Goal: Task Accomplishment & Management: Use online tool/utility

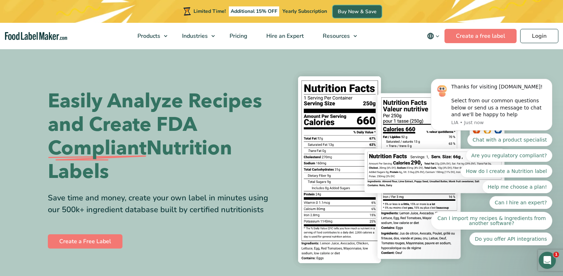
click at [339, 11] on link "Buy Now & Save" at bounding box center [357, 11] width 49 height 12
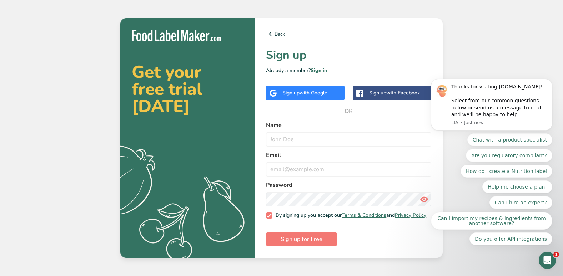
click at [290, 95] on div "Sign up with Google" at bounding box center [305, 93] width 79 height 15
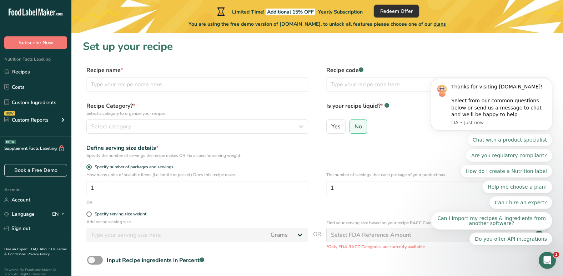
click at [391, 11] on span "Redeem Offer" at bounding box center [396, 10] width 32 height 7
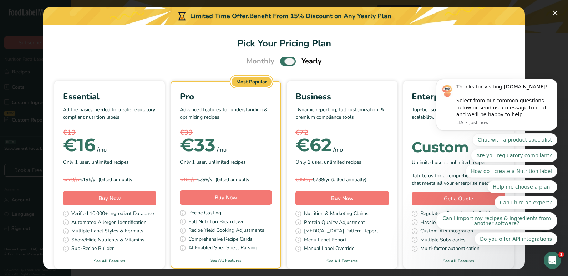
click at [287, 60] on span "Pick Your Pricing Plan Modal" at bounding box center [288, 61] width 16 height 9
click at [285, 60] on input "Pick Your Pricing Plan Modal" at bounding box center [282, 61] width 5 height 5
checkbox input "false"
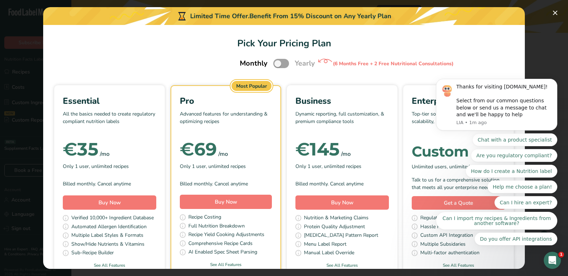
click at [551, 11] on body "Thanks for visiting FoodLabelMaker.com! Select from our common questions below …" at bounding box center [496, 122] width 137 height 264
click at [550, 258] on icon "Open Intercom Messenger" at bounding box center [552, 260] width 12 height 12
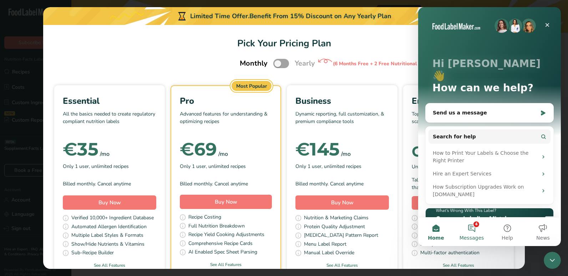
click at [474, 226] on button "4 Messages" at bounding box center [472, 232] width 36 height 29
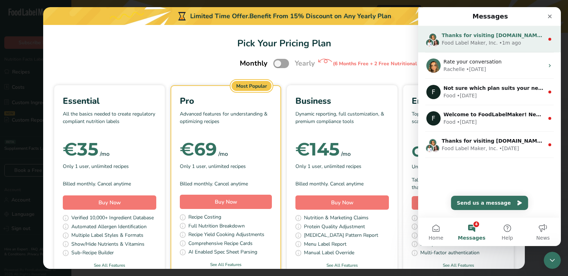
click at [507, 41] on div "• 1m ago" at bounding box center [510, 42] width 22 height 7
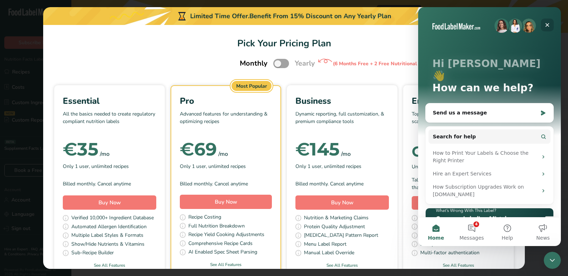
click at [548, 24] on icon "Close" at bounding box center [548, 25] width 4 height 4
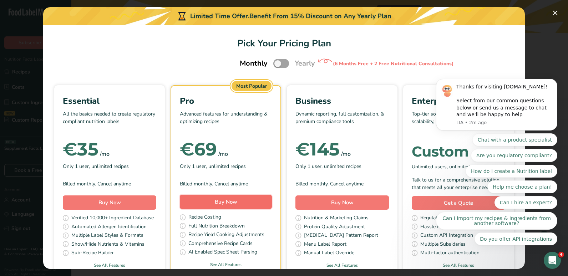
click at [264, 202] on button "Buy Now" at bounding box center [226, 202] width 92 height 14
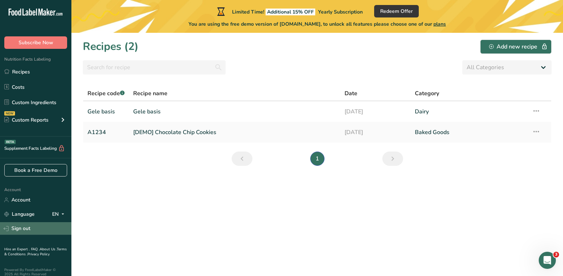
click at [24, 226] on link "Sign out" at bounding box center [35, 228] width 71 height 12
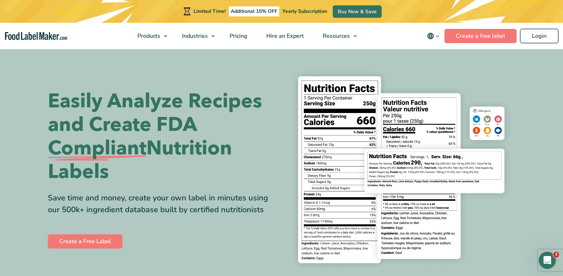
click at [545, 35] on link "Login" at bounding box center [539, 36] width 38 height 14
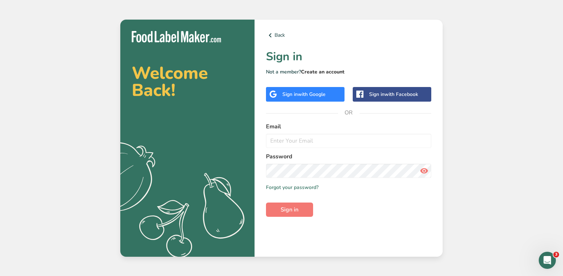
click at [332, 69] on link "Create an account" at bounding box center [323, 72] width 44 height 7
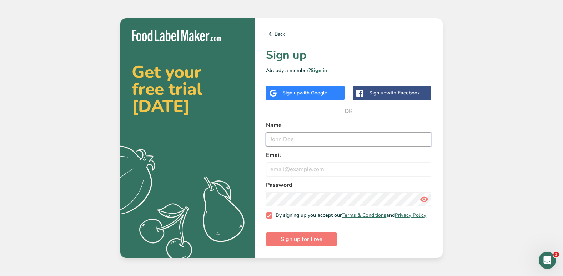
click at [278, 140] on input "text" at bounding box center [348, 139] width 165 height 14
type input "V"
type input "De Roskam"
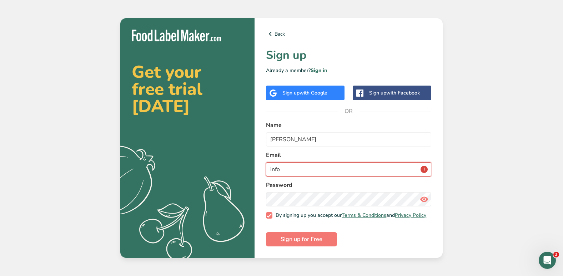
type input "info@markt17.be"
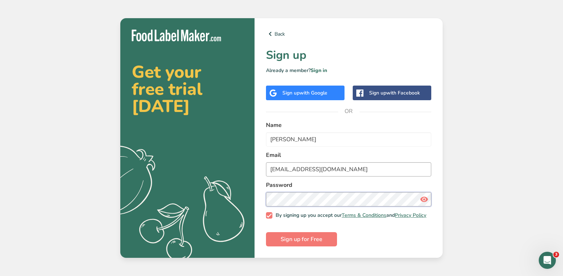
click at [266, 232] on button "Sign up for Free" at bounding box center [301, 239] width 71 height 14
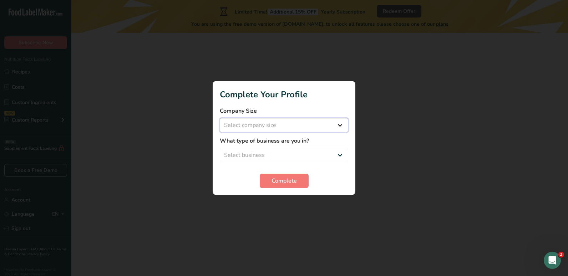
click at [260, 129] on select "Select company size Fewer than 10 Employees 10 to 50 Employees 51 to 500 Employ…" at bounding box center [284, 125] width 129 height 14
select select "1"
click at [220, 118] on select "Select company size Fewer than 10 Employees 10 to 50 Employees 51 to 500 Employ…" at bounding box center [284, 125] width 129 height 14
click at [262, 156] on select "Select business Packaged Food Manufacturer Restaurant & Cafe Bakery Meal Plans …" at bounding box center [284, 155] width 129 height 14
select select "2"
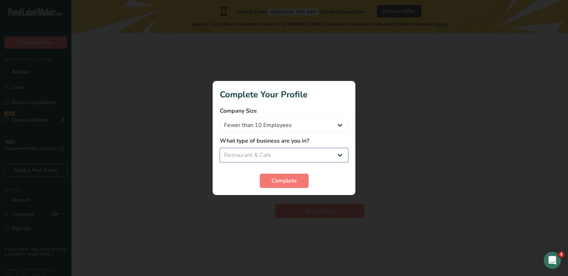
click at [220, 148] on select "Select business Packaged Food Manufacturer Restaurant & Cafe Bakery Meal Plans …" at bounding box center [284, 155] width 129 height 14
click at [275, 185] on button "Complete" at bounding box center [284, 181] width 49 height 14
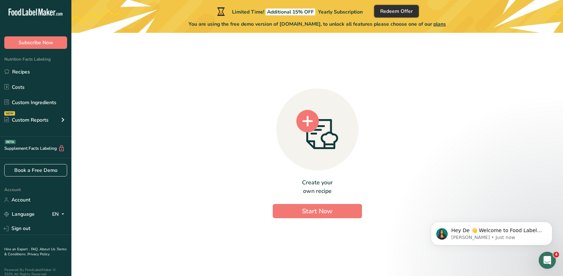
click at [408, 12] on span "Redeem Offer" at bounding box center [396, 10] width 32 height 7
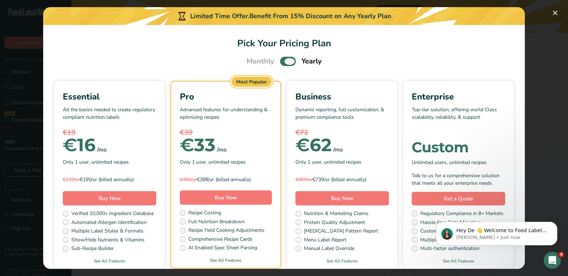
click at [287, 57] on span "Pick Your Pricing Plan Modal" at bounding box center [288, 61] width 16 height 9
click at [285, 59] on input "Pick Your Pricing Plan Modal" at bounding box center [282, 61] width 5 height 5
checkbox input "false"
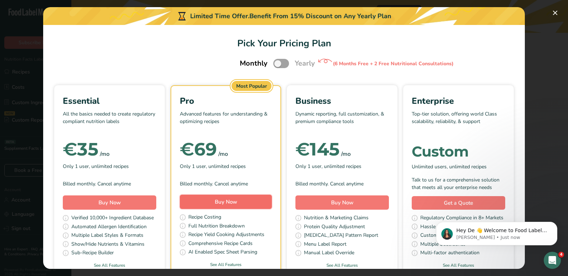
click at [257, 202] on button "Buy Now" at bounding box center [226, 202] width 92 height 14
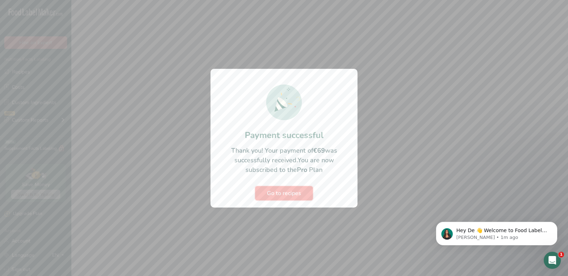
click at [287, 196] on span "Go to recipes" at bounding box center [284, 193] width 34 height 9
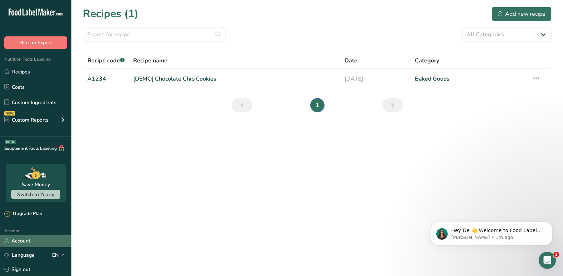
click at [63, 236] on link "Account" at bounding box center [35, 241] width 71 height 12
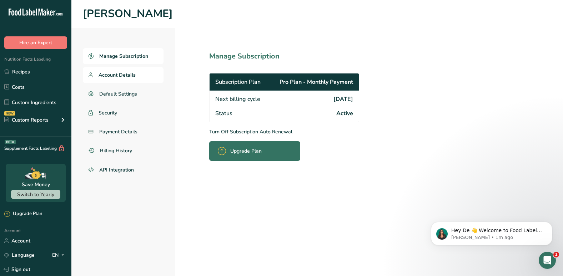
click at [124, 76] on span "Account Details" at bounding box center [117, 74] width 37 height 7
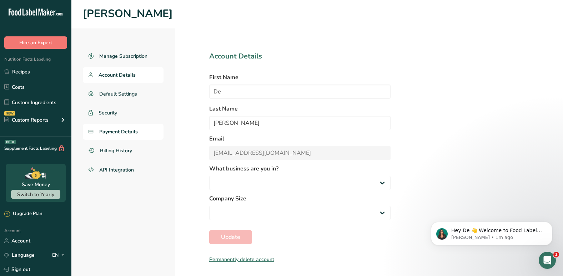
select select "2"
click at [116, 146] on link "Billing History" at bounding box center [123, 151] width 81 height 16
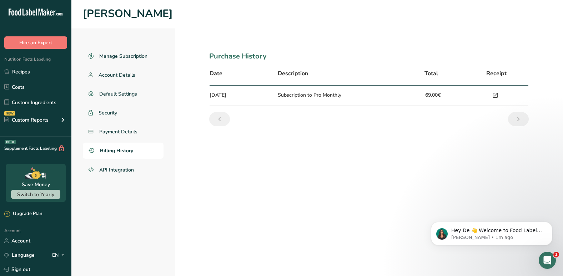
click at [493, 96] on icon at bounding box center [495, 96] width 6 height 10
click at [36, 77] on link "Recipes" at bounding box center [35, 72] width 71 height 14
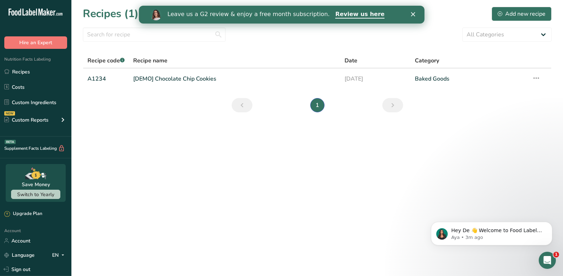
click at [409, 12] on div "Leave us a G2 review & enjoy a free month subscription. Review us here" at bounding box center [282, 15] width 286 height 12
click at [340, 17] on link "Review us here" at bounding box center [359, 15] width 49 height 8
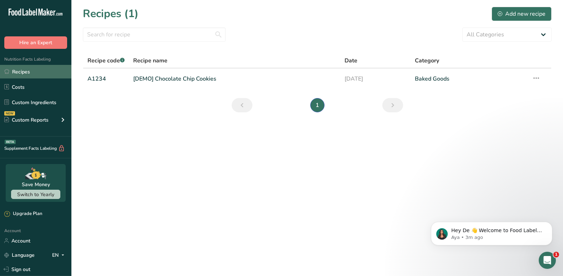
click at [26, 73] on link "Recipes" at bounding box center [35, 72] width 71 height 14
click at [530, 14] on div "Add new recipe" at bounding box center [522, 14] width 48 height 9
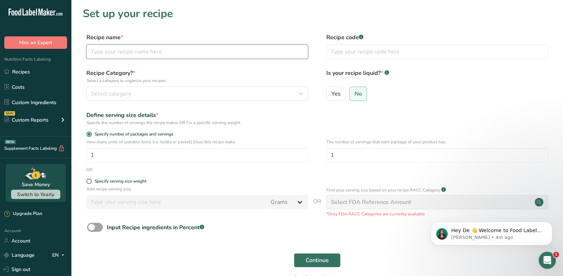
click at [211, 56] on input "text" at bounding box center [197, 52] width 222 height 14
type input "W"
type input "Gele basis"
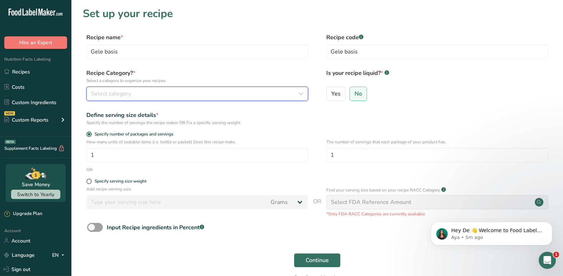
click at [152, 94] on div "Select category" at bounding box center [195, 94] width 208 height 9
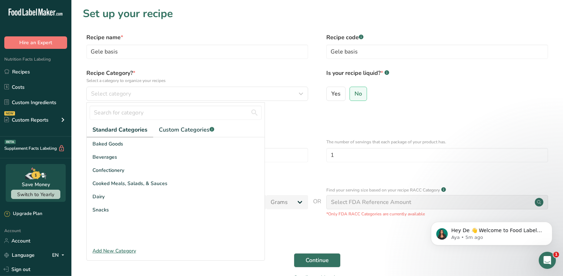
click at [124, 250] on div "Add New Category" at bounding box center [176, 250] width 178 height 7
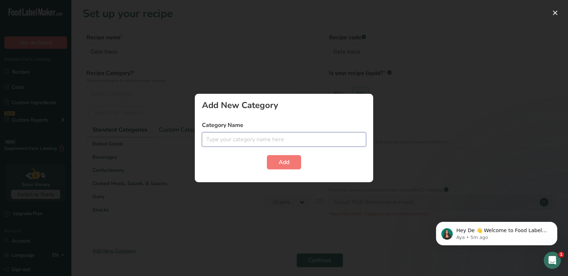
click at [222, 140] on input "text" at bounding box center [284, 139] width 164 height 14
type input "Roomijs"
click at [292, 164] on button "Add" at bounding box center [284, 162] width 34 height 14
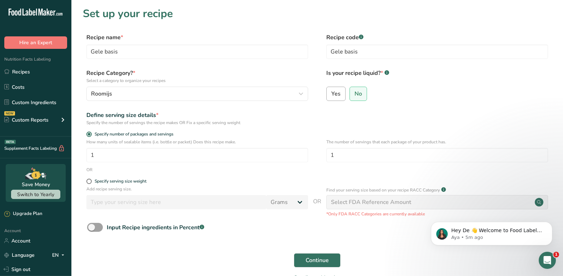
click at [338, 91] on span "Yes" at bounding box center [335, 93] width 9 height 7
click at [331, 91] on input "Yes" at bounding box center [329, 93] width 5 height 5
radio input "true"
radio input "false"
select select "22"
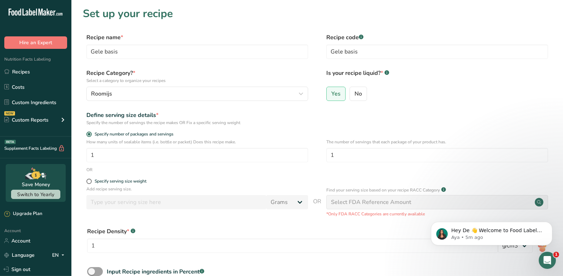
click at [348, 123] on div "Define serving size details * Specify the number of servings the recipe makes O…" at bounding box center [317, 118] width 469 height 15
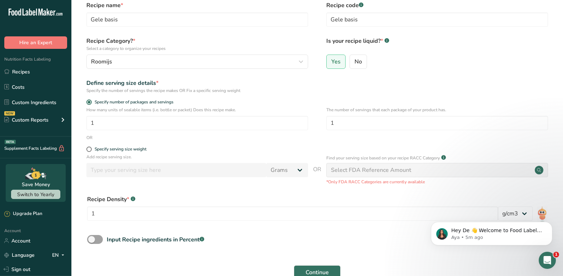
scroll to position [43, 0]
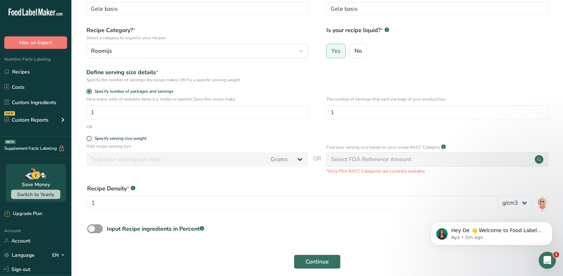
click at [88, 142] on div "Specify serving size weight" at bounding box center [197, 139] width 222 height 7
click at [88, 139] on span at bounding box center [88, 138] width 5 height 5
click at [88, 139] on input "Specify serving size weight" at bounding box center [88, 138] width 5 height 5
radio input "true"
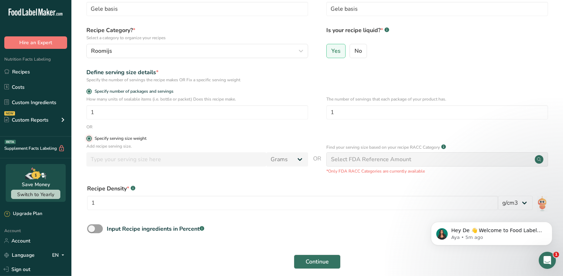
radio input "false"
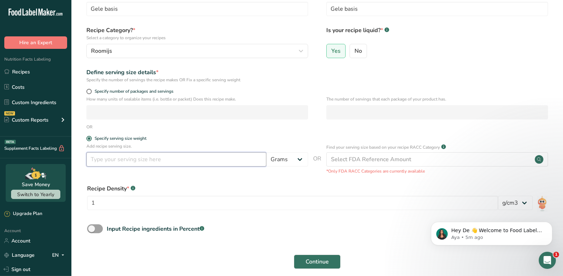
click at [144, 159] on input "number" at bounding box center [176, 159] width 180 height 14
type input "1"
click at [302, 159] on select "Grams kg mg mcg lb oz l mL fl oz tbsp tsp cup qt gallon" at bounding box center [287, 159] width 42 height 14
select select "16"
click at [266, 152] on select "Grams kg mg mcg lb oz l mL fl oz tbsp tsp cup qt gallon" at bounding box center [287, 159] width 42 height 14
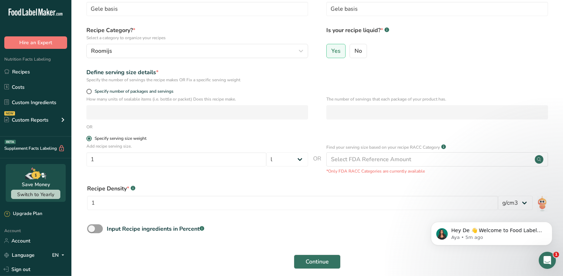
click at [282, 138] on label "Specify serving size weight" at bounding box center [197, 138] width 222 height 5
click at [91, 138] on input "Specify serving size weight" at bounding box center [88, 138] width 5 height 5
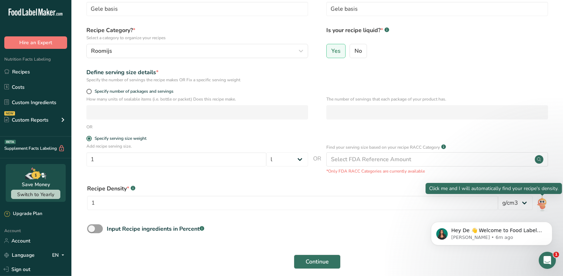
click at [543, 206] on img at bounding box center [542, 204] width 10 height 16
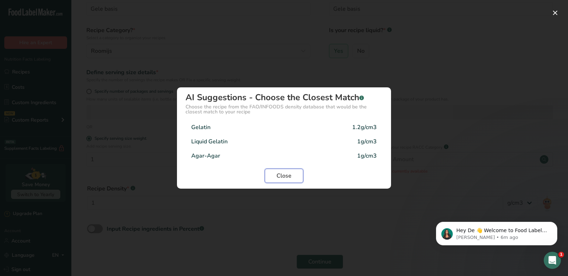
click at [287, 179] on span "Close" at bounding box center [284, 176] width 15 height 9
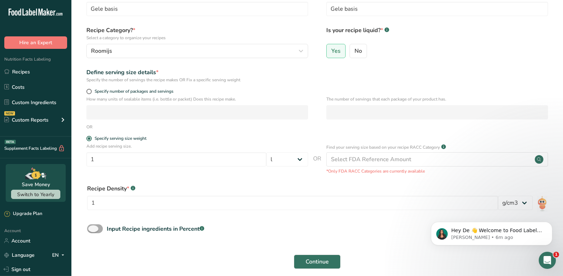
click at [94, 229] on span at bounding box center [95, 229] width 16 height 9
click at [92, 229] on input "Input Recipe ingredients in Percent .a-a{fill:#347362;}.b-a{fill:#fff;}" at bounding box center [89, 229] width 5 height 5
click at [188, 214] on div "Recipe Density * .a-a{fill:#347362;}.b-a{fill:#fff;} 1" at bounding box center [292, 200] width 411 height 30
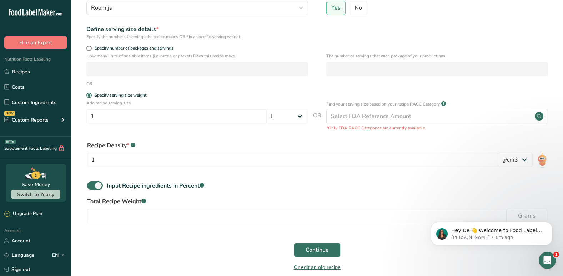
scroll to position [100, 0]
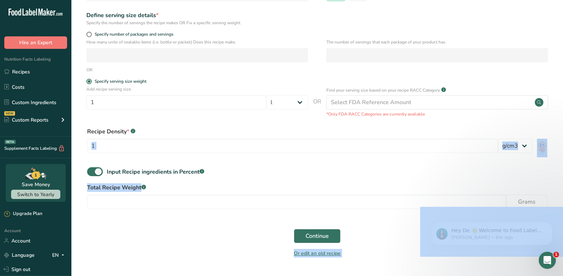
drag, startPoint x: 119, startPoint y: 177, endPoint x: 104, endPoint y: 159, distance: 24.1
click at [104, 159] on body ".a-20{fill:#fff;} Hire an Expert Nutrition Facts Labeling Recipes Costs Custom …" at bounding box center [281, 98] width 563 height 396
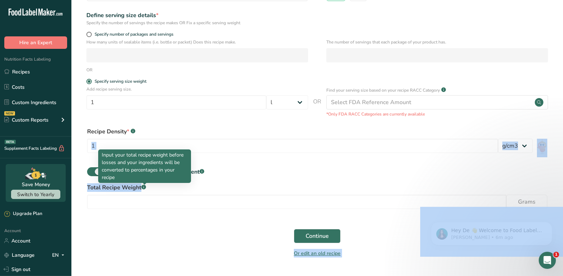
drag, startPoint x: 104, startPoint y: 159, endPoint x: 145, endPoint y: 190, distance: 52.3
click at [145, 190] on div ".a-a{fill:#347362;}.b-a{fill:#fff;}" at bounding box center [143, 188] width 5 height 6
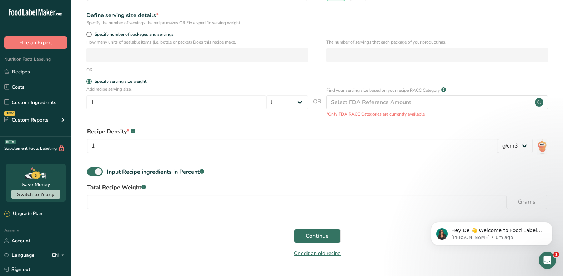
click at [144, 186] on rect at bounding box center [143, 187] width 5 height 5
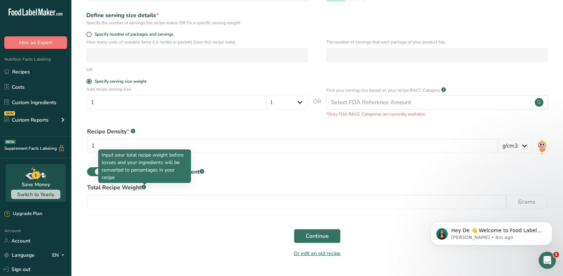
drag, startPoint x: 122, startPoint y: 178, endPoint x: 102, endPoint y: 154, distance: 31.4
click at [102, 154] on p "Input your total recipe weight before losses and your ingredients will be conve…" at bounding box center [145, 166] width 86 height 30
copy p "Input your total recipe weight before losses and your ingredients will be conve…"
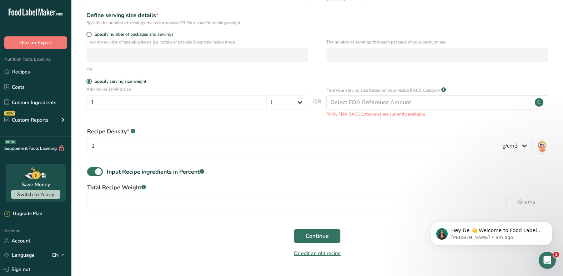
click at [220, 182] on div "Input Recipe ingredients in Percent .a-a{fill:#347362;}.b-a{fill:#fff;}" at bounding box center [317, 174] width 469 height 15
click at [102, 171] on span at bounding box center [95, 171] width 16 height 9
click at [92, 171] on input "Input Recipe ingredients in Percent .a-a{fill:#347362;}.b-a{fill:#fff;}" at bounding box center [89, 172] width 5 height 5
checkbox input "false"
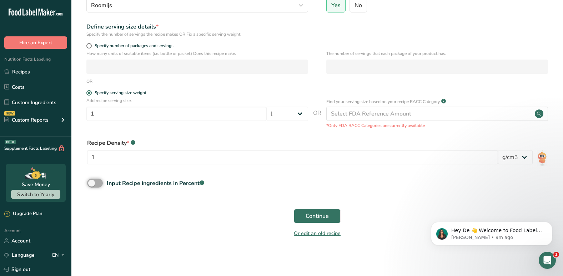
scroll to position [89, 0]
click at [319, 210] on button "Continue" at bounding box center [317, 216] width 47 height 14
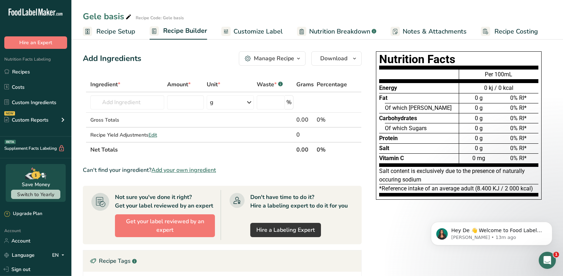
click at [171, 169] on span "Add your own ingredient" at bounding box center [183, 170] width 65 height 9
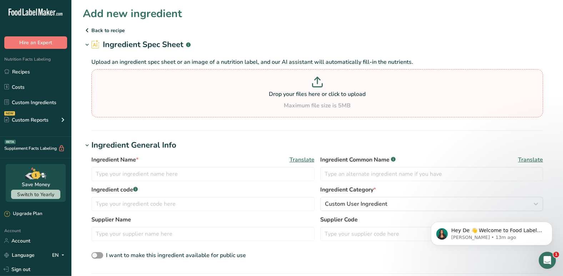
click at [316, 88] on p at bounding box center [317, 83] width 448 height 13
click at [316, 88] on input "Drop your files here or click to upload Maximum file size is 5MB" at bounding box center [317, 93] width 452 height 48
type input "C:\fakepath\Vanille.pdf"
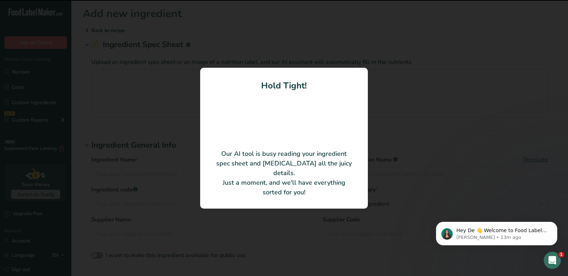
type input "VANIGLIA CLASSICA BOURBON N"
type input "PRE GEL S.P.A."
type input "ST-52602"
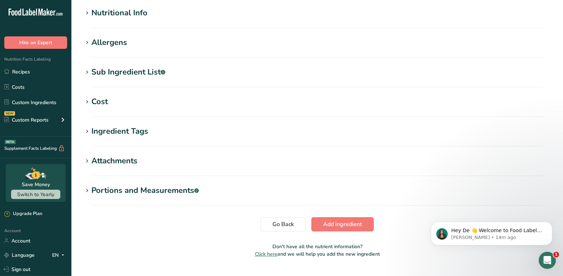
scroll to position [257, 0]
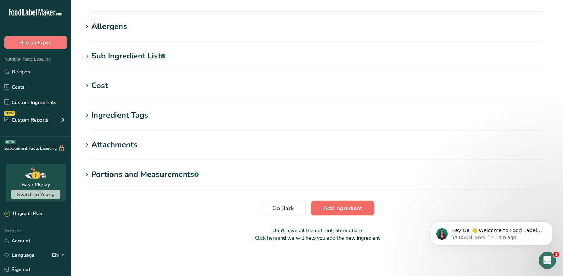
click at [356, 211] on span "Add ingredient" at bounding box center [342, 208] width 39 height 9
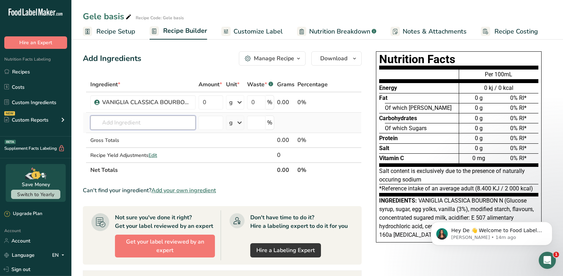
click at [120, 124] on input "text" at bounding box center [142, 123] width 105 height 14
click at [180, 190] on span "Add your own ingredient" at bounding box center [183, 190] width 65 height 9
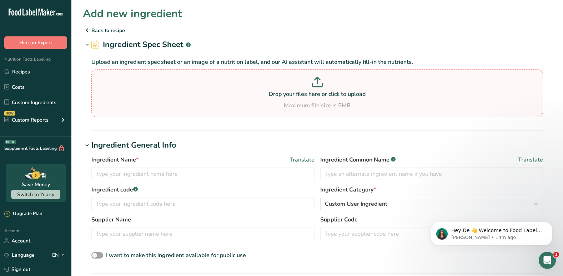
click at [325, 91] on p "Drop your files here or click to upload" at bounding box center [317, 94] width 448 height 9
click at [325, 91] on input "Drop your files here or click to upload Maximum file size is 5MB" at bounding box center [317, 93] width 452 height 48
type input "C:\fakepath\Fiocc.pdf"
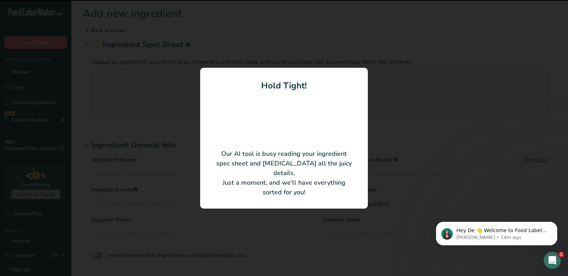
type input "BASE FIOCC"
type input "PRE GEL S.P.A."
type input "ST-15008"
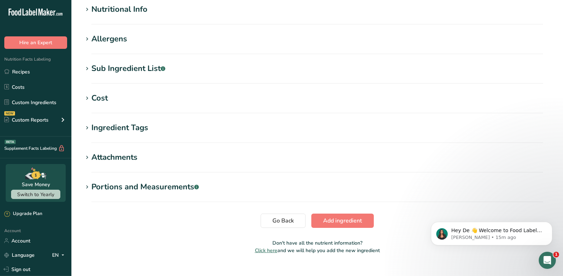
scroll to position [257, 0]
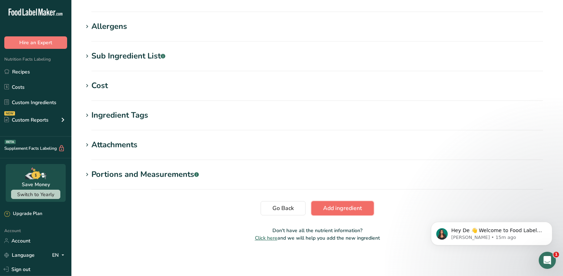
click at [350, 206] on span "Add ingredient" at bounding box center [342, 208] width 39 height 9
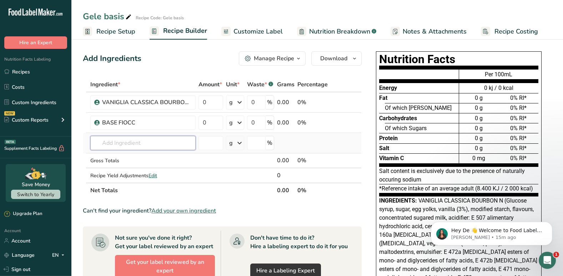
click at [141, 145] on input "text" at bounding box center [142, 143] width 105 height 14
click at [185, 209] on span "Add your own ingredient" at bounding box center [183, 211] width 65 height 9
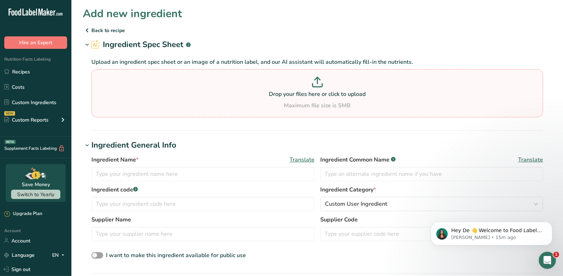
click at [314, 87] on icon at bounding box center [317, 85] width 10 height 3
click at [314, 87] on input "Drop your files here or click to upload Maximum file size is 5MB" at bounding box center [317, 93] width 452 height 48
type input "C:\fakepath\Stand and overrun.pdf"
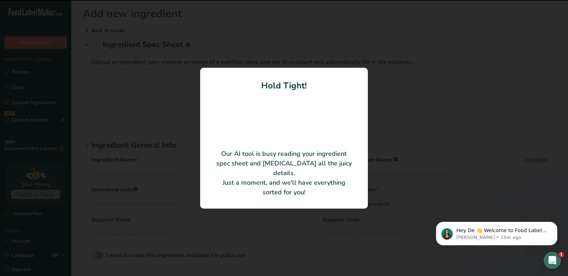
type input "Debic room stand&overrun 35% UHT"
type input "FrieslandCampina [GEOGRAPHIC_DATA] [GEOGRAPHIC_DATA]"
type input "0843648"
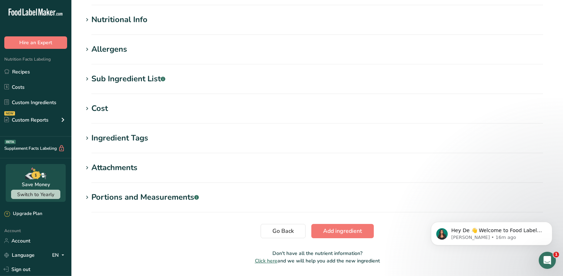
scroll to position [257, 0]
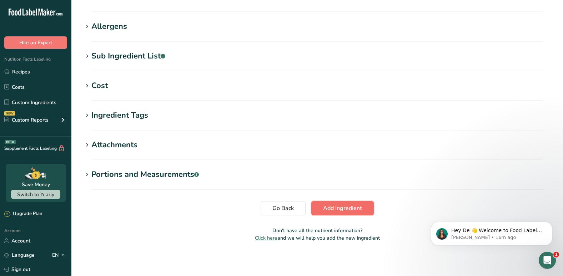
click at [332, 213] on span "Add ingredient" at bounding box center [342, 208] width 39 height 9
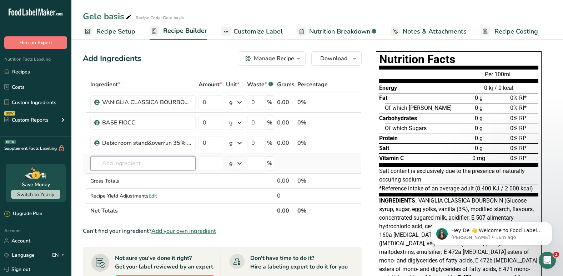
click at [150, 167] on input "text" at bounding box center [142, 163] width 105 height 14
click at [177, 230] on span "Add your own ingredient" at bounding box center [183, 231] width 65 height 9
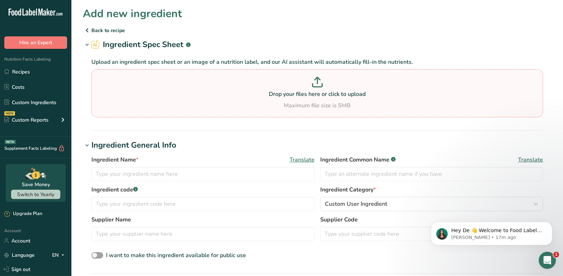
click at [314, 90] on p at bounding box center [317, 83] width 448 height 13
click at [314, 90] on input "Drop your files here or click to upload Maximum file size is 5MB" at bounding box center [317, 93] width 452 height 48
type input "C:\fakepath\Proteinegel.pdf"
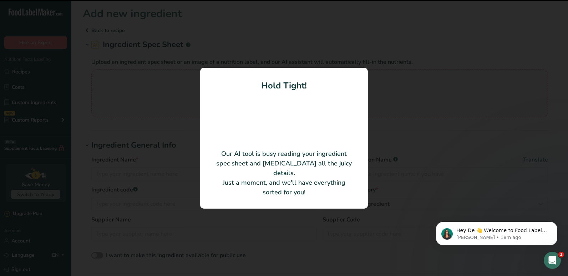
type input "PROTEINGEL"
type input "PRE GEL S.P.A."
type input "ST-08804"
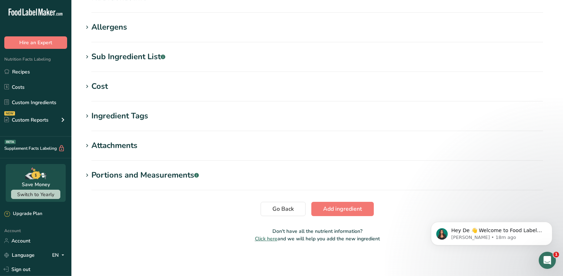
scroll to position [257, 0]
click at [338, 210] on span "Add ingredient" at bounding box center [342, 208] width 39 height 9
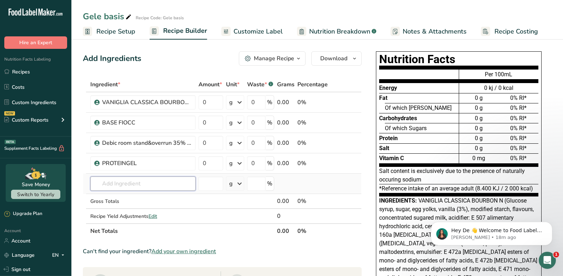
click at [125, 182] on input "text" at bounding box center [142, 184] width 105 height 14
type input "o"
click at [178, 252] on span "Add your own ingredient" at bounding box center [183, 251] width 65 height 9
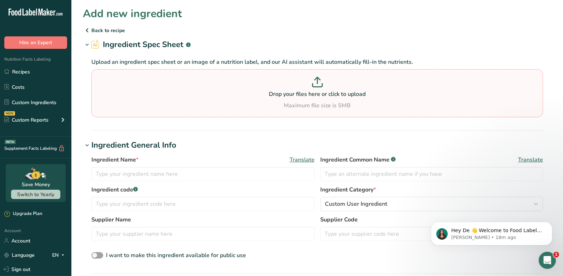
click at [324, 85] on p at bounding box center [317, 83] width 448 height 13
click at [324, 85] on input "Drop your files here or click to upload Maximum file size is 5MB" at bounding box center [317, 93] width 452 height 48
type input "C:\fakepath\Ovissimo.pdf"
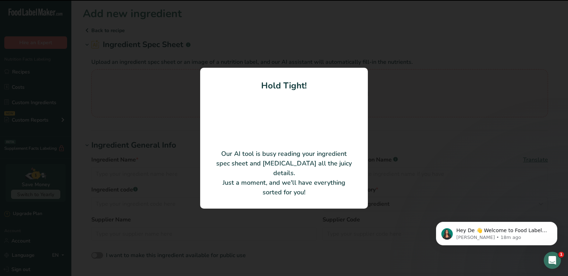
type input "OVISSIMO® (ST-70516)"
type input "PRE GEL S.P.A."
type input "ST-70516"
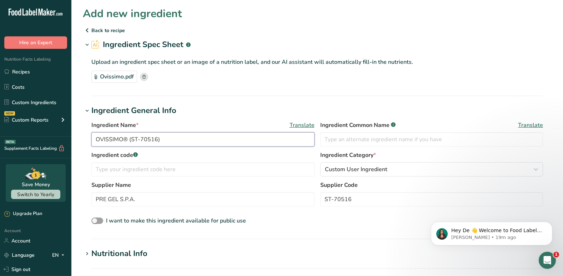
click at [191, 139] on input "OVISSIMO® (ST-70516)" at bounding box center [202, 139] width 223 height 14
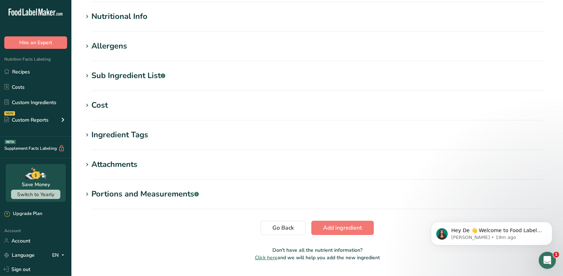
scroll to position [257, 0]
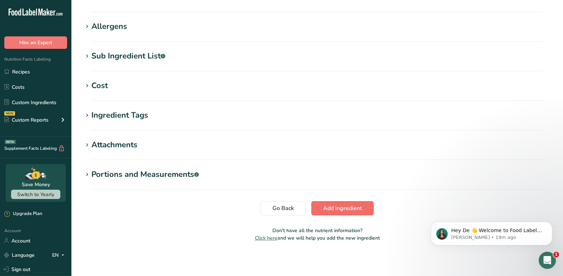
type input "OVISSIMO"
click at [357, 210] on span "Add ingredient" at bounding box center [342, 208] width 39 height 9
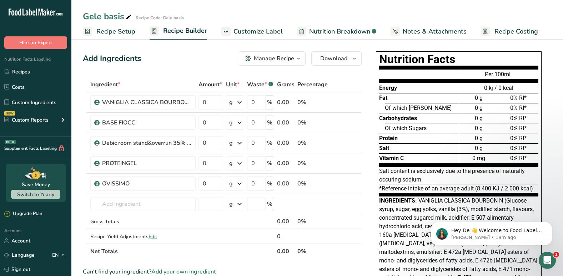
click at [176, 271] on span "Add your own ingredient" at bounding box center [183, 272] width 65 height 9
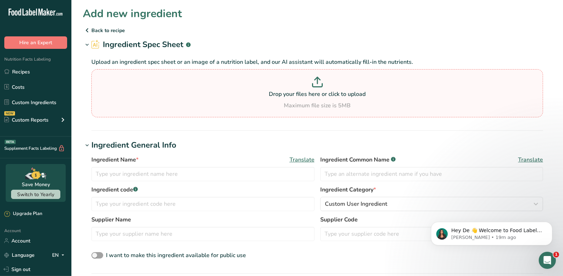
click at [315, 79] on icon at bounding box center [317, 78] width 5 height 3
click at [315, 79] on input "Drop your files here or click to upload Maximum file size is 5MB" at bounding box center [317, 93] width 452 height 48
type input "C:\fakepath\Volle melk.pdf"
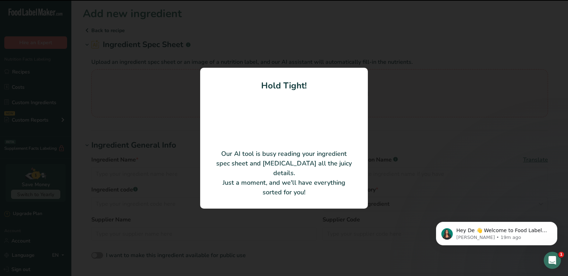
type input "Volle melk (UHT bag-in-box 10L)"
type input "621"
type input "INEX NV"
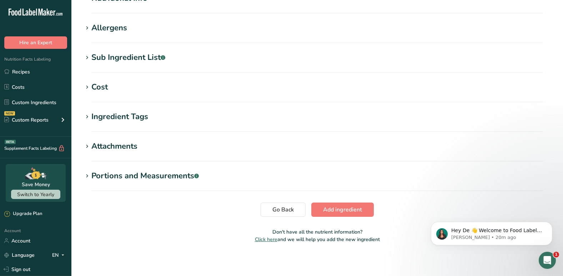
scroll to position [257, 0]
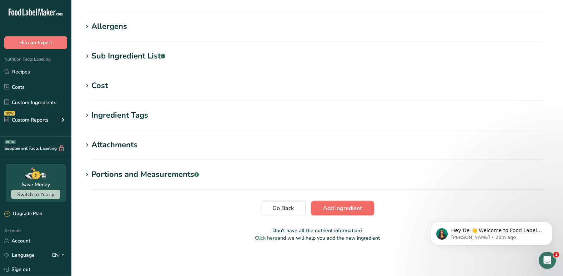
click at [360, 213] on span "Add ingredient" at bounding box center [342, 208] width 39 height 9
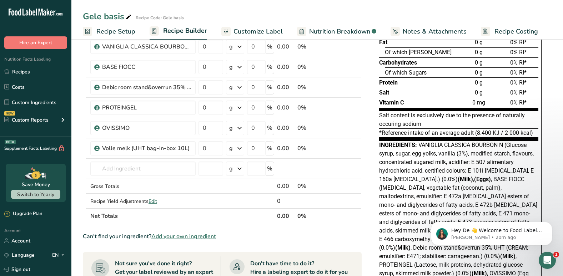
scroll to position [57, 0]
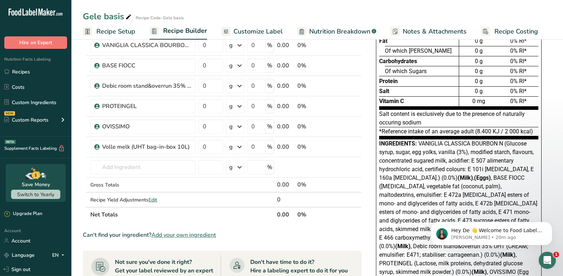
click at [181, 232] on span "Add your own ingredient" at bounding box center [183, 235] width 65 height 9
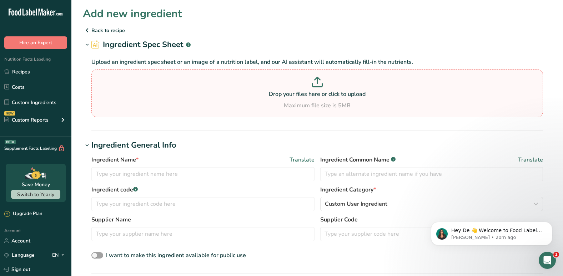
click at [322, 91] on p "Drop your files here or click to upload" at bounding box center [317, 94] width 448 height 9
click at [322, 91] on input "Drop your files here or click to upload Maximum file size is 5MB" at bounding box center [317, 93] width 452 height 48
type input "C:\fakepath\Dextrose.pdf"
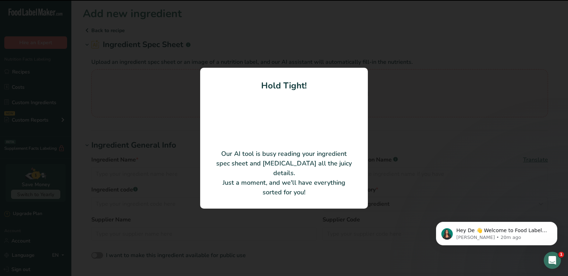
type input "[MEDICAL_DATA]"
type input "00006483"
type input "[PERSON_NAME] NV"
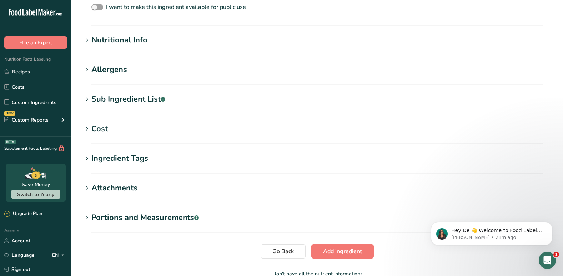
scroll to position [257, 0]
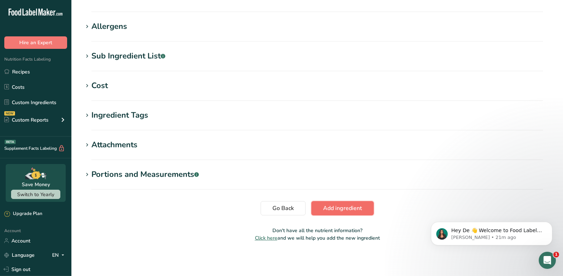
click at [347, 209] on span "Add ingredient" at bounding box center [342, 208] width 39 height 9
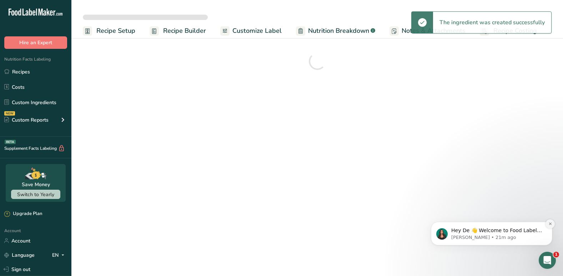
click at [550, 225] on icon "Dismiss notification" at bounding box center [550, 224] width 4 height 4
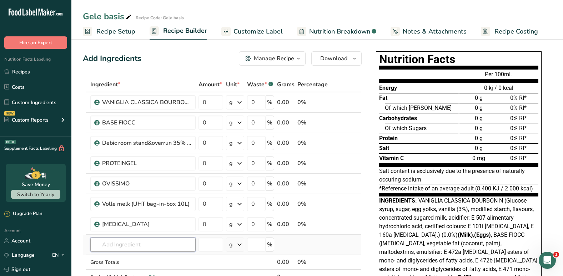
click at [144, 243] on input "text" at bounding box center [142, 245] width 105 height 14
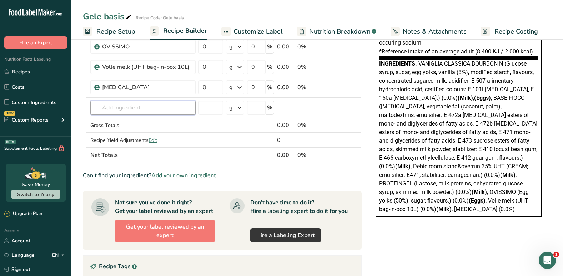
scroll to position [142, 0]
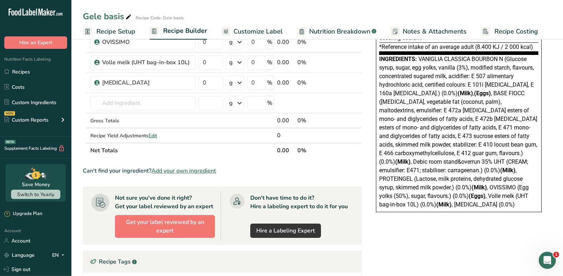
click at [175, 172] on span "Add your own ingredient" at bounding box center [183, 171] width 65 height 9
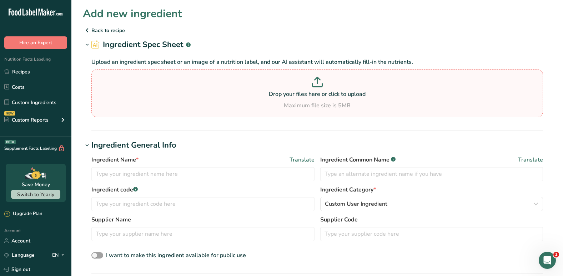
click at [312, 96] on p "Drop your files here or click to upload" at bounding box center [317, 94] width 448 height 9
click at [312, 96] on input "Drop your files here or click to upload Maximum file size is 5MB" at bounding box center [317, 93] width 452 height 48
type input "C:\fakepath\Kristalsuiker.pdf"
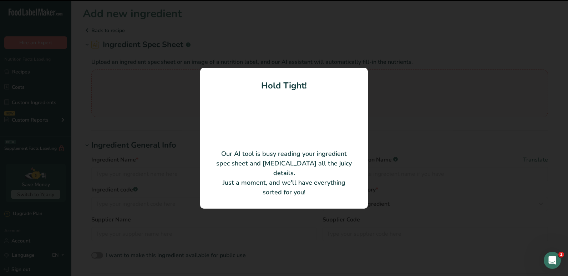
type input "Saccharose"
type input "Iscal Sugar"
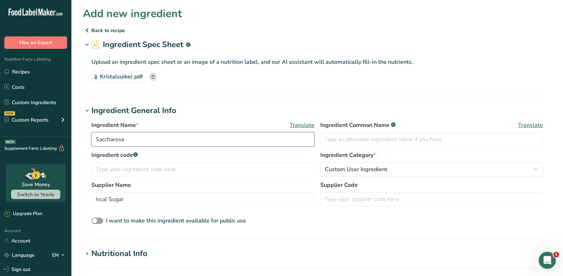
click at [219, 135] on input "Saccharose" at bounding box center [202, 139] width 223 height 14
type input "Kristalsuiker"
click at [252, 105] on section "Add new ingredient Back to recipe Ingredient Spec Sheet .a-a{fill:#347362;}.b-a…" at bounding box center [317, 255] width 492 height 511
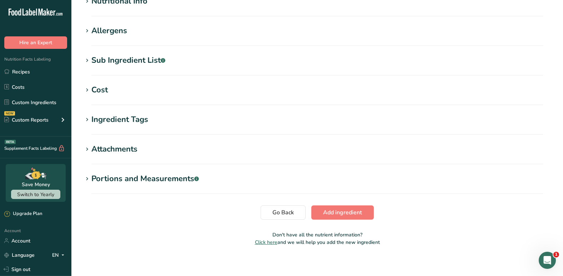
scroll to position [257, 0]
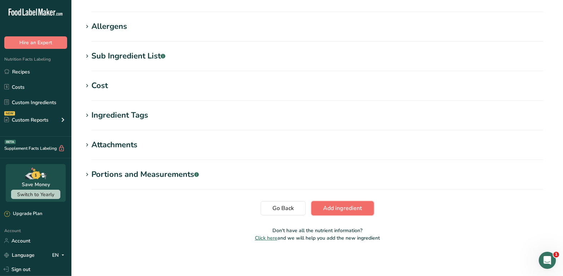
click at [333, 208] on span "Add ingredient" at bounding box center [342, 208] width 39 height 9
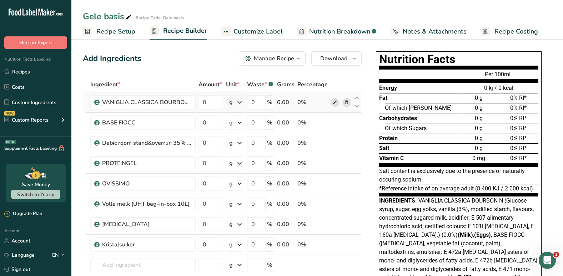
click at [331, 105] on span at bounding box center [335, 102] width 9 height 9
click at [335, 101] on icon at bounding box center [334, 102] width 5 height 7
click at [332, 101] on span at bounding box center [335, 102] width 9 height 9
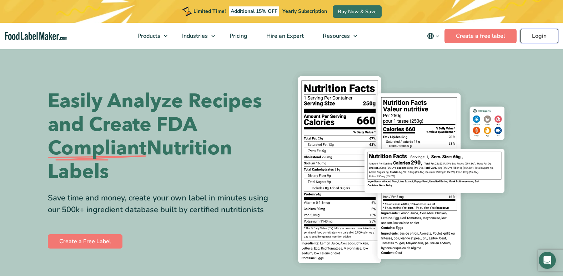
click at [537, 36] on link "Login" at bounding box center [539, 36] width 38 height 14
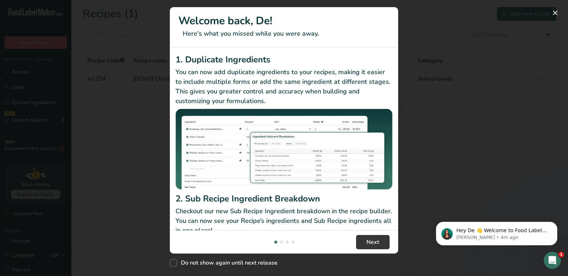
click at [19, 265] on div "New Features" at bounding box center [284, 138] width 568 height 276
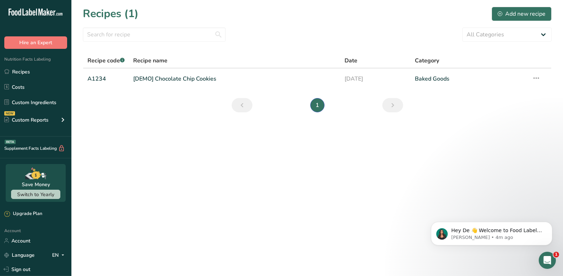
click at [19, 265] on link "Sign out" at bounding box center [35, 269] width 71 height 12
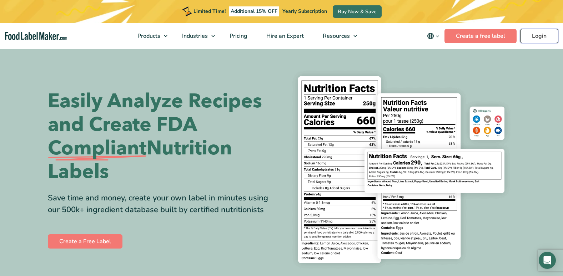
click at [533, 38] on link "Login" at bounding box center [539, 36] width 38 height 14
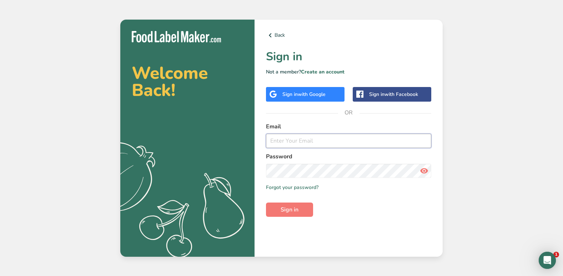
type input "[EMAIL_ADDRESS][DOMAIN_NAME]"
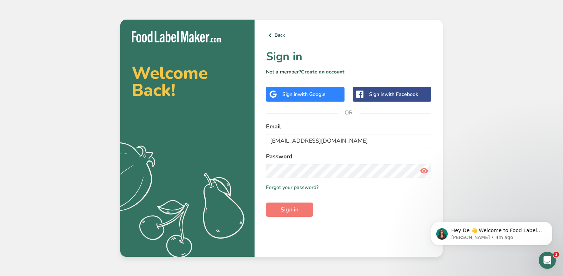
click at [321, 99] on div "Sign in with Google" at bounding box center [305, 94] width 79 height 15
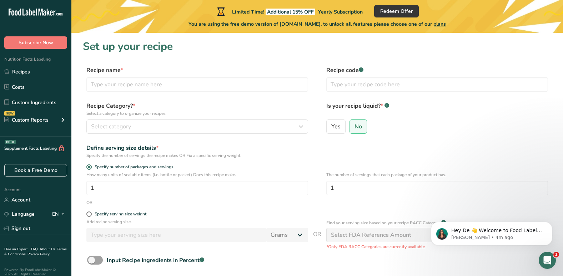
click at [406, 160] on form "Recipe name * Recipe code .a-a{fill:#347362;}.b-a{fill:#fff;} Recipe Category? …" at bounding box center [317, 185] width 469 height 239
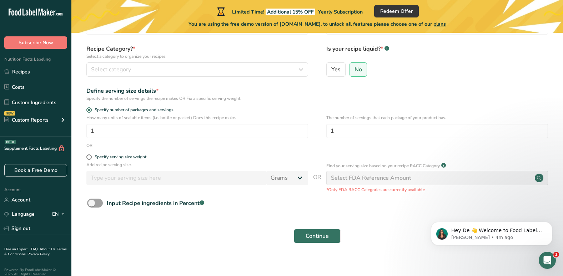
scroll to position [63, 0]
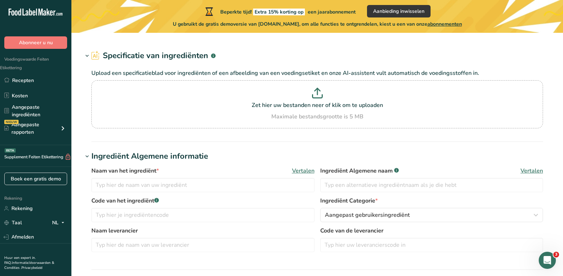
click at [463, 61] on h1 "Specificatie van ingrediënten .a-a{fill:#347362;}.b-a{fill:#fff;}" at bounding box center [317, 56] width 469 height 12
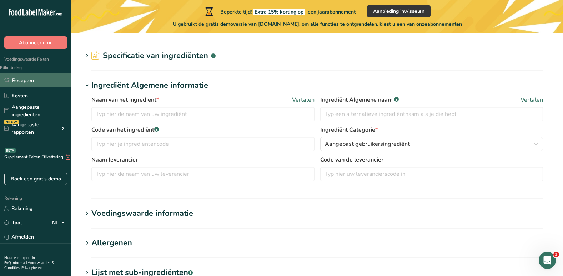
click at [36, 76] on link "Recepten" at bounding box center [35, 81] width 71 height 14
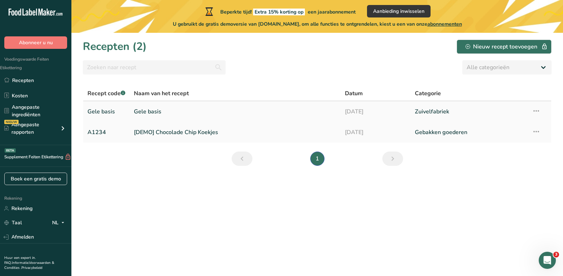
click at [426, 117] on link "Zuivelfabriek" at bounding box center [469, 111] width 109 height 15
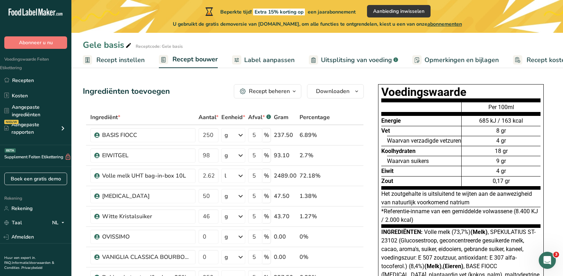
click at [361, 112] on th at bounding box center [359, 117] width 9 height 15
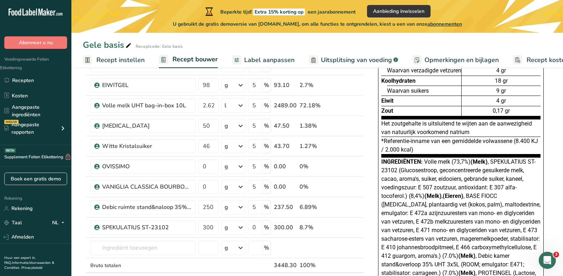
scroll to position [71, 0]
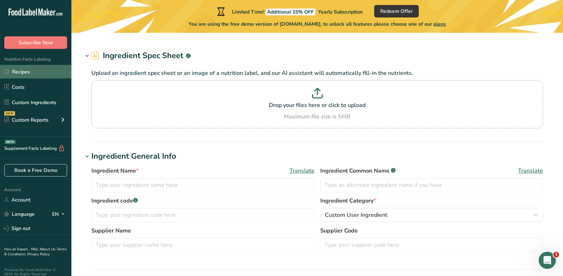
click at [34, 74] on link "Recipes" at bounding box center [35, 72] width 71 height 14
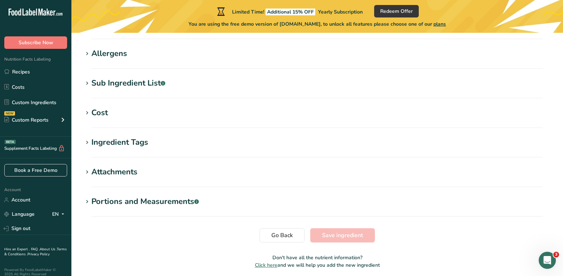
scroll to position [288, 0]
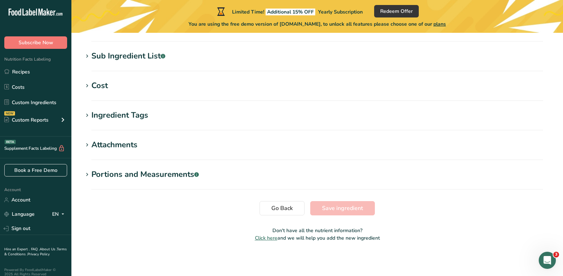
click at [102, 90] on div "Cost" at bounding box center [99, 86] width 16 height 12
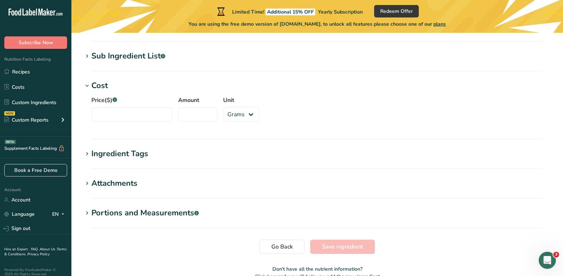
click at [241, 100] on label "Unit" at bounding box center [241, 100] width 36 height 9
click at [241, 107] on select "Grams kg mg mcg lb oz" at bounding box center [241, 114] width 36 height 14
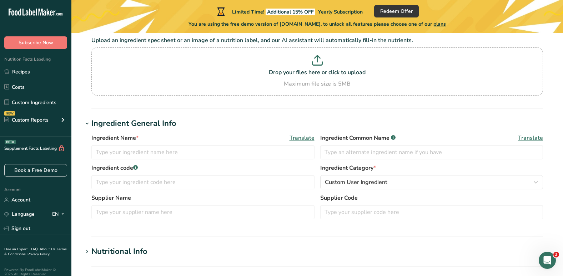
scroll to position [0, 0]
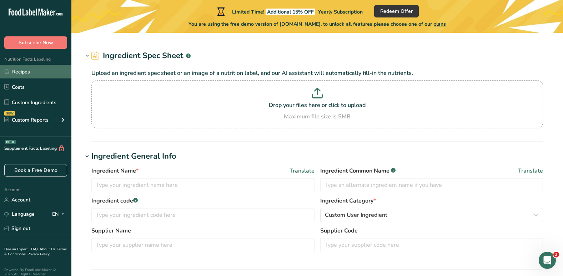
click at [25, 72] on link "Recipes" at bounding box center [35, 72] width 71 height 14
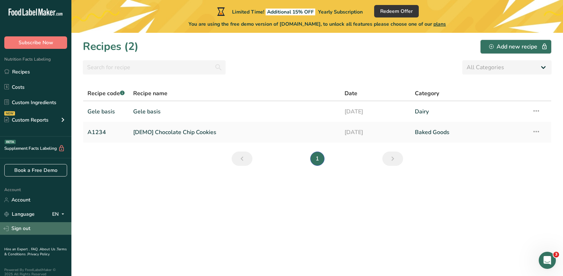
click at [25, 227] on link "Sign out" at bounding box center [35, 228] width 71 height 12
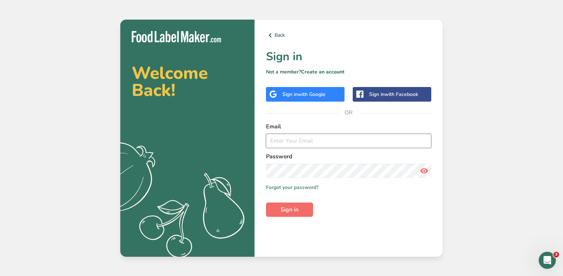
type input "[EMAIL_ADDRESS][DOMAIN_NAME]"
click at [302, 209] on button "Sign in" at bounding box center [289, 210] width 47 height 14
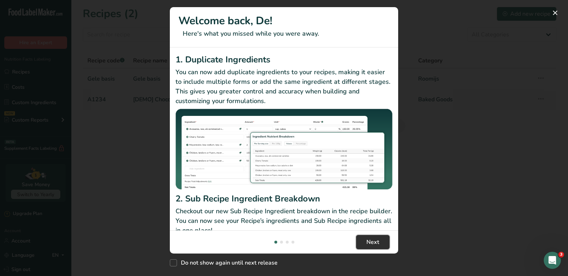
click at [377, 238] on span "Next" at bounding box center [373, 242] width 13 height 9
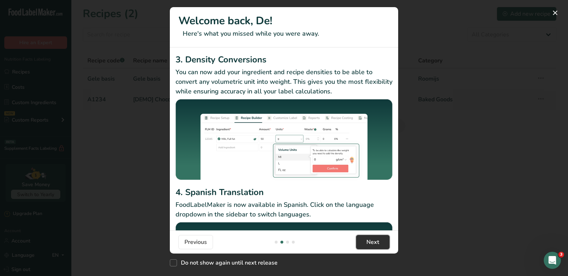
click at [377, 238] on span "Next" at bounding box center [373, 242] width 13 height 9
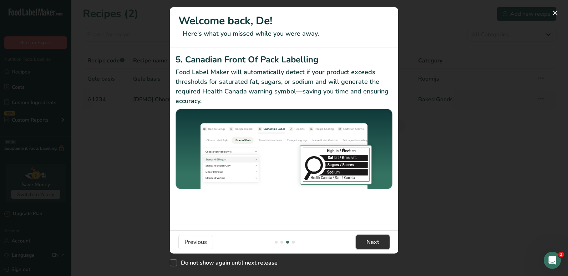
click at [377, 238] on span "Next" at bounding box center [373, 242] width 13 height 9
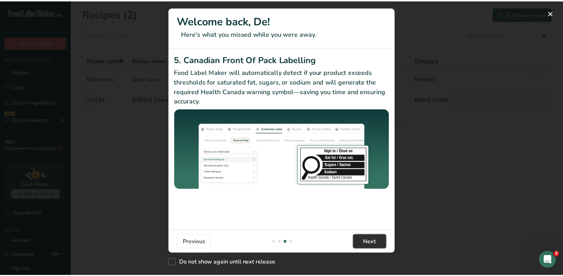
scroll to position [0, 685]
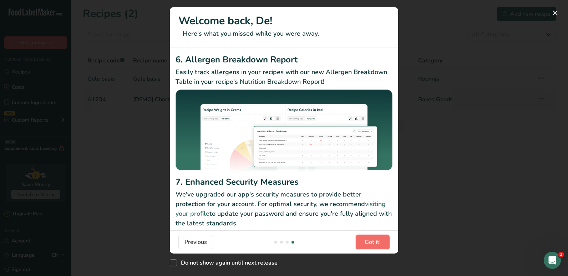
click at [377, 238] on span "Got it!" at bounding box center [373, 242] width 16 height 9
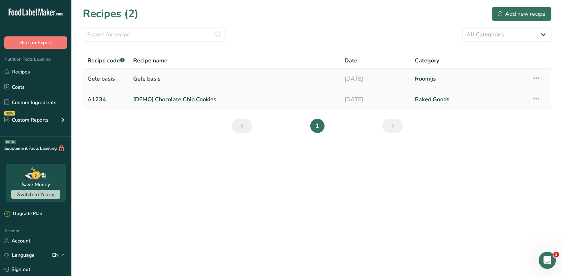
click at [152, 82] on link "Gele basis" at bounding box center [234, 78] width 202 height 15
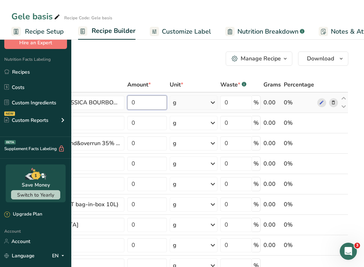
click at [167, 99] on input "0" at bounding box center [147, 102] width 40 height 14
type input "4"
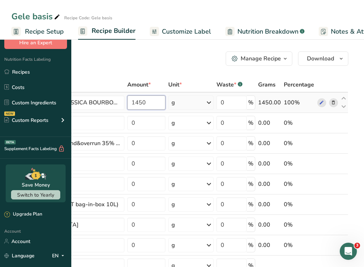
type input "1450"
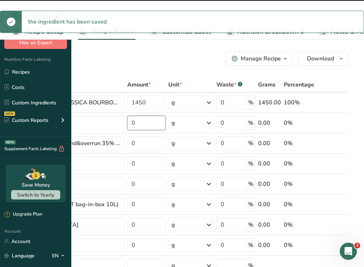
click at [166, 122] on input "0" at bounding box center [146, 123] width 38 height 14
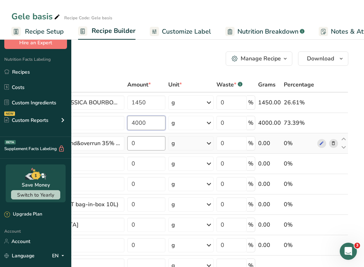
type input "4000"
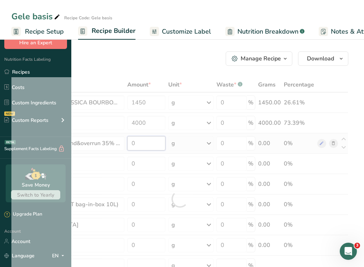
click at [207, 143] on div "Ingredient * Amount * Unit * Waste * .a-a{fill:#347362;}.b-a{fill:#fff;} Grams …" at bounding box center [179, 198] width 337 height 243
click at [240, 143] on div "Ingredient * Amount * Unit * Waste * .a-a{fill:#347362;}.b-a{fill:#fff;} Grams …" at bounding box center [179, 198] width 337 height 243
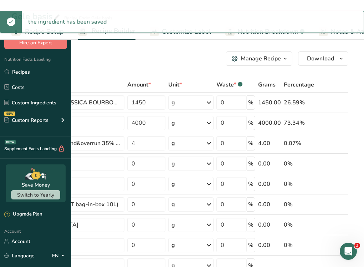
click at [213, 149] on icon at bounding box center [209, 143] width 9 height 13
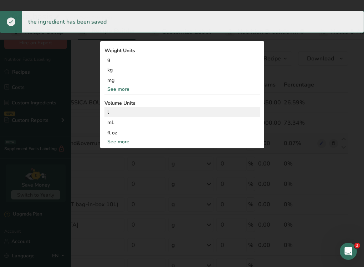
click at [231, 117] on div "l Volume units require a density conversion. If you know your ingredient's dens…" at bounding box center [183, 112] width 156 height 10
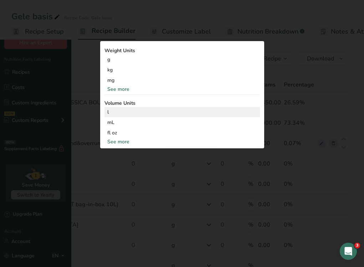
click at [238, 116] on div "l" at bounding box center [182, 111] width 150 height 7
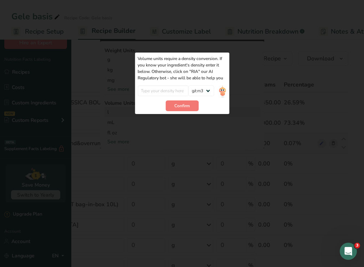
click at [238, 116] on div "l" at bounding box center [182, 111] width 150 height 7
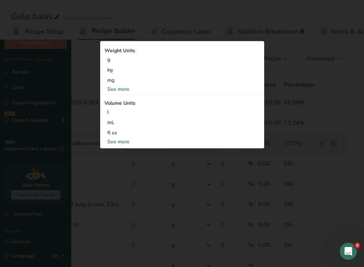
click at [166, 140] on input "4" at bounding box center [146, 143] width 38 height 14
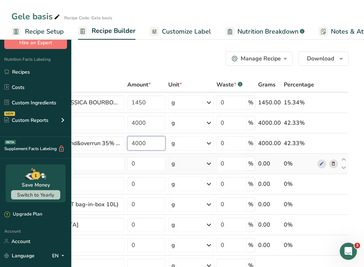
type input "4000"
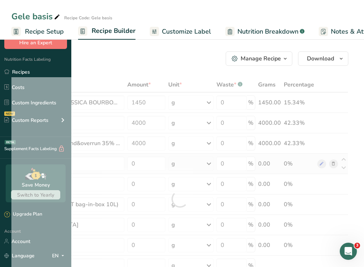
click at [211, 155] on div "Ingredient * Amount * Unit * Waste * .a-a{fill:#347362;}.b-a{fill:#fff;} Grams …" at bounding box center [179, 198] width 337 height 243
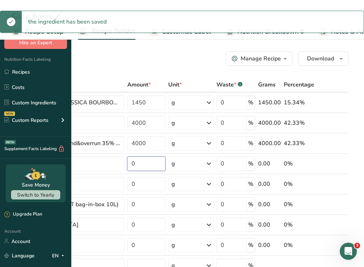
click at [166, 168] on input "0" at bounding box center [146, 163] width 38 height 14
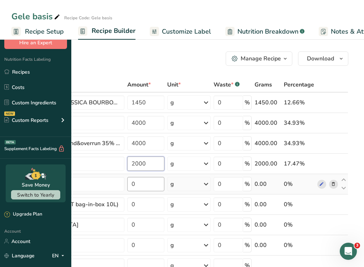
type input "2000"
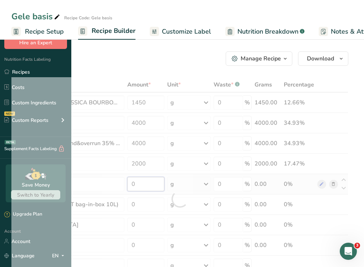
click at [207, 186] on div "Ingredient * Amount * Unit * Waste * .a-a{fill:#347362;}.b-a{fill:#fff;} Grams …" at bounding box center [179, 198] width 337 height 243
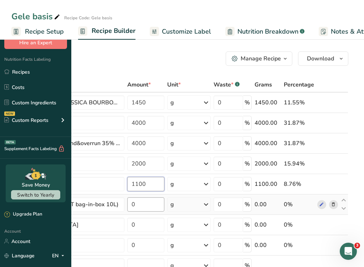
type input "1100"
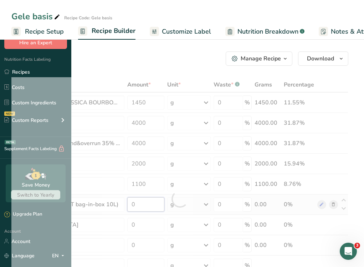
click at [207, 201] on div "Ingredient * Amount * Unit * Waste * .a-a{fill:#347362;}.b-a{fill:#fff;} Grams …" at bounding box center [179, 198] width 337 height 243
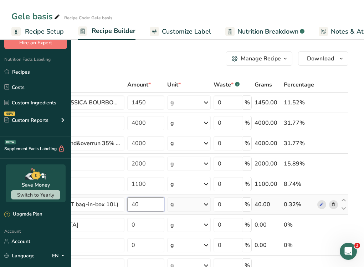
type input "40"
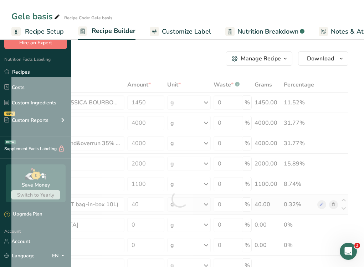
click at [235, 206] on div "Ingredient * Amount * Unit * Waste * .a-a{fill:#347362;}.b-a{fill:#fff;} Grams …" at bounding box center [179, 198] width 337 height 243
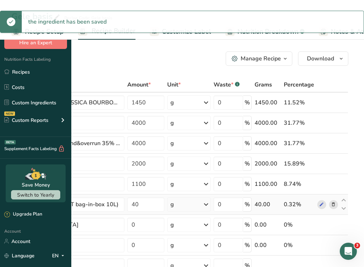
click at [211, 206] on icon at bounding box center [206, 204] width 9 height 13
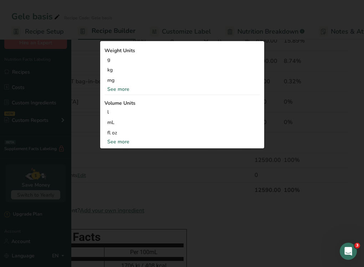
scroll to position [135, 0]
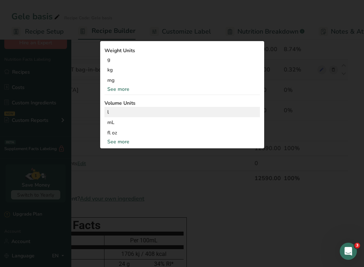
click at [249, 116] on div "l" at bounding box center [182, 111] width 150 height 7
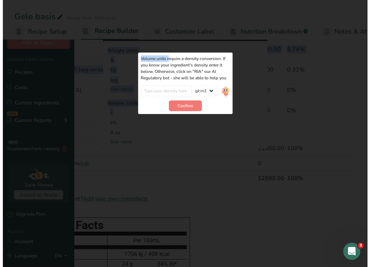
scroll to position [0, 24]
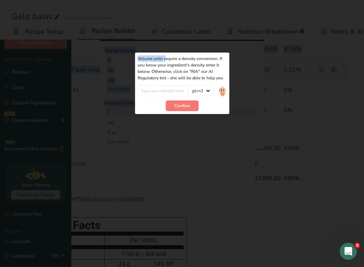
drag, startPoint x: 299, startPoint y: 136, endPoint x: 360, endPoint y: 157, distance: 64.5
click at [227, 81] on div "Volume units require a density conversion. If you know your ingredient's densit…" at bounding box center [182, 68] width 89 height 26
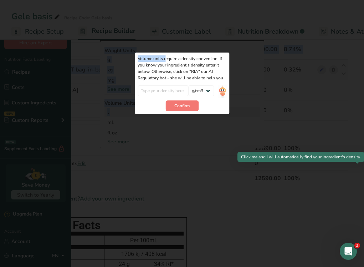
drag, startPoint x: 360, startPoint y: 157, endPoint x: 359, endPoint y: 168, distance: 10.8
click at [227, 98] on img at bounding box center [223, 91] width 8 height 12
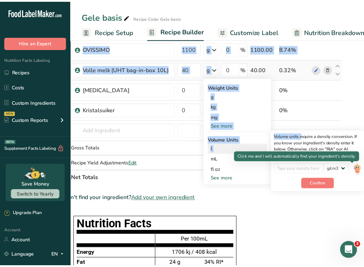
scroll to position [0, 19]
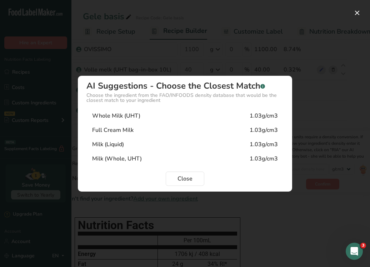
click at [162, 113] on div "Whole Milk (UHT) 1.03g/cm3" at bounding box center [184, 116] width 197 height 14
type input "1.03"
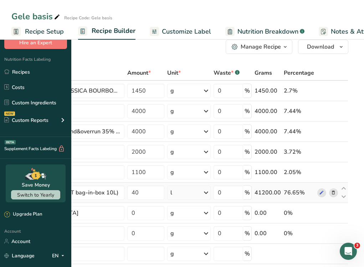
scroll to position [0, 0]
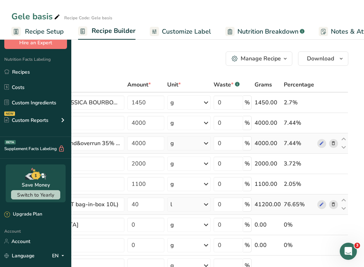
click at [174, 141] on div "g" at bounding box center [173, 143] width 4 height 9
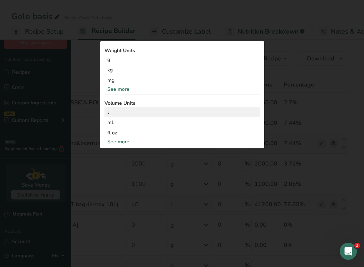
click at [227, 117] on div "l Volume units require a density conversion. If you know your ingredient's dens…" at bounding box center [183, 112] width 156 height 10
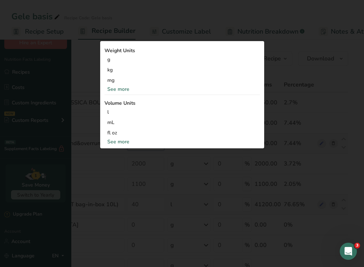
click at [165, 140] on input "4000" at bounding box center [145, 143] width 37 height 14
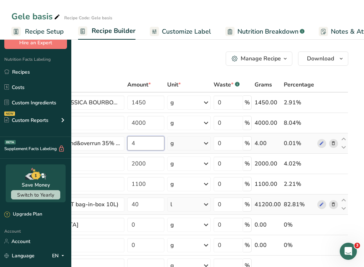
type input "4"
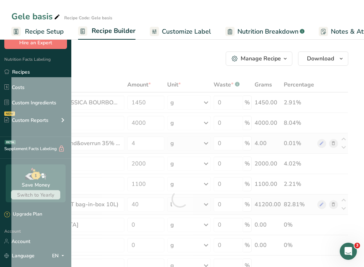
click at [230, 147] on div "Ingredient * Amount * Unit * Waste * .a-a{fill:#347362;}.b-a{fill:#fff;} Grams …" at bounding box center [179, 198] width 337 height 243
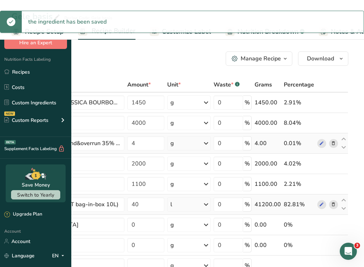
click at [211, 147] on icon at bounding box center [206, 143] width 9 height 13
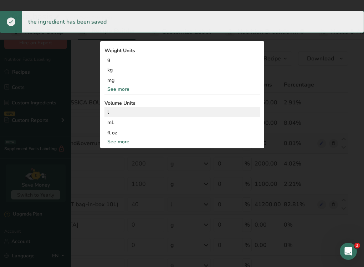
click at [233, 116] on div "l" at bounding box center [182, 111] width 150 height 7
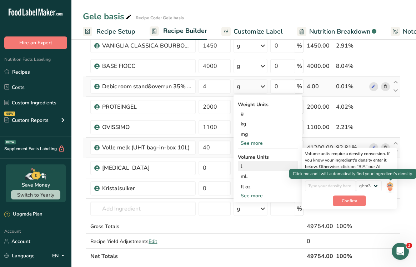
click at [390, 183] on img at bounding box center [390, 186] width 8 height 12
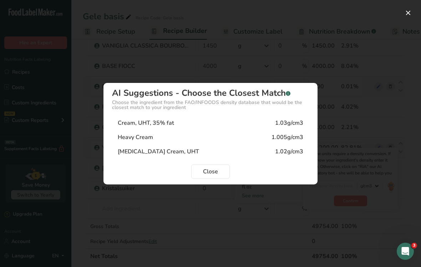
click at [282, 123] on div "1.03g/cm3" at bounding box center [289, 123] width 28 height 9
type input "1.03"
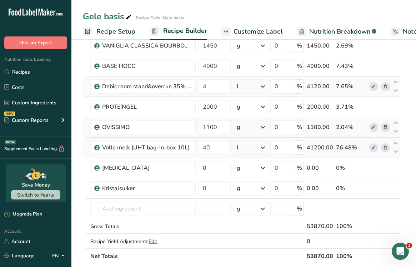
click at [240, 126] on div "g" at bounding box center [239, 127] width 4 height 9
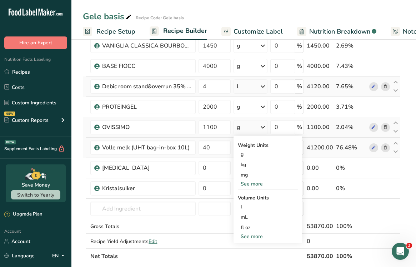
click at [240, 126] on div "g" at bounding box center [239, 127] width 4 height 9
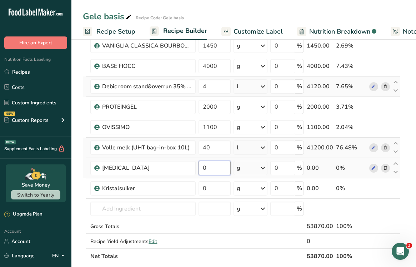
click at [214, 169] on input "0" at bounding box center [214, 168] width 32 height 14
type input "800"
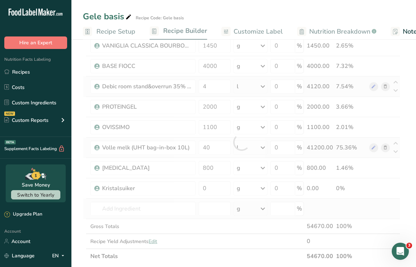
click at [214, 198] on div "Ingredient * Amount * Unit * Waste * .a-a{fill:#347362;}.b-a{fill:#fff;} Grams …" at bounding box center [241, 141] width 317 height 243
click at [215, 188] on div at bounding box center [241, 141] width 317 height 243
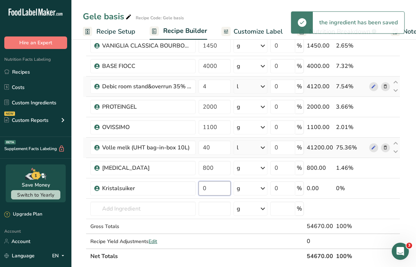
click at [215, 188] on input "0" at bounding box center [214, 188] width 32 height 14
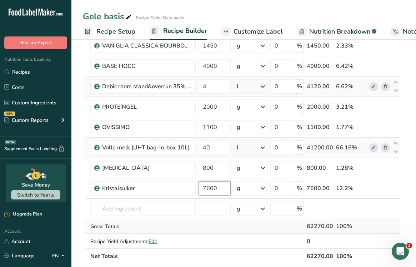
type input "7600"
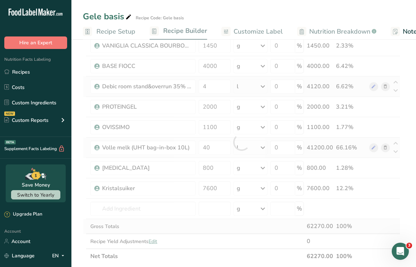
click at [210, 231] on div "Ingredient * Amount * Unit * Waste * .a-a{fill:#347362;}.b-a{fill:#fff;} Grams …" at bounding box center [241, 141] width 317 height 243
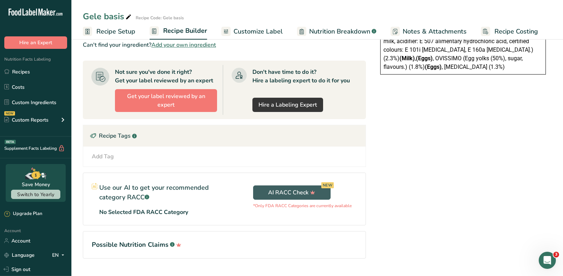
scroll to position [293, 0]
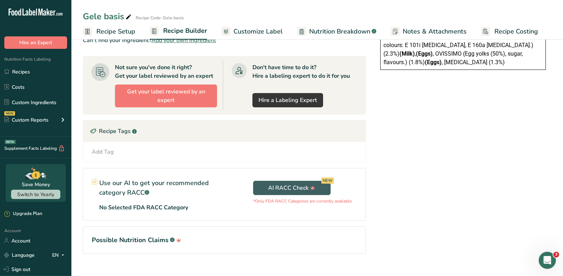
click at [474, 182] on div "Nutrition Facts Energy Fat Of which Saturates Carbohydrates Of which Sugars Pro…" at bounding box center [463, 16] width 186 height 521
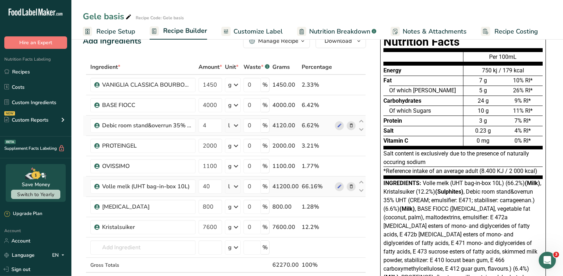
scroll to position [0, 0]
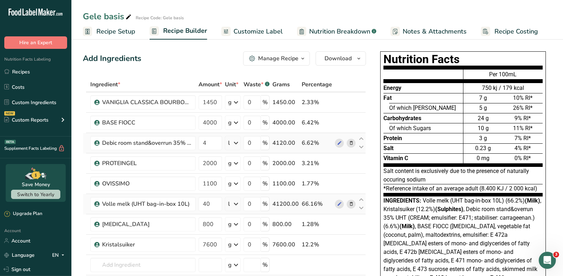
click at [253, 28] on span "Customize Label" at bounding box center [257, 32] width 49 height 10
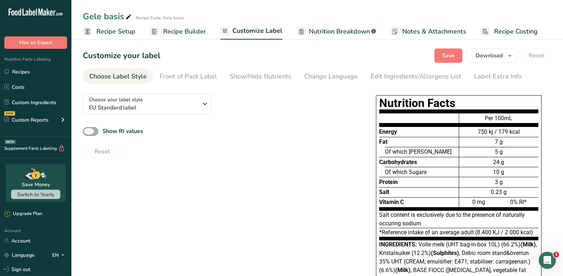
click at [92, 129] on span at bounding box center [91, 131] width 16 height 9
click at [87, 129] on input "Show RI values" at bounding box center [85, 131] width 5 height 5
checkbox input "true"
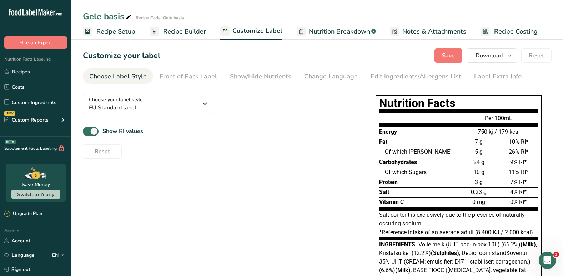
click at [209, 132] on div "Show RI values" at bounding box center [219, 132] width 272 height 12
click at [194, 77] on div "Front of Pack Label" at bounding box center [188, 77] width 57 height 10
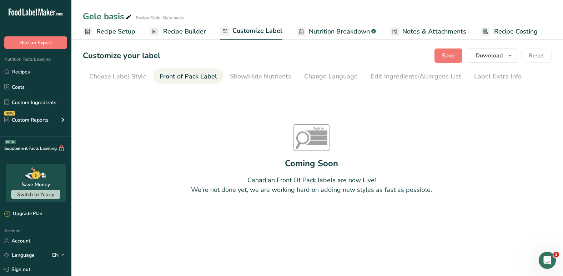
click at [276, 66] on section "Customize your label Save Download Choose what to show on your downloaded label…" at bounding box center [317, 139] width 492 height 205
click at [270, 76] on div "Show/Hide Nutrients" at bounding box center [260, 77] width 61 height 10
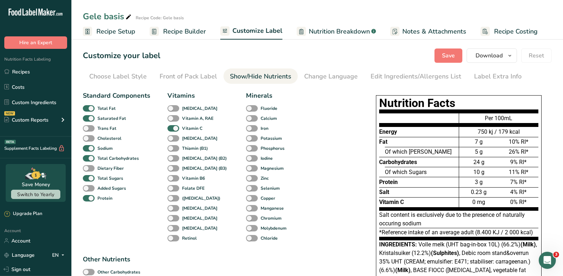
click at [325, 178] on div "Standard Components Total Fat Saturated Fat Trans Fat Cholesterol Sodium Total …" at bounding box center [219, 267] width 272 height 352
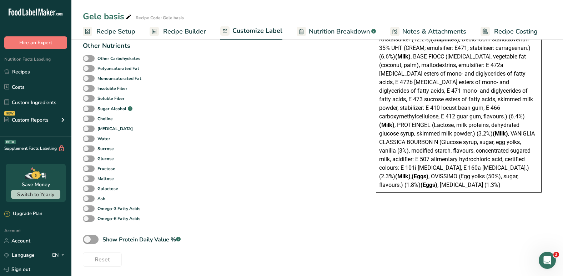
scroll to position [216, 0]
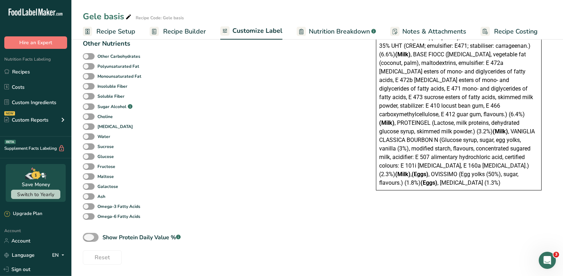
click at [93, 241] on span at bounding box center [91, 237] width 16 height 9
click at [87, 240] on input "Show Protein Daily Value % .a-a{fill:#347362;}.b-a{fill:#fff;}" at bounding box center [85, 237] width 5 height 5
click at [93, 241] on span at bounding box center [91, 237] width 16 height 9
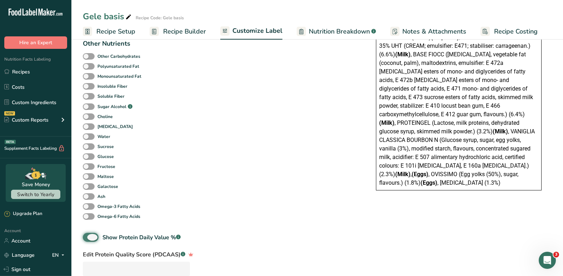
click at [87, 240] on input "Show Protein Daily Value % .a-a{fill:#347362;}.b-a{fill:#fff;}" at bounding box center [85, 237] width 5 height 5
checkbox input "false"
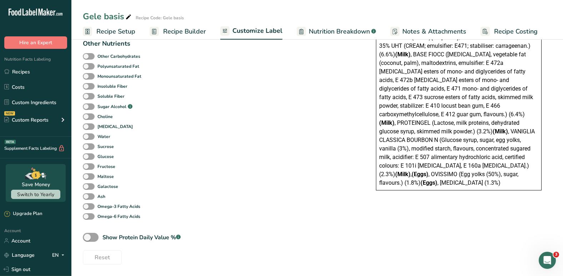
click at [207, 169] on div "Standard Components Total Fat Saturated Fat Trans Fat Cholesterol Sodium Total …" at bounding box center [219, 51] width 272 height 352
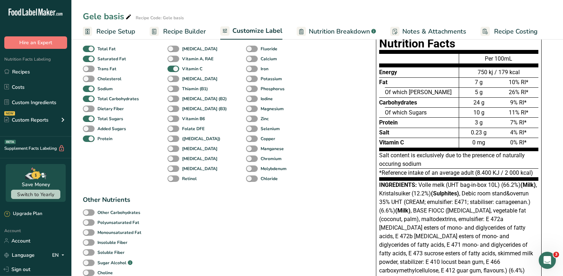
scroll to position [0, 0]
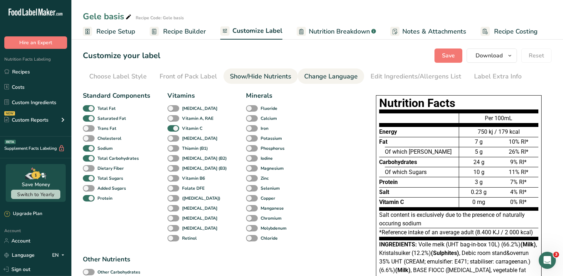
click at [326, 75] on div "Change Language" at bounding box center [331, 77] width 54 height 10
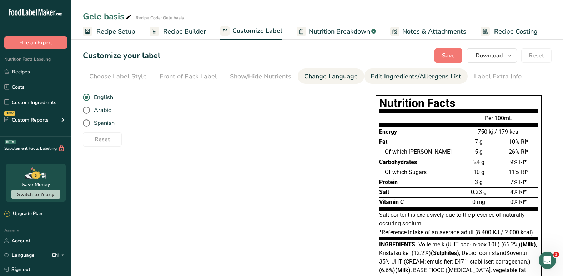
click at [383, 71] on link "Edit Ingredients/Allergens List" at bounding box center [416, 77] width 91 height 16
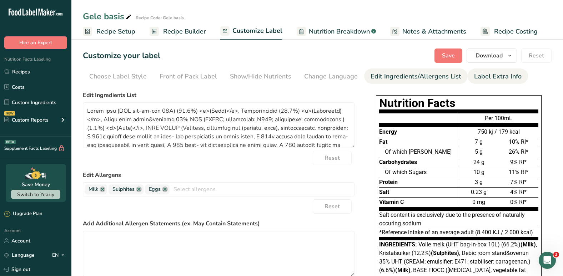
click at [488, 77] on div "Label Extra Info" at bounding box center [497, 77] width 47 height 10
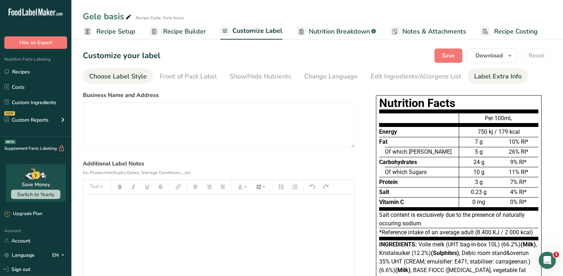
click at [114, 72] on div "Choose Label Style" at bounding box center [117, 77] width 57 height 10
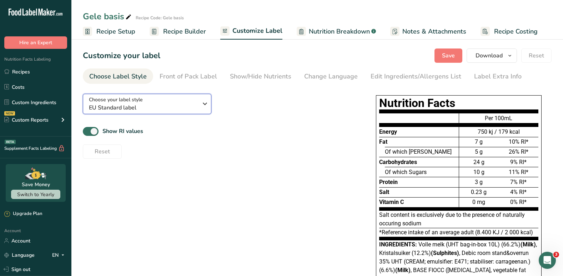
click at [119, 95] on button "Choose your label style EU Standard label" at bounding box center [147, 104] width 129 height 20
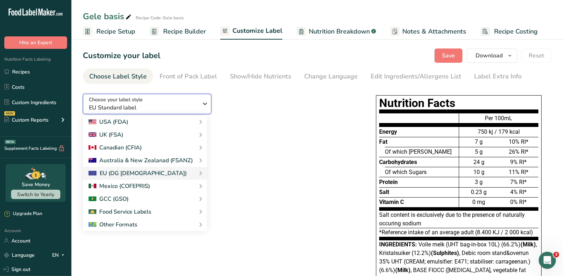
click at [119, 95] on button "Choose your label style EU Standard label" at bounding box center [147, 104] width 129 height 20
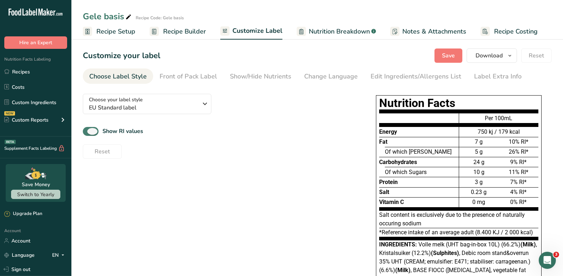
click at [94, 134] on span at bounding box center [91, 131] width 16 height 9
click at [87, 134] on input "Show RI values" at bounding box center [85, 131] width 5 height 5
checkbox input "false"
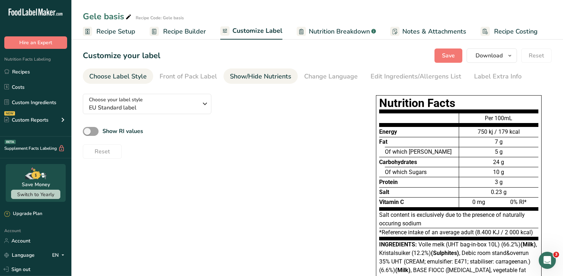
click at [261, 75] on div "Show/Hide Nutrients" at bounding box center [260, 77] width 61 height 10
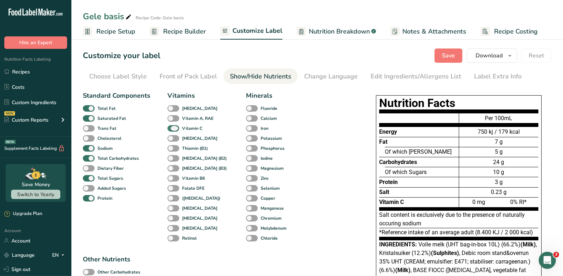
click at [175, 127] on span at bounding box center [173, 128] width 12 height 7
click at [172, 127] on input "Vitamin C" at bounding box center [169, 128] width 5 height 5
checkbox input "false"
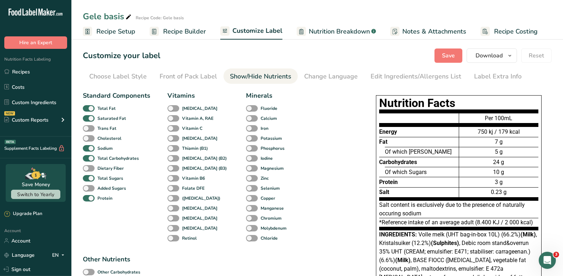
click at [436, 176] on div "Of which Sugars" at bounding box center [422, 172] width 74 height 10
click at [400, 74] on div "Edit Ingredients/Allergens List" at bounding box center [416, 77] width 91 height 10
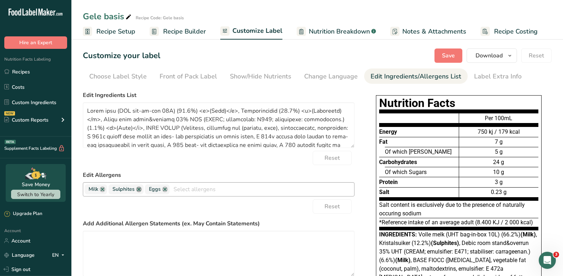
click at [138, 190] on link at bounding box center [139, 190] width 6 height 6
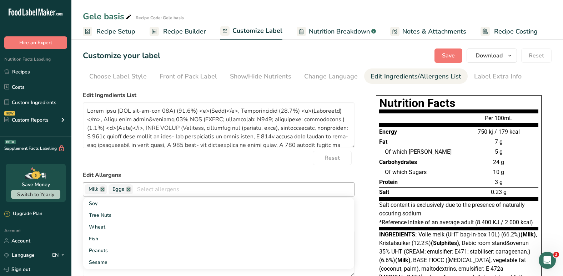
click at [178, 169] on form "Edit Ingredients List Reset Edit Allergens Milk Eggs Soy Tree Nuts Wheat Fish P…" at bounding box center [219, 208] width 272 height 235
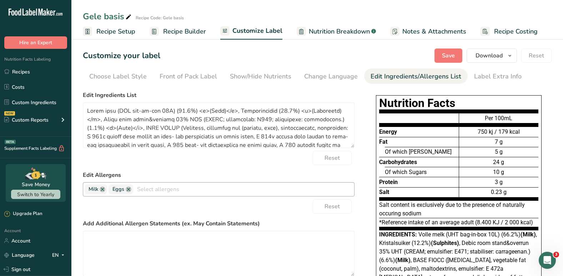
click at [107, 31] on span "Recipe Setup" at bounding box center [115, 32] width 39 height 10
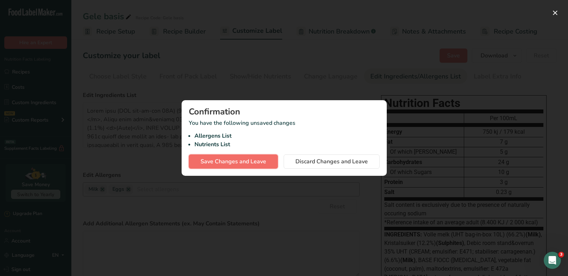
click at [223, 164] on span "Save Changes and Leave" at bounding box center [234, 161] width 66 height 9
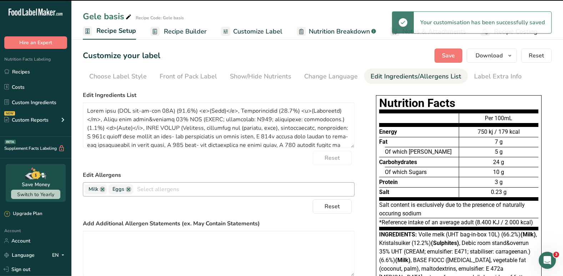
select select "16"
select select "22"
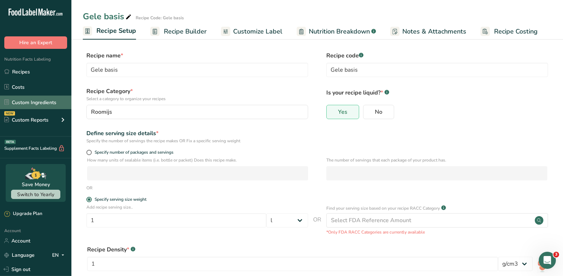
click at [40, 107] on link "Custom Ingredients" at bounding box center [35, 103] width 71 height 14
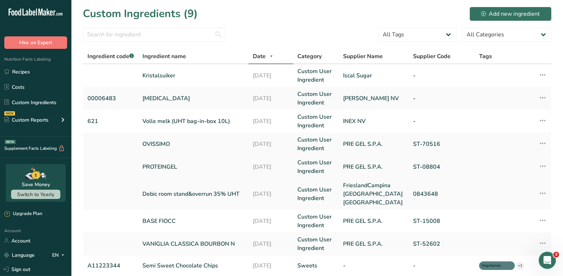
click at [206, 165] on link "PROTEINGEL" at bounding box center [193, 167] width 102 height 9
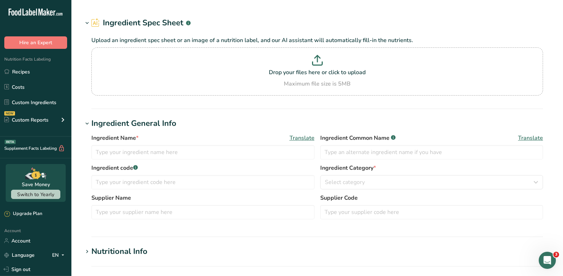
type input "PROTEINGEL"
type input "PRE GEL S.P.A."
type input "ST-08804"
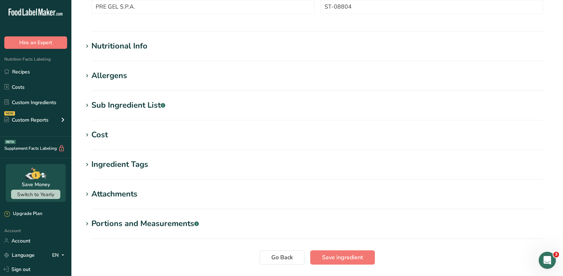
scroll to position [196, 0]
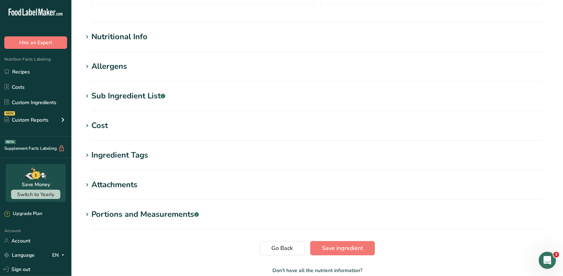
click at [104, 74] on section "Allergens Add any known allergens associated with your ingredient Milk Soy Tree…" at bounding box center [317, 71] width 469 height 21
click at [103, 62] on div "Allergens" at bounding box center [109, 67] width 36 height 12
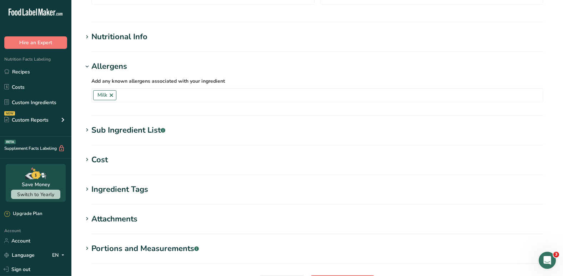
click at [102, 62] on div "Allergens" at bounding box center [109, 67] width 36 height 12
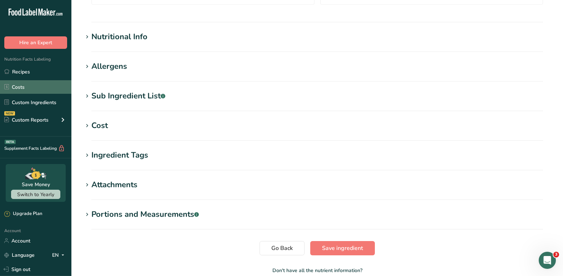
click at [63, 88] on link "Costs" at bounding box center [35, 87] width 71 height 14
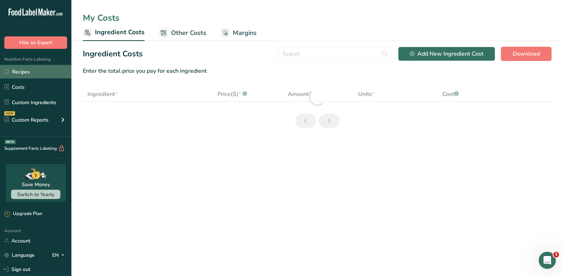
click at [54, 76] on link "Recipes" at bounding box center [35, 72] width 71 height 14
select select "1"
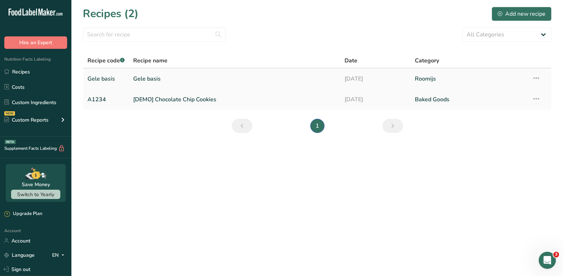
click at [127, 81] on td "Gele basis" at bounding box center [106, 79] width 46 height 21
click at [187, 79] on link "Gele basis" at bounding box center [234, 78] width 202 height 15
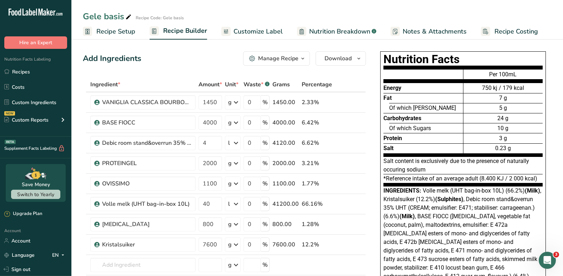
click at [253, 35] on span "Customize Label" at bounding box center [257, 32] width 49 height 10
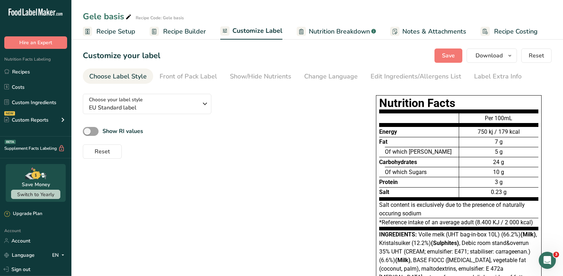
click at [325, 32] on span "Nutrition Breakdown" at bounding box center [339, 32] width 61 height 10
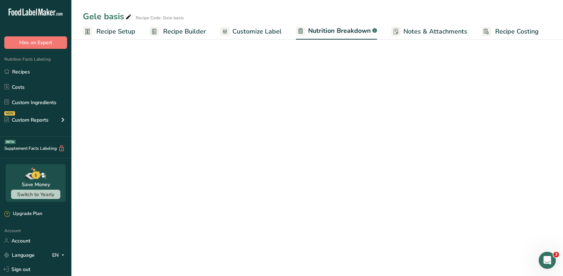
select select "Calories"
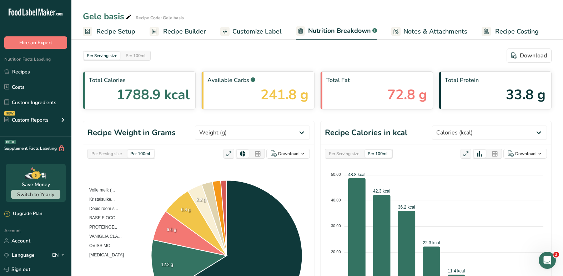
click at [183, 30] on span "Recipe Builder" at bounding box center [184, 32] width 43 height 10
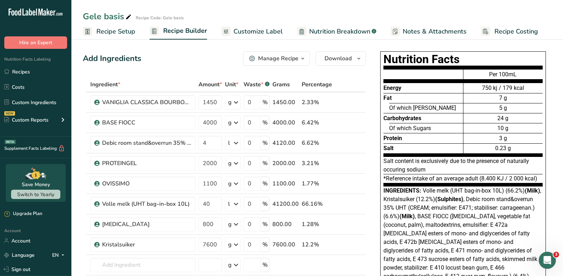
click at [118, 32] on span "Recipe Setup" at bounding box center [115, 32] width 39 height 10
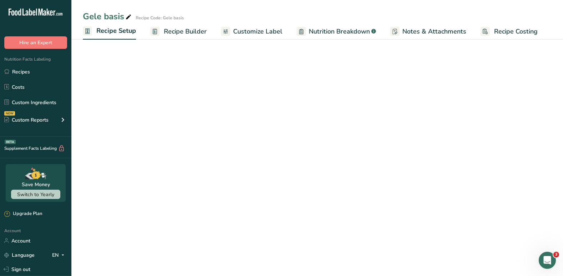
select select "16"
select select "22"
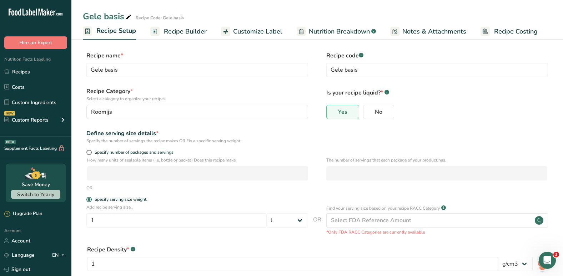
click at [490, 116] on div "Yes No" at bounding box center [437, 114] width 222 height 19
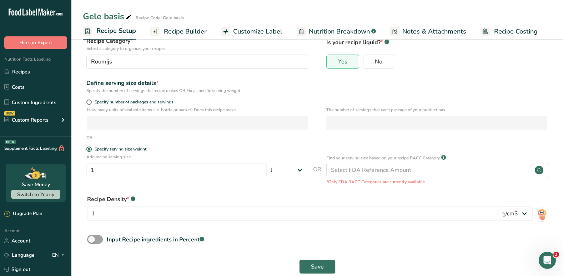
scroll to position [50, 0]
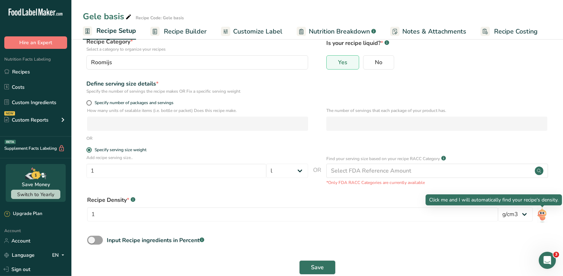
click at [544, 221] on img at bounding box center [542, 215] width 10 height 16
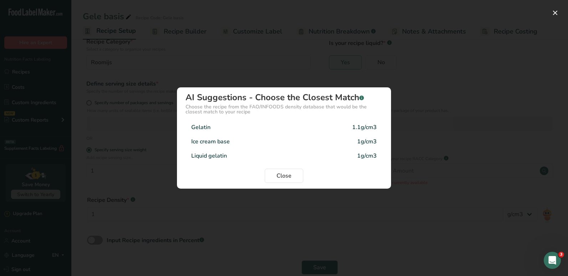
click at [304, 147] on div "Ice cream base 1g/cm3" at bounding box center [284, 142] width 197 height 14
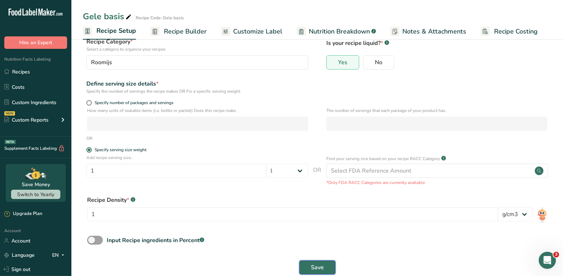
click at [314, 268] on span "Save" at bounding box center [317, 267] width 13 height 9
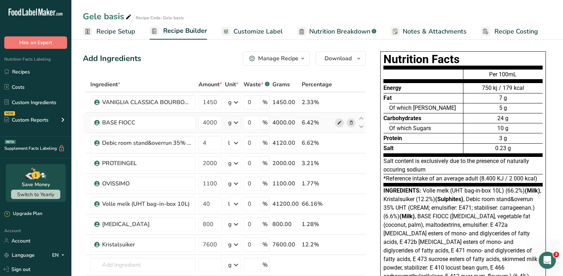
click at [337, 123] on icon at bounding box center [339, 122] width 5 height 7
click at [167, 59] on div "Add Ingredients Manage Recipe Delete Recipe Duplicate Recipe Scale Recipe Save …" at bounding box center [224, 58] width 283 height 14
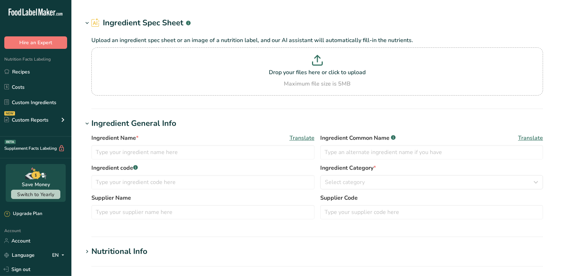
type input "BASE FIOCC"
type input "PRE GEL S.P.A."
type input "ST-15008"
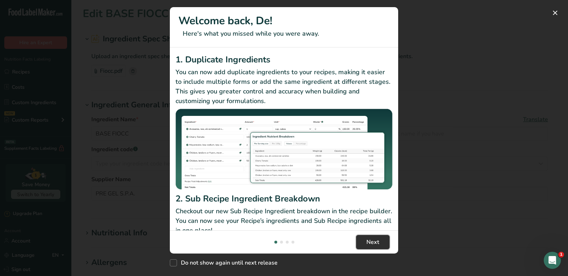
click at [372, 240] on span "Next" at bounding box center [373, 242] width 13 height 9
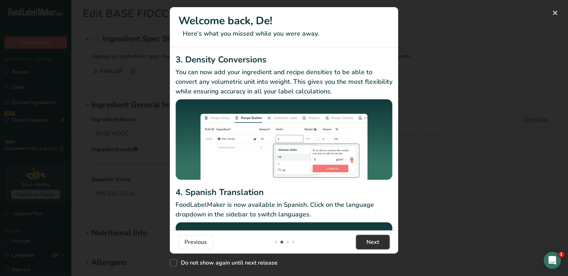
click at [372, 240] on span "Next" at bounding box center [373, 242] width 13 height 9
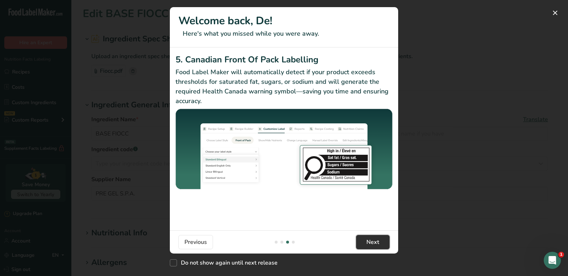
click at [372, 240] on span "Next" at bounding box center [373, 242] width 13 height 9
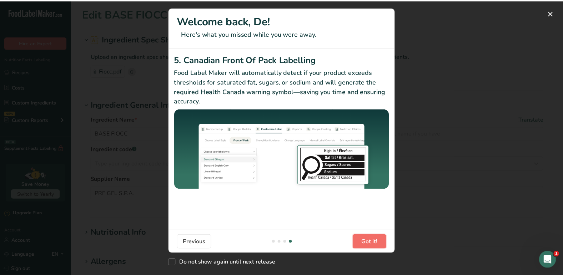
scroll to position [0, 685]
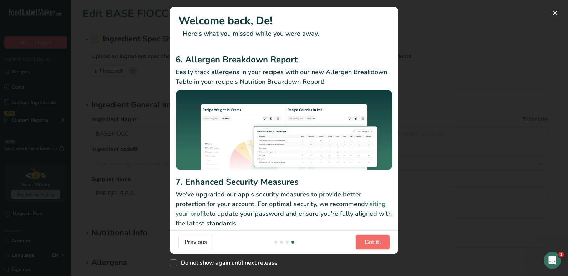
click at [372, 240] on span "Got it!" at bounding box center [373, 242] width 16 height 9
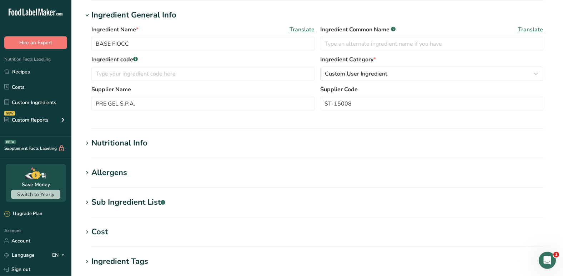
scroll to position [104, 0]
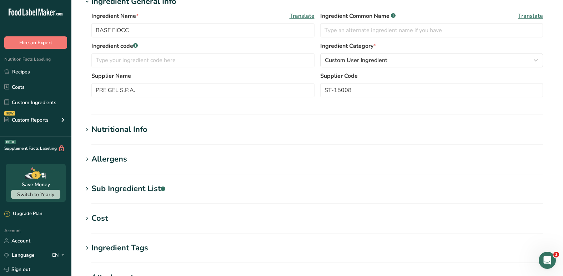
click at [165, 160] on h1 "Allergens" at bounding box center [317, 160] width 469 height 12
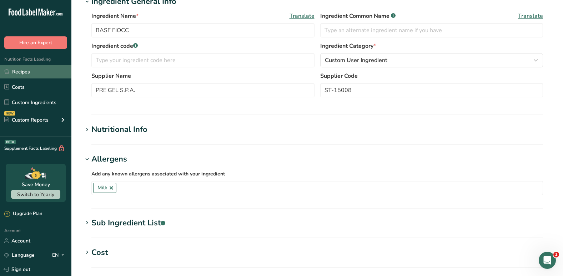
click at [25, 67] on link "Recipes" at bounding box center [35, 72] width 71 height 14
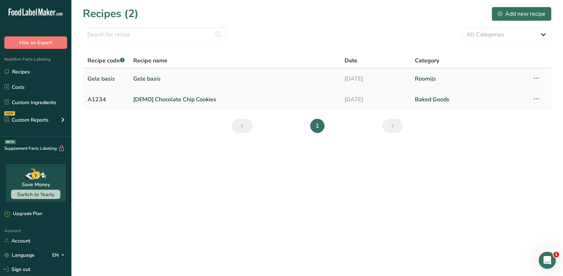
click at [163, 80] on link "Gele basis" at bounding box center [234, 78] width 202 height 15
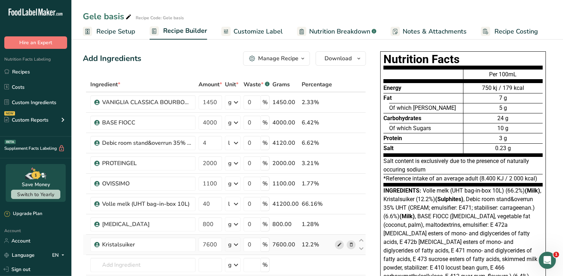
click at [337, 246] on icon at bounding box center [339, 244] width 5 height 7
click at [184, 53] on div "Add Ingredients Manage Recipe Delete Recipe Duplicate Recipe Scale Recipe Save …" at bounding box center [224, 58] width 283 height 14
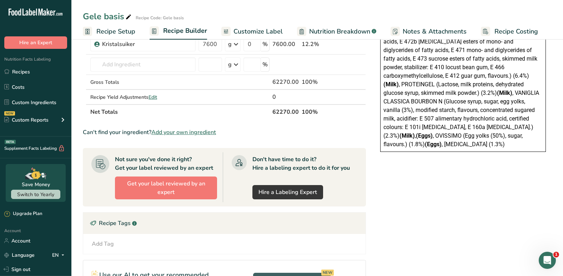
scroll to position [200, 0]
click at [276, 128] on section "Ingredient * Amount * Unit * Waste * .a-a{fill:#347362;}.b-a{fill:#fff;} Grams …" at bounding box center [224, 117] width 283 height 481
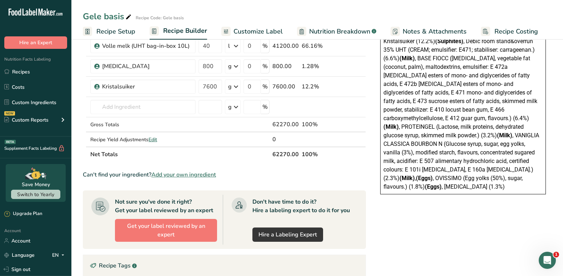
scroll to position [157, 0]
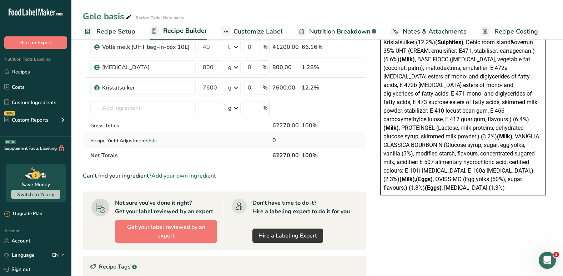
click at [155, 139] on span "Edit" at bounding box center [153, 140] width 9 height 7
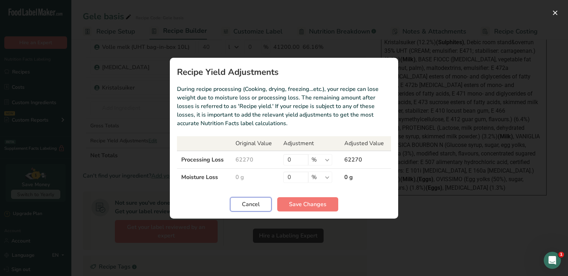
click at [258, 201] on span "Cancel" at bounding box center [251, 204] width 18 height 9
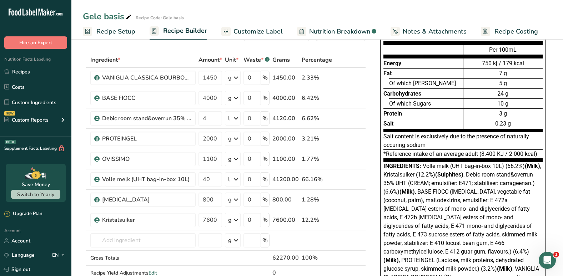
scroll to position [9, 0]
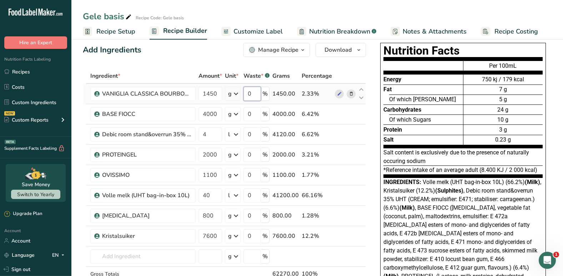
click at [256, 95] on input "0" at bounding box center [251, 94] width 17 height 14
type input "2"
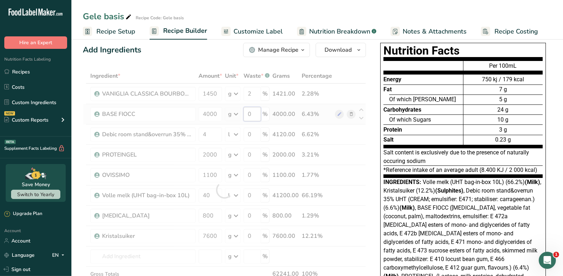
click at [257, 112] on div "Ingredient * Amount * Unit * Waste * .a-a{fill:#347362;}.b-a{fill:#fff;} Grams …" at bounding box center [224, 190] width 283 height 243
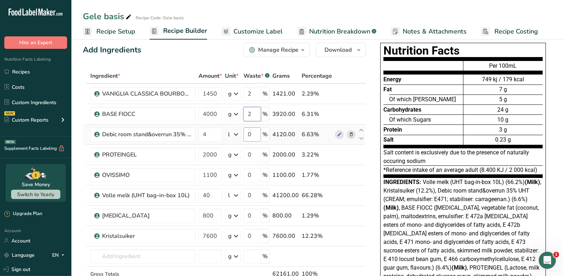
type input "2"
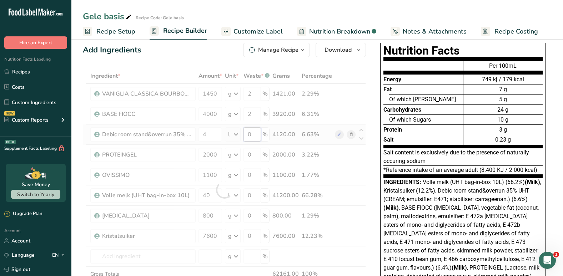
click at [252, 132] on div "Ingredient * Amount * Unit * Waste * .a-a{fill:#347362;}.b-a{fill:#fff;} Grams …" at bounding box center [224, 190] width 283 height 243
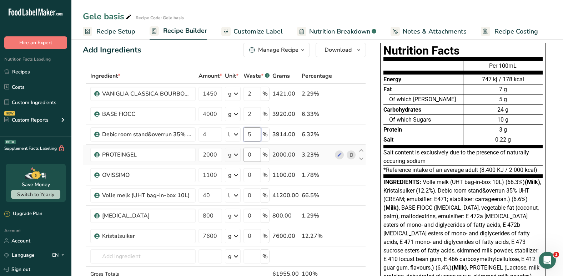
type input "5"
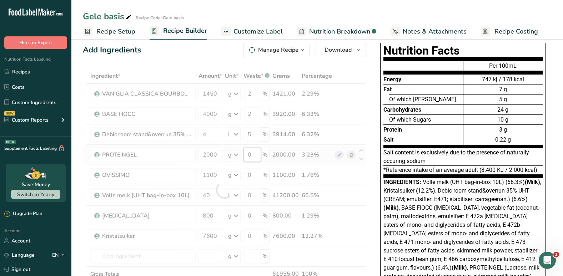
click at [251, 152] on div "Ingredient * Amount * Unit * Waste * .a-a{fill:#347362;}.b-a{fill:#fff;} Grams …" at bounding box center [224, 190] width 283 height 243
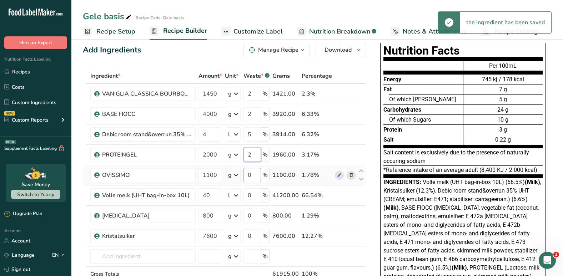
type input "2"
click at [251, 174] on div "Ingredient * Amount * Unit * Waste * .a-a{fill:#347362;}.b-a{fill:#fff;} Grams …" at bounding box center [224, 190] width 283 height 243
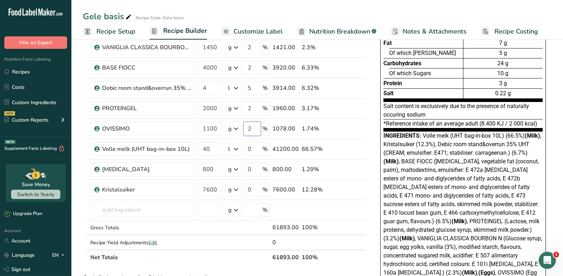
scroll to position [77, 0]
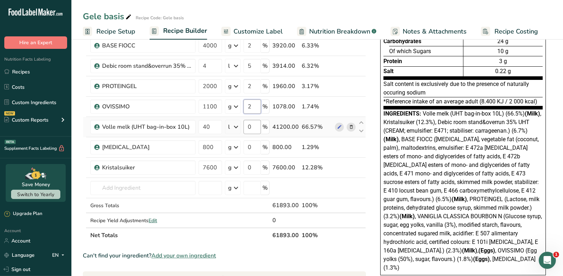
type input "2"
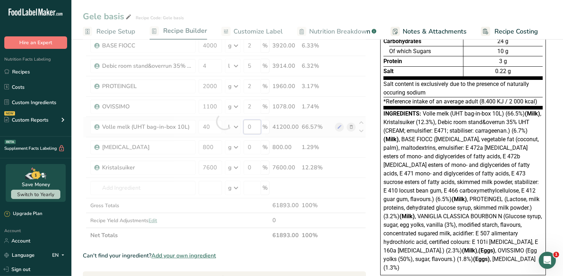
click at [251, 129] on div "Ingredient * Amount * Unit * Waste * .a-a{fill:#347362;}.b-a{fill:#fff;} Grams …" at bounding box center [224, 121] width 283 height 243
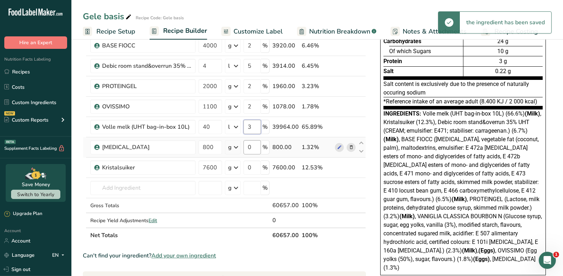
type input "3"
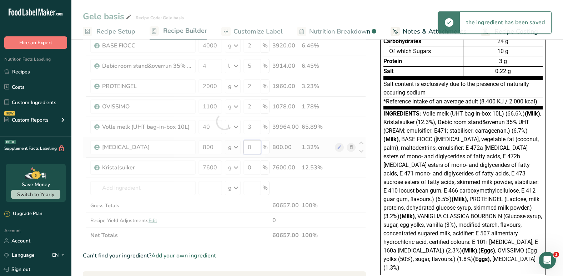
click at [254, 150] on div "Ingredient * Amount * Unit * Waste * .a-a{fill:#347362;}.b-a{fill:#fff;} Grams …" at bounding box center [224, 121] width 283 height 243
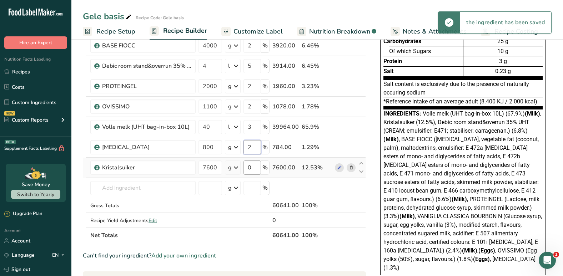
type input "2"
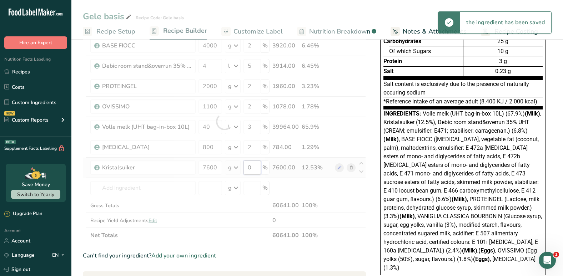
click at [251, 169] on div "Ingredient * Amount * Unit * Waste * .a-a{fill:#347362;}.b-a{fill:#fff;} Grams …" at bounding box center [224, 121] width 283 height 243
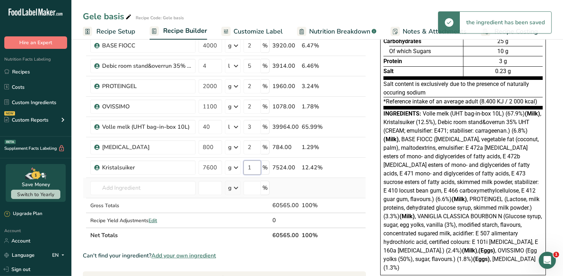
type input "1"
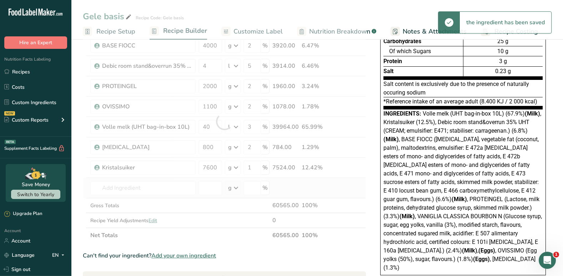
click at [318, 193] on div "Ingredient * Amount * Unit * Waste * .a-a{fill:#347362;}.b-a{fill:#fff;} Grams …" at bounding box center [224, 121] width 283 height 243
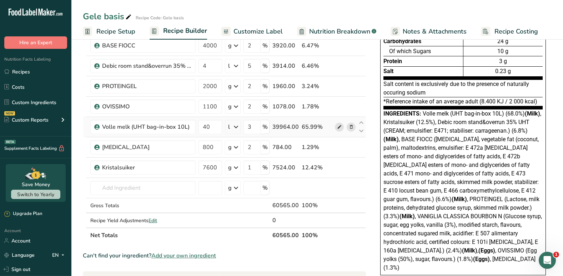
click at [337, 126] on icon at bounding box center [339, 127] width 5 height 7
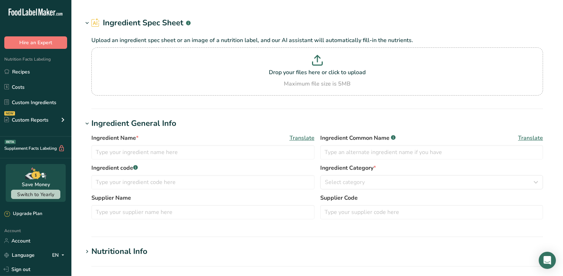
type input "Kristalsuiker"
type input "Iscal Sugar"
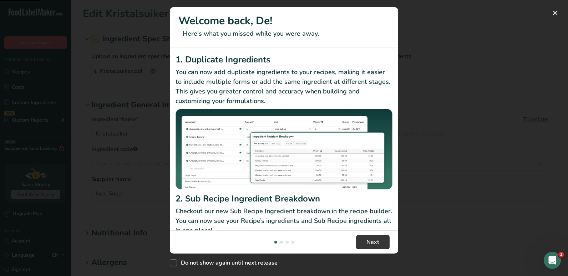
click at [556, 115] on div "New Features" at bounding box center [284, 138] width 568 height 276
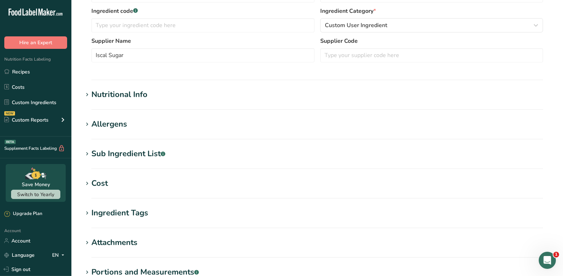
scroll to position [143, 0]
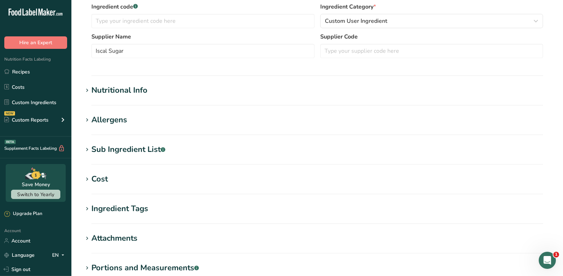
click at [115, 125] on div "Allergens" at bounding box center [109, 120] width 36 height 12
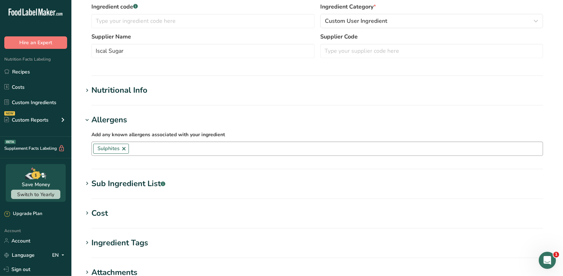
click at [122, 148] on link at bounding box center [124, 149] width 6 height 6
click at [247, 130] on label "Add any known allergens associated with your ingredient" at bounding box center [317, 134] width 452 height 9
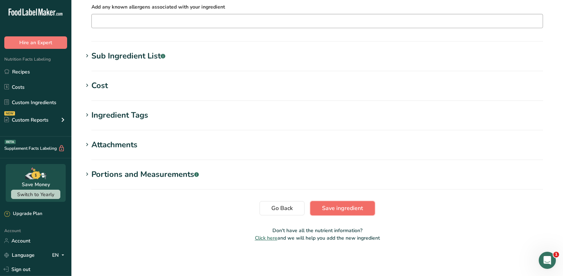
click at [358, 202] on button "Save ingredient" at bounding box center [342, 208] width 65 height 14
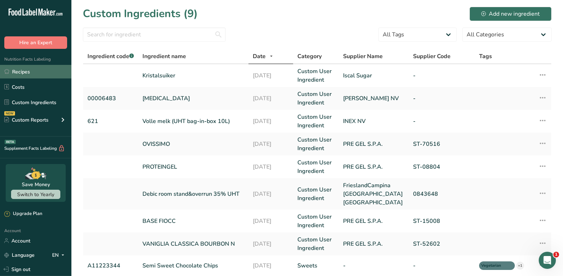
click at [20, 74] on link "Recipes" at bounding box center [35, 72] width 71 height 14
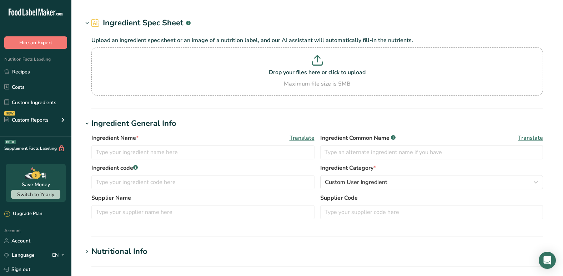
type input "Volle melk (UHT bag-in-box 10L)"
type input "621"
type input "INEX NV"
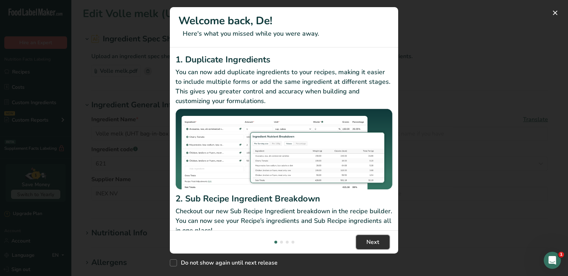
click at [364, 237] on button "Next" at bounding box center [373, 242] width 34 height 14
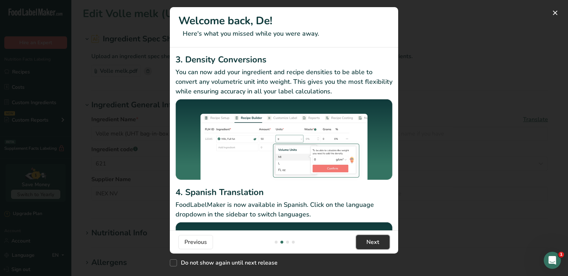
click at [368, 238] on button "Next" at bounding box center [373, 242] width 34 height 14
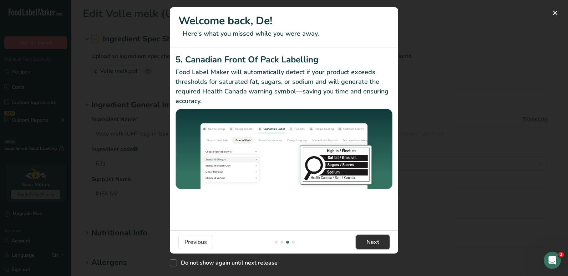
click at [368, 238] on button "Next" at bounding box center [373, 242] width 34 height 14
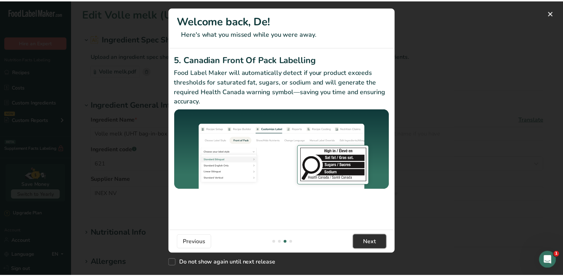
scroll to position [0, 685]
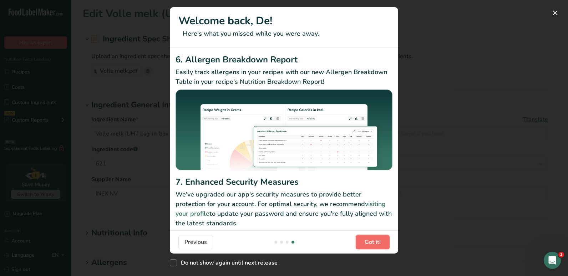
click at [368, 238] on button "Got it!" at bounding box center [373, 242] width 34 height 14
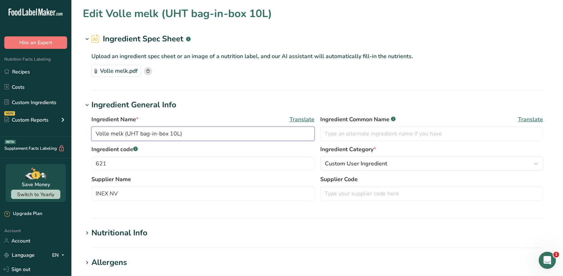
click at [186, 137] on input "Volle melk (UHT bag-in-box 10L)" at bounding box center [202, 134] width 223 height 14
type input "Volle Melk"
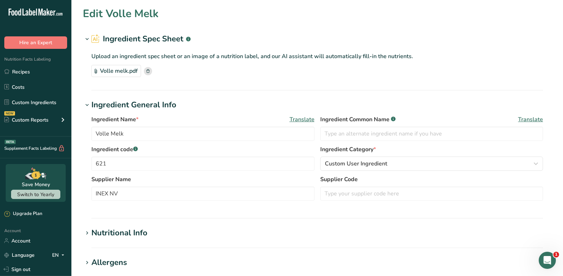
click at [247, 105] on h1 "Ingredient General Info" at bounding box center [317, 105] width 469 height 12
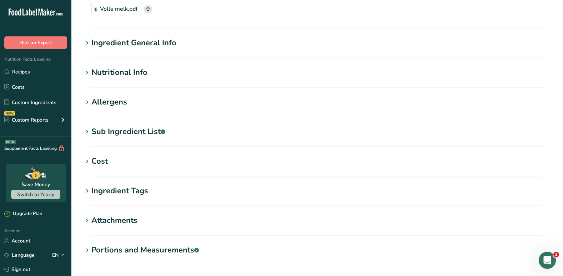
scroll to position [138, 0]
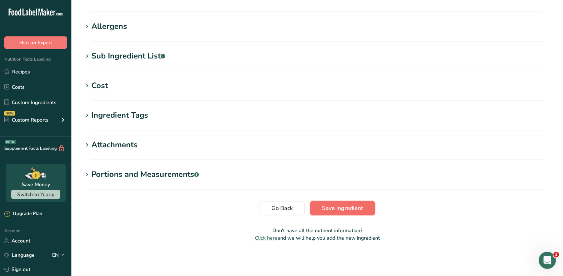
click at [364, 211] on button "Save ingredient" at bounding box center [342, 208] width 65 height 14
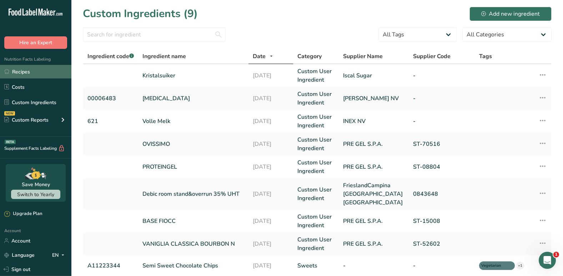
click at [34, 76] on link "Recipes" at bounding box center [35, 72] width 71 height 14
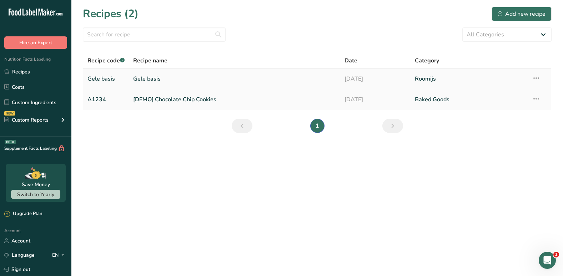
click at [173, 75] on link "Gele basis" at bounding box center [234, 78] width 202 height 15
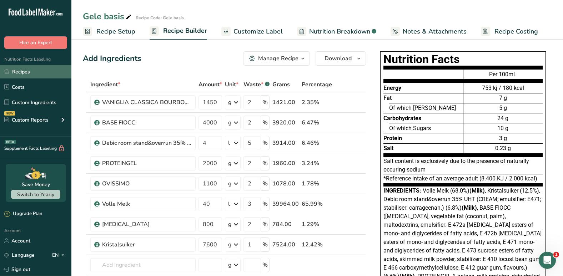
click at [28, 77] on link "Recipes" at bounding box center [35, 72] width 71 height 14
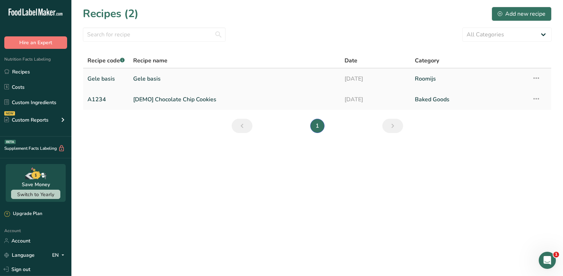
click at [171, 81] on link "Gele basis" at bounding box center [234, 78] width 202 height 15
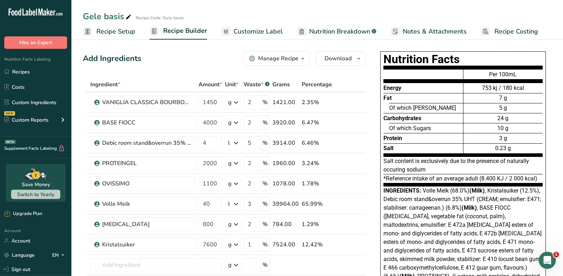
click at [261, 32] on span "Customize Label" at bounding box center [257, 32] width 49 height 10
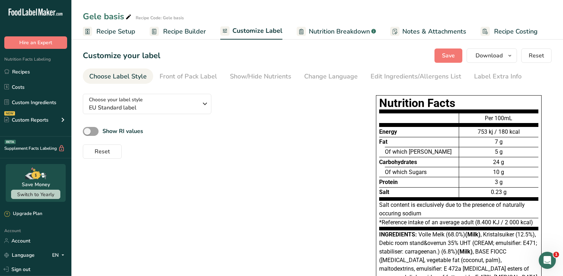
click at [328, 30] on span "Nutrition Breakdown" at bounding box center [339, 32] width 61 height 10
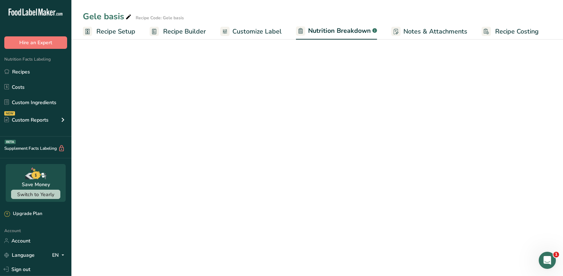
select select "Calories"
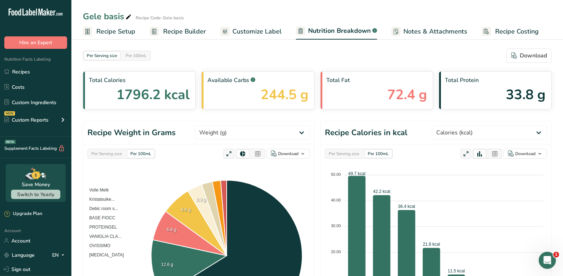
click at [510, 35] on span "Recipe Costing" at bounding box center [517, 32] width 44 height 10
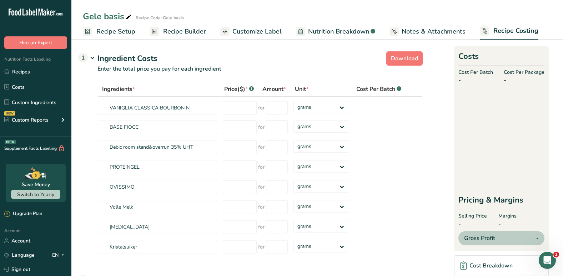
click at [126, 34] on span "Recipe Setup" at bounding box center [115, 32] width 39 height 10
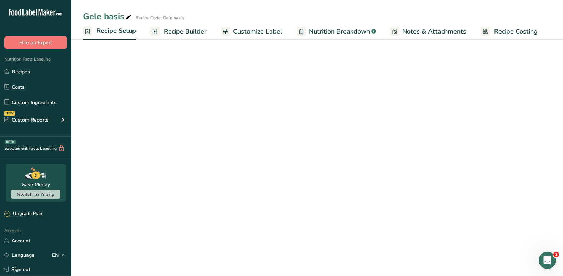
select select "16"
select select "22"
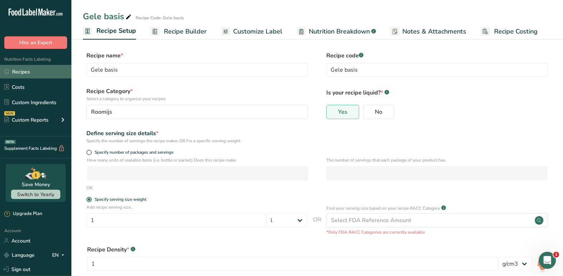
click at [35, 74] on link "Recipes" at bounding box center [35, 72] width 71 height 14
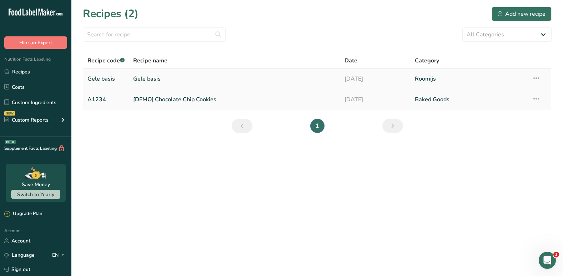
click at [538, 80] on icon at bounding box center [536, 78] width 9 height 13
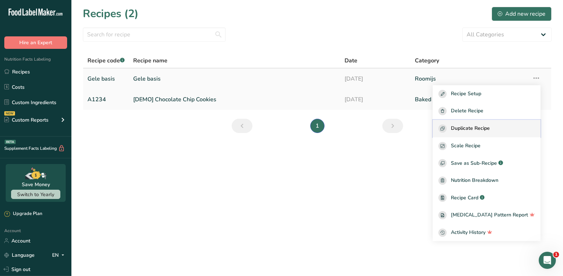
click at [490, 129] on span "Duplicate Recipe" at bounding box center [470, 129] width 39 height 8
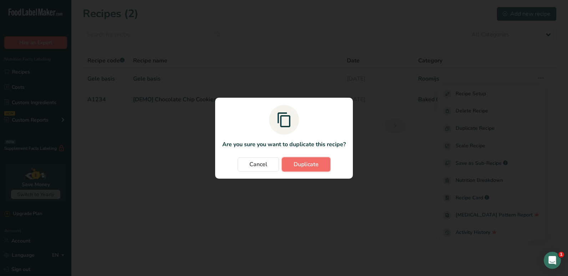
click at [320, 161] on button "Duplicate" at bounding box center [306, 164] width 49 height 14
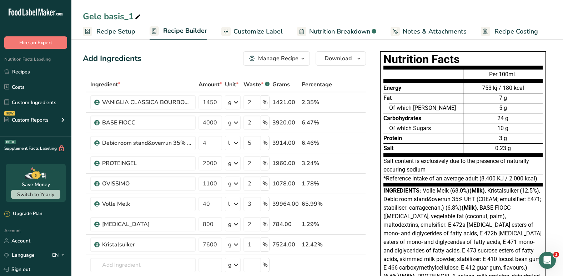
click at [138, 18] on icon at bounding box center [138, 17] width 6 height 10
type input "G"
type input "[PERSON_NAME] basis"
click at [351, 102] on icon at bounding box center [351, 102] width 5 height 7
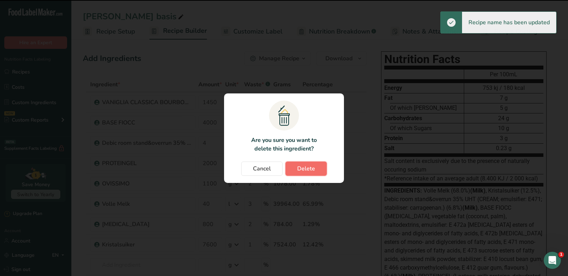
click at [306, 168] on span "Delete" at bounding box center [306, 169] width 18 height 9
type input "4000"
type input "4"
type input "5"
type input "2000"
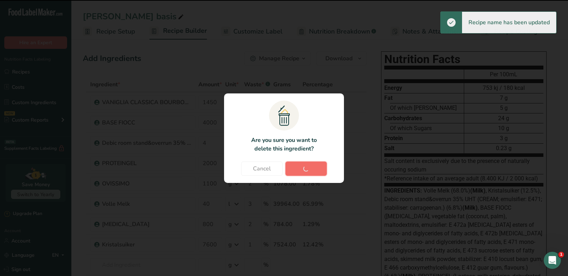
type input "2"
type input "1100"
type input "40"
type input "3"
type input "800"
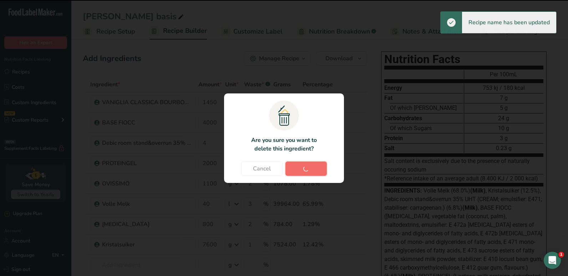
type input "2"
type input "7600"
type input "1"
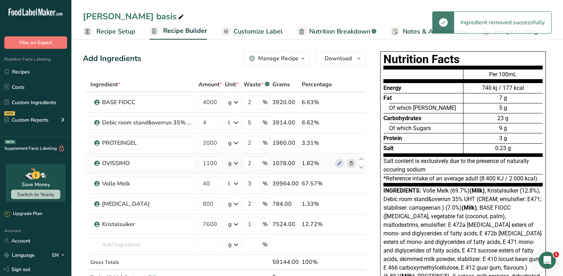
click at [349, 162] on icon at bounding box center [351, 163] width 5 height 7
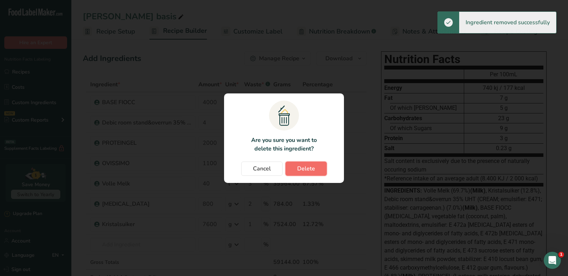
click at [306, 170] on span "Delete" at bounding box center [306, 169] width 18 height 9
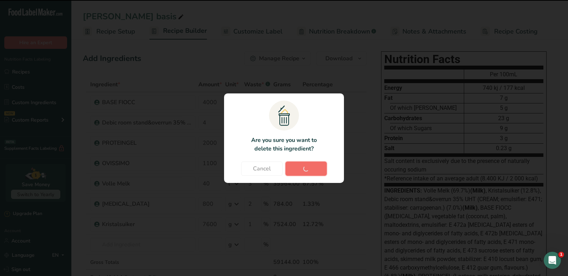
type input "40"
type input "3"
type input "800"
type input "2"
type input "7600"
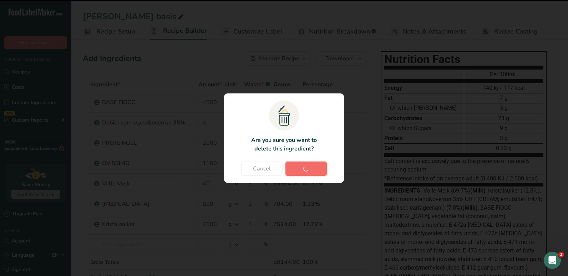
type input "1"
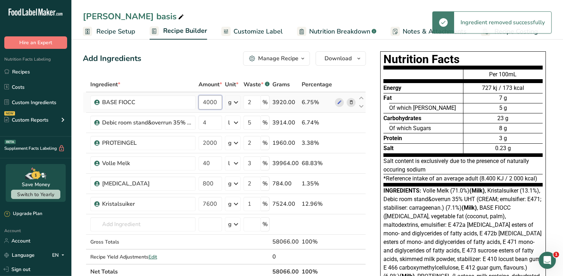
click at [217, 101] on input "4000" at bounding box center [210, 102] width 24 height 14
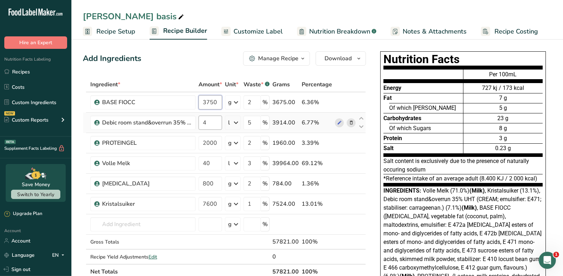
type input "3750"
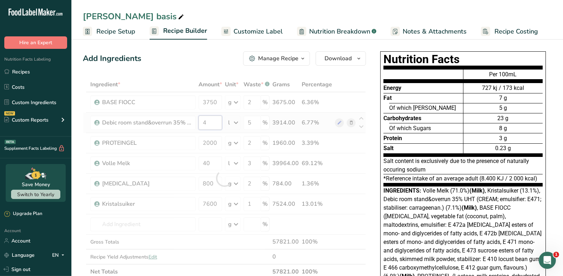
click at [210, 126] on div "Ingredient * Amount * Unit * Waste * .a-a{fill:#347362;}.b-a{fill:#fff;} Grams …" at bounding box center [224, 178] width 283 height 202
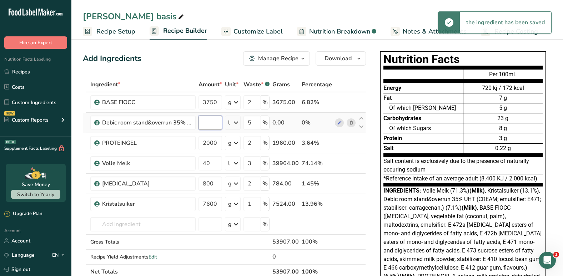
type input "3"
type input "3.75"
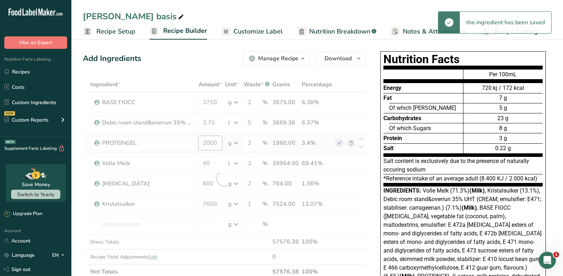
click at [212, 140] on div "Ingredient * Amount * Unit * Waste * .a-a{fill:#347362;}.b-a{fill:#fff;} Grams …" at bounding box center [224, 178] width 283 height 202
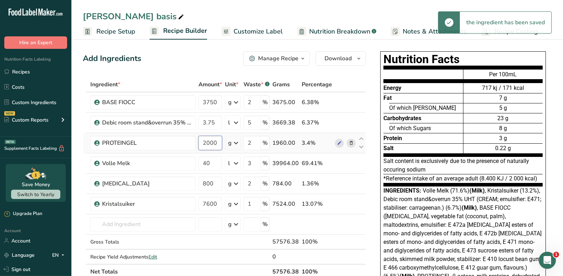
click at [212, 140] on input "2000" at bounding box center [210, 143] width 24 height 14
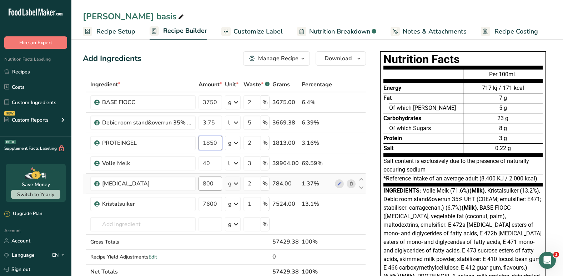
type input "1850"
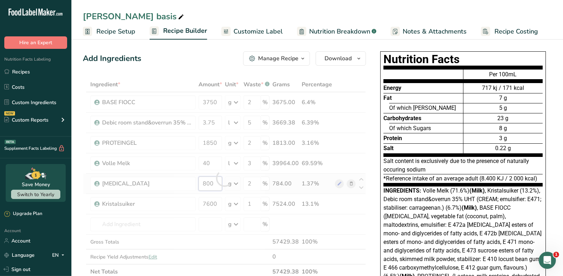
click at [211, 186] on div "Ingredient * Amount * Unit * Waste * .a-a{fill:#347362;}.b-a{fill:#fff;} Grams …" at bounding box center [224, 178] width 283 height 202
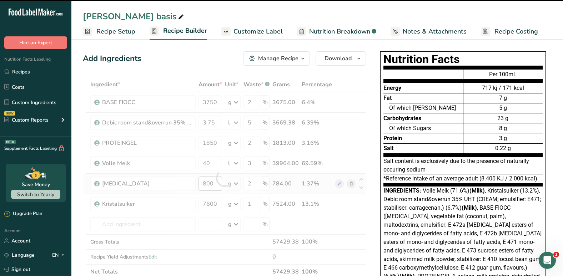
click at [211, 186] on div at bounding box center [224, 178] width 283 height 202
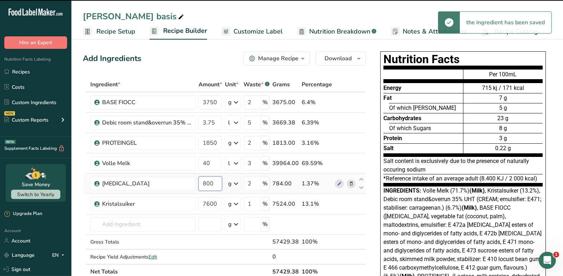
click at [211, 186] on input "800" at bounding box center [210, 184] width 24 height 14
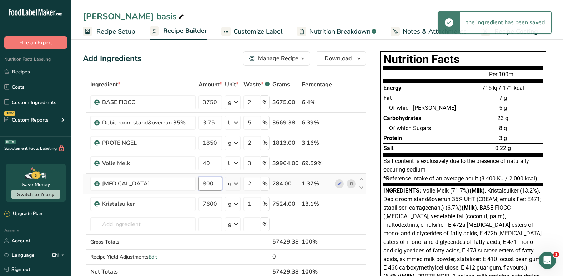
click at [211, 186] on input "800" at bounding box center [210, 184] width 24 height 14
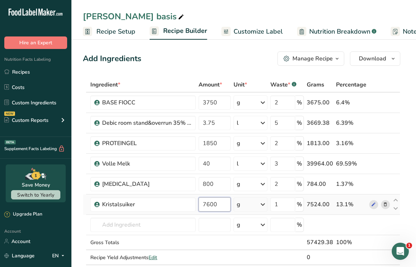
click at [212, 205] on input "7600" at bounding box center [214, 204] width 32 height 14
type input "7125"
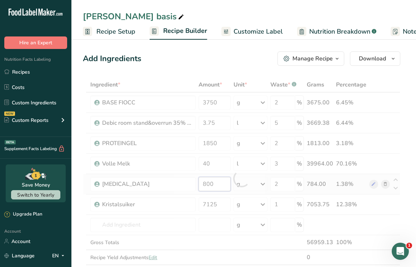
click at [208, 188] on div "Ingredient * Amount * Unit * Waste * .a-a{fill:#347362;}.b-a{fill:#fff;} Grams …" at bounding box center [241, 178] width 317 height 202
click at [208, 188] on div at bounding box center [241, 178] width 317 height 202
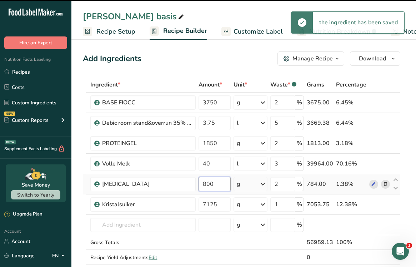
click at [213, 183] on input "800" at bounding box center [214, 184] width 32 height 14
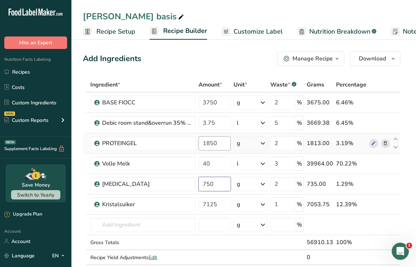
type input "750"
click at [220, 142] on div "Ingredient * Amount * Unit * Waste * .a-a{fill:#347362;}.b-a{fill:#fff;} Grams …" at bounding box center [241, 178] width 317 height 202
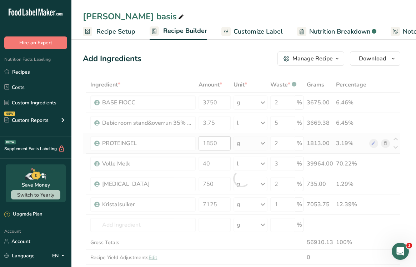
click at [220, 142] on div at bounding box center [241, 178] width 317 height 202
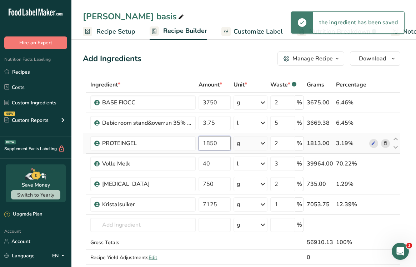
click at [220, 142] on input "1850" at bounding box center [214, 143] width 32 height 14
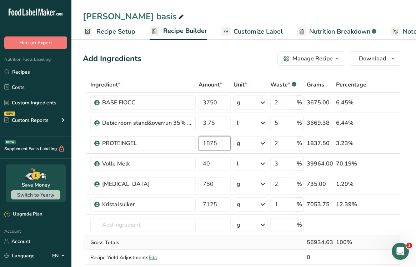
type input "1875"
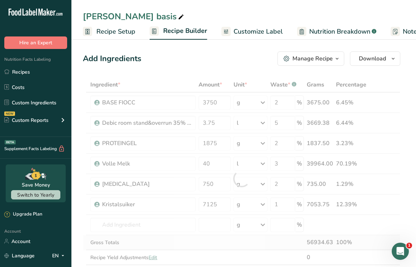
click at [205, 242] on div "Ingredient * Amount * Unit * Waste * .a-a{fill:#347362;}.b-a{fill:#fff;} Grams …" at bounding box center [241, 178] width 317 height 202
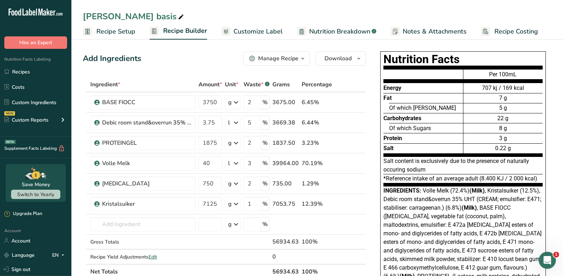
click at [436, 113] on div "Carbohydrates" at bounding box center [423, 118] width 80 height 10
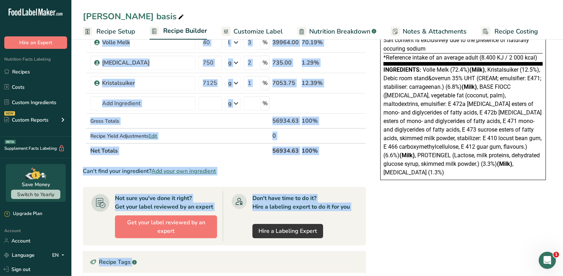
scroll to position [149, 0]
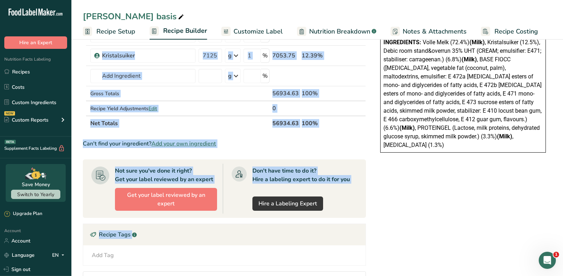
drag, startPoint x: 90, startPoint y: 84, endPoint x: 330, endPoint y: 121, distance: 242.8
click at [330, 121] on table "Ingredient * Amount * Unit * Waste * .a-a{fill:#347362;}.b-a{fill:#fff;} Grams …" at bounding box center [224, 30] width 283 height 202
copy table "Ingredient * Amount * Unit * Waste * .a-a{fill:#347362;}.b-a{fill:#fff;} Grams …"
click at [228, 127] on th "Net Totals" at bounding box center [180, 123] width 182 height 15
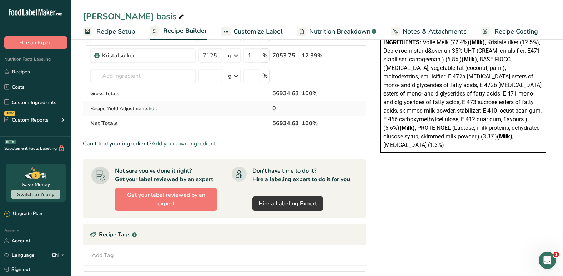
click at [154, 109] on span "Edit" at bounding box center [153, 108] width 9 height 7
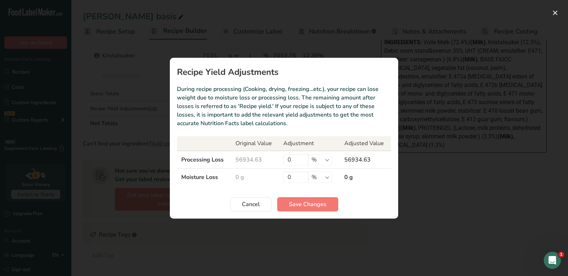
drag, startPoint x: 222, startPoint y: 177, endPoint x: 182, endPoint y: 177, distance: 39.6
click at [182, 177] on td "Moisture Loss" at bounding box center [204, 177] width 54 height 17
copy td "Moisture Loss"
click at [300, 179] on input "0" at bounding box center [295, 177] width 25 height 11
type input "3"
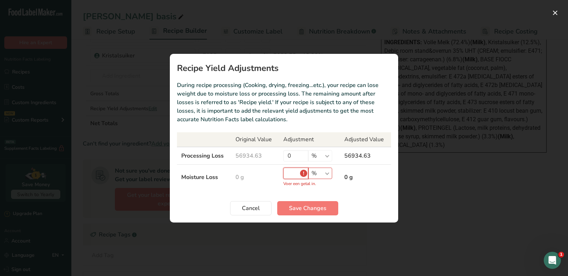
type input "3.6"
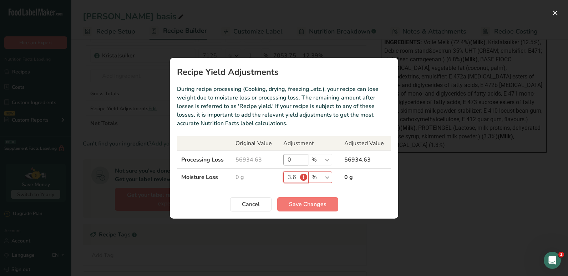
type input "3.6"
click at [300, 164] on input "0" at bounding box center [295, 159] width 25 height 11
click at [332, 177] on select "% g kg mg mcg lb oz" at bounding box center [320, 177] width 24 height 11
click at [308, 172] on select "% g kg mg mcg lb oz" at bounding box center [320, 177] width 24 height 11
click at [292, 176] on input "3.6" at bounding box center [295, 177] width 25 height 11
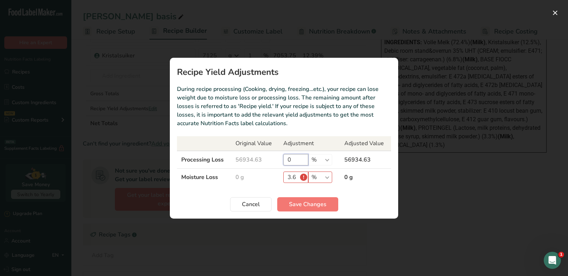
click at [295, 162] on input "0" at bounding box center [295, 159] width 25 height 11
type input "5"
click at [363, 186] on section "Recipe Yield Adjustments During recipe processing (Cooking, drying, freezing…et…" at bounding box center [284, 138] width 228 height 161
click at [330, 180] on select "% g kg mg mcg lb oz" at bounding box center [320, 177] width 24 height 11
click at [294, 179] on input "3.6" at bounding box center [295, 177] width 25 height 11
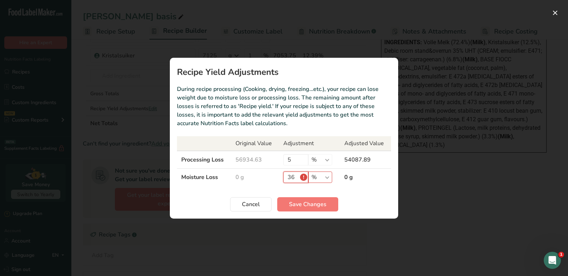
type input "6"
click at [254, 181] on td "0 g" at bounding box center [255, 177] width 48 height 17
click at [304, 208] on span "Save Changes" at bounding box center [307, 204] width 37 height 9
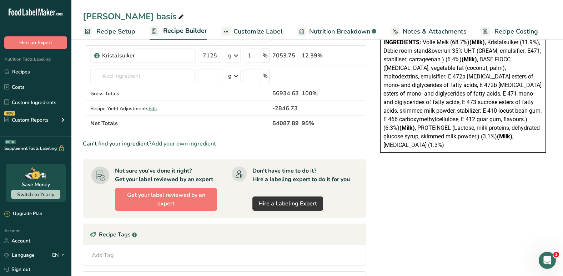
click at [276, 146] on div "Can't find your ingredient? Add your own ingredient" at bounding box center [224, 144] width 283 height 9
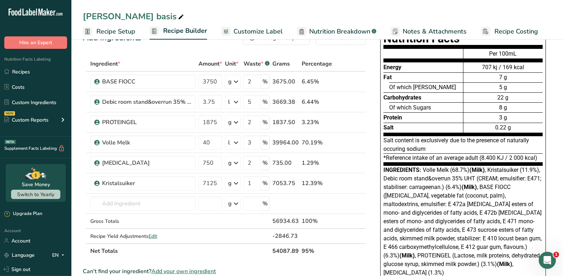
scroll to position [20, 0]
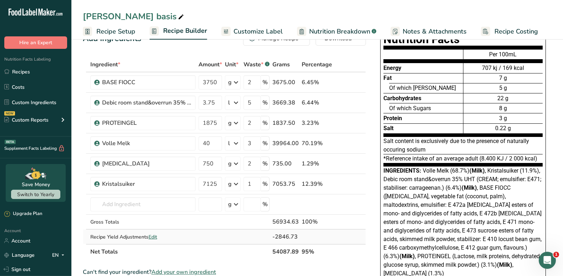
click at [157, 239] on span "Edit" at bounding box center [153, 237] width 9 height 7
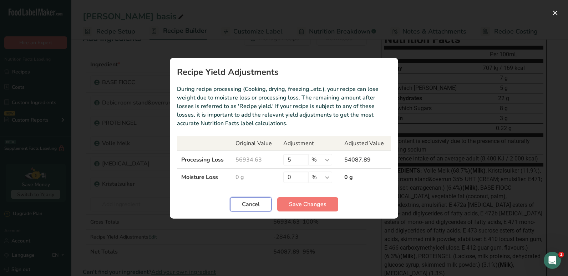
click at [254, 202] on span "Cancel" at bounding box center [251, 204] width 18 height 9
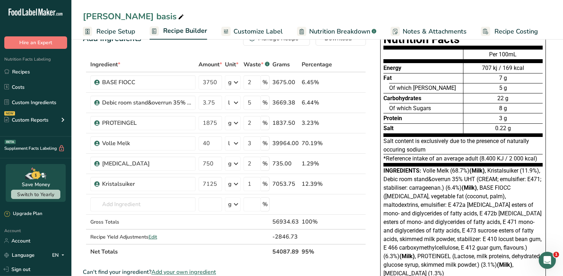
click at [374, 62] on div "Nutrition Facts Energy Fat Of which Saturates Carbohydrates Of which Sugars Pro…" at bounding box center [463, 160] width 186 height 263
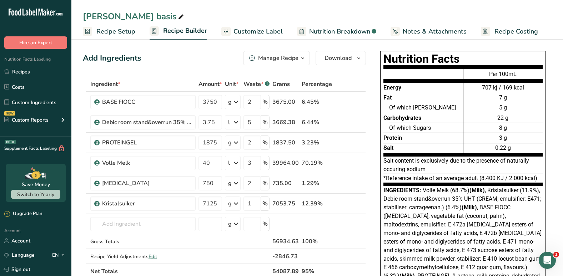
scroll to position [0, 0]
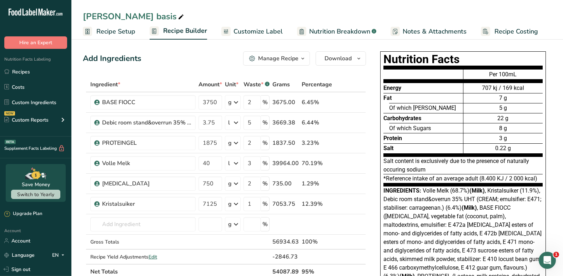
click at [178, 15] on icon at bounding box center [181, 17] width 6 height 10
click at [196, 10] on input "[PERSON_NAME] basis - 40 L" at bounding box center [317, 16] width 469 height 13
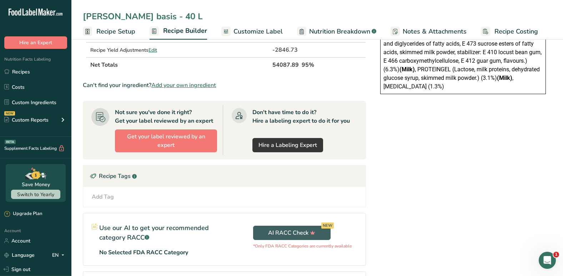
scroll to position [215, 0]
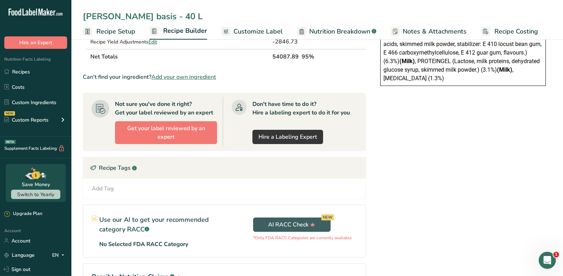
type input "[PERSON_NAME] basis - 40 L"
click at [436, 143] on div "Nutrition Facts Energy Fat Of which Saturates Carbohydrates Of which Sugars Pro…" at bounding box center [463, 73] width 186 height 481
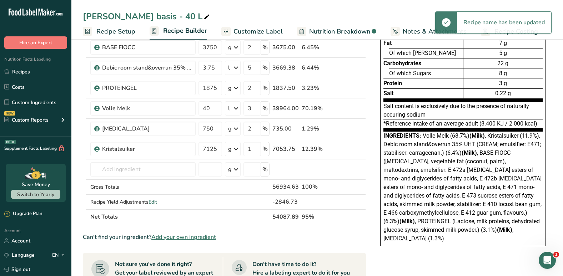
scroll to position [0, 0]
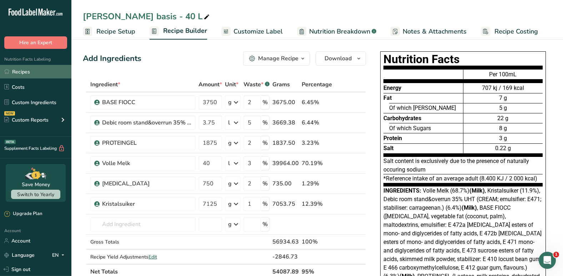
click at [21, 75] on link "Recipes" at bounding box center [35, 72] width 71 height 14
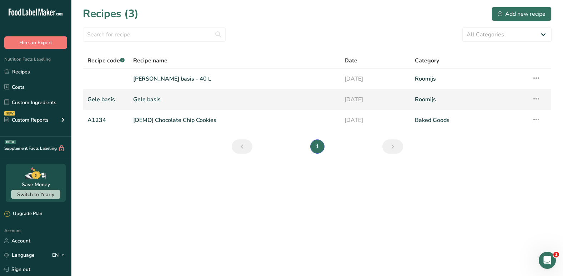
click at [145, 101] on link "Gele basis" at bounding box center [234, 99] width 202 height 15
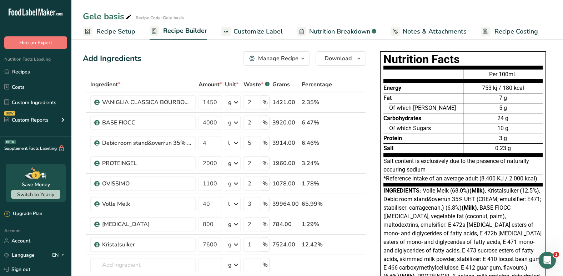
click at [128, 16] on icon at bounding box center [128, 17] width 6 height 10
click at [193, 18] on input "Gele basis - 40L" at bounding box center [292, 16] width 418 height 13
click at [411, 11] on input "Gele basis - 40L" at bounding box center [292, 16] width 418 height 13
type input "Gele basis - 40L"
click at [124, 35] on span "Recipe Setup" at bounding box center [115, 32] width 39 height 10
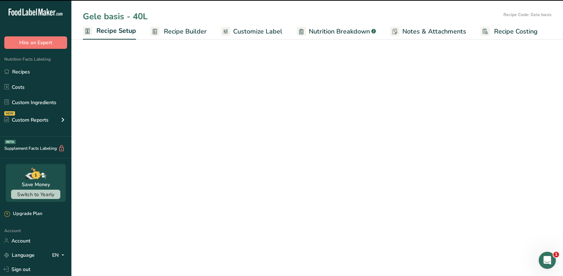
select select "16"
select select "22"
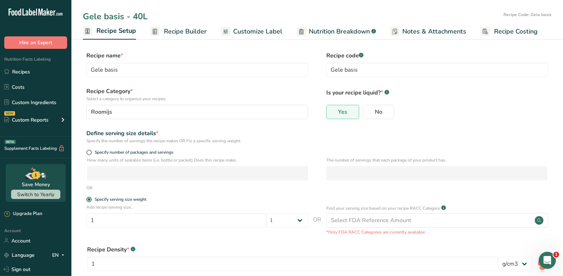
type input "Gele basis - 40L"
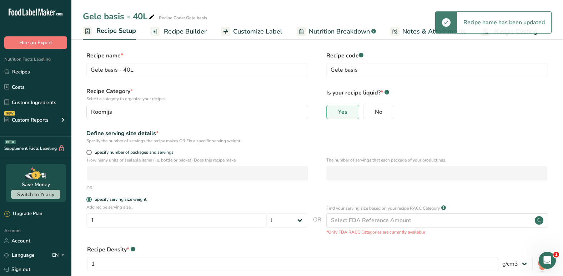
click at [177, 33] on span "Recipe Builder" at bounding box center [185, 32] width 43 height 10
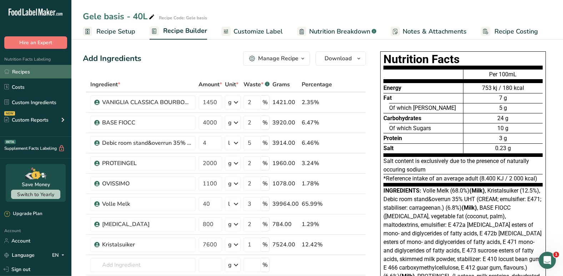
click at [32, 69] on link "Recipes" at bounding box center [35, 72] width 71 height 14
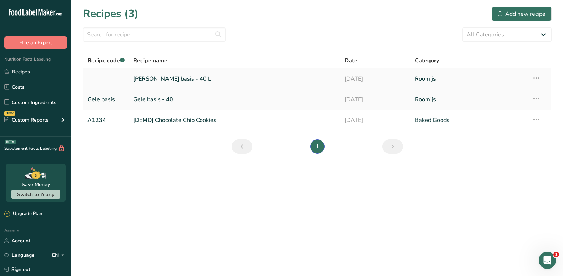
click at [537, 78] on icon at bounding box center [536, 78] width 9 height 13
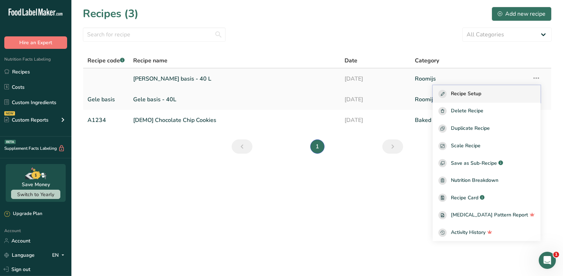
click at [495, 96] on div "Recipe Setup" at bounding box center [486, 94] width 96 height 8
select select "16"
select select "22"
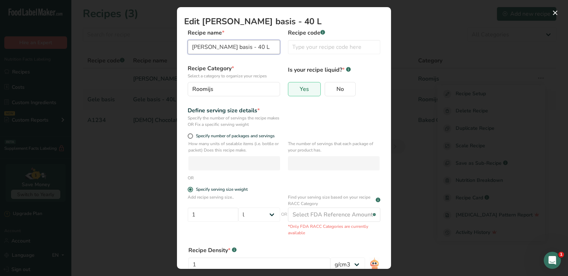
click at [255, 52] on input "[PERSON_NAME] basis - 40 L" at bounding box center [234, 47] width 92 height 14
click at [335, 48] on input "Edit Recipe Modal" at bounding box center [334, 47] width 92 height 14
paste input "[PERSON_NAME] basis - 40 L"
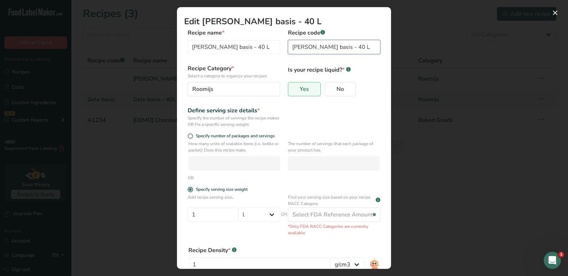
type input "[PERSON_NAME] basis - 40 L"
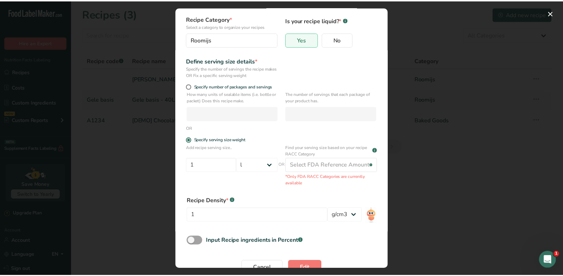
scroll to position [67, 0]
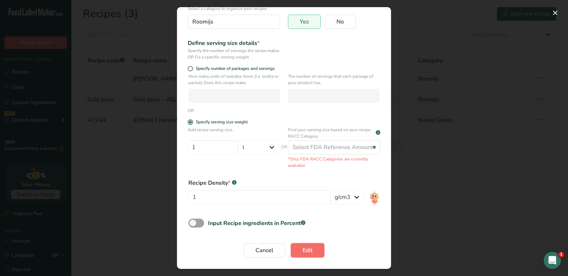
click at [306, 255] on button "Edit" at bounding box center [308, 250] width 34 height 14
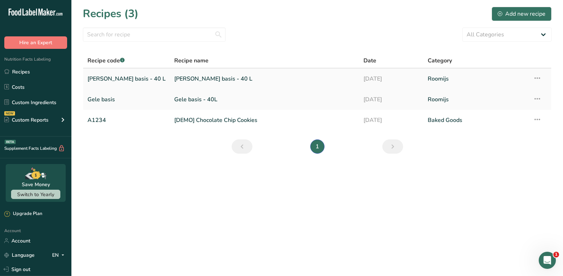
click at [537, 81] on icon at bounding box center [537, 78] width 9 height 13
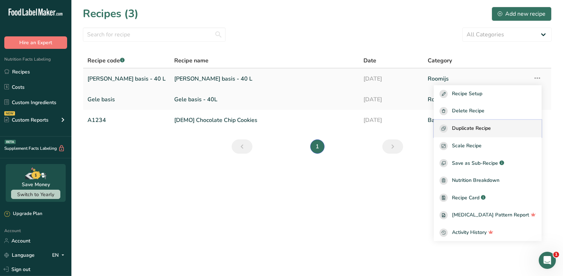
click at [491, 131] on span "Duplicate Recipe" at bounding box center [471, 129] width 39 height 8
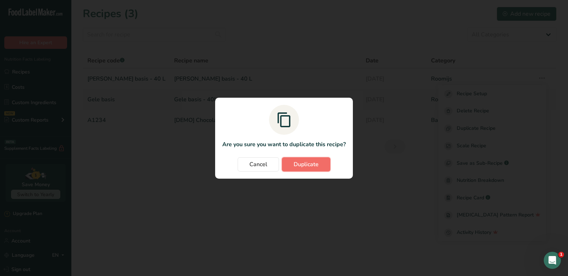
click at [311, 161] on span "Duplicate" at bounding box center [306, 164] width 25 height 9
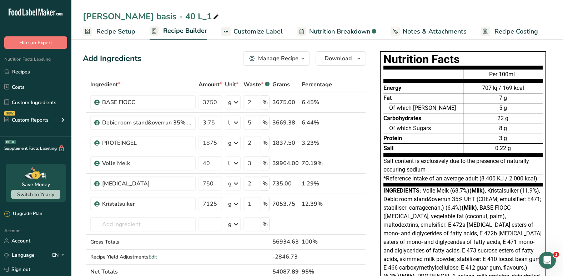
click at [213, 17] on icon at bounding box center [216, 17] width 6 height 10
type input "[PERSON_NAME] basis - 3.5L"
click at [231, 1] on div "Witte basis - 3.5L Recipe Setup Recipe Builder Customize Label Nutrition Breakd…" at bounding box center [317, 20] width 492 height 40
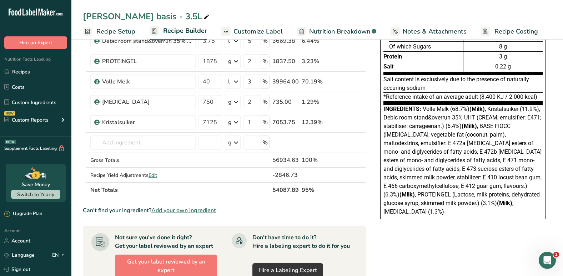
scroll to position [86, 0]
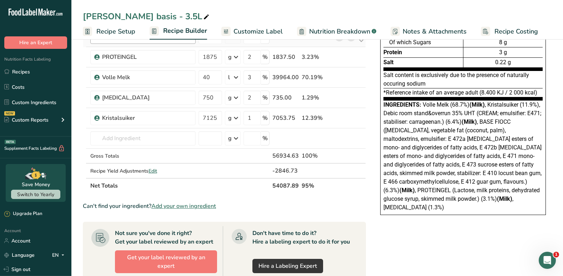
drag, startPoint x: 314, startPoint y: 185, endPoint x: 96, endPoint y: 44, distance: 259.6
click at [96, 44] on table "Ingredient * Amount * Unit * Waste * .a-a{fill:#347362;}.b-a{fill:#fff;} Grams …" at bounding box center [224, 92] width 283 height 202
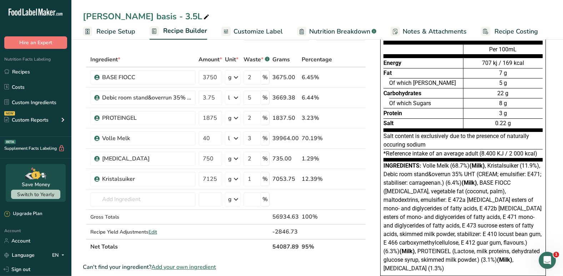
scroll to position [28, 0]
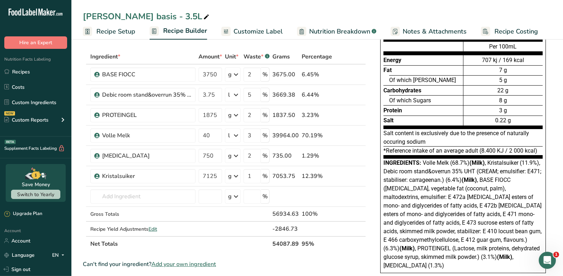
drag, startPoint x: 90, startPoint y: 83, endPoint x: 324, endPoint y: 239, distance: 280.8
click at [324, 239] on table "Ingredient * Amount * Unit * Waste * .a-a{fill:#347362;}.b-a{fill:#fff;} Grams …" at bounding box center [224, 150] width 283 height 202
copy table "Ingredient * Amount * Unit * Waste * .a-a{fill:#347362;}.b-a{fill:#fff;} Grams …"
click at [344, 58] on th at bounding box center [345, 57] width 24 height 15
click at [207, 75] on input "3750" at bounding box center [210, 74] width 24 height 14
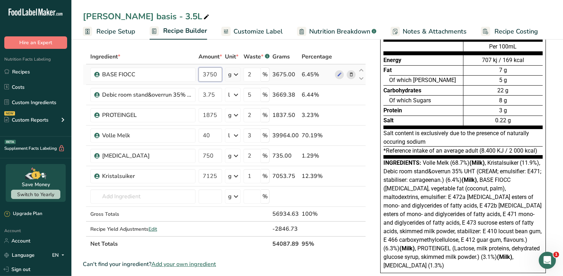
click at [207, 75] on input "3750" at bounding box center [210, 74] width 24 height 14
type input "238"
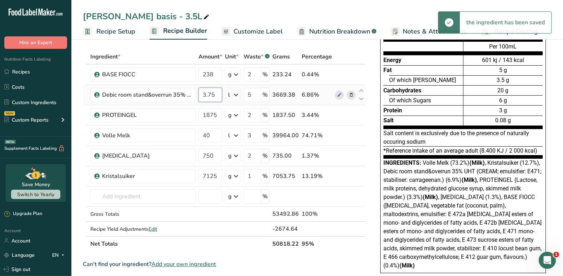
click at [208, 99] on input "3.75" at bounding box center [210, 95] width 24 height 14
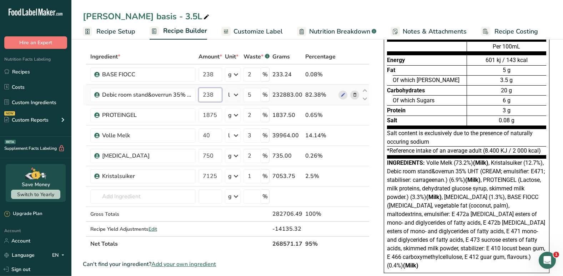
type input "238"
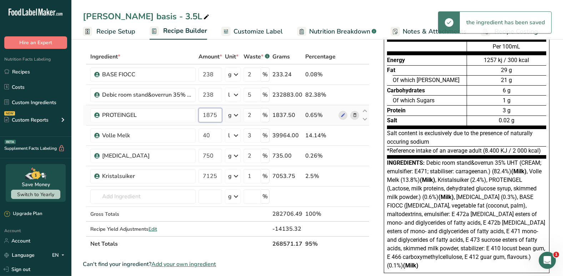
click at [210, 112] on input "1875" at bounding box center [210, 115] width 24 height 14
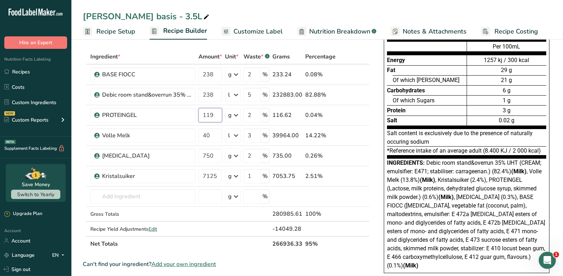
type input "119"
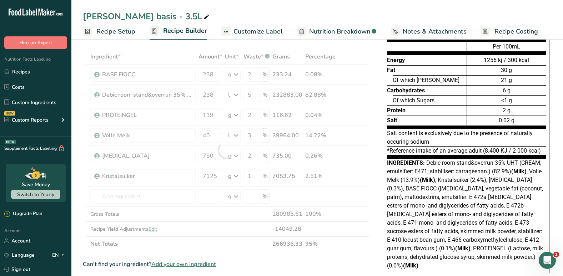
click at [348, 53] on div "Ingredient * Amount * Unit * Waste * .a-a{fill:#347362;}.b-a{fill:#fff;} Grams …" at bounding box center [226, 150] width 287 height 202
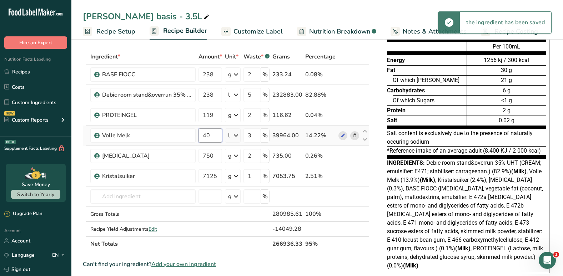
click at [217, 135] on input "40" at bounding box center [210, 136] width 24 height 14
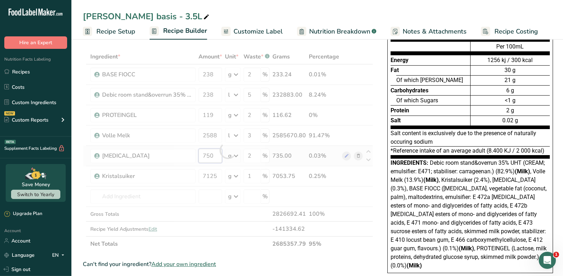
click at [218, 152] on div "Ingredient * Amount * Unit * Waste * .a-a{fill:#347362;}.b-a{fill:#fff;} Grams …" at bounding box center [228, 150] width 290 height 202
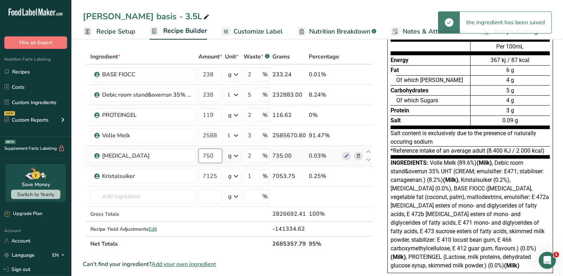
click at [218, 152] on input "750" at bounding box center [210, 156] width 24 height 14
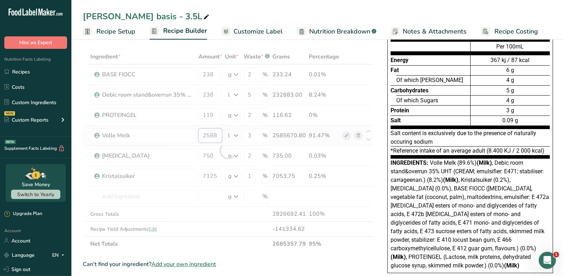
click at [205, 134] on div "Ingredient * Amount * Unit * Waste * .a-a{fill:#347362;}.b-a{fill:#fff;} Grams …" at bounding box center [228, 150] width 290 height 202
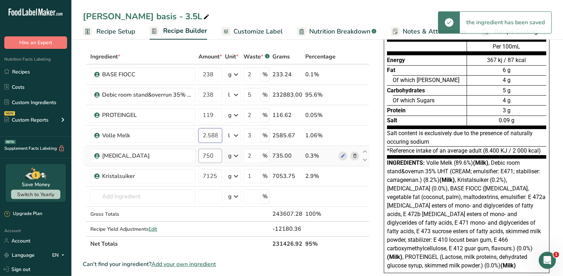
type input "2.588"
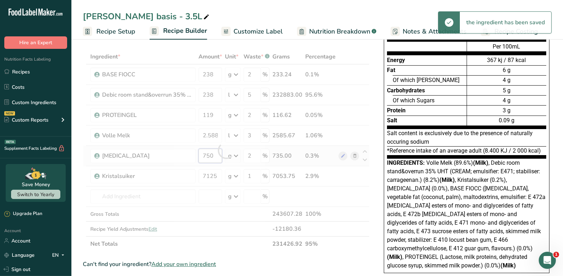
click at [208, 153] on div "Ingredient * Amount * Unit * Waste * .a-a{fill:#347362;}.b-a{fill:#fff;} Grams …" at bounding box center [226, 150] width 287 height 202
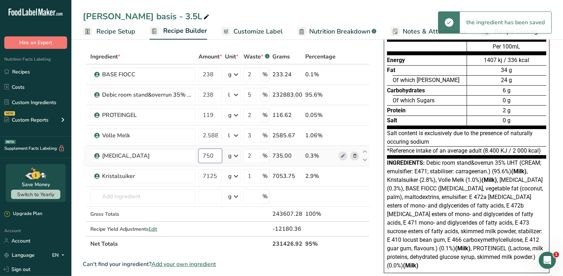
click at [208, 153] on input "750" at bounding box center [210, 156] width 24 height 14
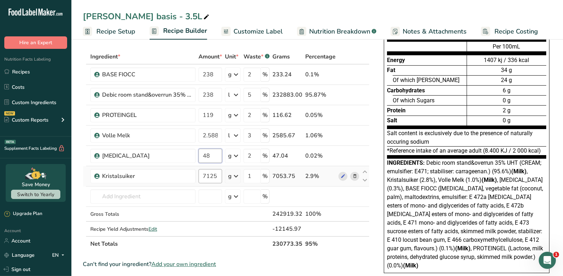
type input "48"
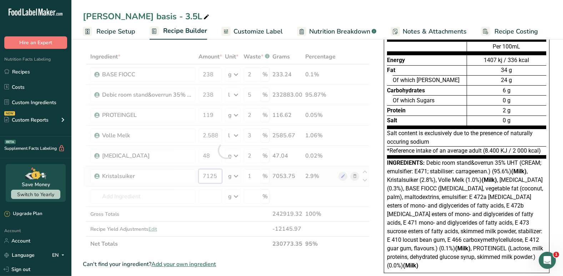
click at [206, 170] on div "Ingredient * Amount * Unit * Waste * .a-a{fill:#347362;}.b-a{fill:#fff;} Grams …" at bounding box center [226, 150] width 287 height 202
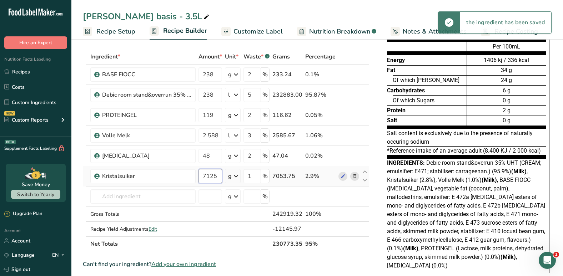
click at [206, 170] on input "7125" at bounding box center [210, 176] width 24 height 14
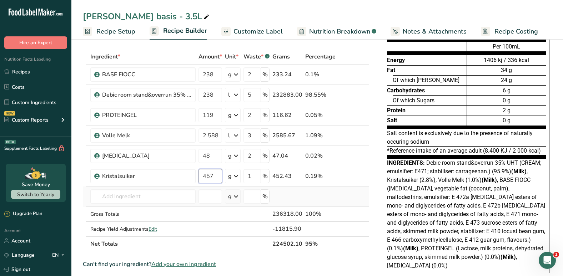
type input "457"
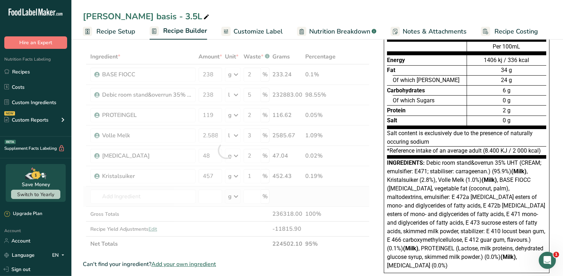
click at [301, 199] on div "Ingredient * Amount * Unit * Waste * .a-a{fill:#347362;}.b-a{fill:#fff;} Grams …" at bounding box center [226, 150] width 287 height 202
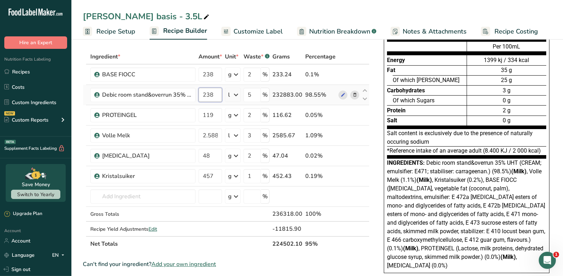
click at [206, 93] on input "238" at bounding box center [210, 95] width 24 height 14
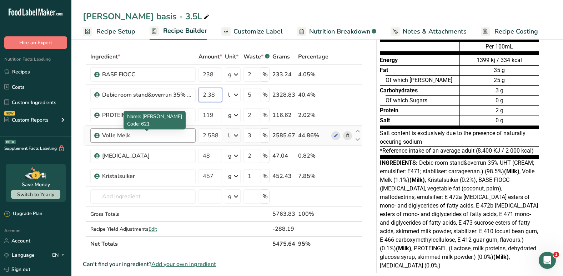
type input "2.38"
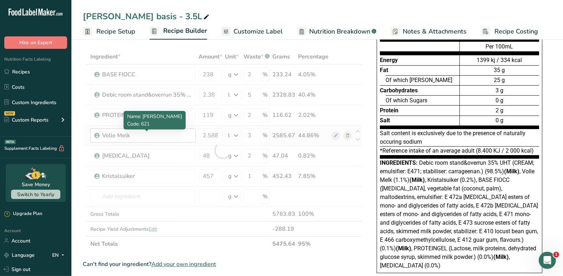
click at [180, 137] on div "Ingredient * Amount * Unit * Waste * .a-a{fill:#347362;}.b-a{fill:#fff;} Grams …" at bounding box center [223, 150] width 280 height 202
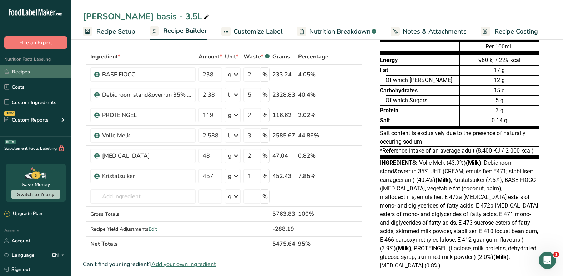
click at [23, 71] on link "Recipes" at bounding box center [35, 72] width 71 height 14
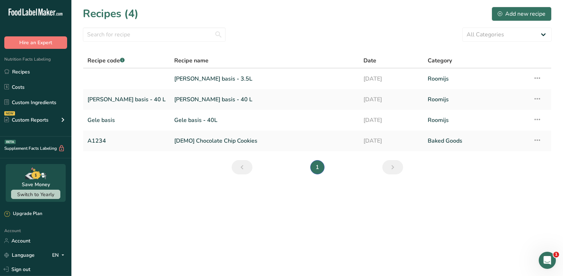
click at [128, 95] on link "[PERSON_NAME] basis - 40 L" at bounding box center [126, 99] width 78 height 15
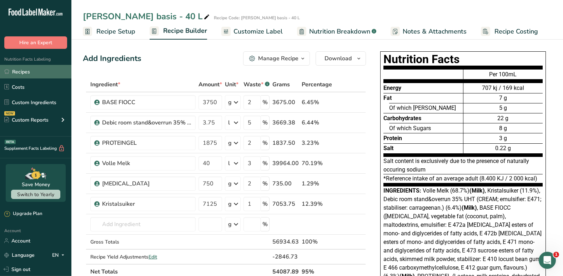
click at [25, 75] on link "Recipes" at bounding box center [35, 72] width 71 height 14
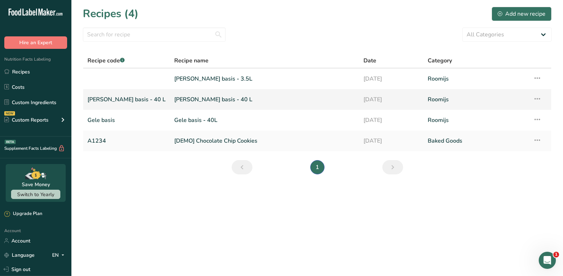
click at [174, 102] on link "[PERSON_NAME] basis - 40 L" at bounding box center [264, 99] width 181 height 15
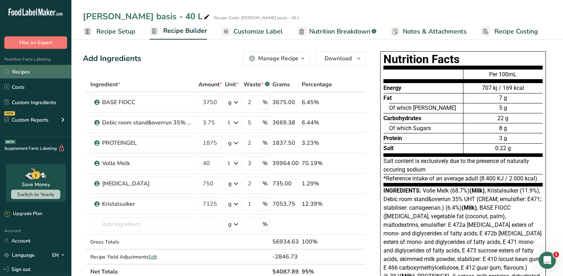
click at [31, 71] on link "Recipes" at bounding box center [35, 72] width 71 height 14
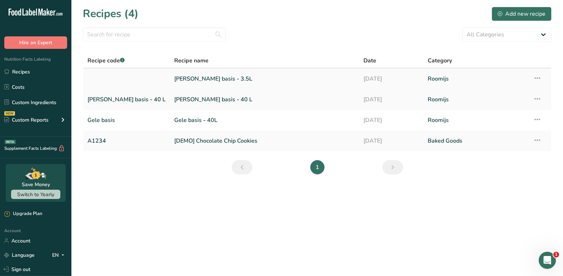
click at [174, 75] on link "[PERSON_NAME] basis - 3.5L" at bounding box center [264, 78] width 181 height 15
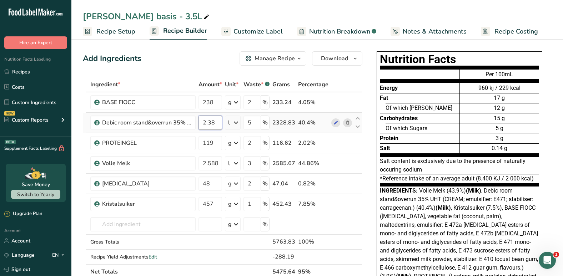
click at [212, 121] on input "2.38" at bounding box center [210, 123] width 24 height 14
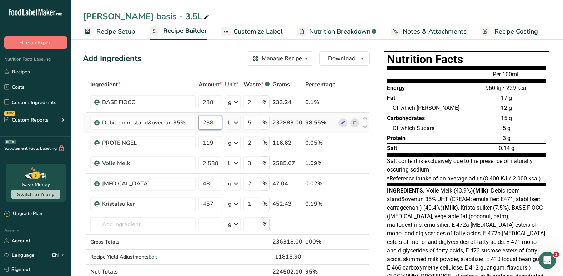
type input "238"
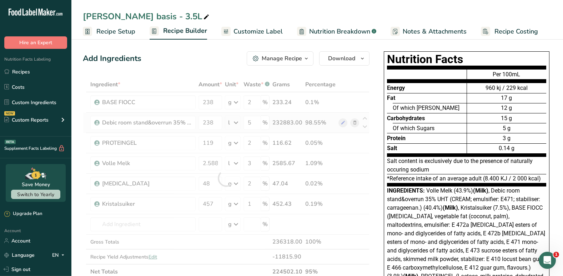
click at [233, 122] on div "Ingredient * Amount * Unit * Waste * .a-a{fill:#347362;}.b-a{fill:#fff;} Grams …" at bounding box center [226, 178] width 287 height 202
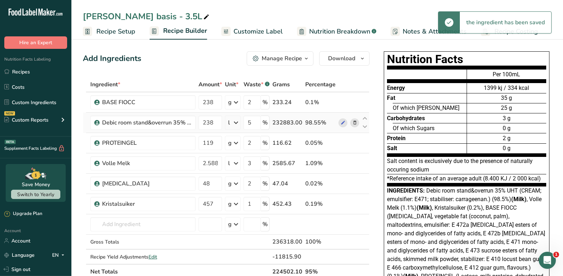
click at [235, 129] on div "l" at bounding box center [233, 123] width 16 height 14
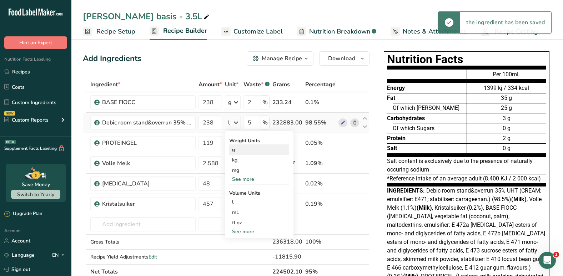
click at [237, 151] on div "g" at bounding box center [259, 150] width 60 height 10
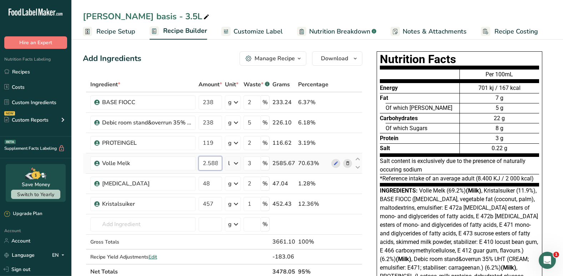
click at [208, 162] on input "2.588" at bounding box center [210, 163] width 24 height 14
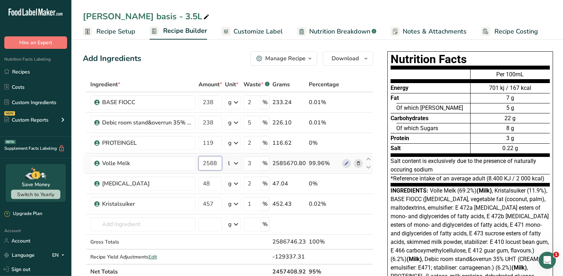
type input "2588"
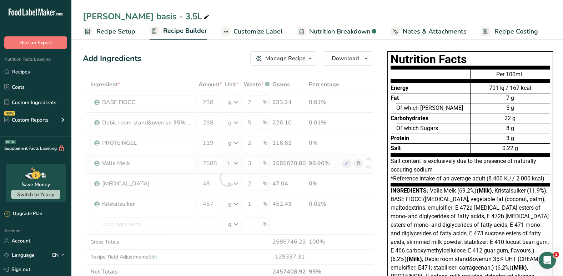
click at [239, 162] on div "Ingredient * Amount * Unit * Waste * .a-a{fill:#347362;}.b-a{fill:#fff;} Grams …" at bounding box center [228, 178] width 290 height 202
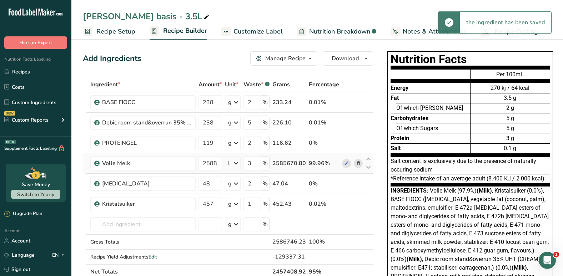
click at [239, 162] on icon at bounding box center [236, 163] width 9 height 13
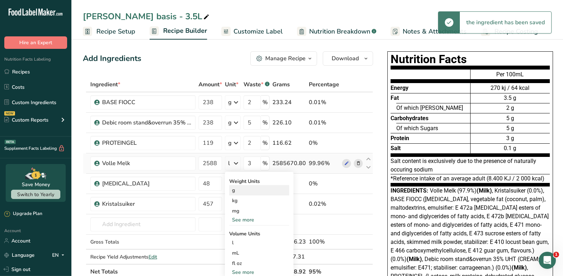
click at [233, 193] on div "g" at bounding box center [259, 190] width 60 height 10
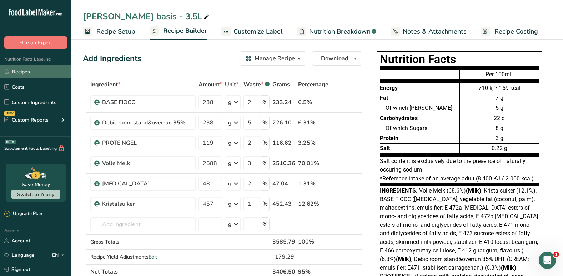
click at [28, 69] on link "Recipes" at bounding box center [35, 72] width 71 height 14
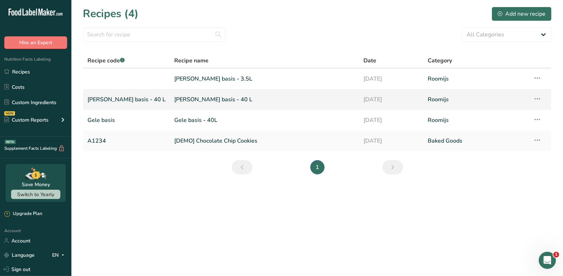
click at [174, 101] on link "[PERSON_NAME] basis - 40 L" at bounding box center [264, 99] width 181 height 15
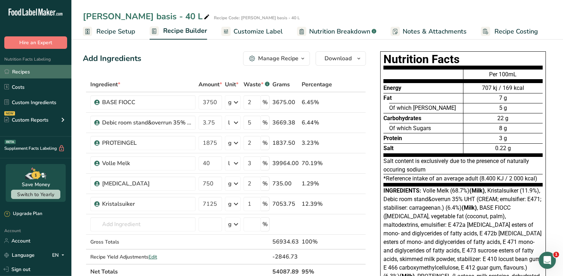
click at [38, 73] on link "Recipes" at bounding box center [35, 72] width 71 height 14
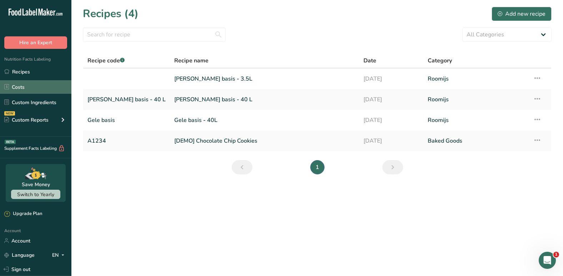
click at [35, 86] on link "Costs" at bounding box center [35, 87] width 71 height 14
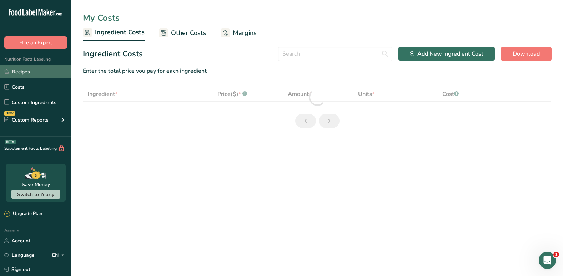
select select "1"
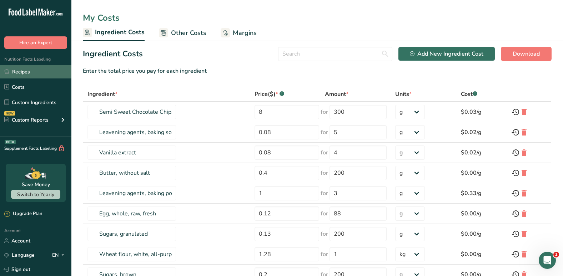
click at [45, 76] on link "Recipes" at bounding box center [35, 72] width 71 height 14
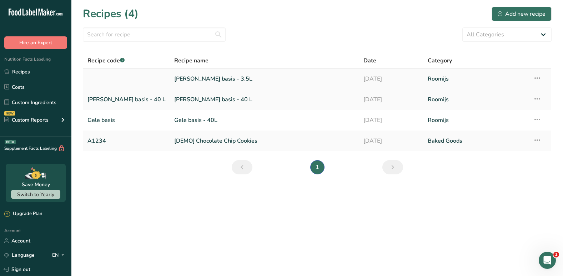
click at [180, 77] on link "[PERSON_NAME] basis - 3.5L" at bounding box center [264, 78] width 181 height 15
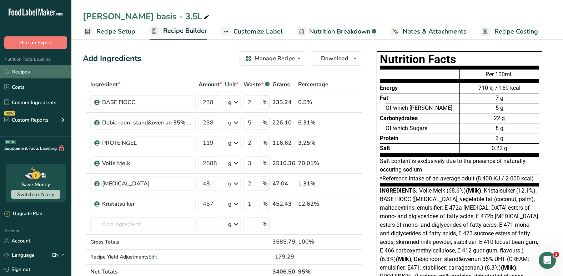
click at [42, 72] on link "Recipes" at bounding box center [35, 72] width 71 height 14
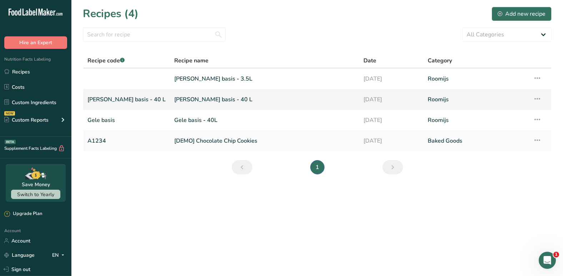
click at [174, 102] on link "[PERSON_NAME] basis - 40 L" at bounding box center [264, 99] width 181 height 15
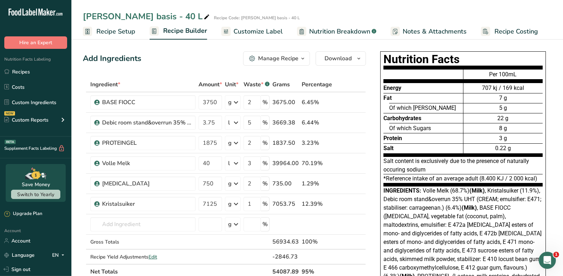
click at [375, 122] on div "Nutrition Facts Energy Fat Of which Saturates Carbohydrates Of which Sugars Pro…" at bounding box center [463, 180] width 186 height 263
click at [33, 72] on link "Recipes" at bounding box center [35, 72] width 71 height 14
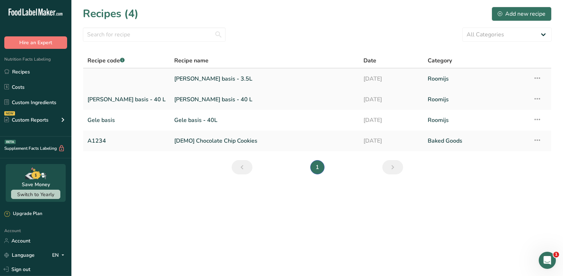
click at [186, 84] on link "[PERSON_NAME] basis - 3.5L" at bounding box center [264, 78] width 181 height 15
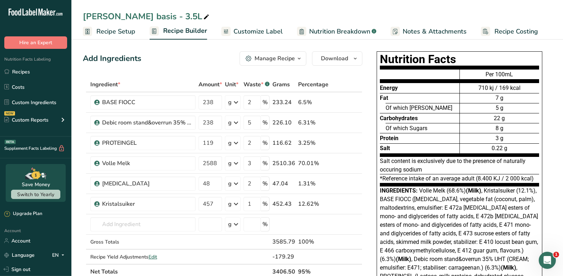
click at [17, 71] on link "Recipes" at bounding box center [35, 72] width 71 height 14
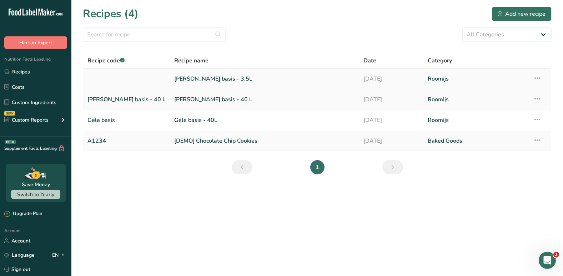
drag, startPoint x: 540, startPoint y: 70, endPoint x: 534, endPoint y: 81, distance: 13.1
click at [534, 81] on td "Recipe Setup Delete Recipe Duplicate Recipe Scale Recipe Save as Sub-Recipe .a-…" at bounding box center [540, 79] width 22 height 21
click at [534, 81] on icon at bounding box center [537, 78] width 9 height 13
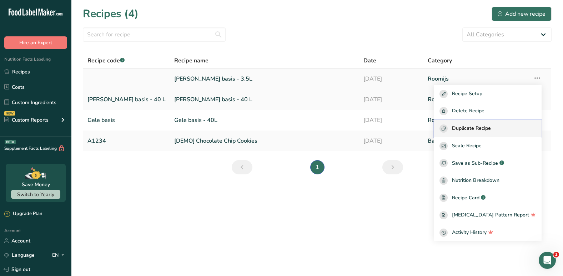
click at [491, 129] on span "Duplicate Recipe" at bounding box center [471, 129] width 39 height 8
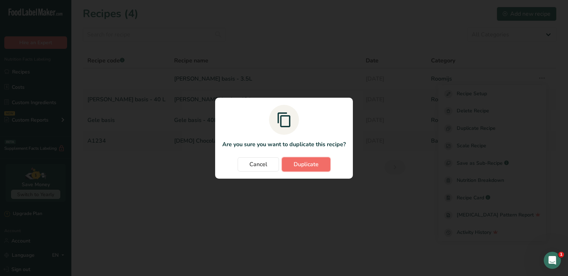
click at [320, 163] on button "Duplicate" at bounding box center [306, 164] width 49 height 14
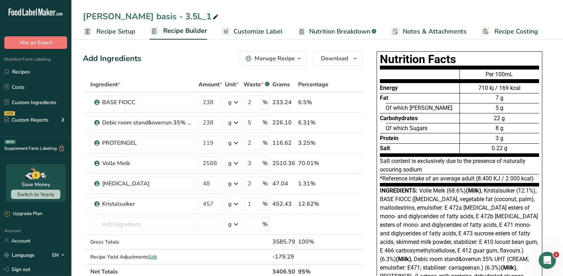
click at [212, 16] on icon at bounding box center [215, 17] width 6 height 10
click at [253, 16] on input "[PERSON_NAME] basis - 3.5L_backup" at bounding box center [317, 16] width 469 height 13
type input "[PERSON_NAME] basis - 3.5L_backup"
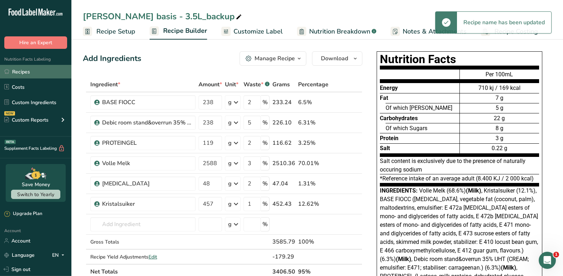
click at [34, 75] on link "Recipes" at bounding box center [35, 72] width 71 height 14
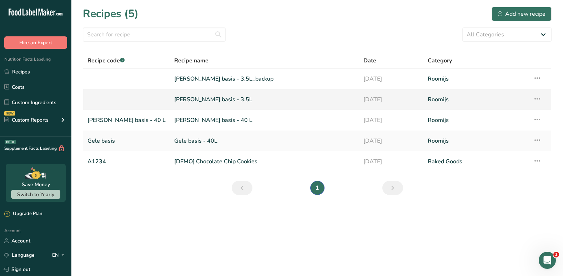
click at [536, 99] on icon at bounding box center [537, 98] width 9 height 13
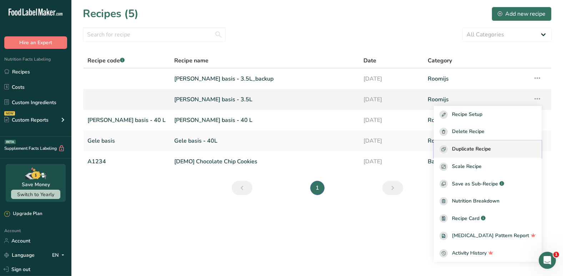
click at [491, 150] on span "Duplicate Recipe" at bounding box center [471, 149] width 39 height 8
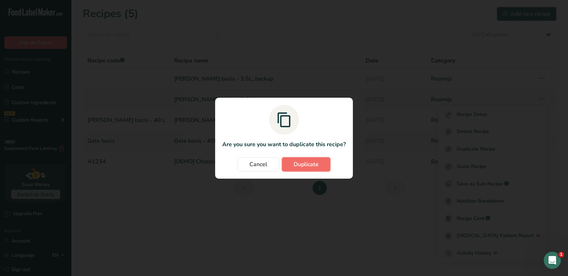
click at [314, 165] on span "Duplicate" at bounding box center [306, 164] width 25 height 9
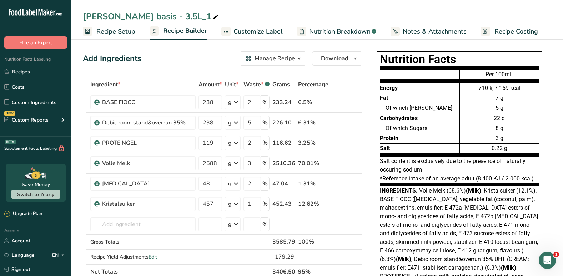
click at [212, 19] on icon at bounding box center [215, 17] width 6 height 10
type input "W"
click at [169, 18] on input "Aardbei Roomijs" at bounding box center [317, 16] width 469 height 13
type input "Aardbei Roomijs"
click at [169, 56] on div "Add Ingredients Manage Recipe Delete Recipe Duplicate Recipe Scale Recipe Save …" at bounding box center [223, 58] width 280 height 14
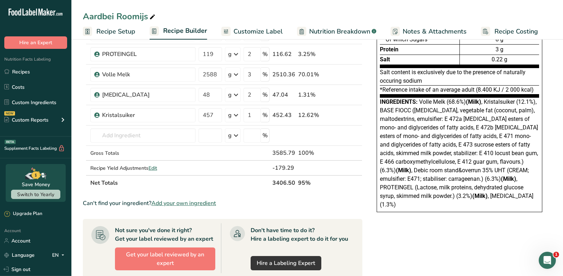
scroll to position [96, 0]
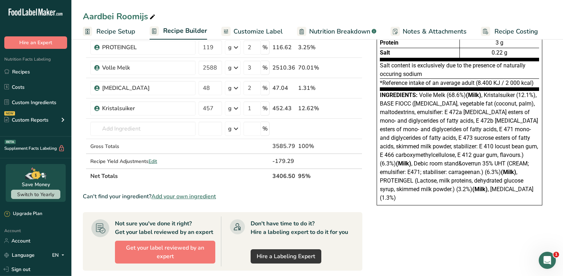
click at [195, 196] on span "Add your own ingredient" at bounding box center [183, 196] width 65 height 9
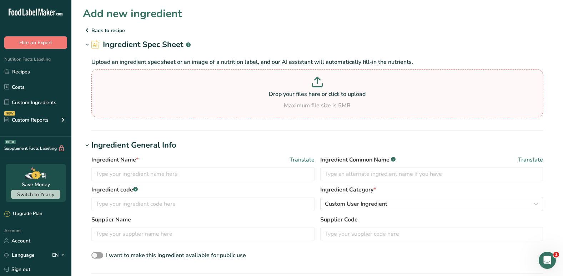
click at [321, 87] on icon at bounding box center [317, 85] width 10 height 3
click at [321, 87] on input "Drop your files here or click to upload Maximum file size is 5MB" at bounding box center [317, 93] width 452 height 48
type input "C:\fakepath\Aardbei.pdf"
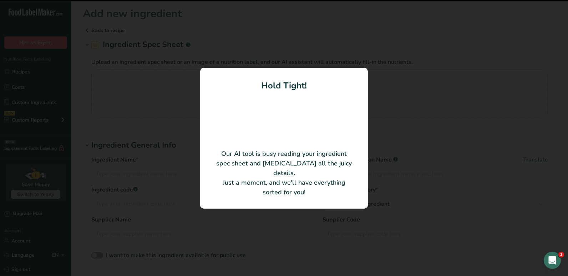
type input "FORTEFRUTTO STRAWBERRY C"
type input "PRE GEL S.P.A."
type input "ST-40872"
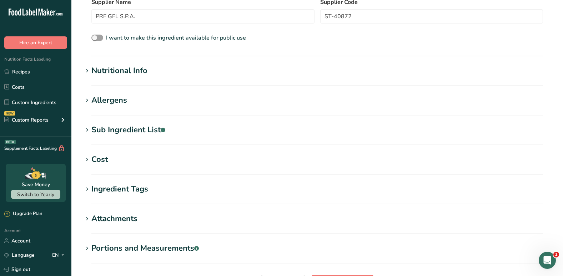
scroll to position [257, 0]
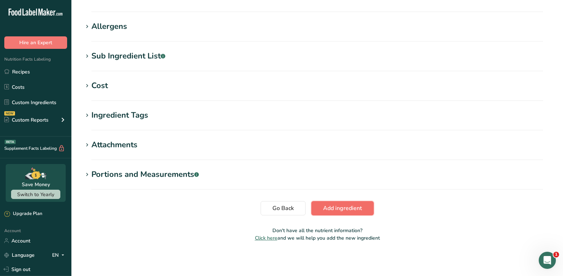
click at [337, 210] on span "Add ingredient" at bounding box center [342, 208] width 39 height 9
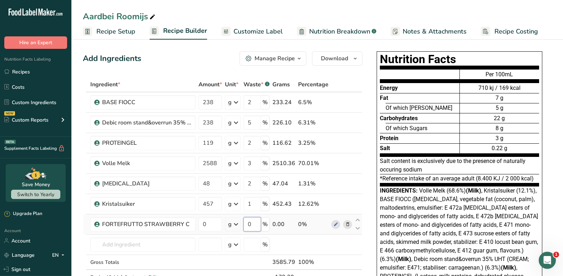
click at [255, 225] on input "0" at bounding box center [251, 224] width 17 height 14
type input "2"
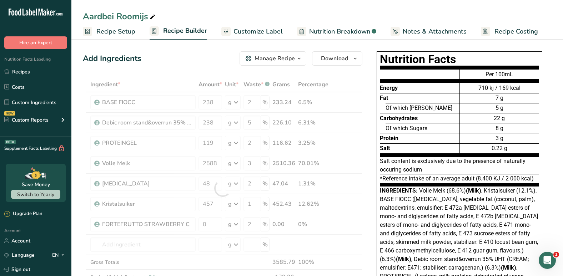
click at [551, 116] on div "Nutrition Facts Energy Fat Of which Saturates Carbohydrates Of which Sugars Pro…" at bounding box center [460, 206] width 186 height 314
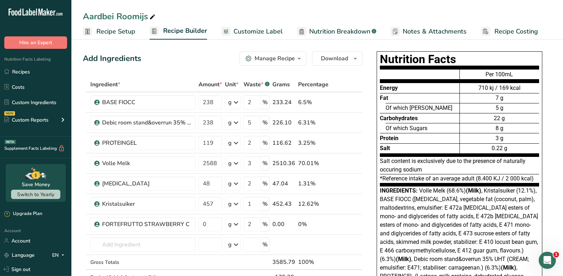
click at [176, 62] on div "Add Ingredients Manage Recipe Delete Recipe Duplicate Recipe Scale Recipe Save …" at bounding box center [223, 58] width 280 height 14
click at [200, 227] on input "0" at bounding box center [210, 224] width 24 height 14
click at [208, 227] on input "0" at bounding box center [210, 224] width 24 height 14
type input "80"
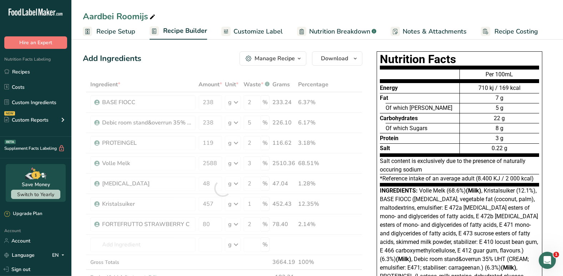
click at [430, 10] on div "Aardbei Roomijs Recipe Setup Recipe Builder Customize Label Nutrition Breakdown…" at bounding box center [317, 20] width 492 height 40
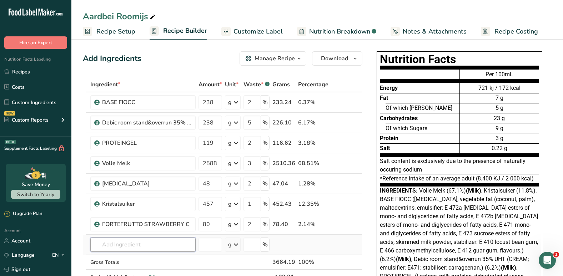
click at [115, 246] on input "text" at bounding box center [142, 245] width 105 height 14
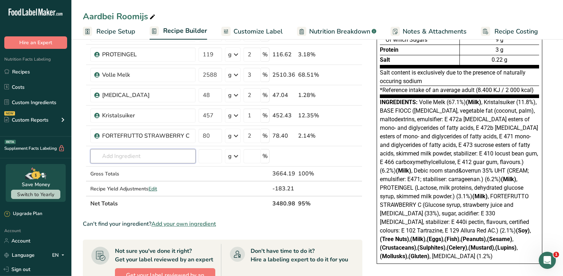
scroll to position [92, 0]
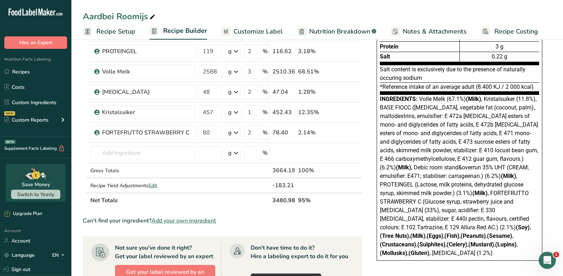
click at [195, 222] on span "Add your own ingredient" at bounding box center [183, 221] width 65 height 9
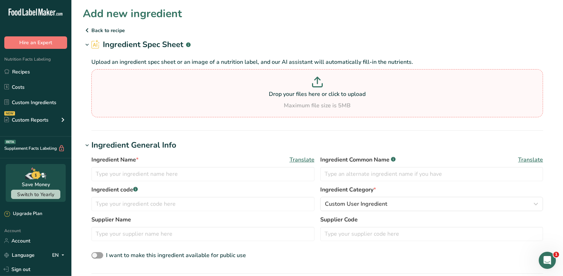
click at [311, 99] on div "Drop your files here or click to upload Maximum file size is 5MB" at bounding box center [317, 93] width 448 height 33
click at [311, 99] on input "Drop your files here or click to upload Maximum file size is 5MB" at bounding box center [317, 93] width 452 height 48
type input "C:\fakepath\Dirafrost Aardebi.pdf"
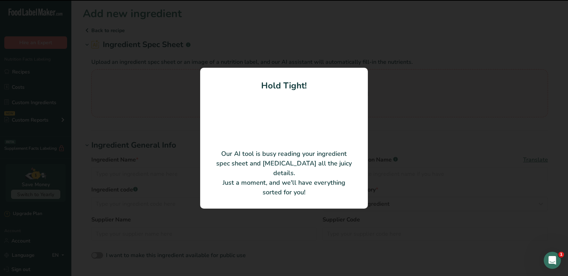
type input "Aardbei Senga niet gecalibreerd"
type input "DIRA"
type input "04000321"
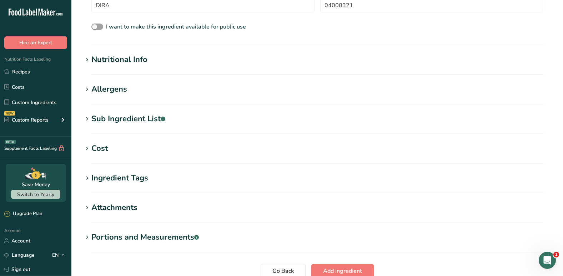
scroll to position [257, 0]
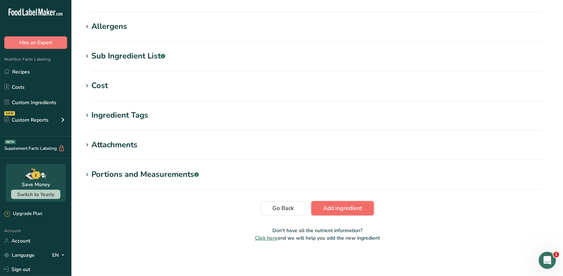
click at [334, 214] on button "Add ingredient" at bounding box center [342, 208] width 62 height 14
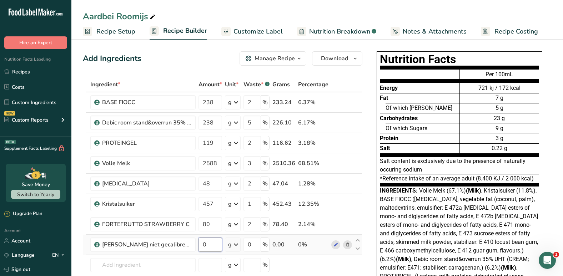
click at [215, 244] on input "0" at bounding box center [210, 245] width 24 height 14
type input "250"
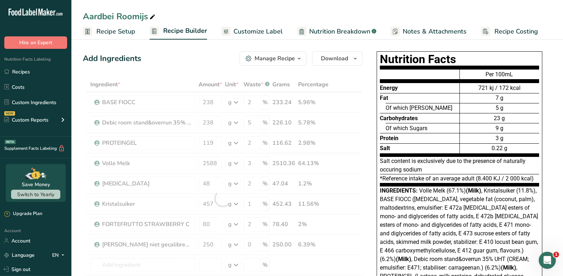
click at [372, 177] on div "Nutrition Facts Energy Fat Of which Saturates Carbohydrates Of which Sugars Pro…" at bounding box center [460, 210] width 186 height 323
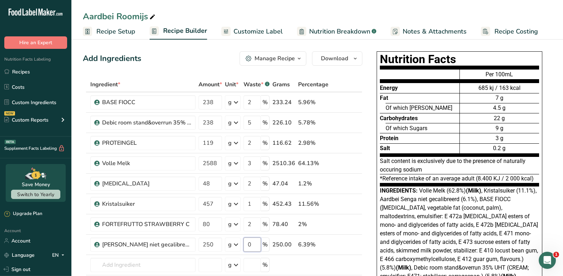
click at [254, 243] on input "0" at bounding box center [251, 245] width 17 height 14
type input "10"
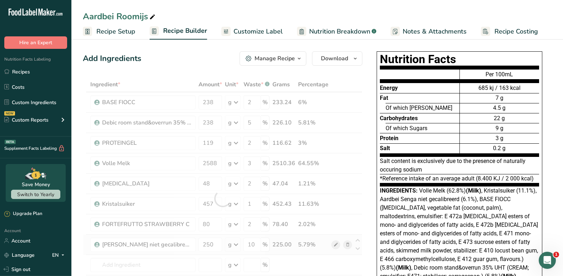
click at [335, 247] on div "Ingredient * Amount * Unit * Waste * .a-a{fill:#347362;}.b-a{fill:#fff;} Grams …" at bounding box center [223, 198] width 280 height 243
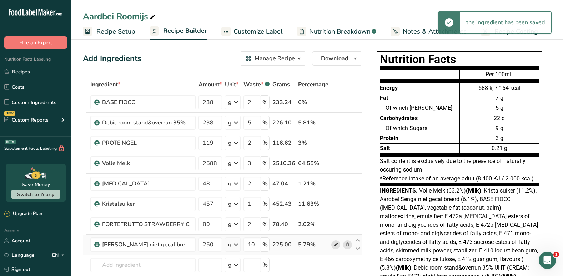
click at [335, 247] on icon at bounding box center [335, 244] width 5 height 7
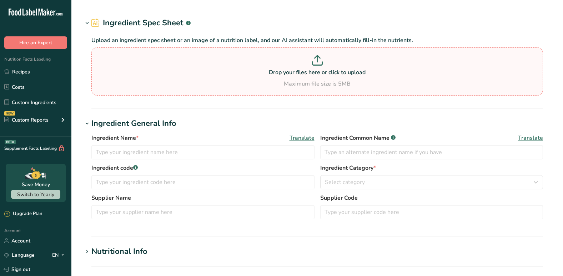
type input "[PERSON_NAME] niet gecalibreerd"
type input "DIRA"
type input "04000321"
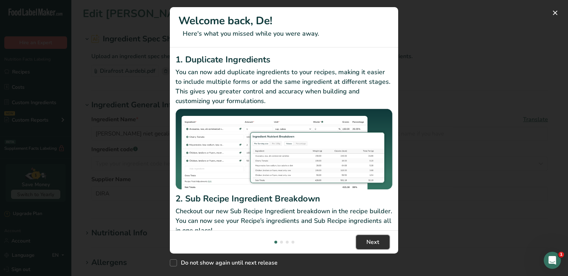
click at [371, 243] on span "Next" at bounding box center [373, 242] width 13 height 9
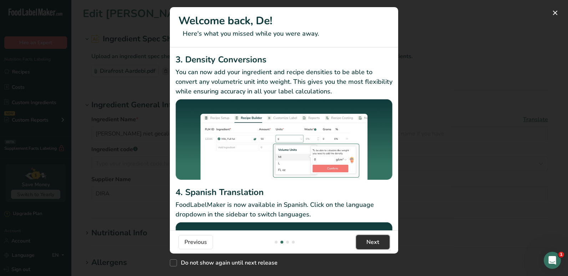
click at [371, 243] on span "Next" at bounding box center [373, 242] width 13 height 9
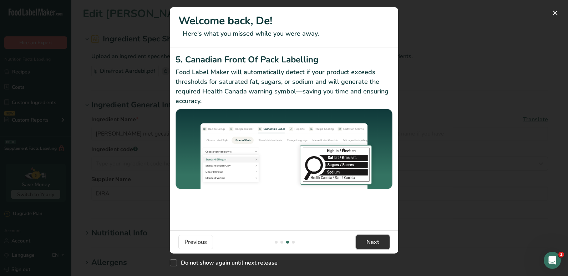
click at [371, 243] on span "Next" at bounding box center [373, 242] width 13 height 9
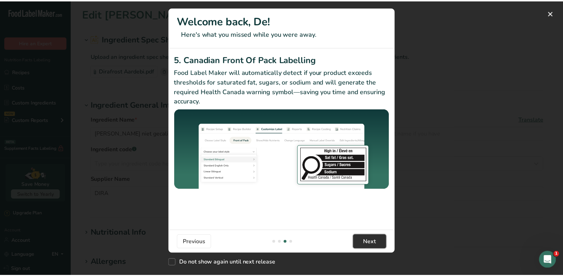
scroll to position [0, 685]
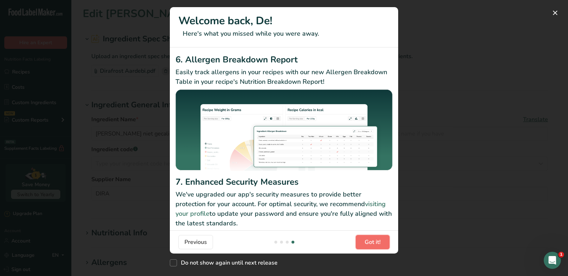
click at [371, 243] on span "Got it!" at bounding box center [373, 242] width 16 height 9
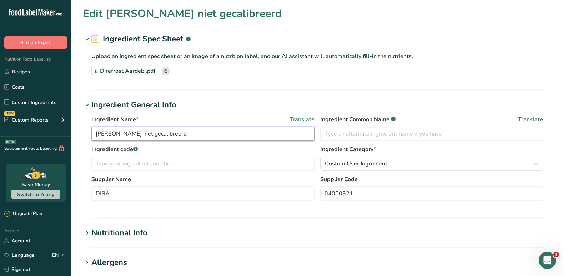
click at [192, 134] on input "[PERSON_NAME] niet gecalibreerd" at bounding box center [202, 134] width 223 height 14
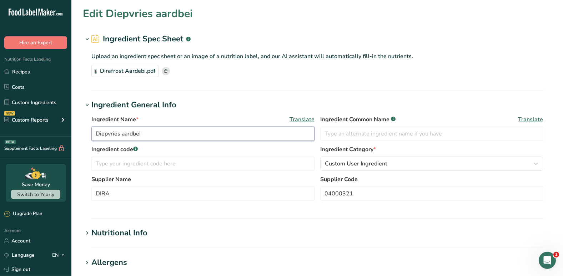
type input "Diepvries aardbei"
click at [284, 80] on div "Upload an ingredient spec sheet or an image of a nutrition label, and our AI as…" at bounding box center [317, 63] width 469 height 36
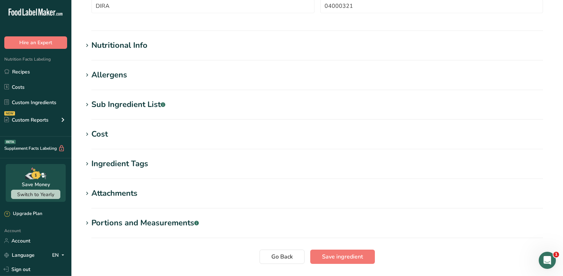
scroll to position [236, 0]
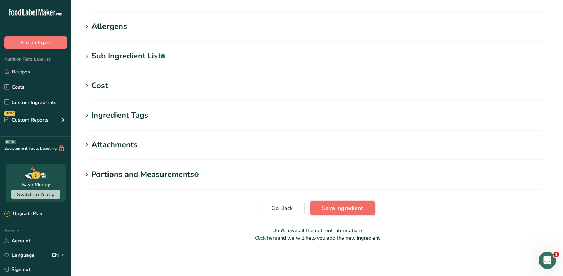
click at [332, 209] on span "Save ingredient" at bounding box center [342, 208] width 41 height 9
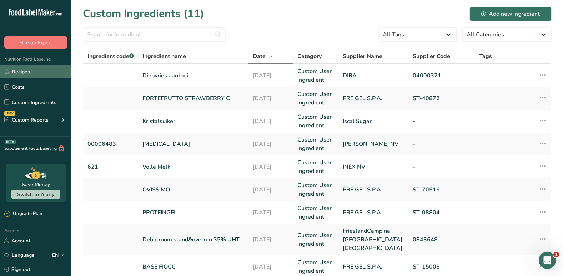
click at [27, 73] on link "Recipes" at bounding box center [35, 72] width 71 height 14
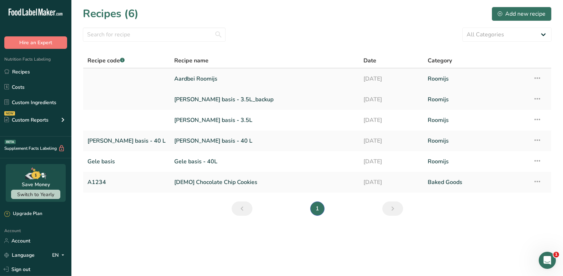
click at [185, 81] on link "Aardbei Roomijs" at bounding box center [264, 78] width 181 height 15
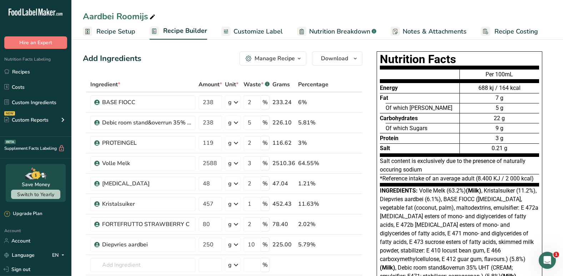
click at [408, 137] on div "Protein" at bounding box center [420, 138] width 80 height 10
click at [261, 29] on span "Customize Label" at bounding box center [257, 32] width 49 height 10
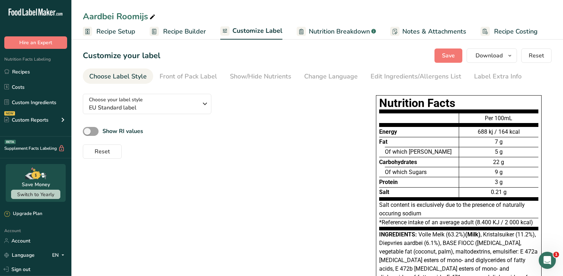
click at [179, 34] on span "Recipe Builder" at bounding box center [184, 32] width 43 height 10
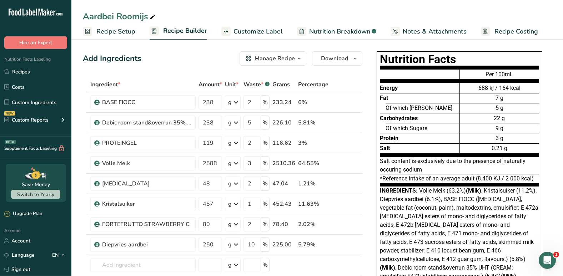
click at [127, 32] on span "Recipe Setup" at bounding box center [115, 32] width 39 height 10
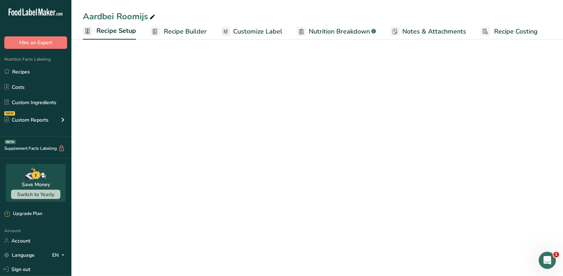
select select "16"
select select "22"
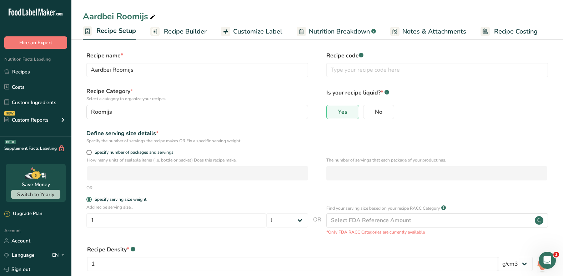
click at [313, 31] on span "Nutrition Breakdown" at bounding box center [339, 32] width 61 height 10
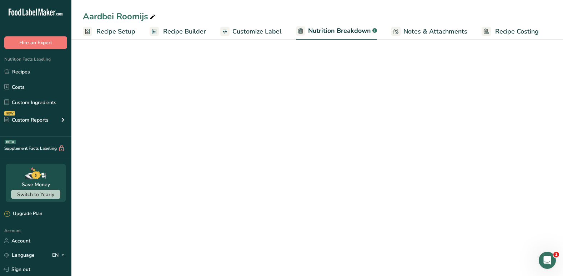
select select "Calories"
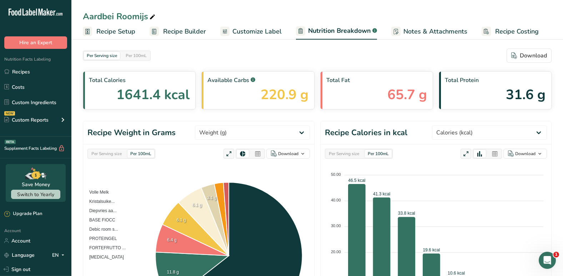
click at [266, 28] on span "Customize Label" at bounding box center [256, 32] width 49 height 10
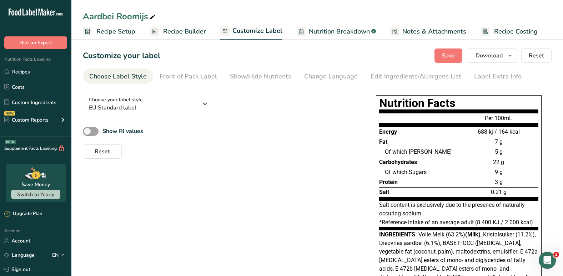
click at [195, 31] on span "Recipe Builder" at bounding box center [184, 32] width 43 height 10
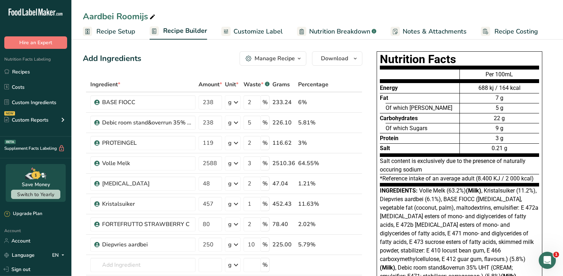
click at [243, 30] on span "Customize Label" at bounding box center [257, 32] width 49 height 10
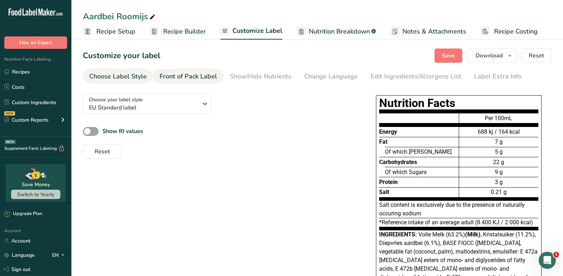
click at [181, 82] on link "Front of Pack Label" at bounding box center [188, 77] width 57 height 16
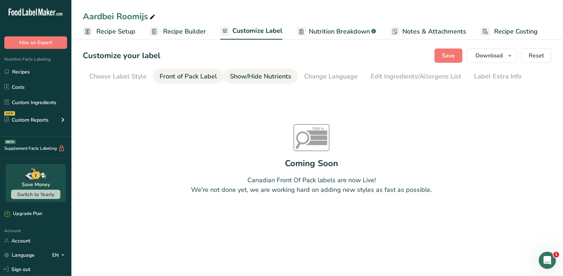
click at [248, 82] on link "Show/Hide Nutrients" at bounding box center [260, 77] width 61 height 16
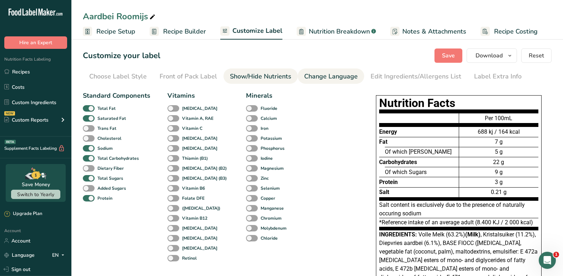
click at [314, 80] on div "Change Language" at bounding box center [331, 77] width 54 height 10
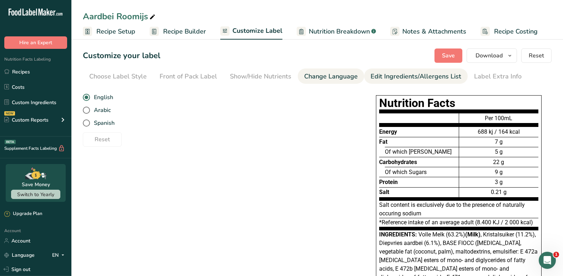
click at [382, 80] on div "Edit Ingredients/Allergens List" at bounding box center [416, 77] width 91 height 10
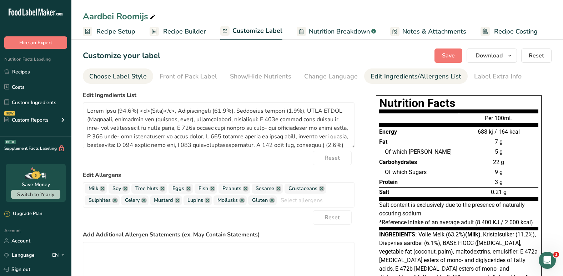
click at [126, 74] on div "Choose Label Style" at bounding box center [117, 77] width 57 height 10
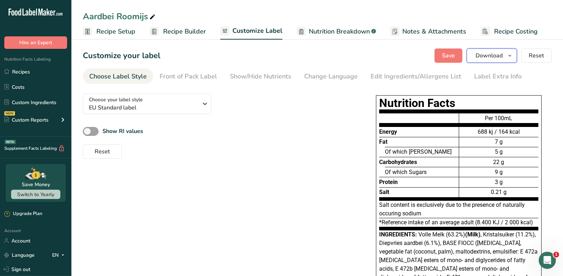
click at [501, 58] on span "Download" at bounding box center [489, 55] width 27 height 9
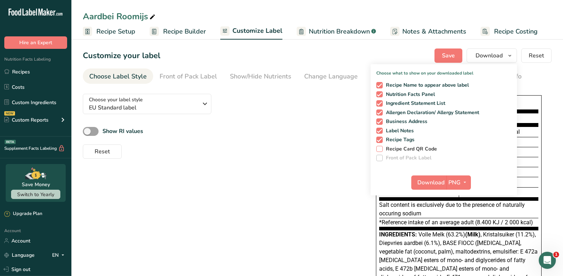
click at [407, 148] on span "Recipe Card QR Code" at bounding box center [410, 149] width 55 height 6
click at [381, 148] on input "Recipe Card QR Code" at bounding box center [378, 149] width 5 height 5
checkbox input "true"
click at [435, 182] on span "Download" at bounding box center [430, 182] width 27 height 9
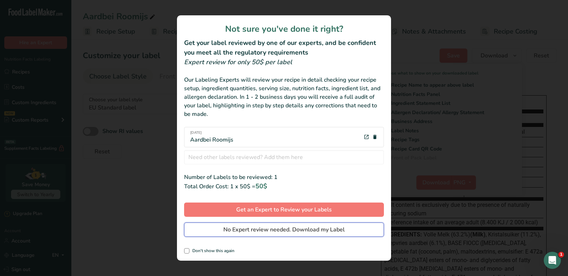
click at [281, 231] on span "No Expert review needed. Download my Label" at bounding box center [283, 230] width 121 height 9
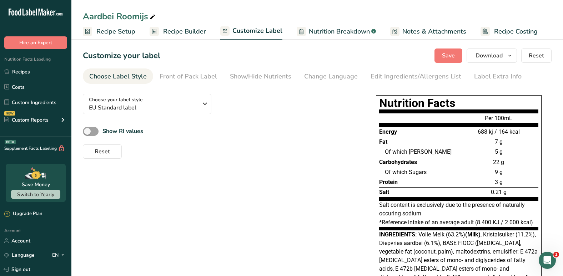
click at [469, 216] on div "Salt content is exclusively due to the presence of naturally occuring sodium" at bounding box center [458, 209] width 159 height 17
click at [117, 36] on span "Recipe Setup" at bounding box center [115, 32] width 39 height 10
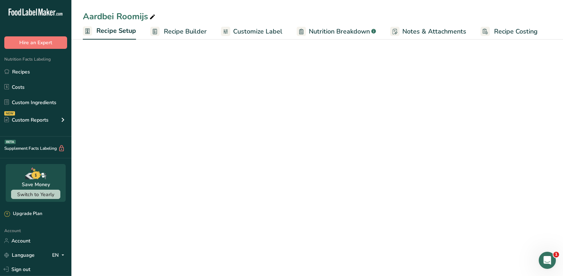
select select "16"
select select "22"
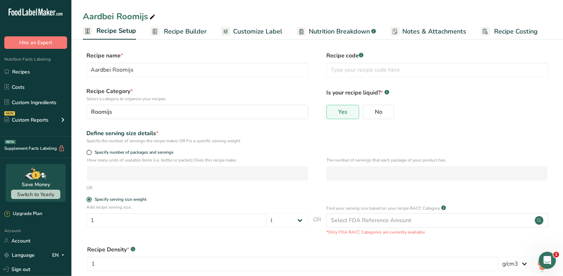
click at [190, 30] on span "Recipe Builder" at bounding box center [185, 32] width 43 height 10
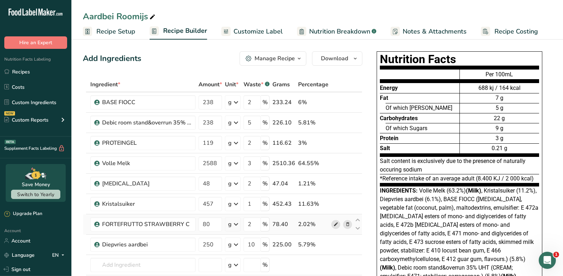
click at [335, 228] on icon at bounding box center [335, 224] width 5 height 7
click at [335, 223] on icon at bounding box center [335, 224] width 5 height 7
click at [211, 99] on input "238" at bounding box center [210, 102] width 24 height 14
type input "272"
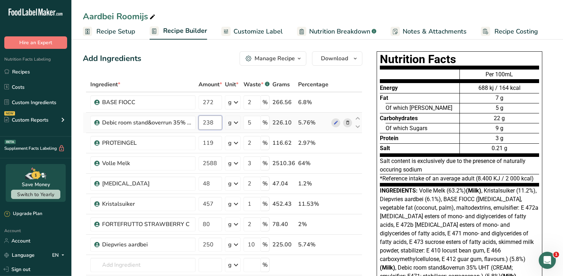
click at [212, 119] on div "Ingredient * Amount * Unit * Waste * .a-a{fill:#347362;}.b-a{fill:#fff;} Grams …" at bounding box center [223, 198] width 280 height 243
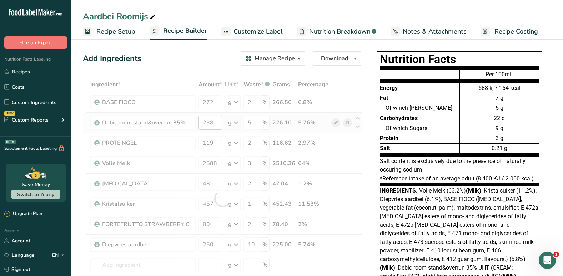
click at [212, 119] on div at bounding box center [223, 198] width 280 height 243
type input "40"
type input "2"
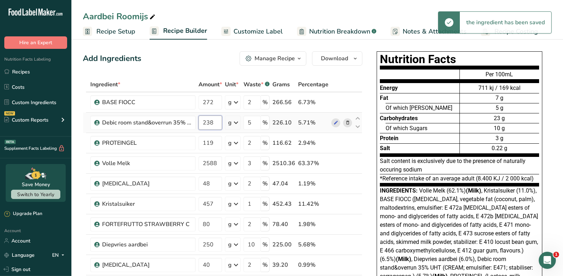
click at [212, 119] on input "238" at bounding box center [210, 123] width 24 height 14
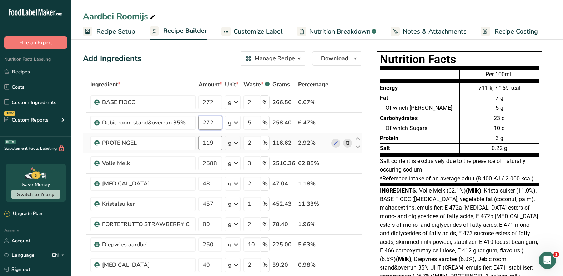
type input "272"
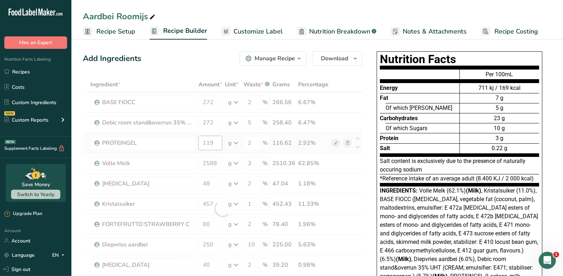
click at [216, 146] on div "Ingredient * Amount * Unit * Waste * .a-a{fill:#347362;}.b-a{fill:#fff;} Grams …" at bounding box center [223, 208] width 280 height 263
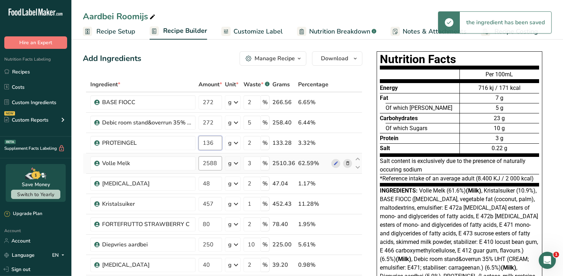
type input "136"
click at [209, 164] on div "Ingredient * Amount * Unit * Waste * .a-a{fill:#347362;}.b-a{fill:#fff;} Grams …" at bounding box center [223, 208] width 280 height 263
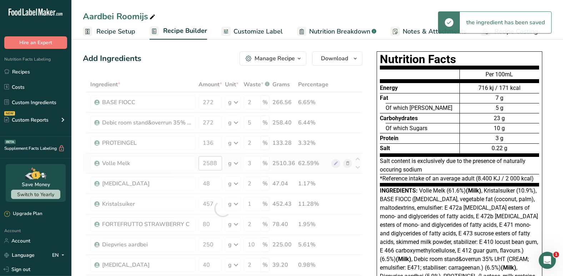
click at [209, 164] on div at bounding box center [223, 208] width 280 height 263
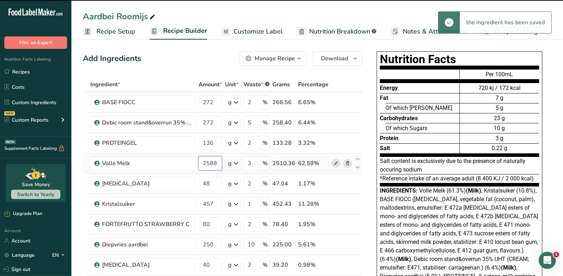
click at [209, 164] on input "2588" at bounding box center [210, 163] width 24 height 14
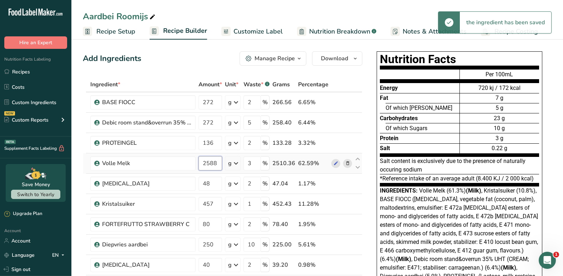
click at [209, 164] on input "2588" at bounding box center [210, 163] width 24 height 14
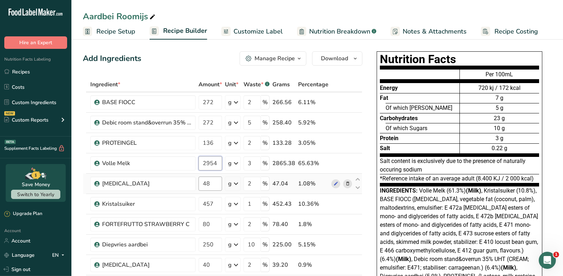
type input "2954"
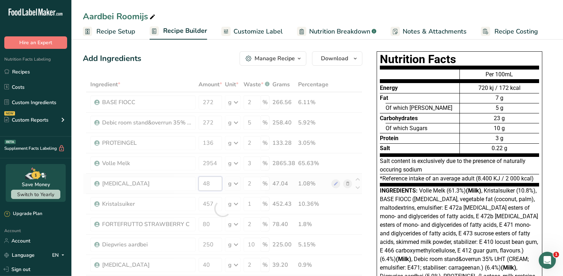
click at [208, 182] on div "Ingredient * Amount * Unit * Waste * .a-a{fill:#347362;}.b-a{fill:#fff;} Grams …" at bounding box center [223, 208] width 280 height 263
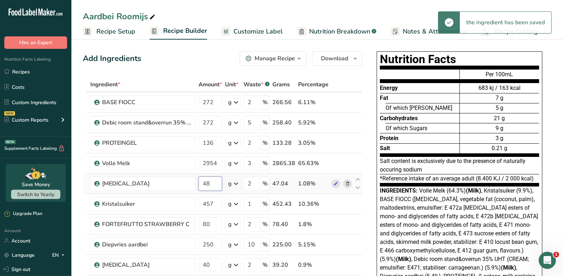
type input "4"
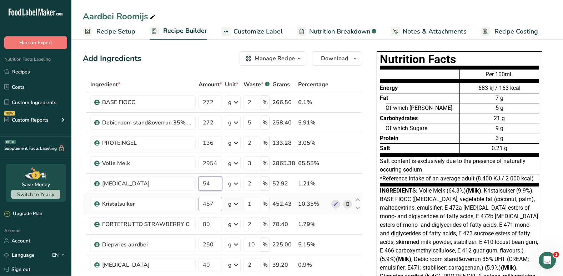
type input "54"
click at [213, 200] on div "Ingredient * Amount * Unit * Waste * .a-a{fill:#347362;}.b-a{fill:#fff;} Grams …" at bounding box center [223, 208] width 280 height 263
click at [213, 203] on input "457" at bounding box center [210, 204] width 24 height 14
type input "4"
type input "521"
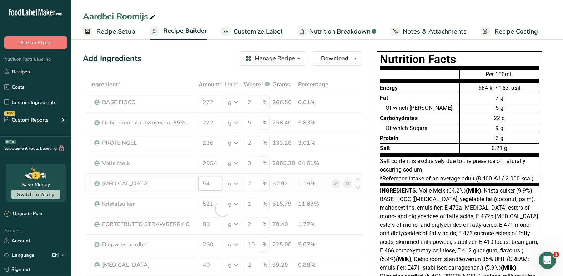
click at [211, 187] on div "Ingredient * Amount * Unit * Waste * .a-a{fill:#347362;}.b-a{fill:#fff;} Grams …" at bounding box center [223, 208] width 280 height 263
click at [28, 72] on link "Recipes" at bounding box center [35, 72] width 71 height 14
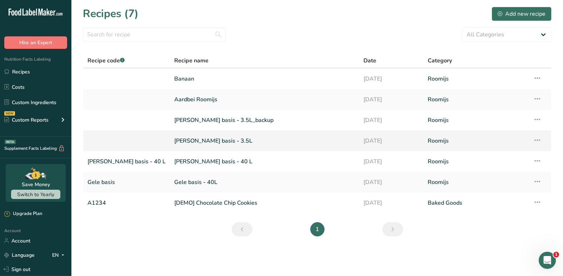
click at [539, 144] on icon at bounding box center [537, 140] width 9 height 13
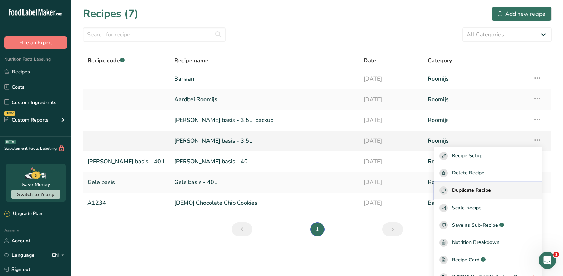
click at [482, 192] on span "Duplicate Recipe" at bounding box center [471, 191] width 39 height 8
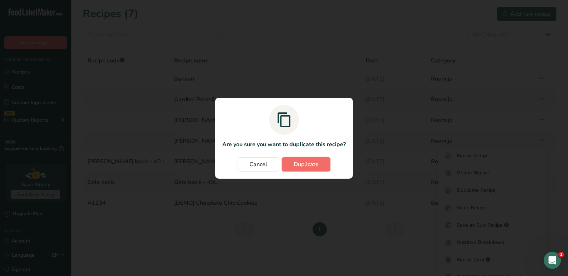
click at [315, 162] on span "Duplicate" at bounding box center [306, 164] width 25 height 9
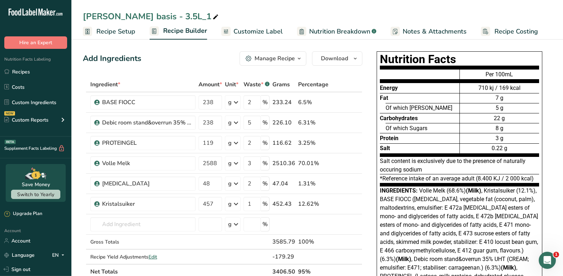
click at [212, 18] on icon at bounding box center [215, 17] width 6 height 10
type input "Witte basis - 4 L"
click at [211, 102] on input "238" at bounding box center [210, 102] width 24 height 14
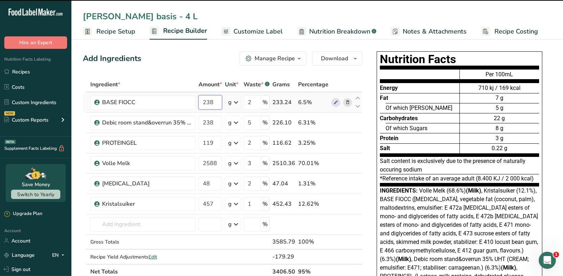
click at [211, 102] on input "238" at bounding box center [210, 102] width 24 height 14
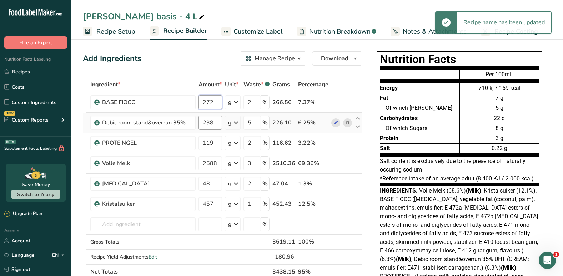
type input "272"
click at [210, 123] on div "Ingredient * Amount * Unit * Waste * .a-a{fill:#347362;}.b-a{fill:#fff;} Grams …" at bounding box center [223, 178] width 280 height 202
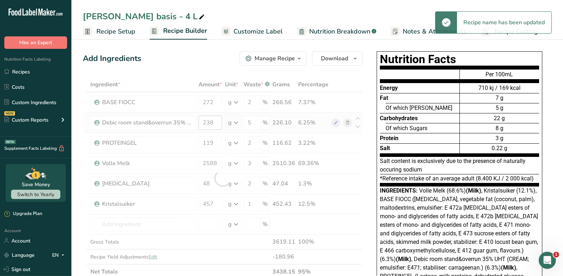
click at [210, 123] on div at bounding box center [223, 178] width 280 height 202
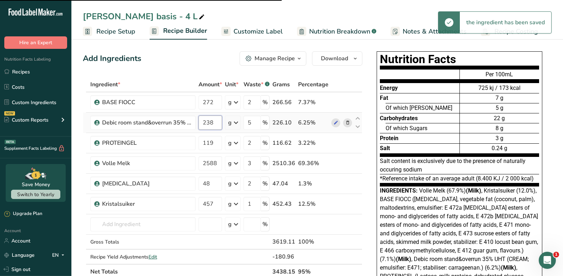
click at [210, 123] on input "238" at bounding box center [210, 123] width 24 height 14
type input "272"
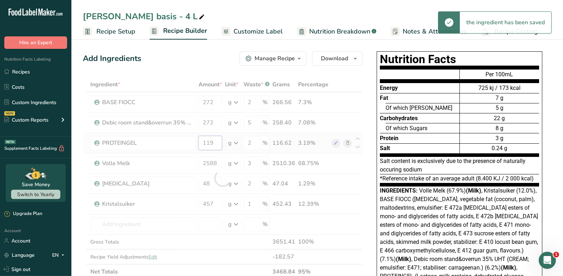
click at [211, 144] on div "Ingredient * Amount * Unit * Waste * .a-a{fill:#347362;}.b-a{fill:#fff;} Grams …" at bounding box center [223, 178] width 280 height 202
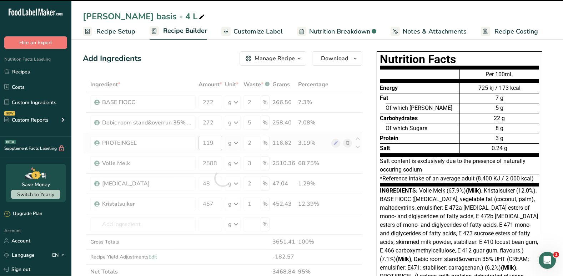
click at [211, 144] on div at bounding box center [223, 178] width 280 height 202
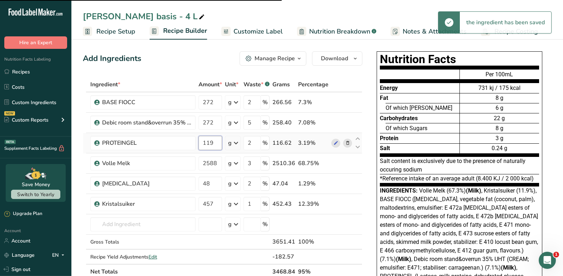
click at [211, 144] on input "119" at bounding box center [210, 143] width 24 height 14
type input "136"
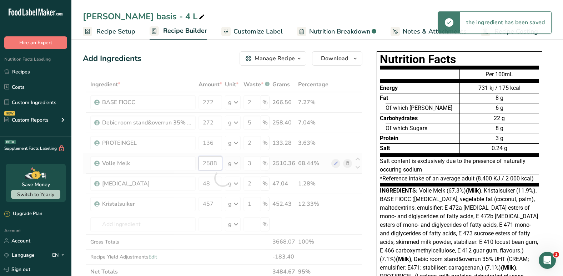
click at [215, 163] on div "Ingredient * Amount * Unit * Waste * .a-a{fill:#347362;}.b-a{fill:#fff;} Grams …" at bounding box center [223, 178] width 280 height 202
click at [215, 163] on div at bounding box center [223, 178] width 280 height 202
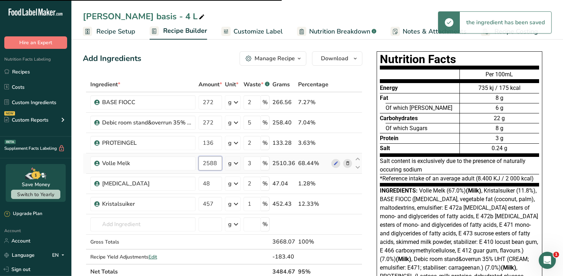
click at [215, 163] on input "2588" at bounding box center [210, 163] width 24 height 14
type input "2954"
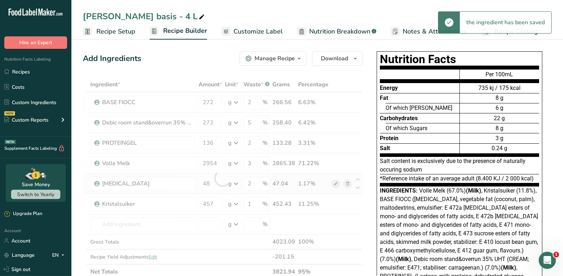
click at [205, 192] on div "Ingredient * Amount * Unit * Waste * .a-a{fill:#347362;}.b-a{fill:#fff;} Grams …" at bounding box center [223, 178] width 280 height 202
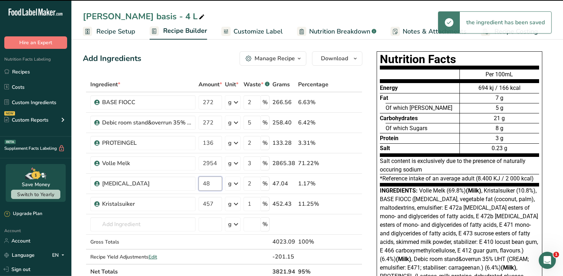
click at [216, 185] on input "48" at bounding box center [210, 184] width 24 height 14
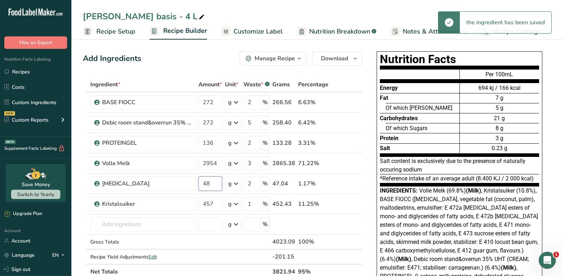
click at [216, 185] on input "48" at bounding box center [210, 184] width 24 height 14
type input "54"
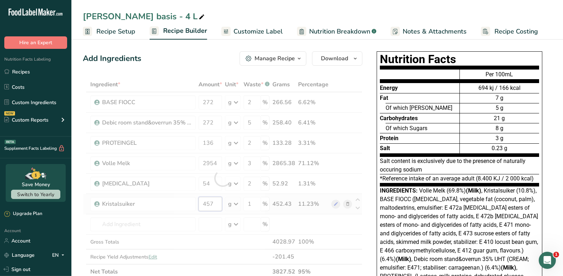
click at [215, 206] on div "Ingredient * Amount * Unit * Waste * .a-a{fill:#347362;}.b-a{fill:#fff;} Grams …" at bounding box center [223, 178] width 280 height 202
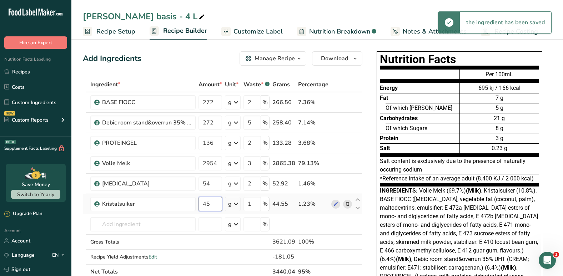
type input "4"
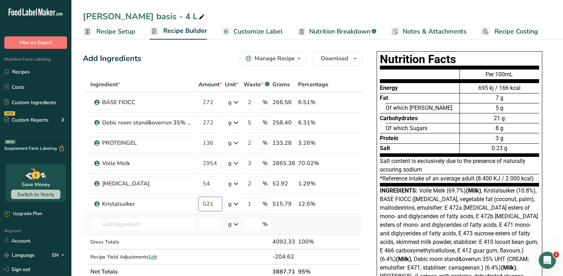
type input "521"
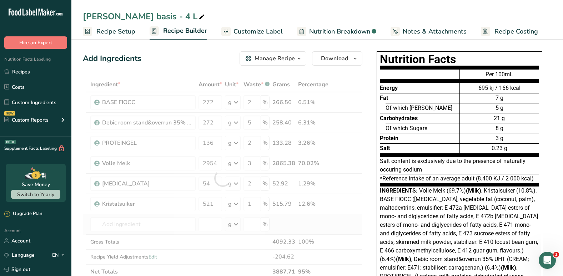
click at [301, 230] on div "Ingredient * Amount * Unit * Waste * .a-a{fill:#347362;}.b-a{fill:#fff;} Grams …" at bounding box center [223, 178] width 280 height 202
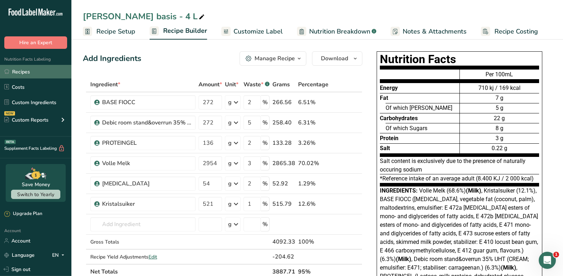
click at [34, 72] on link "Recipes" at bounding box center [35, 72] width 71 height 14
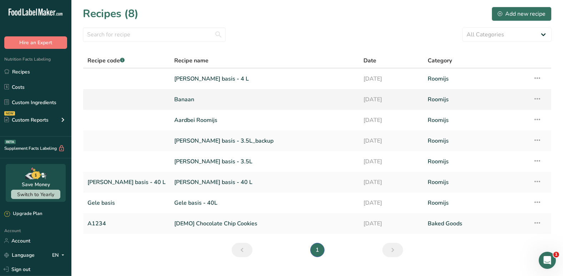
click at [174, 94] on link "Banaan" at bounding box center [264, 99] width 181 height 15
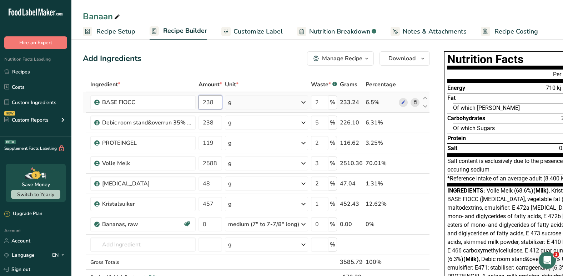
click at [213, 99] on input "238" at bounding box center [210, 102] width 24 height 14
type input "272"
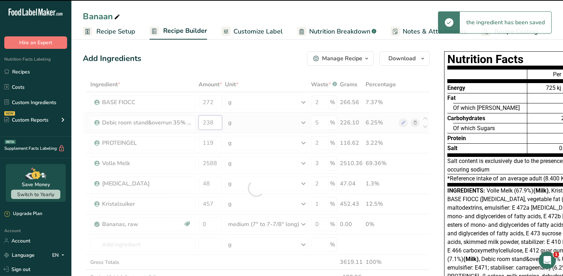
click at [210, 123] on div "Ingredient * Amount * Unit * Waste * .a-a{fill:#347362;}.b-a{fill:#fff;} Grams …" at bounding box center [256, 188] width 347 height 223
click at [210, 123] on div at bounding box center [256, 188] width 347 height 223
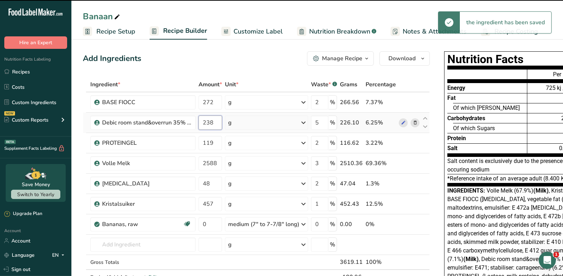
click at [210, 123] on input "238" at bounding box center [210, 123] width 24 height 14
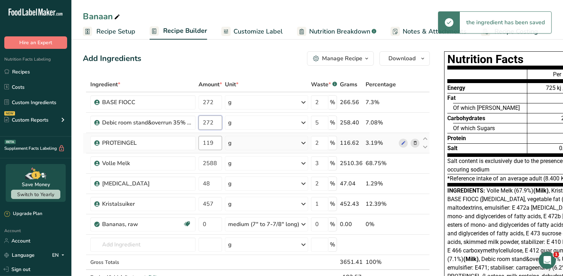
type input "272"
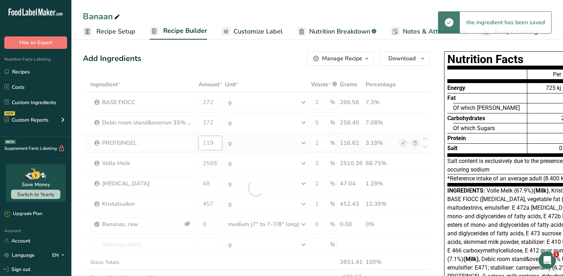
click at [211, 141] on div "Ingredient * Amount * Unit * Waste * .a-a{fill:#347362;}.b-a{fill:#fff;} Grams …" at bounding box center [256, 188] width 347 height 223
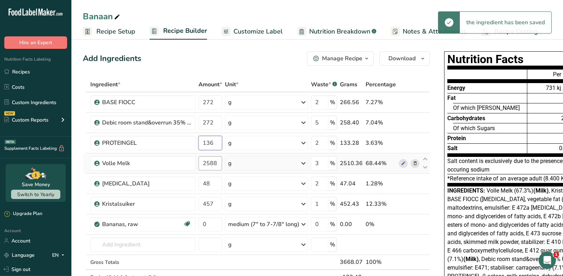
type input "136"
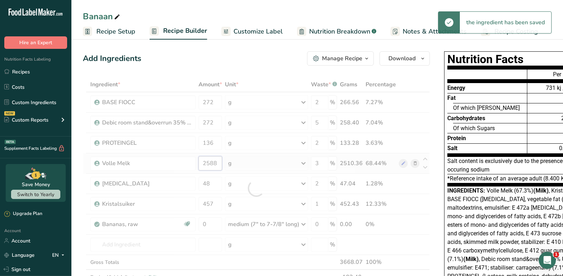
click at [215, 166] on div "Ingredient * Amount * Unit * Waste * .a-a{fill:#347362;}.b-a{fill:#fff;} Grams …" at bounding box center [256, 188] width 347 height 223
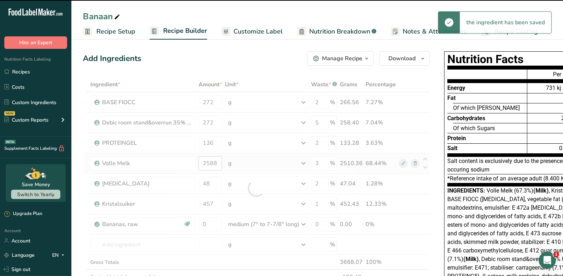
click at [215, 166] on div at bounding box center [256, 188] width 347 height 223
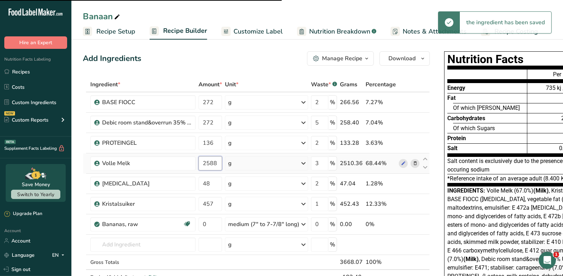
click at [215, 166] on input "2588" at bounding box center [210, 163] width 24 height 14
type input "2954"
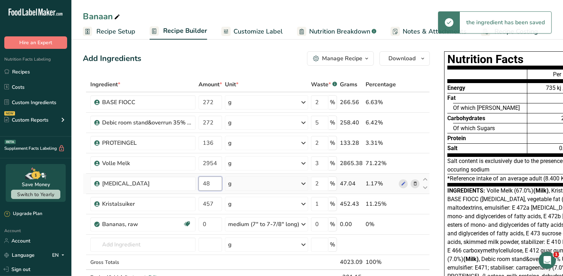
click at [212, 180] on div "Ingredient * Amount * Unit * Waste * .a-a{fill:#347362;}.b-a{fill:#fff;} Grams …" at bounding box center [256, 188] width 347 height 223
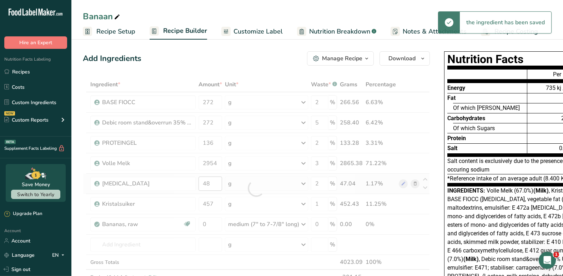
click at [212, 180] on div at bounding box center [256, 188] width 347 height 223
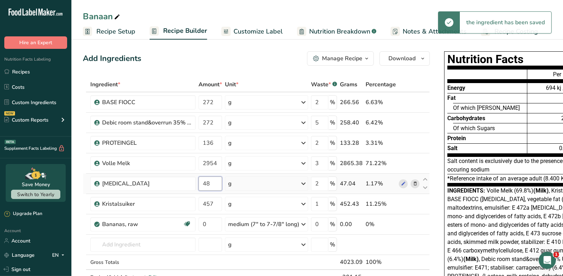
click at [212, 180] on input "48" at bounding box center [210, 184] width 24 height 14
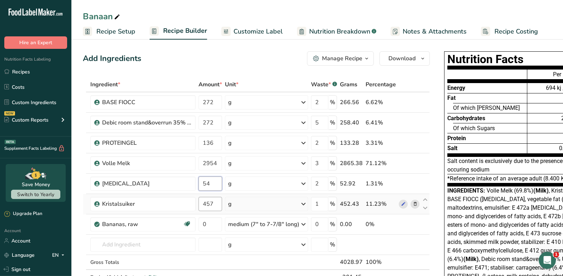
type input "54"
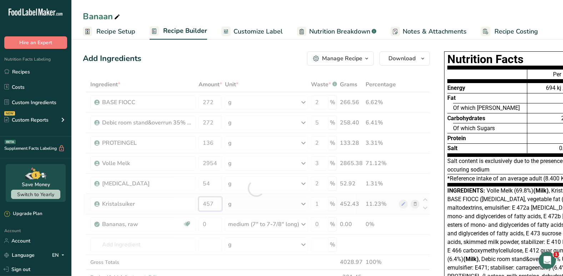
click at [210, 205] on div "Ingredient * Amount * Unit * Waste * .a-a{fill:#347362;}.b-a{fill:#fff;} Grams …" at bounding box center [256, 188] width 347 height 223
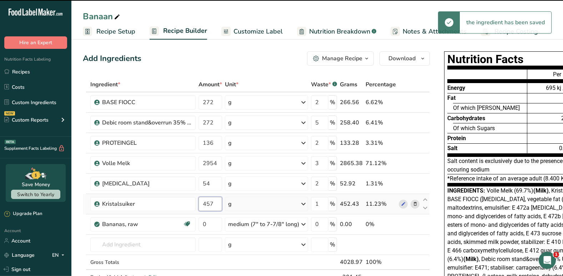
click at [210, 205] on input "457" at bounding box center [210, 204] width 24 height 14
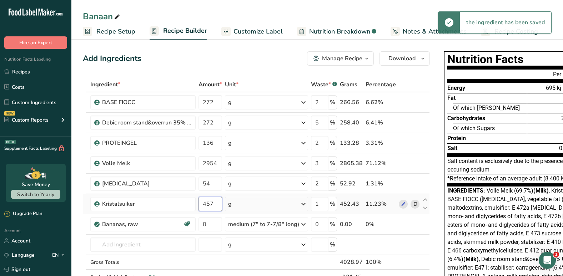
click at [210, 205] on input "457" at bounding box center [210, 204] width 24 height 14
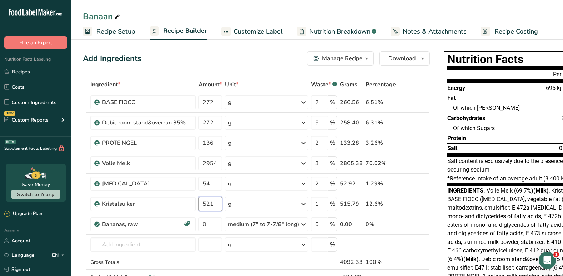
type input "521"
click at [293, 85] on div "Ingredient * Amount * Unit * Waste * .a-a{fill:#347362;}.b-a{fill:#fff;} Grams …" at bounding box center [256, 188] width 347 height 223
click at [210, 222] on input "0" at bounding box center [210, 224] width 24 height 14
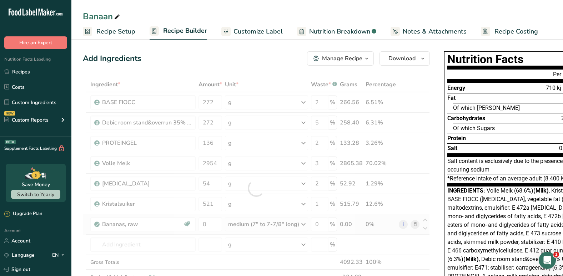
click at [304, 223] on div "Ingredient * Amount * Unit * Waste * .a-a{fill:#347362;}.b-a{fill:#fff;} Grams …" at bounding box center [256, 188] width 347 height 223
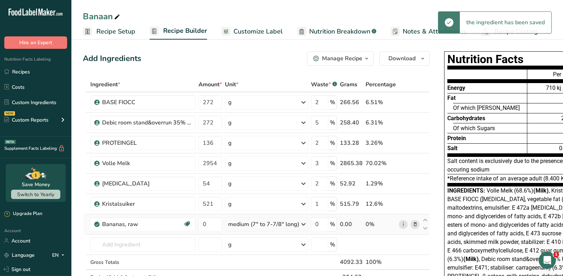
click at [304, 223] on icon at bounding box center [303, 224] width 9 height 13
click at [318, 223] on input "0" at bounding box center [319, 224] width 17 height 14
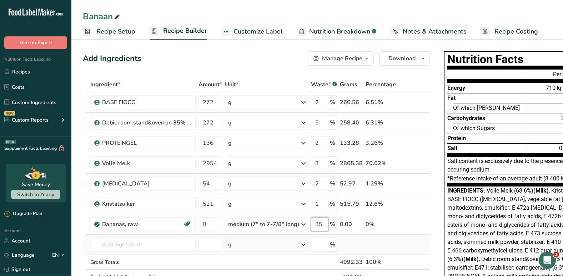
type input "35"
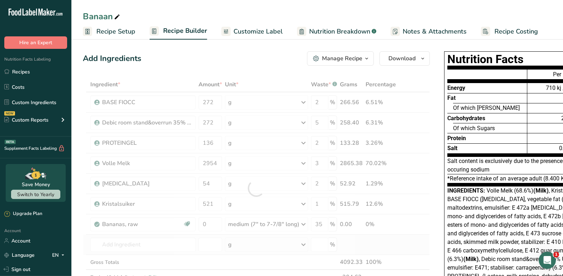
click at [363, 241] on div "Ingredient * Amount * Unit * Waste * .a-a{fill:#347362;}.b-a{fill:#fff;} Grams …" at bounding box center [256, 188] width 347 height 223
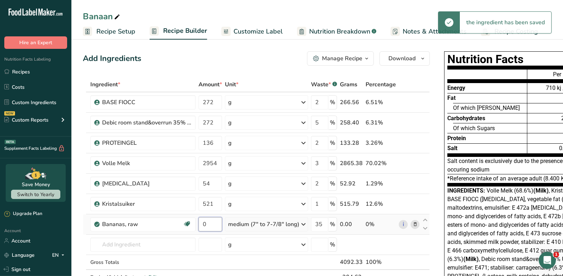
click at [218, 227] on input "0" at bounding box center [210, 224] width 24 height 14
type input "3"
type input "0"
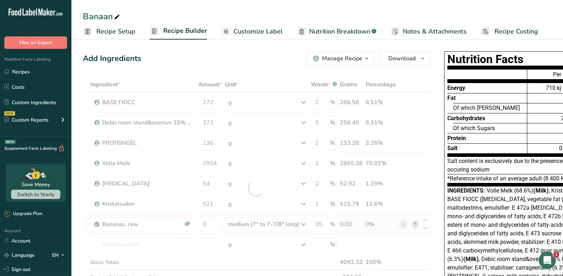
click at [412, 225] on div "Ingredient * Amount * Unit * Waste * .a-a{fill:#347362;}.b-a{fill:#fff;} Grams …" at bounding box center [256, 188] width 347 height 223
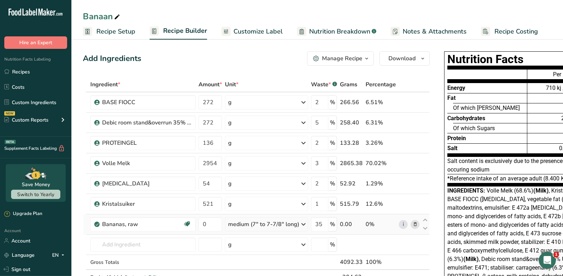
click at [413, 225] on icon at bounding box center [415, 224] width 5 height 7
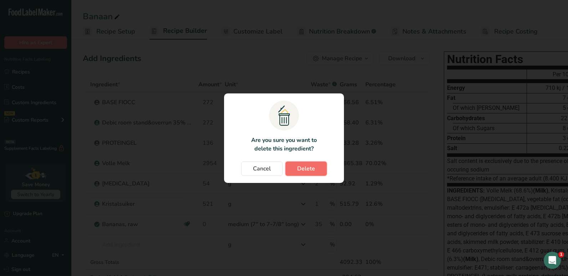
click at [297, 166] on button "Delete" at bounding box center [306, 169] width 41 height 14
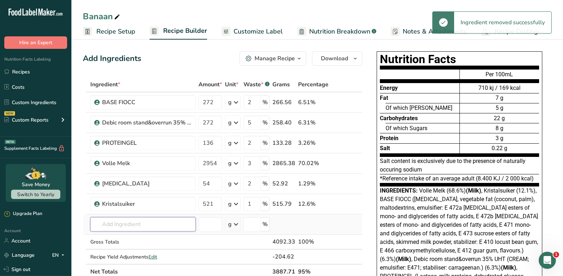
click at [119, 223] on input "text" at bounding box center [142, 224] width 105 height 14
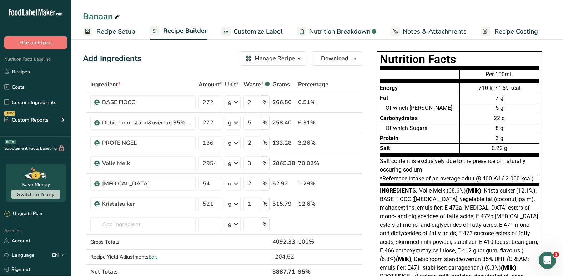
click at [369, 194] on div "Nutrition Facts Energy Fat Of which Saturates Carbohydrates Of which Sugars Pro…" at bounding box center [460, 180] width 186 height 263
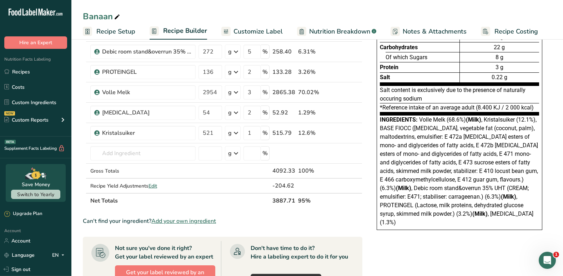
scroll to position [71, 0]
click at [172, 223] on span "Add your own ingredient" at bounding box center [183, 221] width 65 height 9
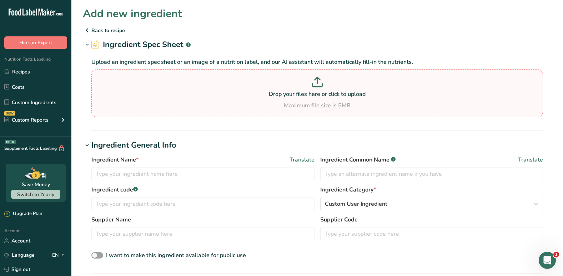
click at [331, 84] on p at bounding box center [317, 83] width 448 height 13
click at [331, 84] on input "Drop your files here or click to upload Maximum file size is 5MB" at bounding box center [317, 93] width 452 height 48
type input "C:\fakepath\Banaan.pdf"
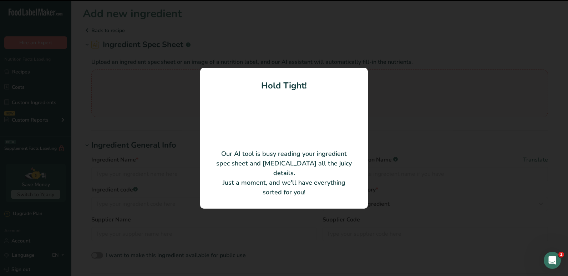
type input "Banaan"
type input "112413"
type input "Coccinelle"
type input "112413"
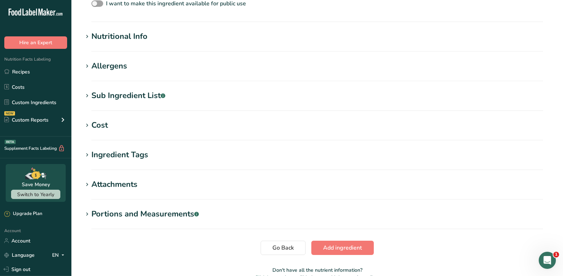
scroll to position [246, 0]
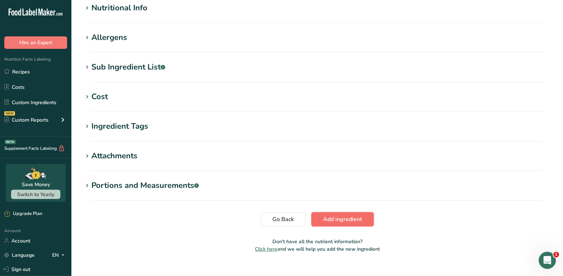
click at [335, 217] on span "Add ingredient" at bounding box center [342, 219] width 39 height 9
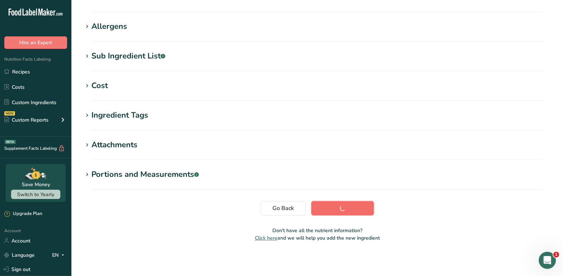
scroll to position [96, 0]
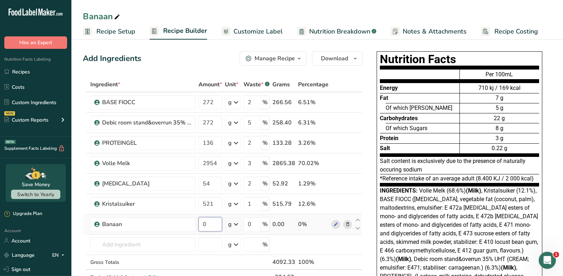
click at [211, 225] on input "0" at bounding box center [210, 224] width 24 height 14
type input "240"
click at [258, 225] on div "Ingredient * Amount * Unit * Waste * .a-a{fill:#347362;}.b-a{fill:#fff;} Grams …" at bounding box center [223, 188] width 280 height 223
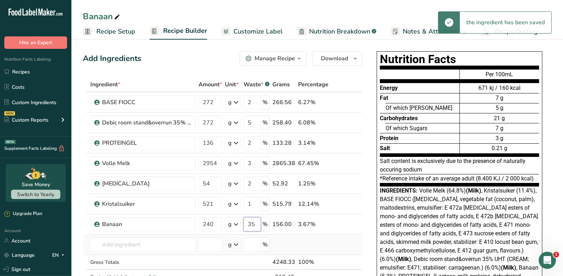
type input "35"
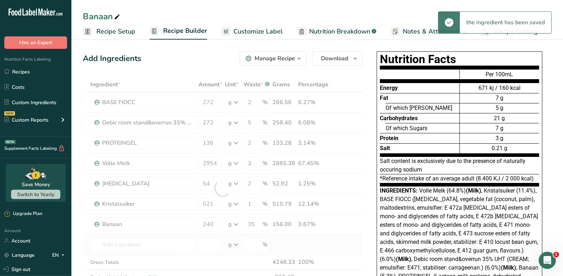
click at [301, 248] on div "Ingredient * Amount * Unit * Waste * .a-a{fill:#347362;}.b-a{fill:#fff;} Grams …" at bounding box center [223, 188] width 280 height 223
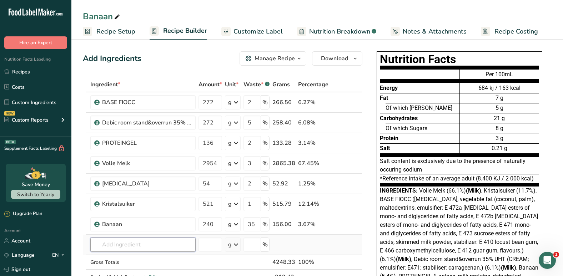
click at [170, 247] on input "text" at bounding box center [142, 245] width 105 height 14
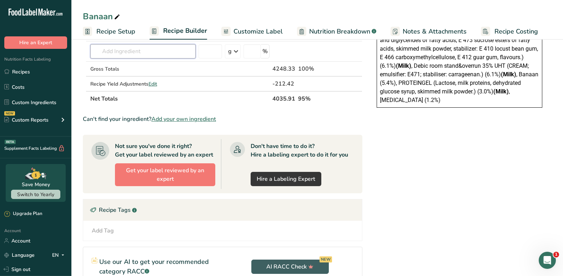
scroll to position [195, 0]
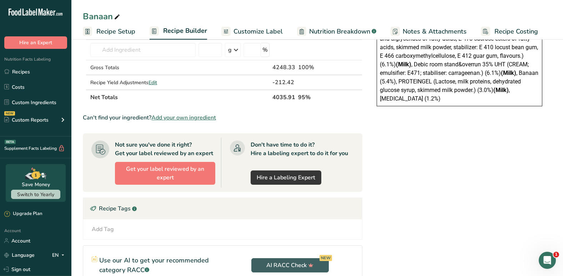
click at [182, 116] on span "Add your own ingredient" at bounding box center [183, 118] width 65 height 9
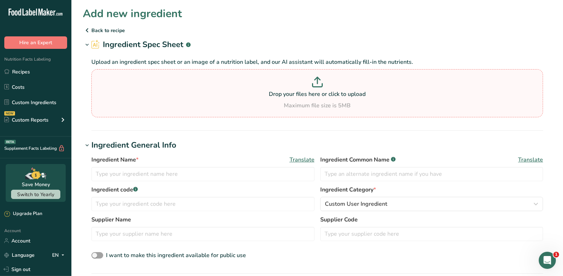
click at [286, 99] on div "Drop your files here or click to upload Maximum file size is 5MB" at bounding box center [317, 93] width 448 height 33
click at [286, 99] on input "Drop your files here or click to upload Maximum file size is 5MB" at bounding box center [317, 93] width 452 height 48
type input "C:\fakepath\Banaan Pregel.pdf"
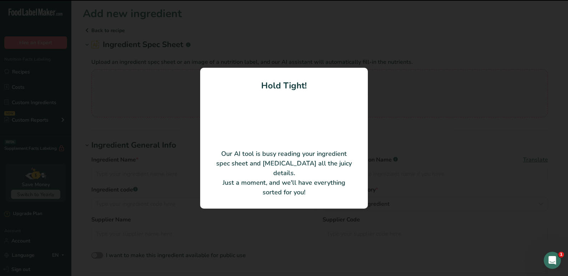
type input "FORTEFRUTTO BANANA N"
type input "PRE GEL S.P.A."
type input "ST-45472"
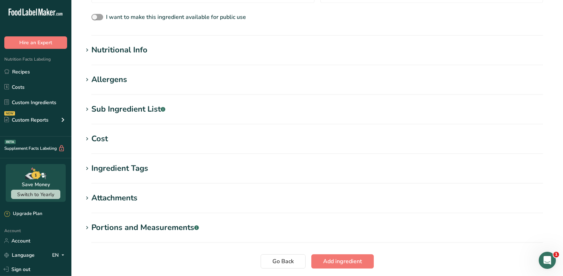
scroll to position [257, 0]
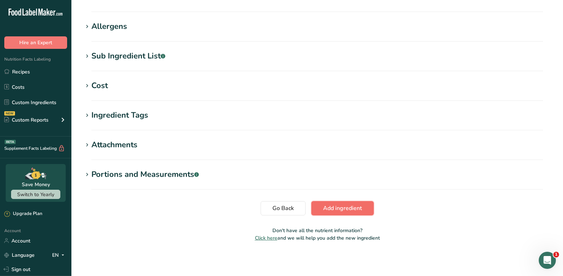
click at [360, 208] on span "Add ingredient" at bounding box center [342, 208] width 39 height 9
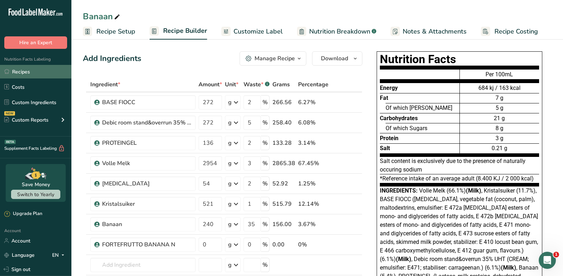
click at [22, 74] on link "Recipes" at bounding box center [35, 72] width 71 height 14
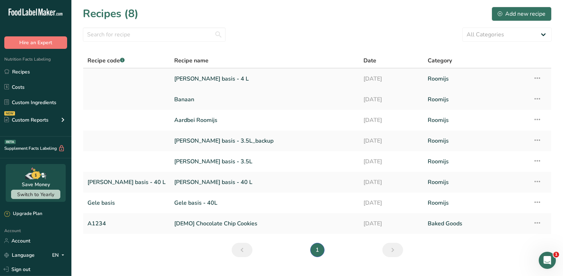
click at [534, 77] on icon at bounding box center [537, 78] width 9 height 13
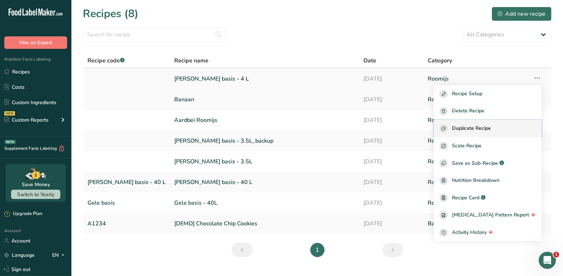
click at [491, 130] on span "Duplicate Recipe" at bounding box center [471, 129] width 39 height 8
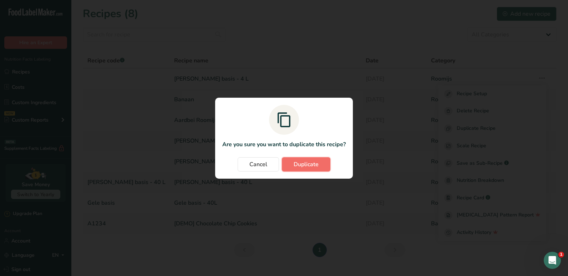
click at [303, 165] on span "Duplicate" at bounding box center [306, 164] width 25 height 9
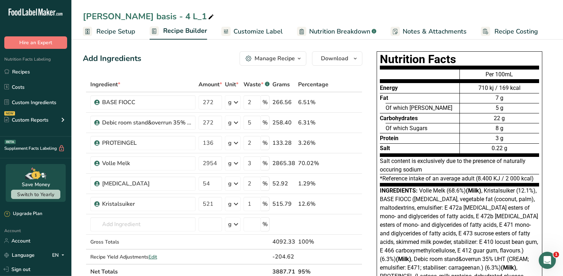
click at [208, 19] on icon at bounding box center [211, 17] width 6 height 10
type input "W"
type input "Speculaas"
click at [169, 62] on div "Add Ingredients Manage Recipe Delete Recipe Duplicate Recipe Scale Recipe Save …" at bounding box center [223, 58] width 280 height 14
click at [126, 17] on icon at bounding box center [127, 17] width 6 height 10
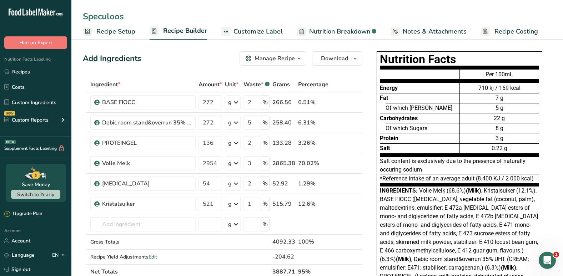
type input "Speculoos"
click at [171, 16] on div "Speculoos" at bounding box center [317, 16] width 492 height 13
click at [371, 221] on div "Nutrition Facts Energy Fat Of which Saturates Carbohydrates Of which Sugars Pro…" at bounding box center [460, 180] width 186 height 263
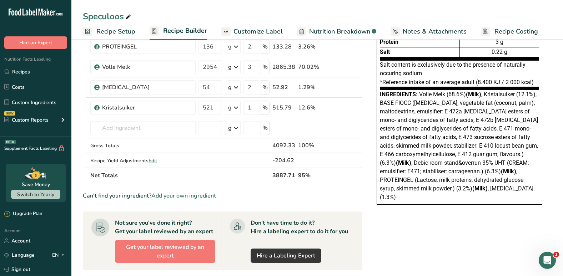
scroll to position [114, 0]
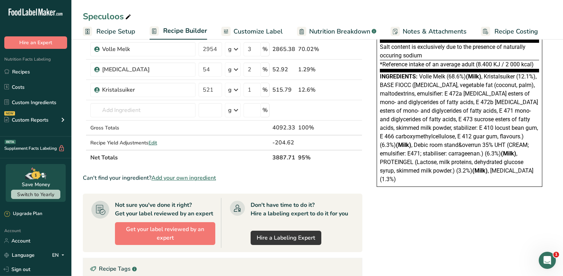
click at [182, 176] on span "Add your own ingredient" at bounding box center [183, 178] width 65 height 9
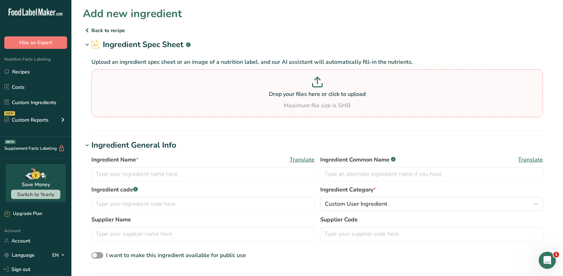
click at [317, 89] on p at bounding box center [317, 83] width 448 height 13
click at [317, 89] on input "Drop your files here or click to upload Maximum file size is 5MB" at bounding box center [317, 93] width 452 height 48
type input "C:\fakepath\Speculaas.pdf"
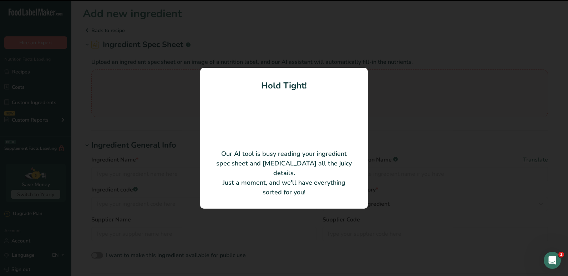
type input "SPEKULATIUS ST-23102"
type input "ST-23102"
type input "PRE GEL S.P.A."
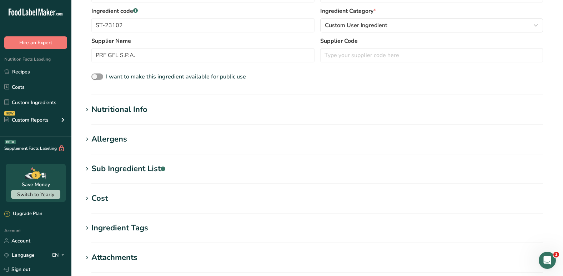
scroll to position [257, 0]
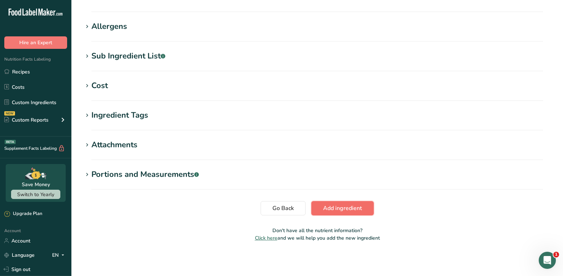
click at [345, 206] on span "Add ingredient" at bounding box center [342, 208] width 39 height 9
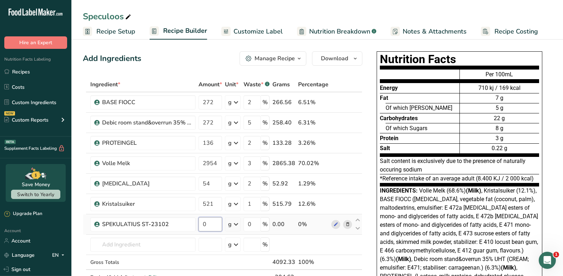
click at [220, 223] on input "0" at bounding box center [210, 224] width 24 height 14
type input "200"
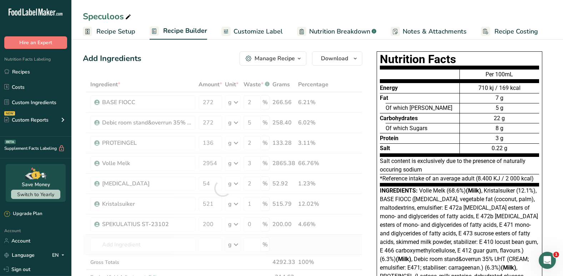
click at [295, 244] on div "Ingredient * Amount * Unit * Waste * .a-a{fill:#347362;}.b-a{fill:#fff;} Grams …" at bounding box center [223, 188] width 280 height 223
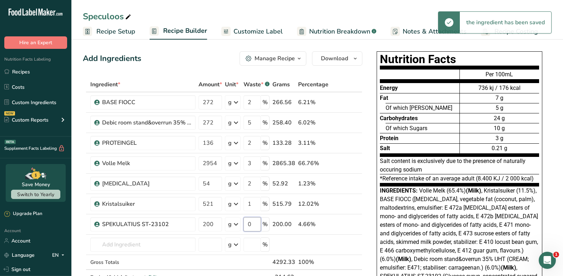
click at [255, 223] on input "0" at bounding box center [251, 224] width 17 height 14
type input "2"
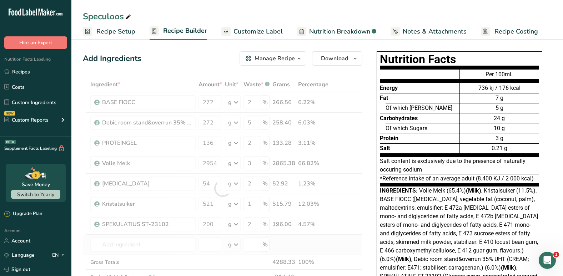
click at [318, 248] on div "Ingredient * Amount * Unit * Waste * .a-a{fill:#347362;}.b-a{fill:#fff;} Grams …" at bounding box center [223, 188] width 280 height 223
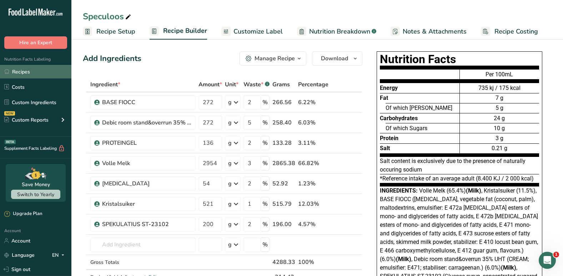
click at [32, 67] on link "Recipes" at bounding box center [35, 72] width 71 height 14
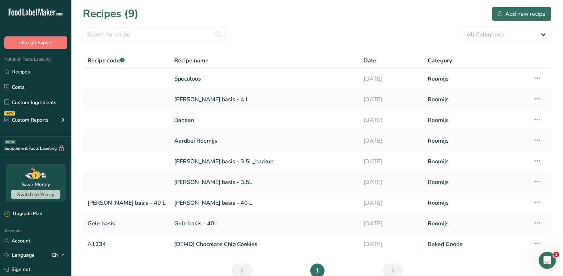
click at [264, 35] on div "All Categories Baked Goods Beverages Confectionery Cooked Meals, Salads, & Sauc…" at bounding box center [317, 34] width 469 height 14
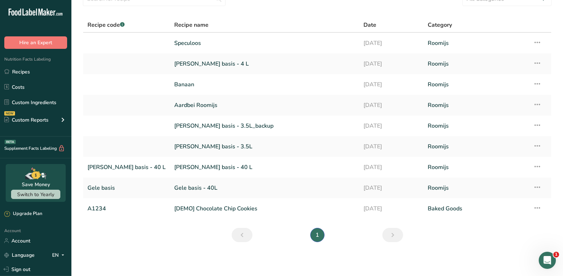
scroll to position [36, 0]
click at [37, 74] on link "Recipes" at bounding box center [35, 72] width 71 height 14
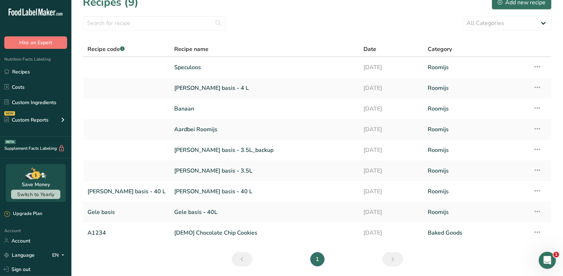
scroll to position [6, 0]
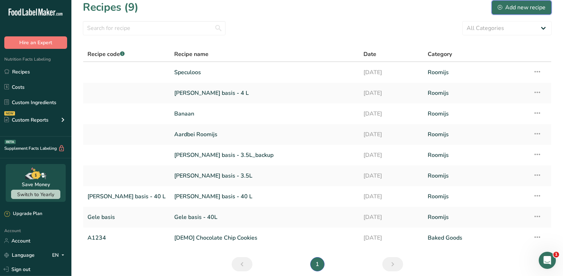
click at [541, 13] on button "Add new recipe" at bounding box center [522, 7] width 60 height 14
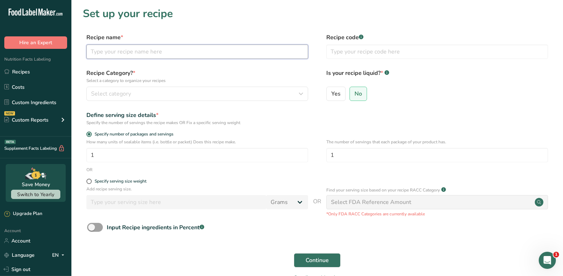
click at [213, 56] on input "text" at bounding box center [197, 52] width 222 height 14
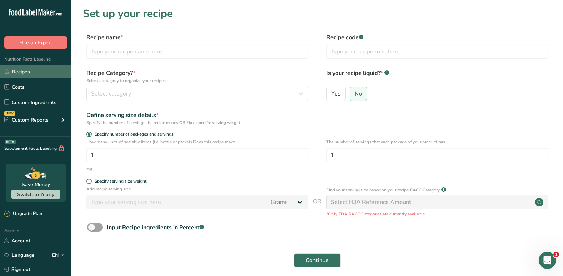
click at [48, 68] on link "Recipes" at bounding box center [35, 72] width 71 height 14
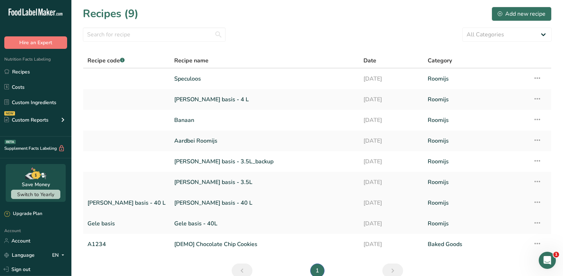
click at [187, 201] on link "[PERSON_NAME] basis - 40 L" at bounding box center [264, 203] width 181 height 15
click at [537, 204] on icon at bounding box center [537, 202] width 9 height 13
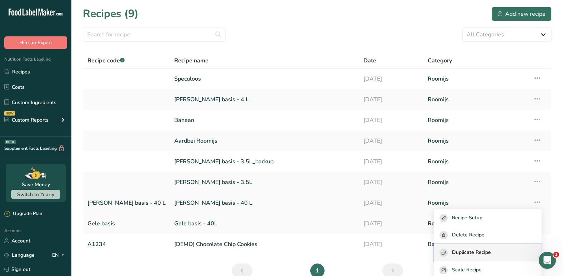
click at [482, 253] on span "Duplicate Recipe" at bounding box center [471, 253] width 39 height 8
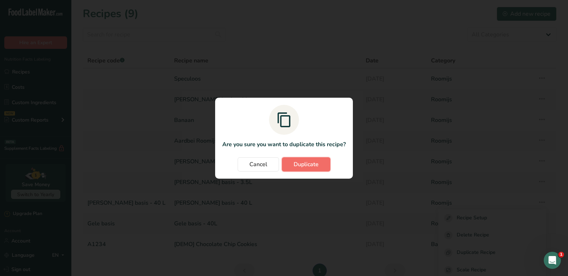
click at [327, 163] on button "Duplicate" at bounding box center [306, 164] width 49 height 14
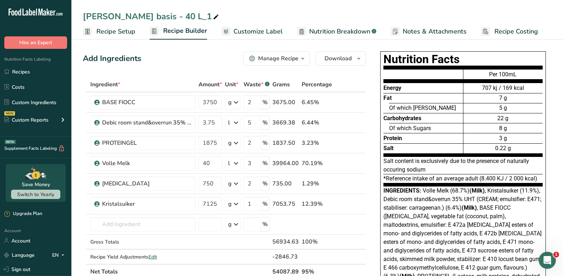
click at [213, 17] on icon at bounding box center [216, 17] width 6 height 10
type input "W"
type input "Bruine basis"
click at [172, 57] on div "Add Ingredients Manage Recipe Delete Recipe Duplicate Recipe Scale Recipe Save …" at bounding box center [224, 58] width 283 height 14
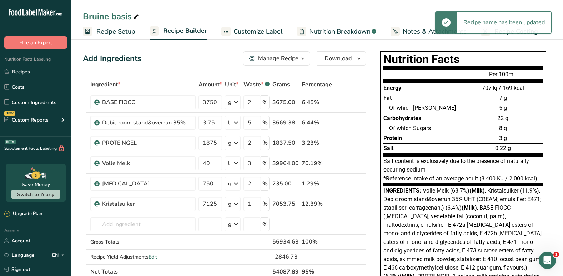
click at [137, 16] on icon at bounding box center [136, 17] width 6 height 10
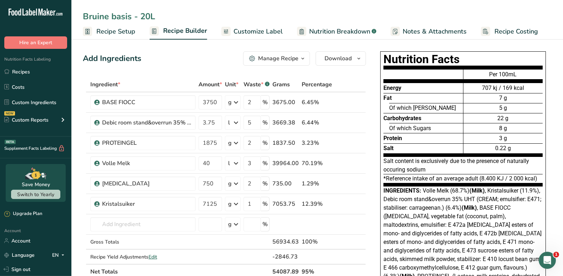
type input "Bruine basis - 20L"
click at [155, 62] on div "Add Ingredients Manage Recipe Delete Recipe Duplicate Recipe Scale Recipe Save …" at bounding box center [224, 58] width 283 height 14
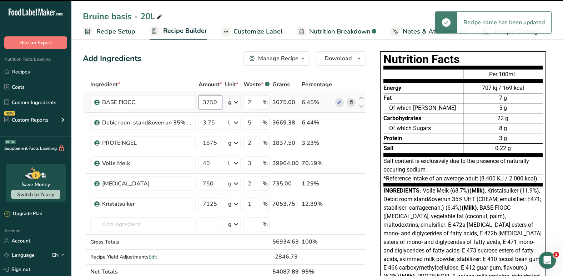
click at [211, 103] on input "3750" at bounding box center [210, 102] width 24 height 14
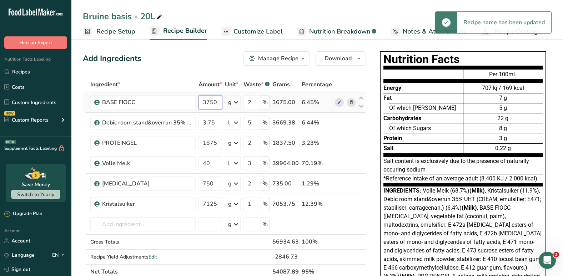
click at [211, 103] on input "3750" at bounding box center [210, 102] width 24 height 14
type input "1875"
click at [216, 119] on input "3.75" at bounding box center [210, 123] width 24 height 14
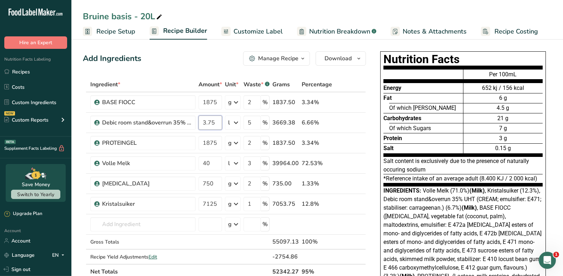
type input "1"
type input "1.875"
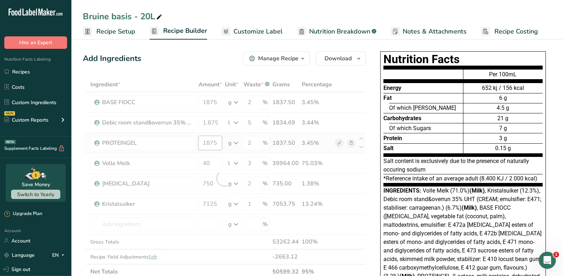
click at [213, 141] on div "Ingredient * Amount * Unit * Waste * .a-a{fill:#347362;}.b-a{fill:#fff;} Grams …" at bounding box center [224, 178] width 283 height 202
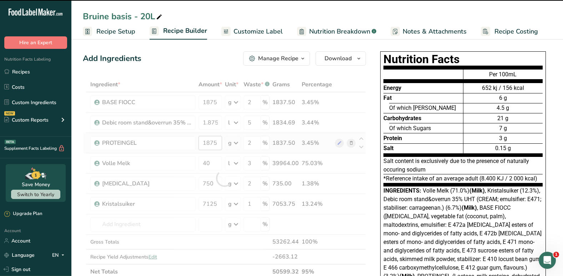
click at [213, 141] on div at bounding box center [224, 178] width 283 height 202
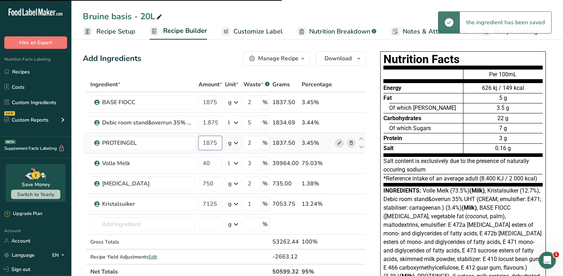
click at [213, 141] on input "1875" at bounding box center [210, 143] width 24 height 14
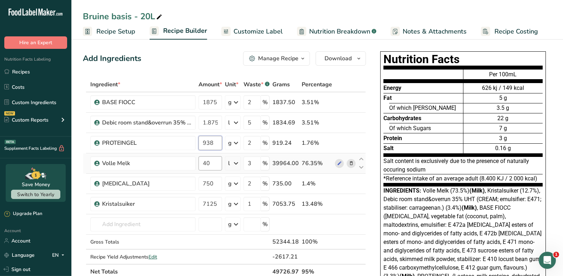
type input "938"
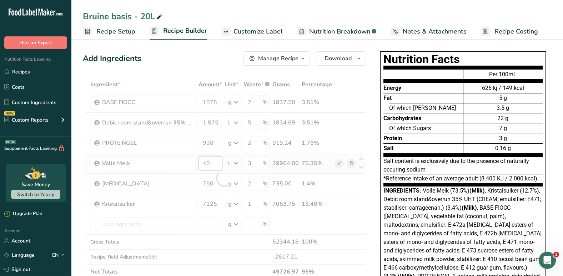
click at [211, 160] on div "Ingredient * Amount * Unit * Waste * .a-a{fill:#347362;}.b-a{fill:#fff;} Grams …" at bounding box center [224, 178] width 283 height 202
click at [211, 160] on div at bounding box center [224, 178] width 283 height 202
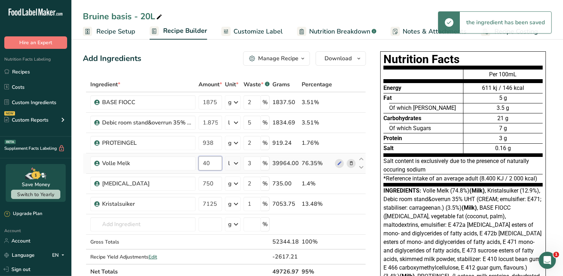
click at [211, 160] on input "40" at bounding box center [210, 163] width 24 height 14
type input "20"
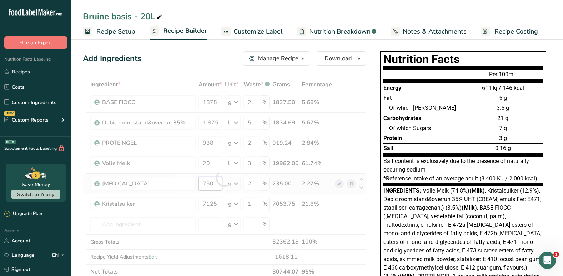
click at [213, 181] on div "Ingredient * Amount * Unit * Waste * .a-a{fill:#347362;}.b-a{fill:#fff;} Grams …" at bounding box center [224, 178] width 283 height 202
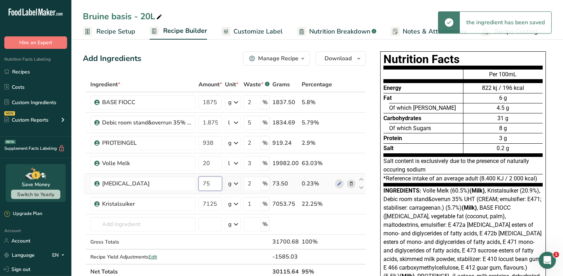
type input "7"
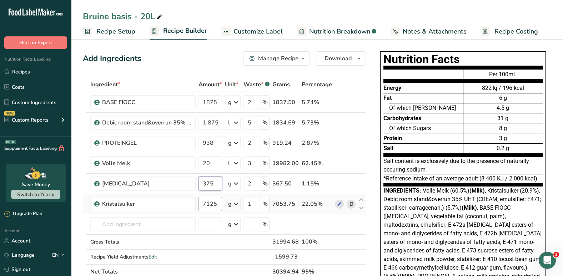
type input "375"
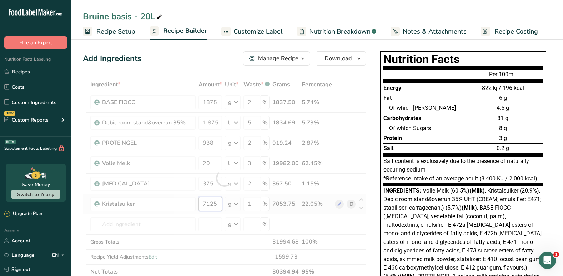
click at [214, 205] on div "Ingredient * Amount * Unit * Waste * .a-a{fill:#347362;}.b-a{fill:#fff;} Grams …" at bounding box center [224, 178] width 283 height 202
click at [214, 205] on div at bounding box center [224, 178] width 283 height 202
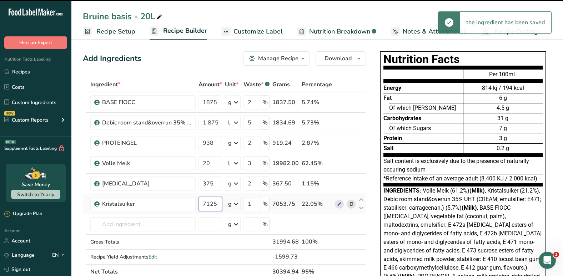
click at [214, 205] on input "7125" at bounding box center [210, 204] width 24 height 14
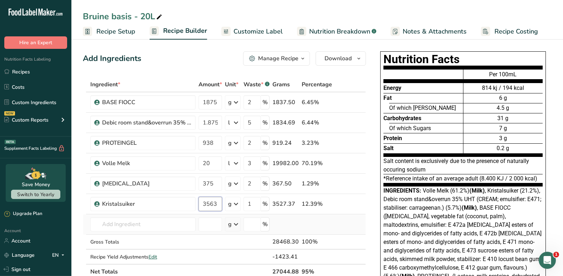
type input "3563"
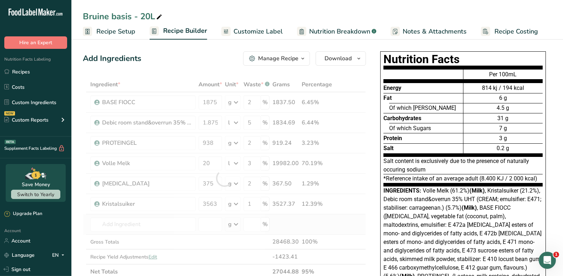
click at [323, 224] on div "Ingredient * Amount * Unit * Waste * .a-a{fill:#347362;}.b-a{fill:#fff;} Grams …" at bounding box center [224, 178] width 283 height 202
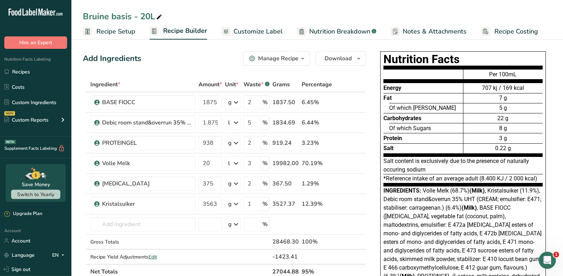
click at [371, 220] on div "Nutrition Facts Energy Fat Of which Saturates Carbohydrates Of which Sugars Pro…" at bounding box center [463, 180] width 186 height 263
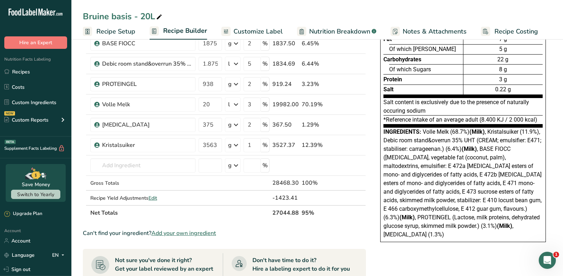
scroll to position [71, 0]
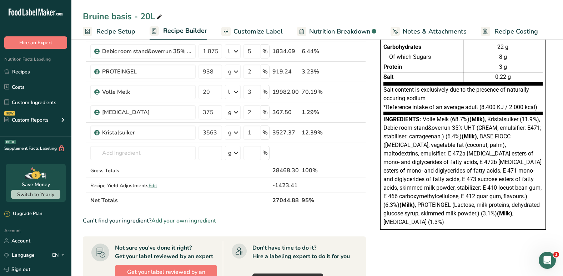
click at [198, 221] on span "Add your own ingredient" at bounding box center [183, 221] width 65 height 9
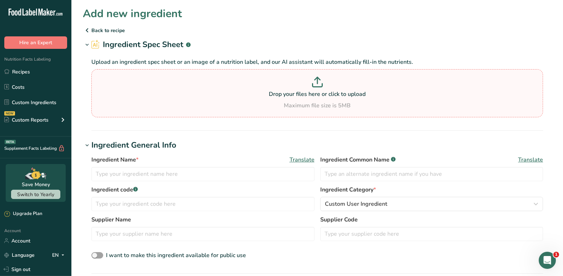
click at [322, 107] on div "Maximum file size is 5MB" at bounding box center [317, 105] width 448 height 9
click at [322, 107] on input "Drop your files here or click to upload Maximum file size is 5MB" at bounding box center [317, 93] width 452 height 48
type input "C:\fakepath\811 Callebaut.pdf"
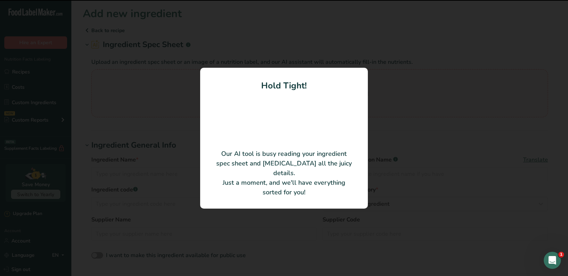
type input "Callets donkere chocolade 811 53,8%"
type input "Barry Callebaut Belgium NV"
type input "70596"
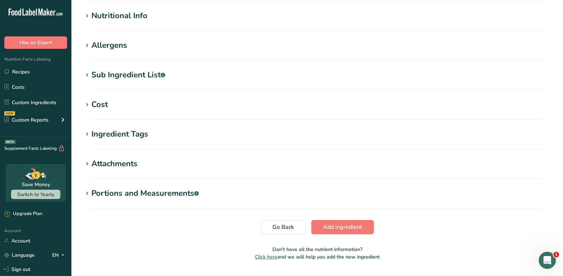
scroll to position [257, 0]
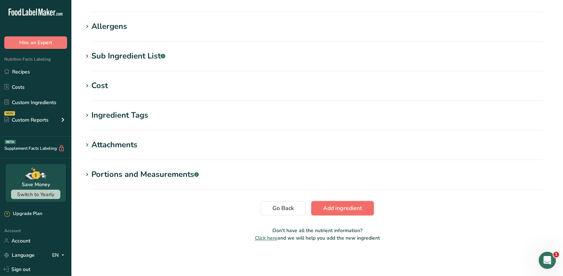
click at [358, 209] on span "Add ingredient" at bounding box center [342, 208] width 39 height 9
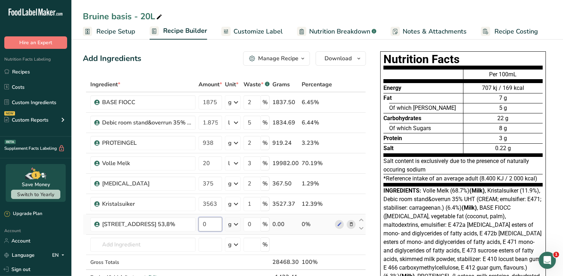
click at [218, 224] on input "0" at bounding box center [210, 224] width 24 height 14
type input "1500"
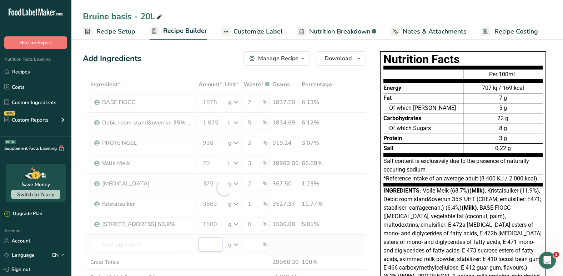
click at [212, 247] on div "Ingredient * Amount * Unit * Waste * .a-a{fill:#347362;}.b-a{fill:#fff;} Grams …" at bounding box center [224, 188] width 283 height 223
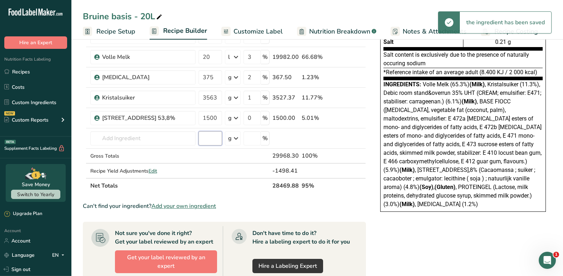
scroll to position [108, 0]
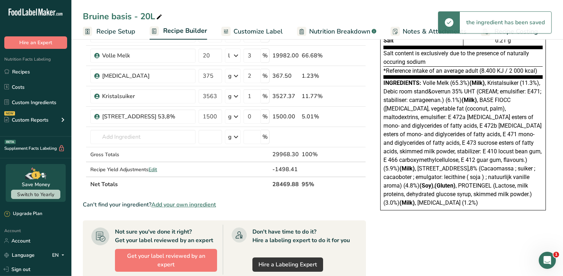
click at [207, 202] on span "Add your own ingredient" at bounding box center [183, 205] width 65 height 9
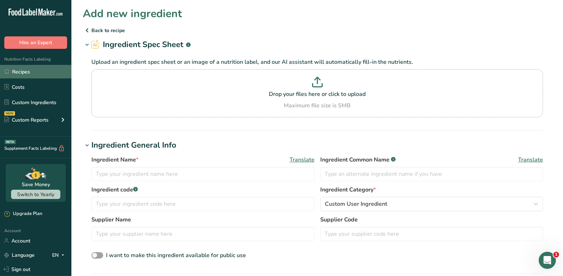
click at [25, 74] on link "Recipes" at bounding box center [35, 72] width 71 height 14
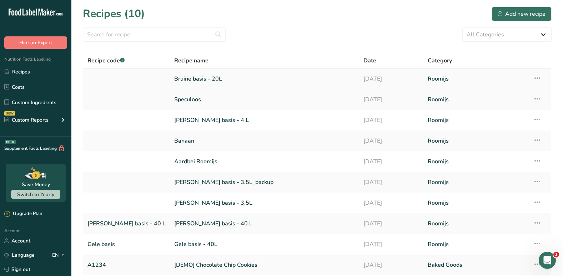
click at [543, 79] on td "Recipe Setup Delete Recipe Duplicate Recipe Scale Recipe Save as Sub-Recipe .a-…" at bounding box center [540, 79] width 22 height 21
click at [530, 76] on td "Recipe Setup Delete Recipe Duplicate Recipe Scale Recipe Save as Sub-Recipe .a-…" at bounding box center [540, 79] width 22 height 21
click at [536, 77] on icon at bounding box center [537, 78] width 9 height 13
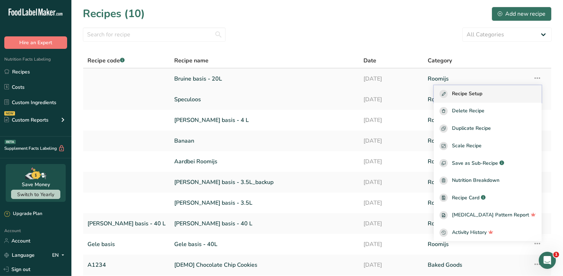
click at [507, 92] on div "Recipe Setup" at bounding box center [487, 94] width 96 height 8
select select "16"
select select "22"
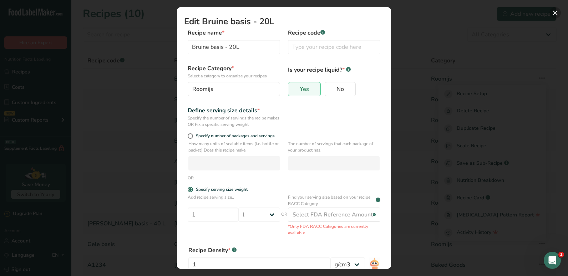
click at [557, 12] on button "Edit Recipe Modal" at bounding box center [555, 12] width 11 height 11
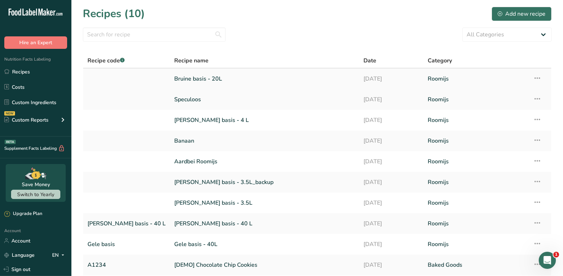
click at [182, 79] on link "Bruine basis - 20L" at bounding box center [264, 78] width 181 height 15
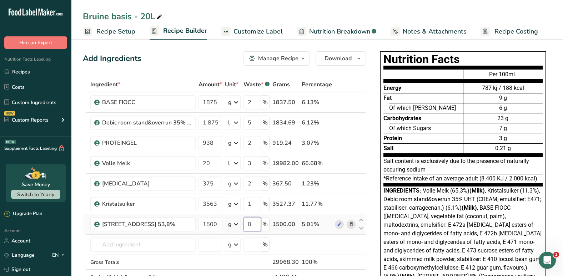
click at [256, 227] on input "0" at bounding box center [251, 224] width 17 height 14
type input "7"
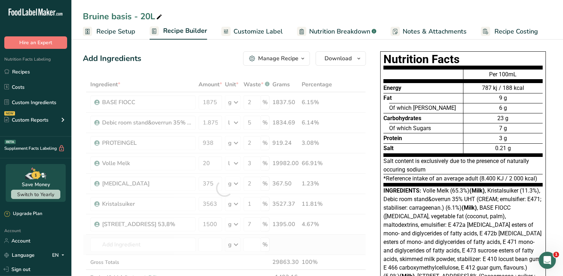
click at [306, 245] on div "Ingredient * Amount * Unit * Waste * .a-a{fill:#347362;}.b-a{fill:#fff;} Grams …" at bounding box center [224, 188] width 283 height 223
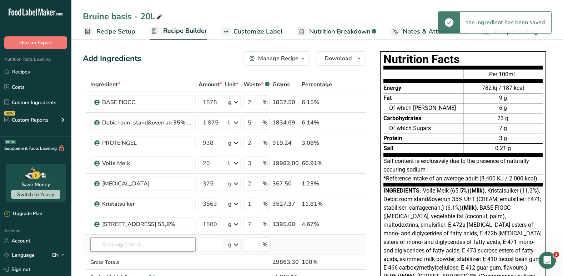
click at [155, 245] on input "text" at bounding box center [142, 245] width 105 height 14
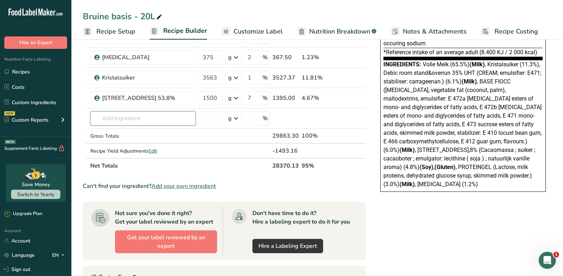
scroll to position [156, 0]
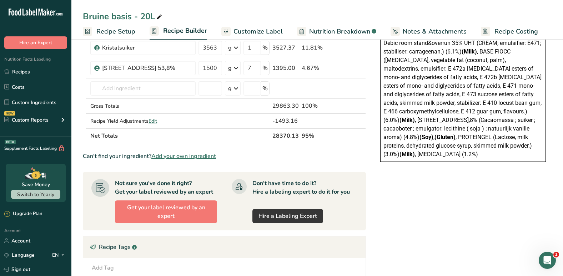
click at [182, 156] on span "Add your own ingredient" at bounding box center [183, 156] width 65 height 9
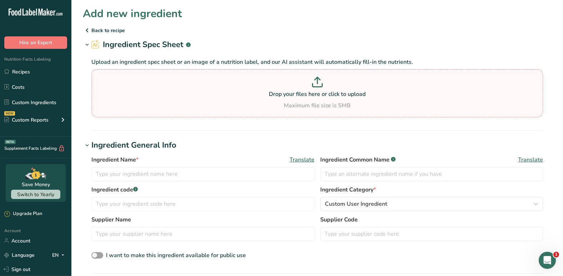
click at [303, 95] on p "Drop your files here or click to upload" at bounding box center [317, 94] width 448 height 9
click at [303, 95] on input "Drop your files here or click to upload Maximum file size is 5MB" at bounding box center [317, 93] width 452 height 48
type input "C:\fakepath\Pregel Cacaopat Fiche.pdf"
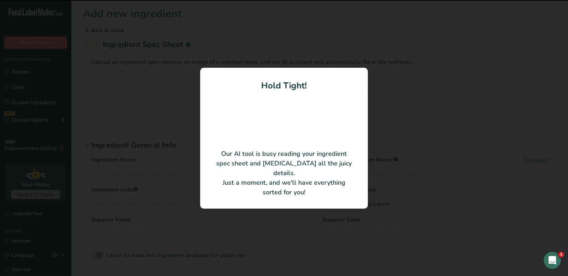
type input "PreGel Cacaopat"
type input "PreGel"
type input "56522"
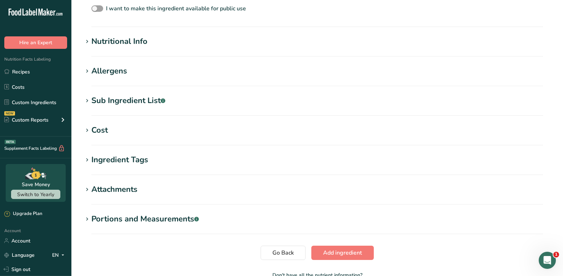
scroll to position [251, 0]
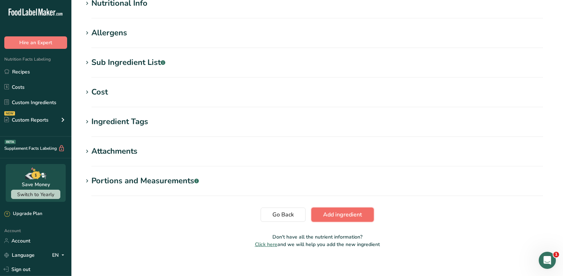
click at [347, 213] on span "Add ingredient" at bounding box center [342, 215] width 39 height 9
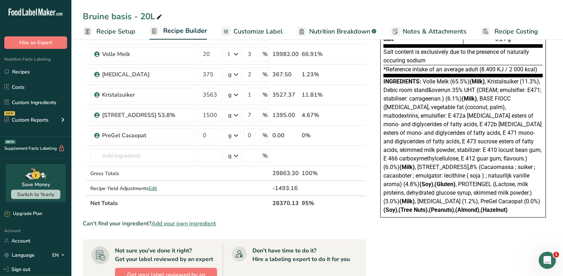
scroll to position [90, 0]
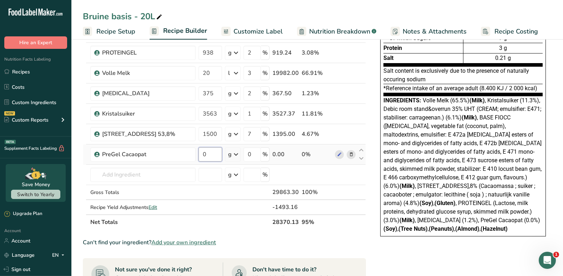
click at [210, 155] on input "0" at bounding box center [210, 154] width 24 height 14
type input "1500"
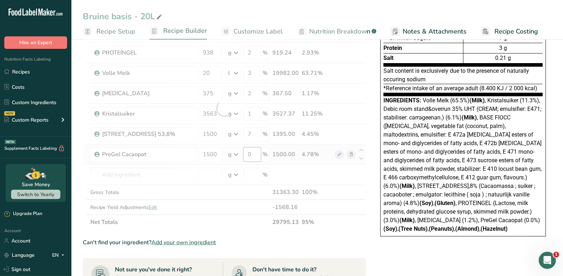
click at [253, 155] on div "Ingredient * Amount * Unit * Waste * .a-a{fill:#347362;}.b-a{fill:#fff;} Grams …" at bounding box center [224, 108] width 283 height 243
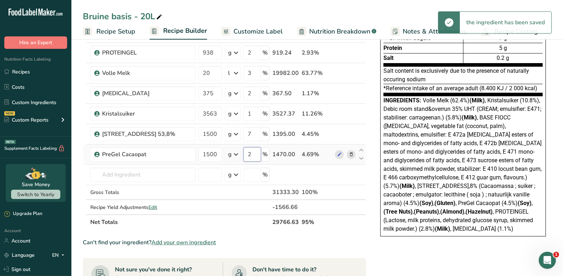
type input "2"
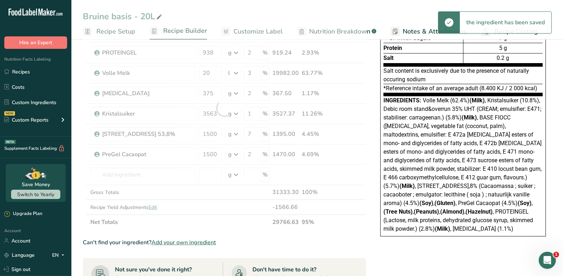
click at [354, 225] on div "Ingredient * Amount * Unit * Waste * .a-a{fill:#347362;}.b-a{fill:#fff;} Grams …" at bounding box center [224, 108] width 283 height 243
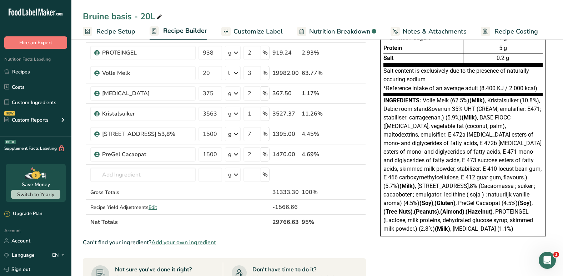
click at [354, 225] on th at bounding box center [345, 222] width 24 height 15
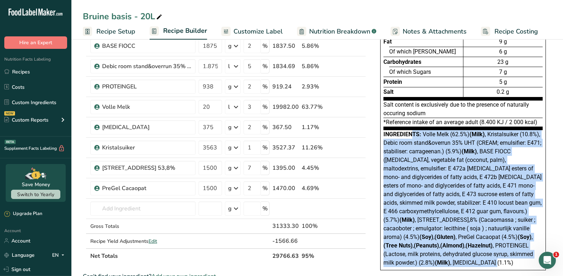
scroll to position [305, 0]
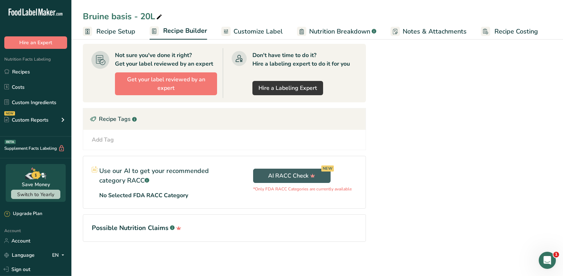
drag, startPoint x: 381, startPoint y: 190, endPoint x: 484, endPoint y: 49, distance: 174.3
click at [484, 49] on div "Nutrition Facts Energy Fat Of which Saturates Carbohydrates Of which Sugars Pro…" at bounding box center [463, 4] width 186 height 521
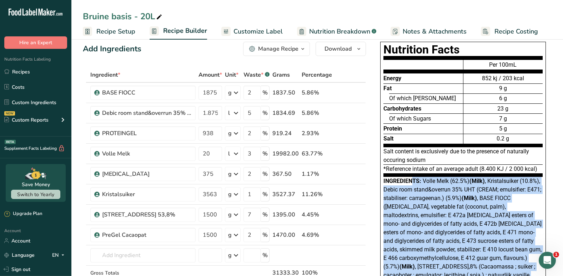
scroll to position [0, 0]
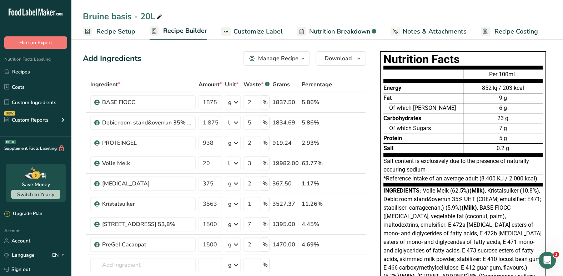
click at [107, 31] on span "Recipe Setup" at bounding box center [115, 32] width 39 height 10
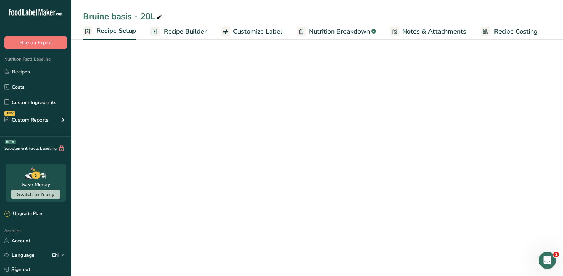
select select "16"
select select "22"
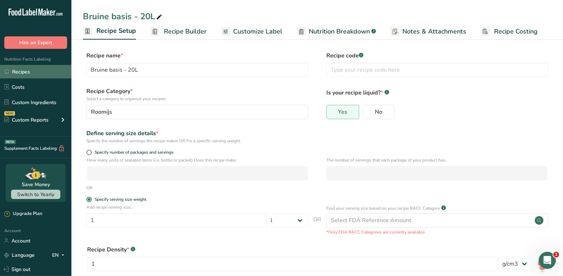
click at [17, 72] on link "Recipes" at bounding box center [35, 72] width 71 height 14
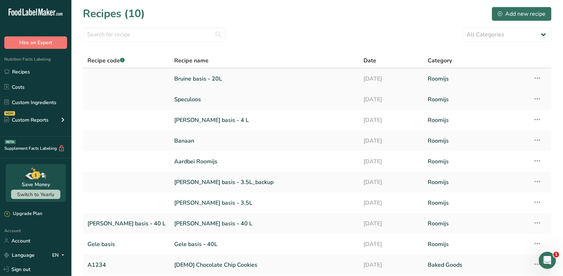
click at [178, 76] on link "Bruine basis - 20L" at bounding box center [264, 78] width 181 height 15
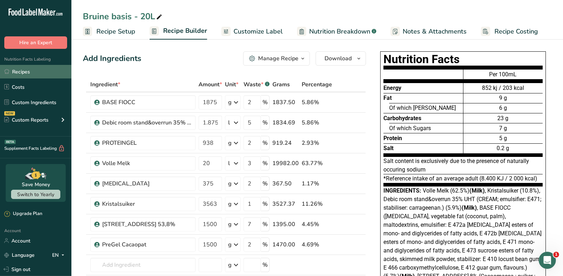
click at [20, 77] on link "Recipes" at bounding box center [35, 72] width 71 height 14
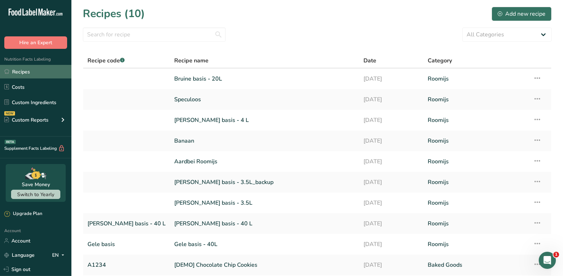
click at [39, 72] on link "Recipes" at bounding box center [35, 72] width 71 height 14
click at [511, 15] on div "Add new recipe" at bounding box center [522, 14] width 48 height 9
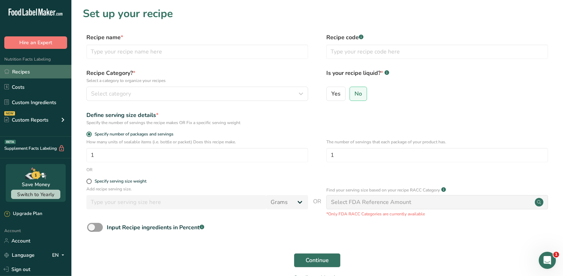
click at [46, 72] on link "Recipes" at bounding box center [35, 72] width 71 height 14
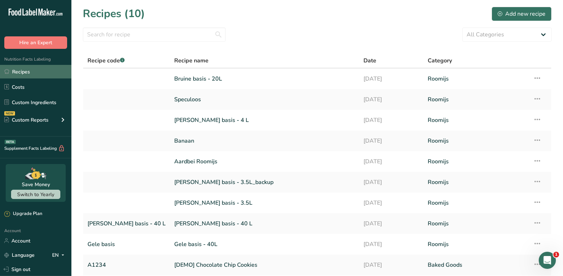
click at [35, 78] on link "Recipes" at bounding box center [35, 72] width 71 height 14
click at [186, 200] on link "[PERSON_NAME] basis - 3.5L" at bounding box center [264, 203] width 181 height 15
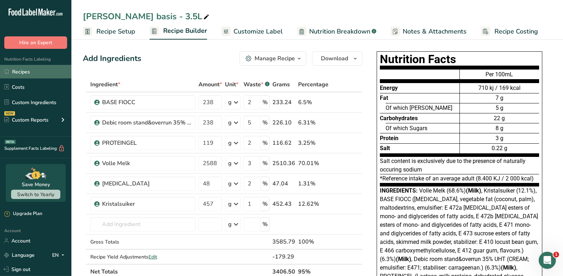
click at [27, 74] on link "Recipes" at bounding box center [35, 72] width 71 height 14
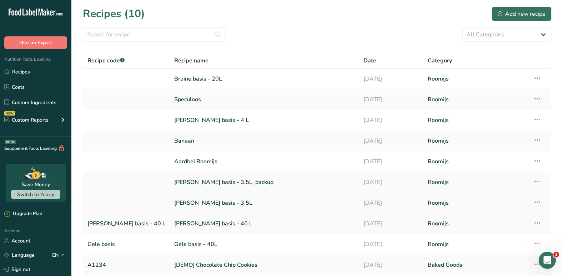
click at [538, 201] on icon at bounding box center [537, 202] width 9 height 13
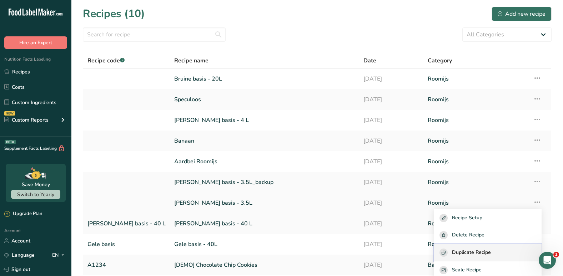
click at [477, 253] on span "Duplicate Recipe" at bounding box center [471, 253] width 39 height 8
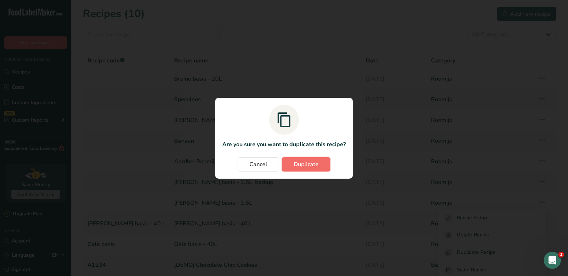
click at [313, 167] on span "Duplicate" at bounding box center [306, 164] width 25 height 9
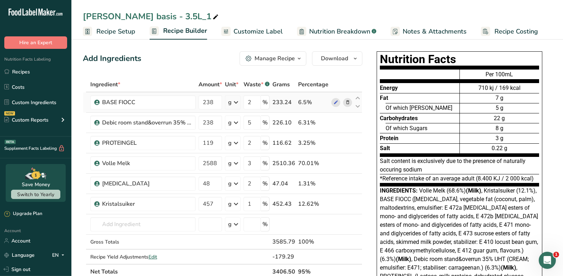
click at [348, 101] on icon at bounding box center [347, 102] width 5 height 7
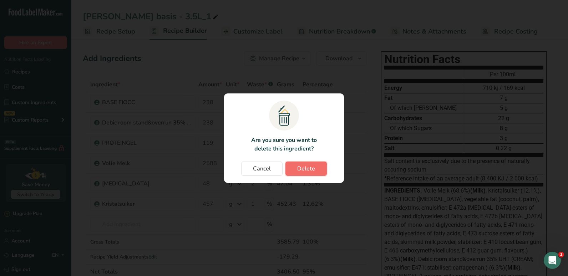
click at [306, 169] on span "Delete" at bounding box center [306, 169] width 18 height 9
type input "5"
type input "119"
type input "2"
type input "2588"
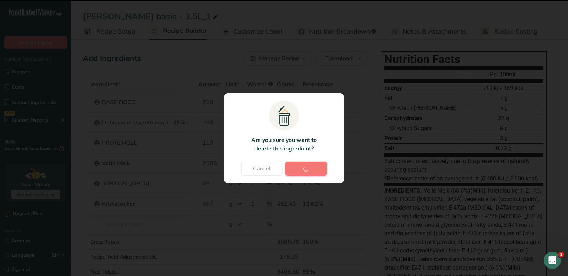
type input "3"
type input "48"
type input "2"
type input "457"
type input "1"
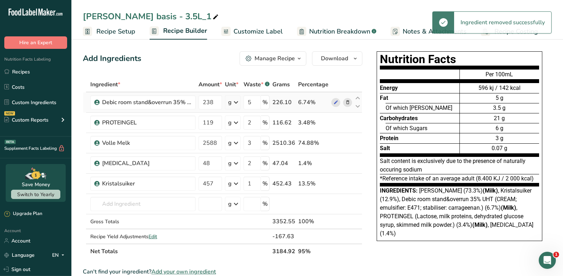
click at [345, 102] on icon at bounding box center [347, 102] width 5 height 7
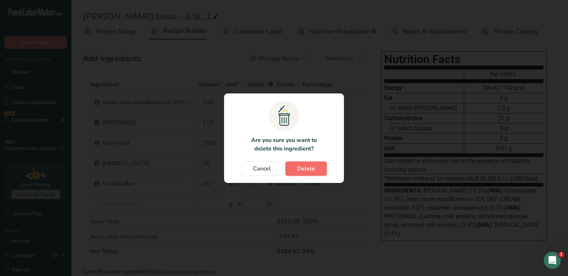
click at [302, 169] on span "Delete" at bounding box center [306, 169] width 18 height 9
type input "119"
type input "2"
type input "2588"
type input "3"
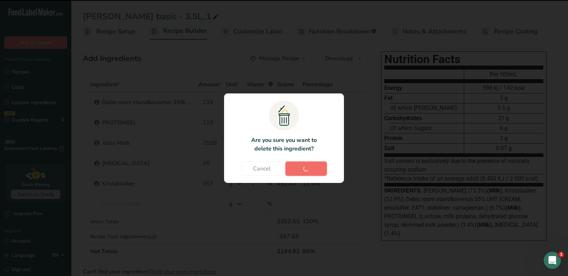
type input "48"
type input "2"
type input "457"
type input "1"
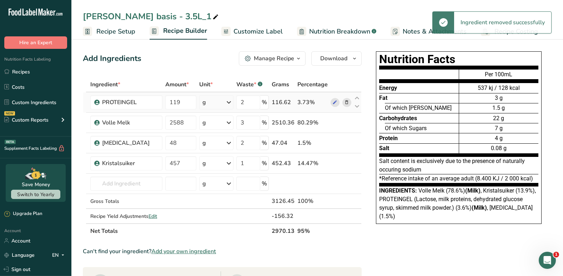
click at [346, 102] on icon at bounding box center [346, 102] width 5 height 7
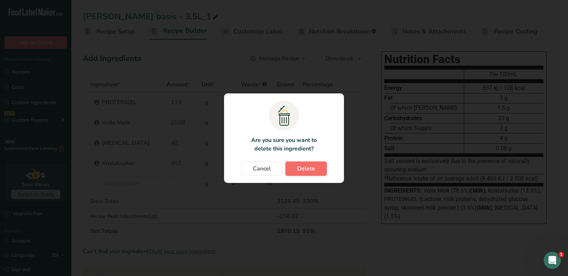
click at [313, 168] on span "Delete" at bounding box center [306, 169] width 18 height 9
type input "2588"
type input "3"
type input "48"
type input "2"
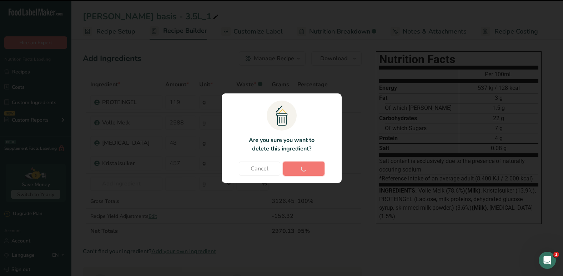
type input "457"
type input "1"
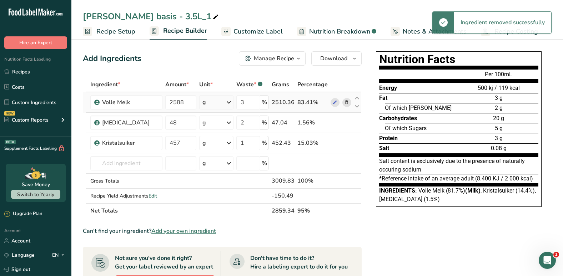
click at [345, 106] on icon at bounding box center [346, 102] width 5 height 7
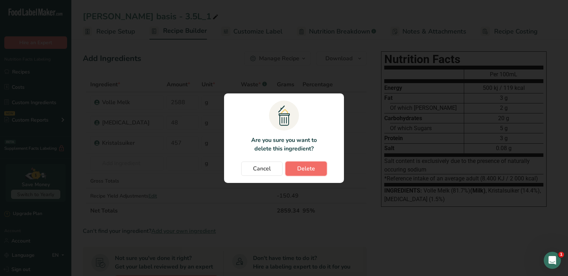
click at [309, 167] on span "Delete" at bounding box center [306, 169] width 18 height 9
type input "48"
type input "2"
type input "457"
type input "1"
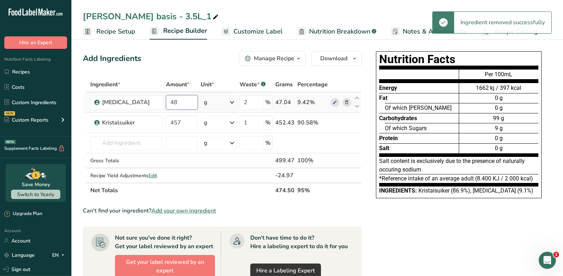
click at [177, 105] on input "48" at bounding box center [182, 102] width 32 height 14
type input "4"
type input "0"
click at [183, 119] on div "Ingredient * Amount * Unit * Waste * .a-a{fill:#347362;}.b-a{fill:#fff;} Grams …" at bounding box center [222, 137] width 279 height 121
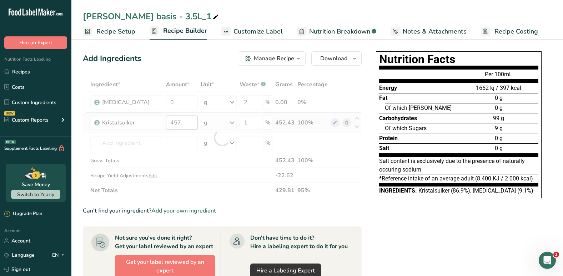
click at [183, 119] on div at bounding box center [222, 137] width 279 height 121
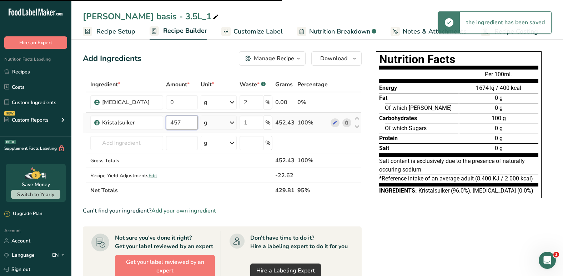
click at [183, 119] on input "457" at bounding box center [182, 123] width 32 height 14
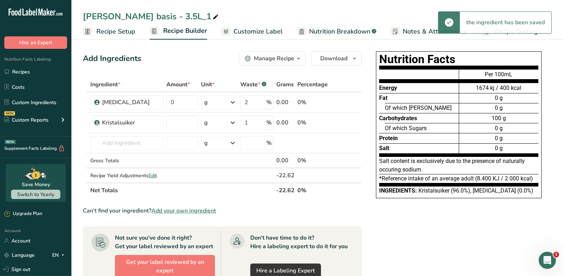
type input "0"
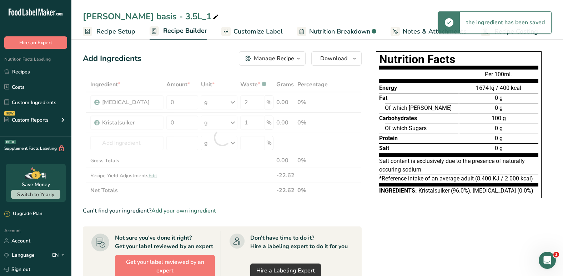
click at [212, 15] on icon at bounding box center [215, 17] width 6 height 10
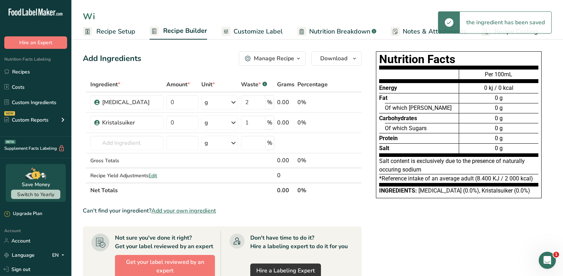
type input "W"
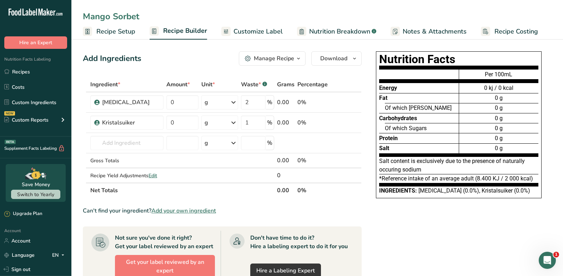
type input "Mango Sorbet"
click at [196, 59] on div "Add Ingredients Manage Recipe Delete Recipe Duplicate Recipe Scale Recipe Save …" at bounding box center [222, 58] width 279 height 14
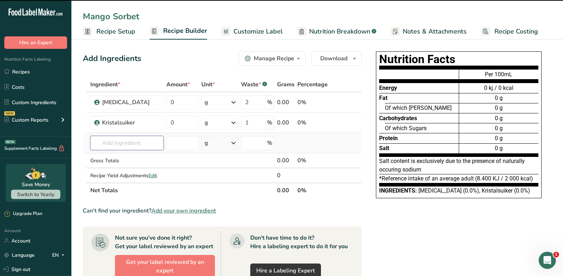
click at [125, 141] on input "text" at bounding box center [126, 143] width 73 height 14
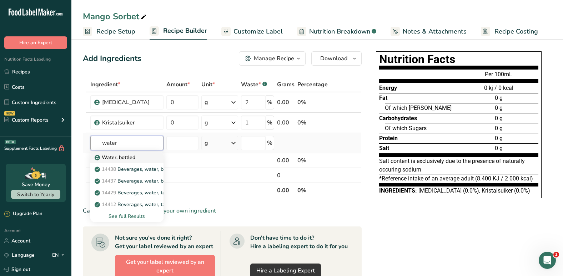
type input "Water, bottled"
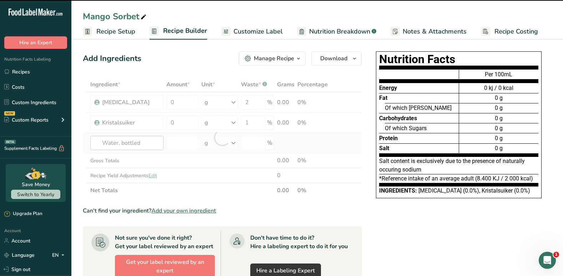
type input "0"
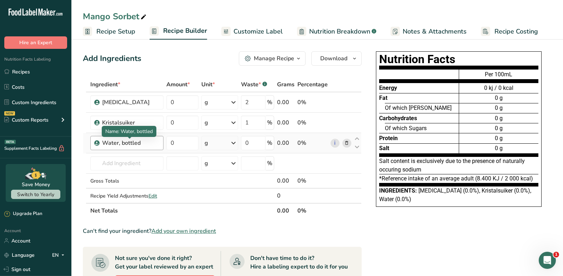
click at [133, 144] on div "Water, bottled" at bounding box center [130, 143] width 57 height 9
click at [127, 167] on input "text" at bounding box center [126, 163] width 73 height 14
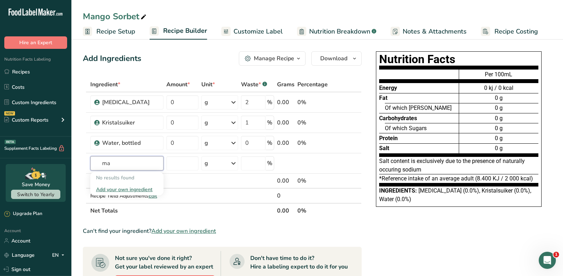
type input "m"
click at [174, 228] on span "Add your own ingredient" at bounding box center [183, 231] width 65 height 9
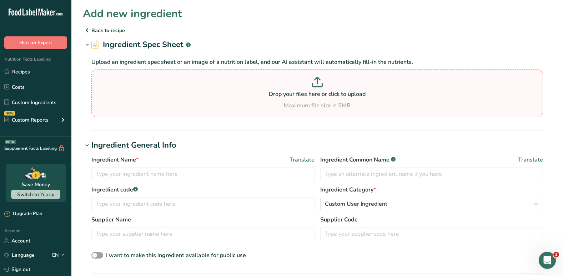
click at [312, 93] on p "Drop your files here or click to upload" at bounding box center [317, 94] width 448 height 9
click at [312, 93] on input "Drop your files here or click to upload Maximum file size is 5MB" at bounding box center [317, 93] width 452 height 48
type input "C:\fakepath\Mangopuree.pdf"
click at [322, 77] on icon at bounding box center [317, 82] width 11 height 11
click at [322, 77] on input "Drop your files here or click to upload Maximum file size is 5MB" at bounding box center [317, 93] width 452 height 48
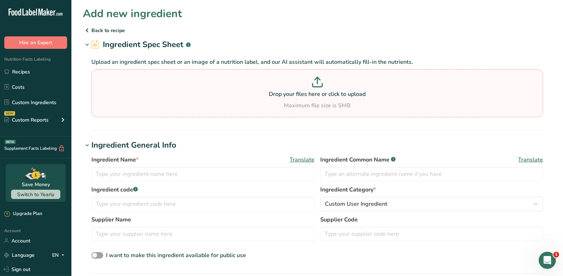
type input "C:\fakepath\Mangopuree.pdf"
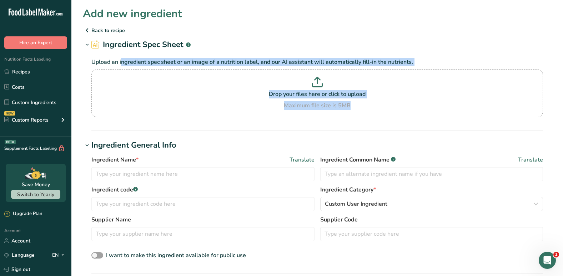
drag, startPoint x: 563, startPoint y: 50, endPoint x: 566, endPoint y: 97, distance: 47.3
click at [21, 74] on link "Recipes" at bounding box center [35, 72] width 71 height 14
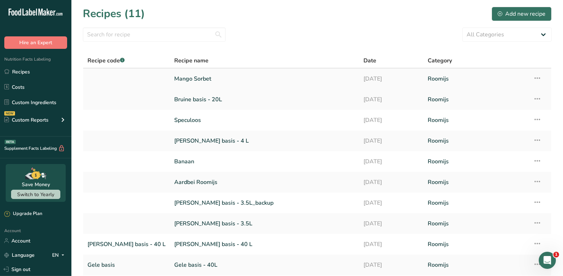
click at [174, 83] on link "Mango Sorbet" at bounding box center [264, 78] width 181 height 15
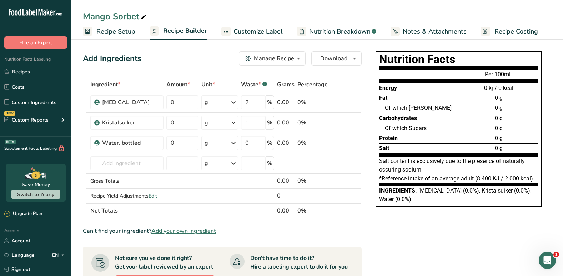
click at [180, 231] on span "Add your own ingredient" at bounding box center [183, 231] width 65 height 9
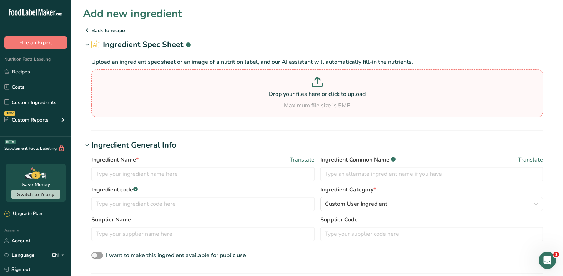
click at [316, 80] on icon at bounding box center [317, 78] width 5 height 3
click at [316, 80] on input "Drop your files here or click to upload Maximum file size is 5MB" at bounding box center [317, 93] width 452 height 48
type input "C:\fakepath\Mangopuree.pdf"
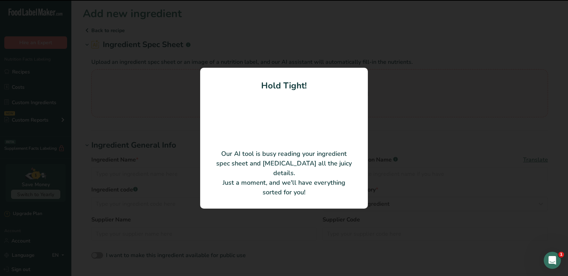
type input "Mango puree zsu"
type input "DIRAFROST F.F.I. nv"
type input "04023906"
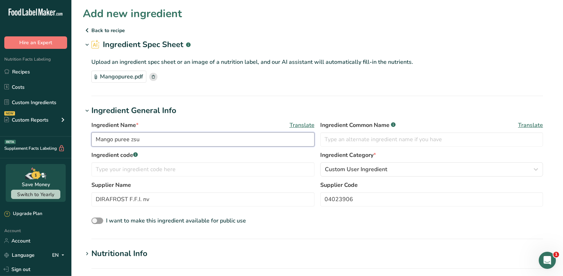
click at [221, 142] on input "Mango puree zsu" at bounding box center [202, 139] width 223 height 14
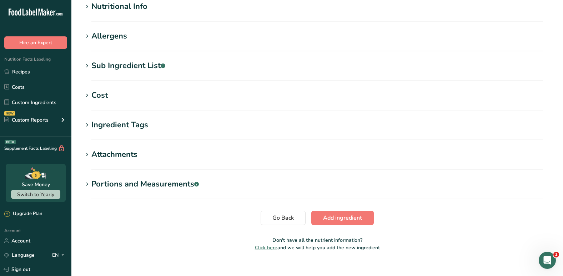
scroll to position [257, 0]
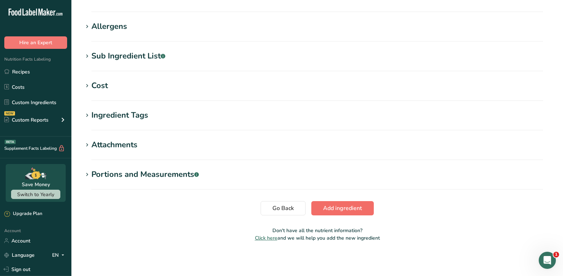
type input "Mango puree"
click at [346, 210] on span "Add ingredient" at bounding box center [342, 208] width 39 height 9
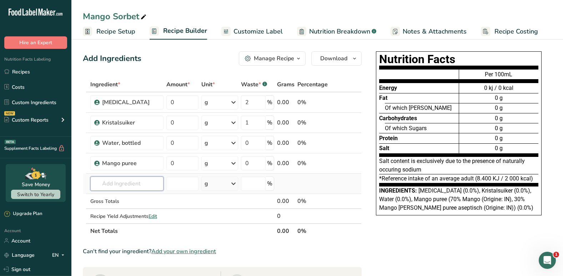
click at [129, 182] on input "text" at bounding box center [126, 184] width 73 height 14
type input "g"
click at [186, 249] on span "Add your own ingredient" at bounding box center [183, 251] width 65 height 9
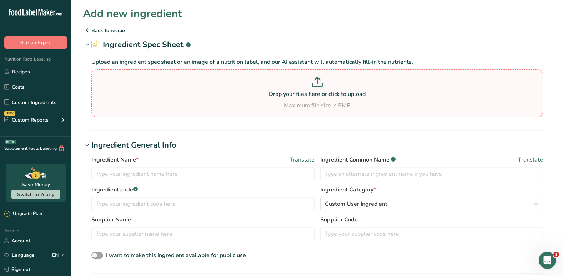
click at [329, 91] on p "Drop your files here or click to upload" at bounding box center [317, 94] width 448 height 9
click at [329, 91] on input "Drop your files here or click to upload Maximum file size is 5MB" at bounding box center [317, 93] width 452 height 48
type input "C:\fakepath\Granfruttosa.pdf"
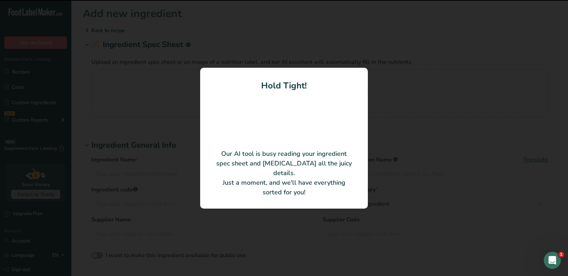
type input "Granfruttosa"
type input "PRE GEL S.P.A."
type input "ST-23908"
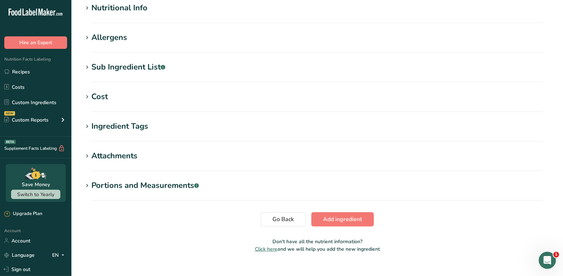
scroll to position [257, 0]
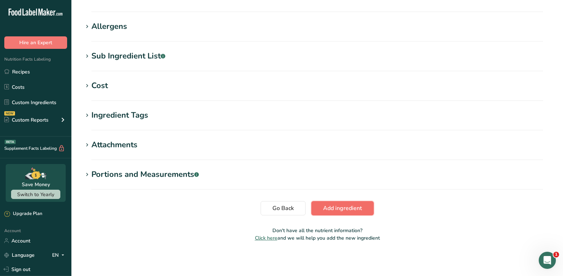
click at [343, 211] on span "Add ingredient" at bounding box center [342, 208] width 39 height 9
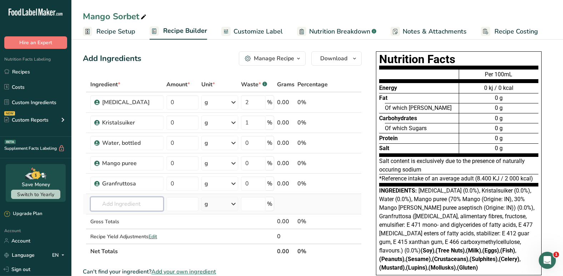
click at [118, 209] on input "text" at bounding box center [126, 204] width 73 height 14
click at [366, 192] on div "Nutrition Facts Energy Fat Of which Saturates Carbohydrates Of which Sugars Pro…" at bounding box center [459, 167] width 186 height 237
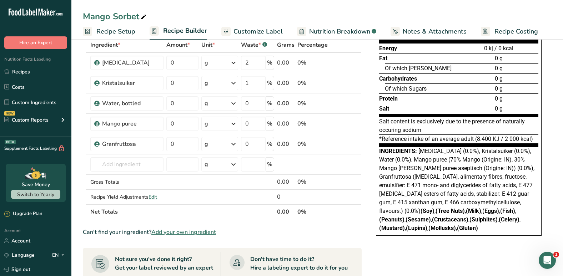
scroll to position [43, 0]
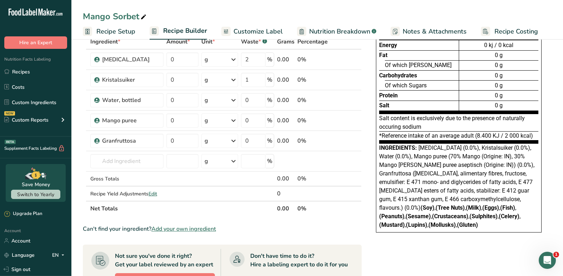
click at [195, 232] on span "Add your own ingredient" at bounding box center [183, 229] width 65 height 9
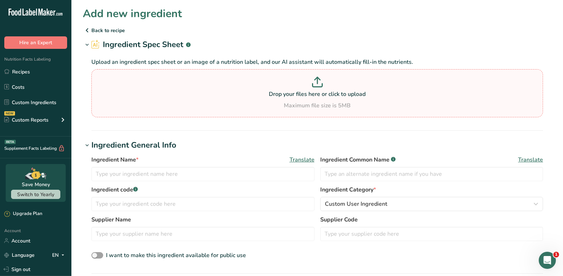
click at [314, 96] on p "Drop your files here or click to upload" at bounding box center [317, 94] width 448 height 9
click at [314, 96] on input "Drop your files here or click to upload Maximum file size is 5MB" at bounding box center [317, 93] width 452 height 48
type input "C:\fakepath\Setagel.pdf"
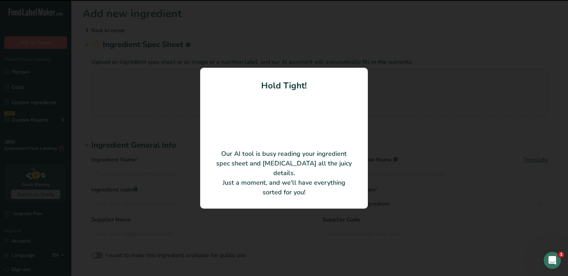
type input "SETAGEL®-VELLUTINA®"
type input "PRE GEL S.P.A."
type input "ST-70462"
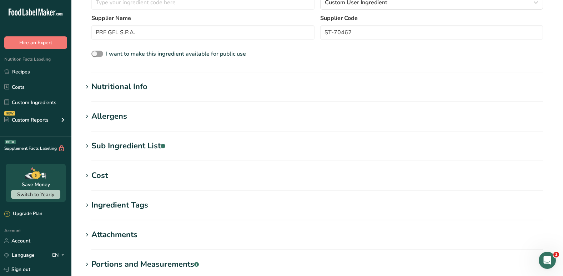
scroll to position [257, 0]
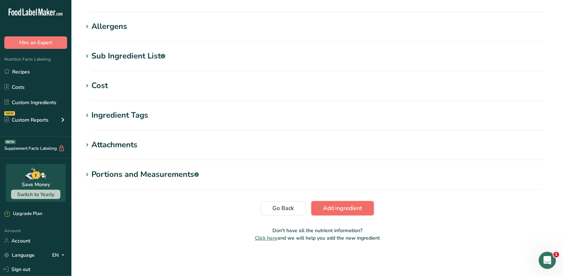
click at [335, 207] on span "Add ingredient" at bounding box center [342, 208] width 39 height 9
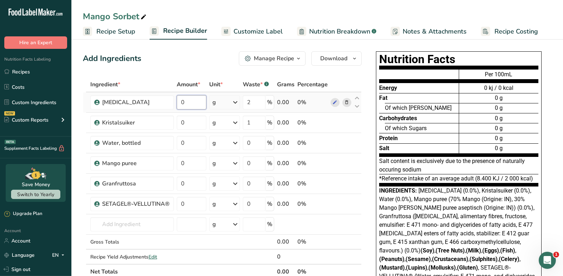
click at [192, 103] on input "0" at bounding box center [192, 102] width 30 height 14
type input "180"
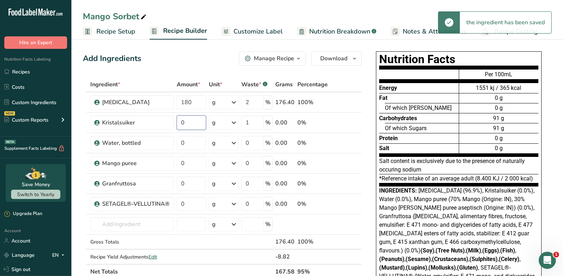
click at [188, 120] on input "0" at bounding box center [191, 123] width 29 height 14
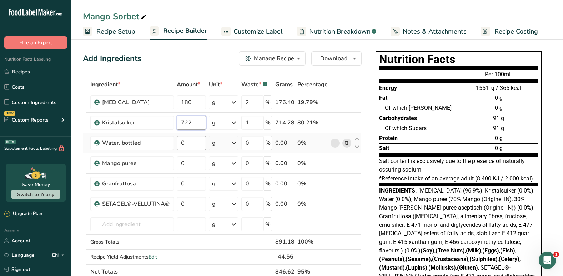
type input "722"
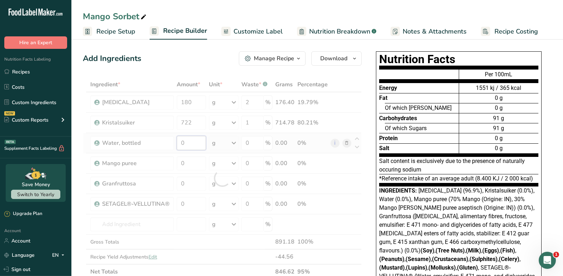
click at [188, 142] on div "Ingredient * Amount * Unit * Waste * .a-a{fill:#347362;}.b-a{fill:#fff;} Grams …" at bounding box center [222, 178] width 279 height 202
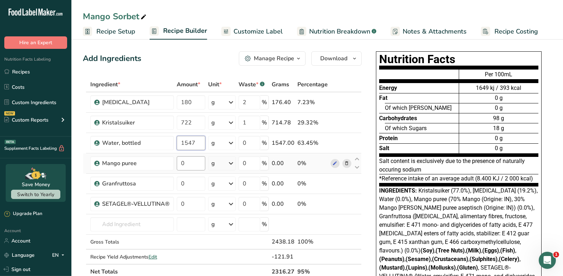
type input "1547"
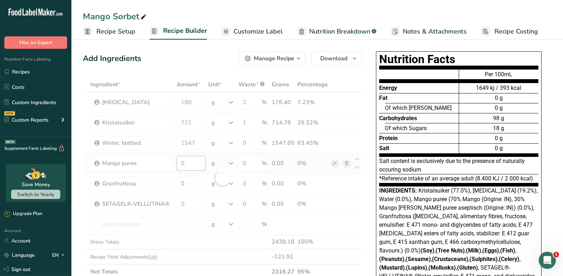
click at [191, 161] on div "Ingredient * Amount * Unit * Waste * .a-a{fill:#347362;}.b-a{fill:#fff;} Grams …" at bounding box center [222, 178] width 279 height 202
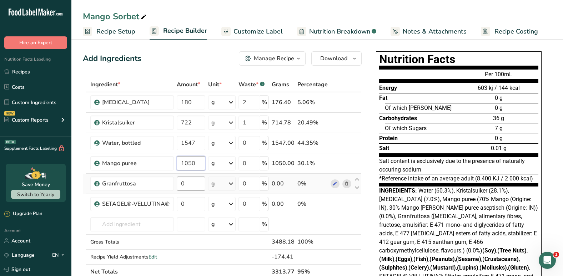
type input "1050"
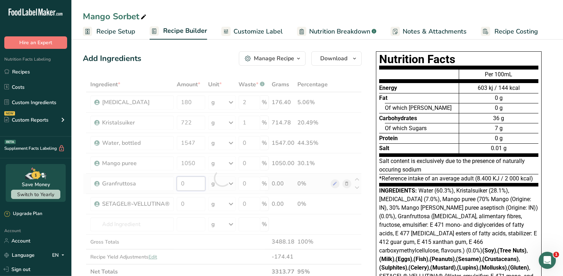
click at [195, 186] on div "Ingredient * Amount * Unit * Waste * .a-a{fill:#347362;}.b-a{fill:#fff;} Grams …" at bounding box center [222, 178] width 279 height 202
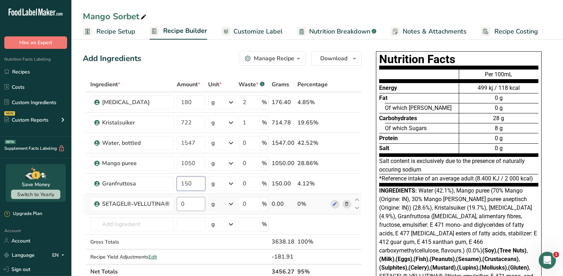
type input "150"
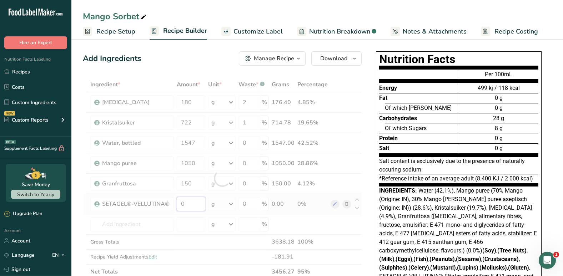
click at [196, 207] on div "Ingredient * Amount * Unit * Waste * .a-a{fill:#347362;}.b-a{fill:#fff;} Grams …" at bounding box center [222, 178] width 279 height 202
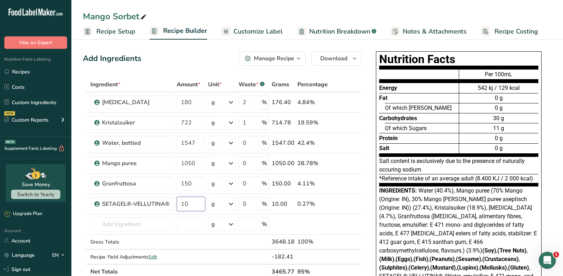
type input "10"
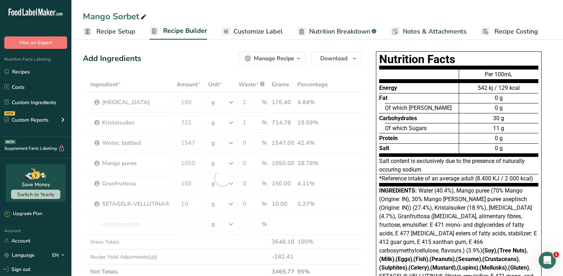
click at [345, 80] on div "Ingredient * Amount * Unit * Waste * .a-a{fill:#347362;}.b-a{fill:#fff;} Grams …" at bounding box center [222, 178] width 279 height 202
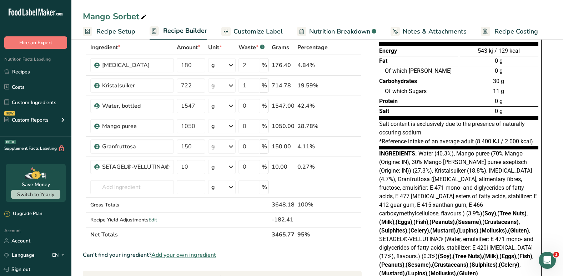
scroll to position [29, 0]
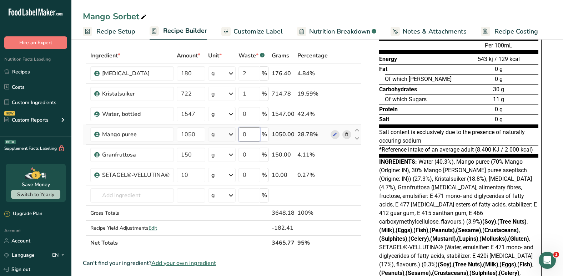
click at [255, 137] on input "0" at bounding box center [249, 134] width 22 height 14
type input "8"
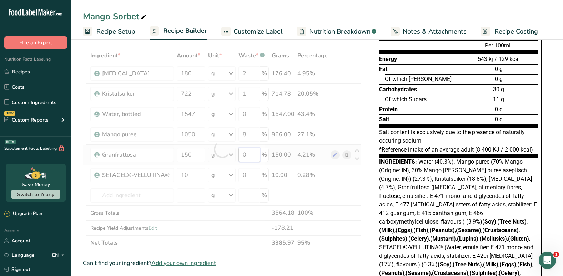
click at [254, 158] on div "Ingredient * Amount * Unit * Waste * .a-a{fill:#347362;}.b-a{fill:#fff;} Grams …" at bounding box center [222, 149] width 279 height 202
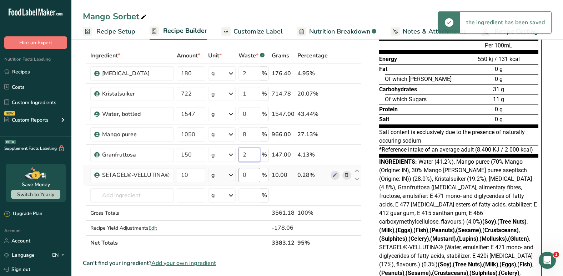
type input "2"
click at [252, 175] on div "Ingredient * Amount * Unit * Waste * .a-a{fill:#347362;}.b-a{fill:#fff;} Grams …" at bounding box center [222, 149] width 279 height 202
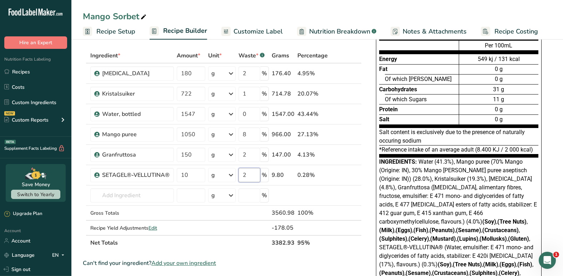
type input "2"
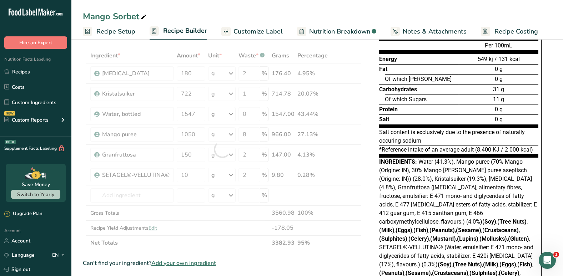
click at [362, 208] on div "Add Ingredients Manage Recipe Delete Recipe Duplicate Recipe Scale Recipe Save …" at bounding box center [224, 260] width 283 height 481
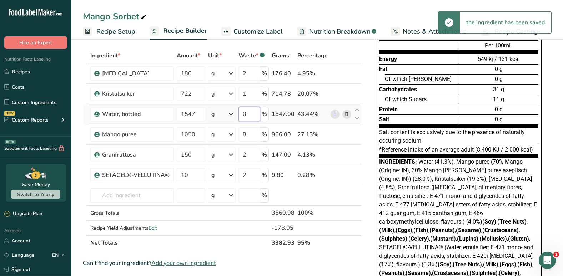
click at [252, 116] on input "0" at bounding box center [249, 114] width 22 height 14
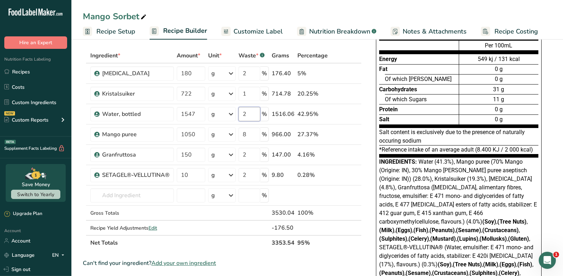
type input "2"
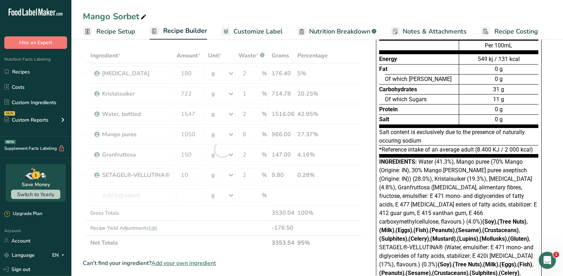
click at [334, 247] on div "Ingredient * Amount * Unit * Waste * .a-a{fill:#347362;}.b-a{fill:#fff;} Grams …" at bounding box center [222, 149] width 279 height 202
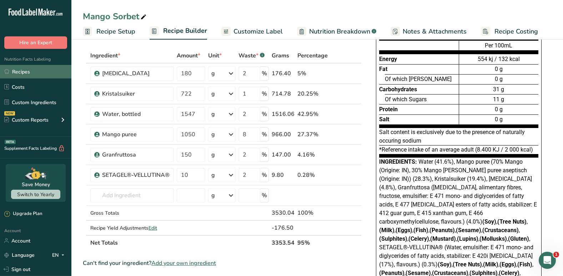
click at [49, 73] on link "Recipes" at bounding box center [35, 72] width 71 height 14
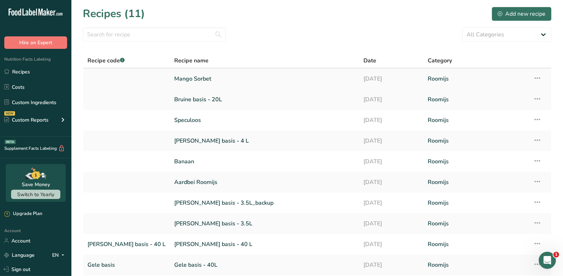
click at [541, 79] on td "Recipe Setup Delete Recipe Duplicate Recipe Scale Recipe Save as Sub-Recipe .a-…" at bounding box center [540, 79] width 22 height 21
click at [533, 77] on icon at bounding box center [537, 78] width 9 height 13
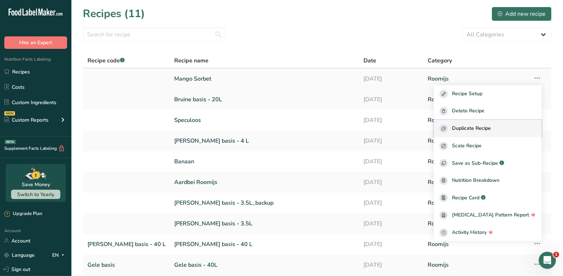
click at [489, 126] on span "Duplicate Recipe" at bounding box center [471, 129] width 39 height 8
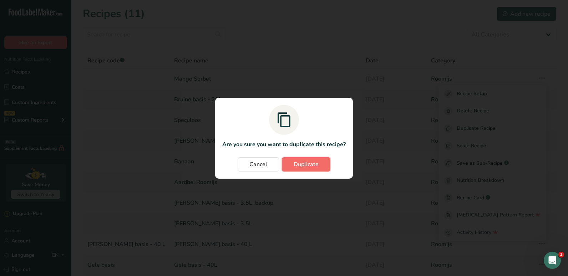
click at [313, 163] on span "Duplicate" at bounding box center [306, 164] width 25 height 9
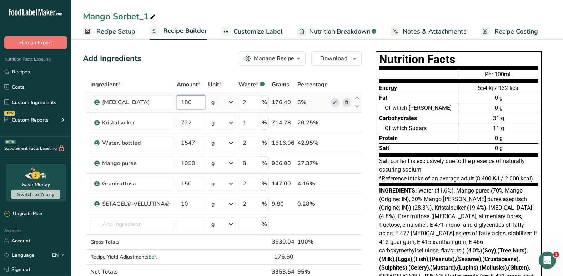
click at [190, 105] on input "180" at bounding box center [191, 102] width 29 height 14
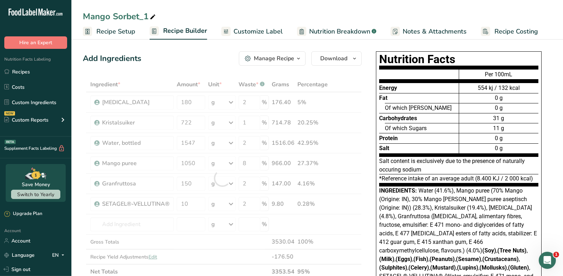
click at [152, 14] on icon at bounding box center [153, 17] width 6 height 10
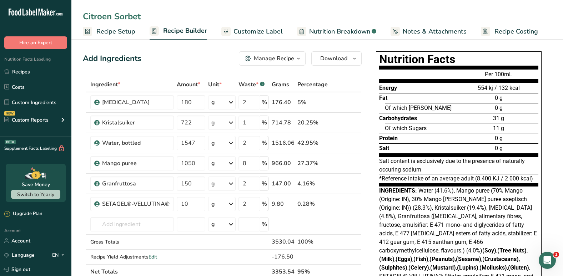
type input "Citroen Sorbet"
click at [185, 24] on link "Recipe Builder" at bounding box center [178, 31] width 57 height 17
click at [214, 12] on div "Citroen Sorbet" at bounding box center [317, 16] width 492 height 13
click at [192, 104] on input "180" at bounding box center [191, 102] width 29 height 14
type input "190"
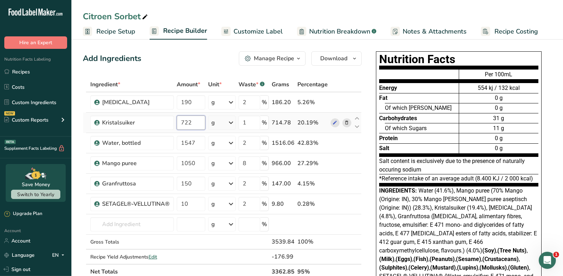
click at [192, 124] on div "Ingredient * Amount * Unit * Waste * .a-a{fill:#347362;}.b-a{fill:#fff;} Grams …" at bounding box center [222, 178] width 279 height 202
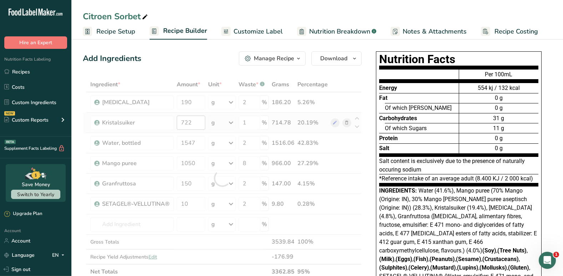
click at [192, 124] on div at bounding box center [222, 178] width 279 height 202
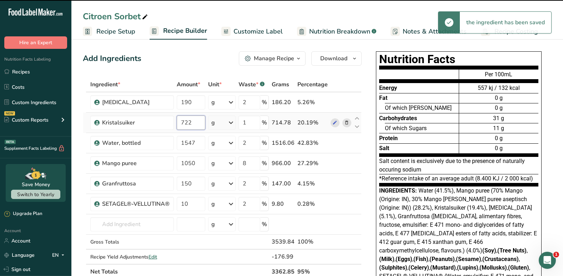
click at [192, 124] on input "722" at bounding box center [191, 123] width 29 height 14
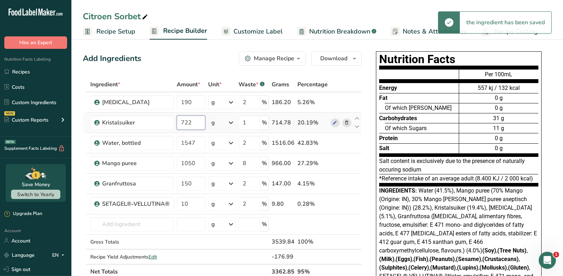
click at [192, 124] on input "722" at bounding box center [191, 123] width 29 height 14
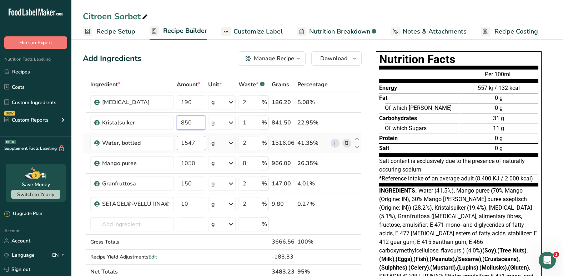
type input "850"
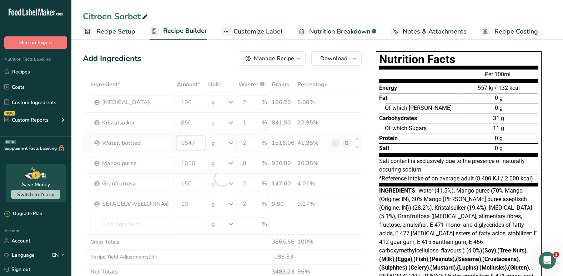
click at [199, 142] on div "Ingredient * Amount * Unit * Waste * .a-a{fill:#347362;}.b-a{fill:#fff;} Grams …" at bounding box center [222, 178] width 279 height 202
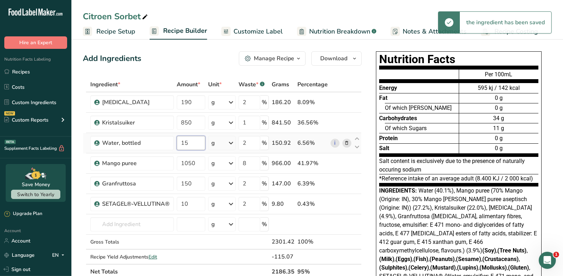
type input "1"
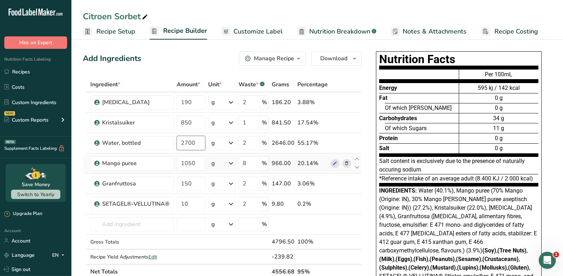
type input "2700"
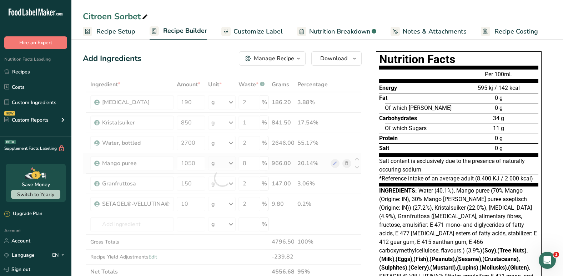
click at [348, 164] on div "Ingredient * Amount * Unit * Waste * .a-a{fill:#347362;}.b-a{fill:#fff;} Grams …" at bounding box center [222, 178] width 279 height 202
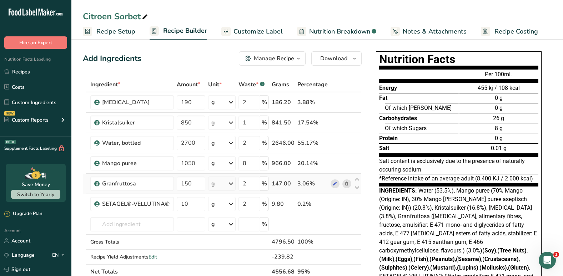
click at [347, 185] on icon at bounding box center [346, 183] width 5 height 7
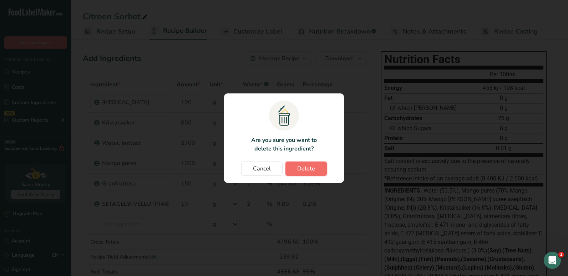
click at [314, 171] on span "Delete" at bounding box center [306, 169] width 18 height 9
type input "10"
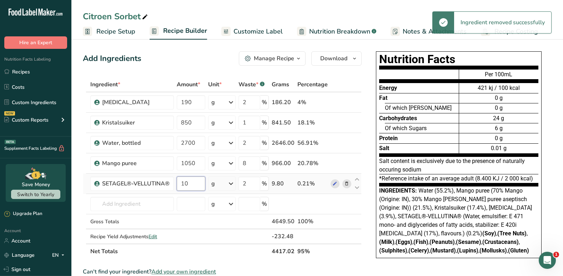
click at [197, 182] on input "10" at bounding box center [191, 184] width 29 height 14
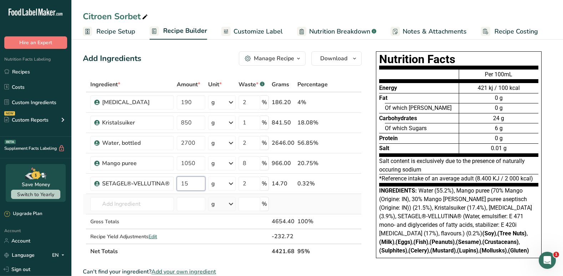
type input "15"
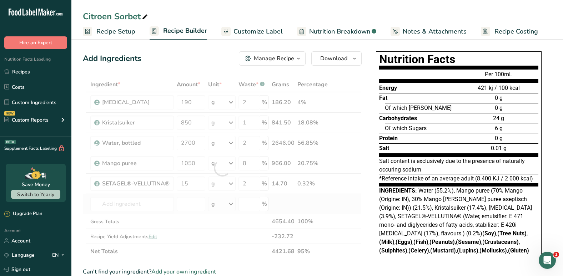
click at [337, 204] on div "Ingredient * Amount * Unit * Waste * .a-a{fill:#347362;}.b-a{fill:#fff;} Grams …" at bounding box center [222, 168] width 279 height 182
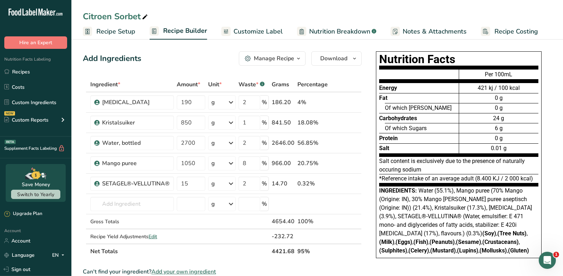
click at [183, 270] on span "Add your own ingredient" at bounding box center [183, 272] width 65 height 9
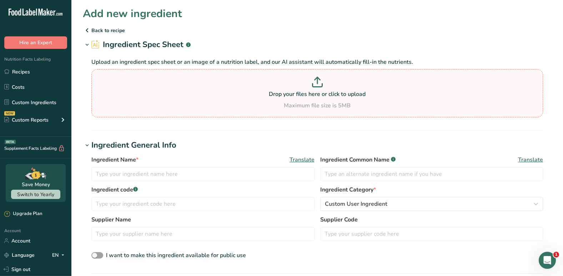
click at [295, 99] on div "Drop your files here or click to upload Maximum file size is 5MB" at bounding box center [317, 93] width 448 height 33
click at [295, 99] on input "Drop your files here or click to upload Maximum file size is 5MB" at bounding box center [317, 93] width 452 height 48
type input "C:\fakepath\Lemon 50.pdf"
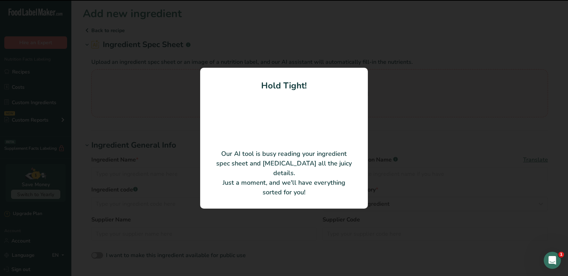
type input "LEMON 50"
type input "PRE GEL S.P.A."
type input "ST-04044"
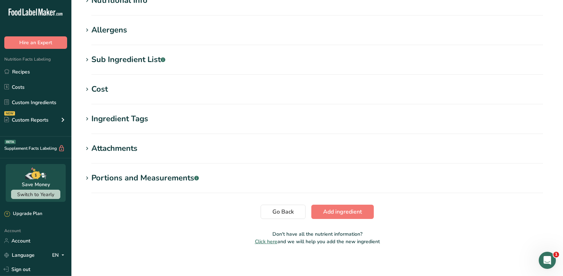
scroll to position [257, 0]
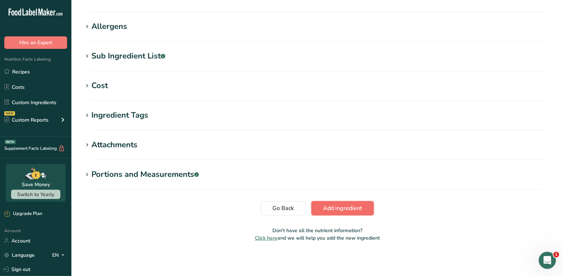
click at [346, 208] on span "Add ingredient" at bounding box center [342, 208] width 39 height 9
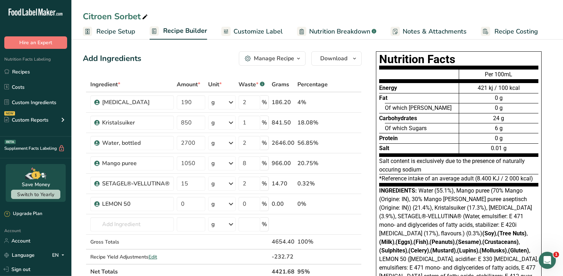
click at [190, 62] on div "Add Ingredients Manage Recipe Delete Recipe Duplicate Recipe Scale Recipe Save …" at bounding box center [222, 58] width 279 height 14
click at [368, 248] on div "Nutrition Facts Energy Fat Of which Saturates Carbohydrates Of which Sugars Pro…" at bounding box center [459, 180] width 186 height 263
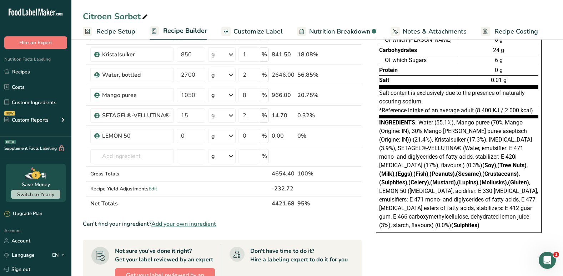
scroll to position [86, 0]
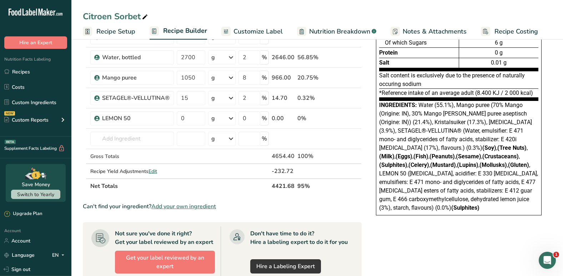
click at [211, 210] on span "Add your own ingredient" at bounding box center [183, 206] width 65 height 9
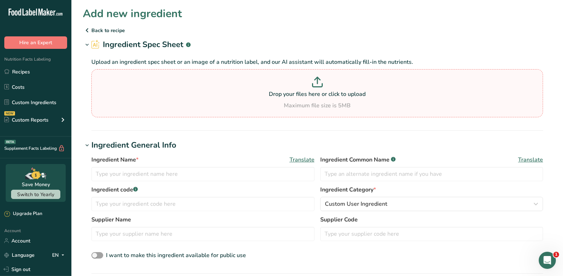
click at [308, 92] on p "Drop your files here or click to upload" at bounding box center [317, 94] width 448 height 9
click at [308, 92] on input "Drop your files here or click to upload Maximum file size is 5MB" at bounding box center [317, 93] width 452 height 48
type input "C:\fakepath\Pulco Citroensap.pdf"
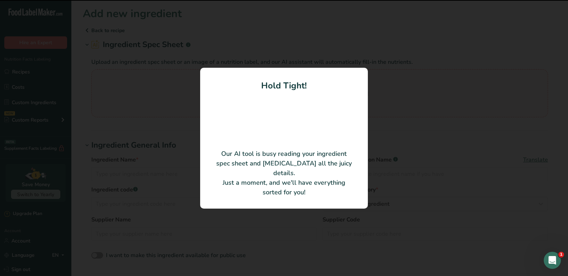
type input "Citroensap GLAS 70cl Pulco"
type input "Schweppes suntory benelux"
type input "42138"
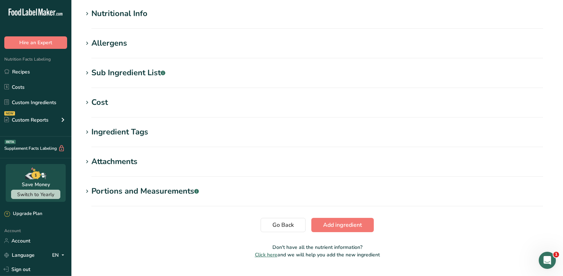
scroll to position [254, 0]
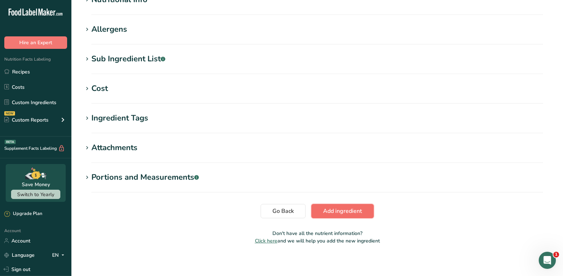
click at [349, 211] on span "Add ingredient" at bounding box center [342, 211] width 39 height 9
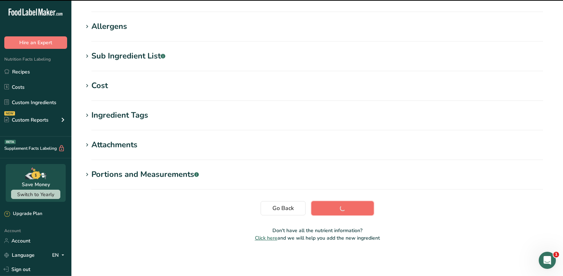
scroll to position [104, 0]
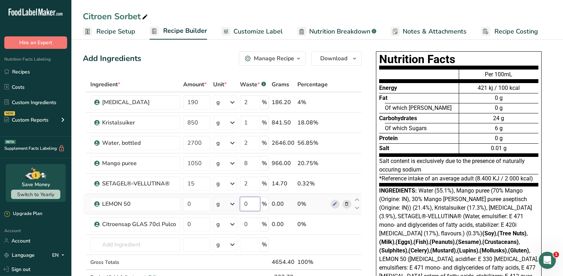
click at [257, 205] on input "0" at bounding box center [250, 204] width 20 height 14
type input "2"
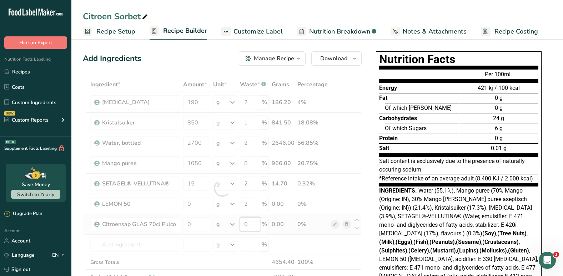
click at [250, 227] on div "Ingredient * Amount * Unit * Waste * .a-a{fill:#347362;}.b-a{fill:#fff;} Grams …" at bounding box center [222, 188] width 279 height 223
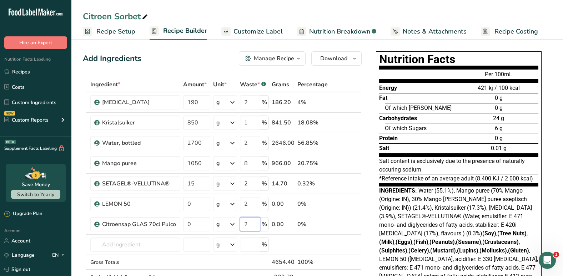
type input "2"
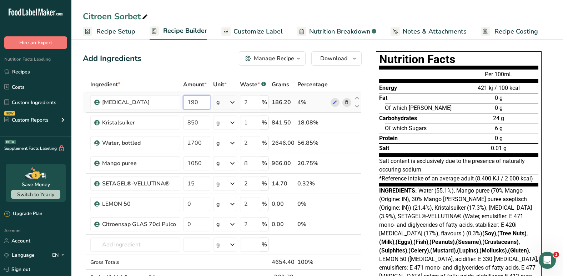
click at [197, 105] on input "190" at bounding box center [196, 102] width 27 height 14
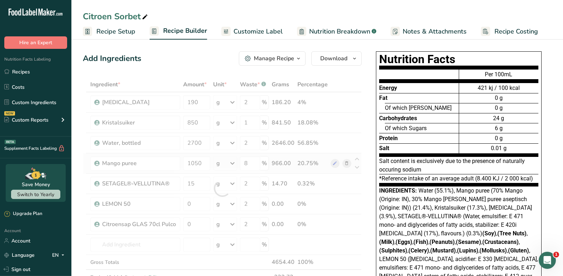
click at [344, 162] on div "Ingredient * Amount * Unit * Waste * .a-a{fill:#347362;}.b-a{fill:#fff;} Grams …" at bounding box center [222, 188] width 279 height 223
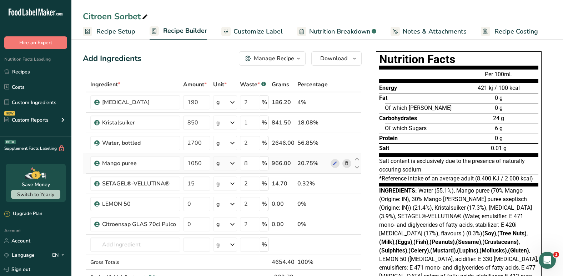
click at [347, 164] on icon at bounding box center [346, 163] width 5 height 7
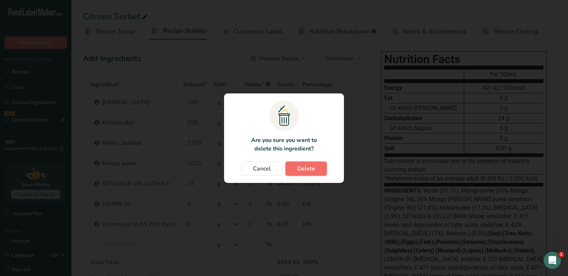
click at [323, 164] on button "Delete" at bounding box center [306, 169] width 41 height 14
type input "15"
type input "2"
type input "0"
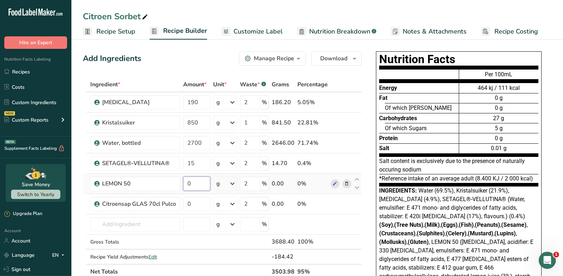
click at [195, 186] on input "0" at bounding box center [196, 184] width 27 height 14
type input "140"
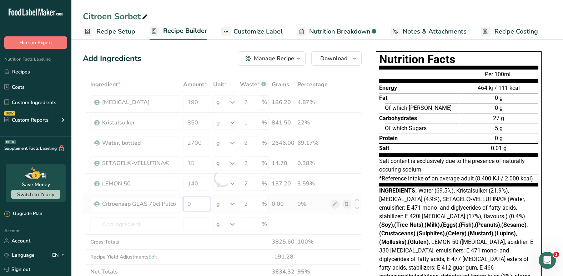
click at [195, 204] on div "Ingredient * Amount * Unit * Waste * .a-a{fill:#347362;}.b-a{fill:#fff;} Grams …" at bounding box center [222, 178] width 279 height 202
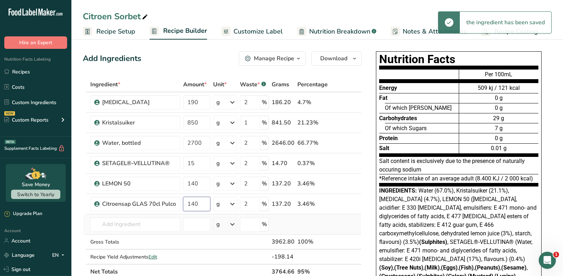
type input "140"
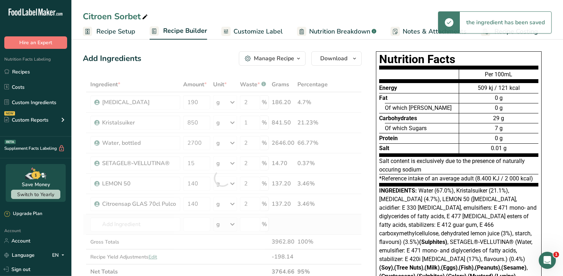
click at [311, 225] on div "Ingredient * Amount * Unit * Waste * .a-a{fill:#347362;}.b-a{fill:#fff;} Grams …" at bounding box center [222, 178] width 279 height 202
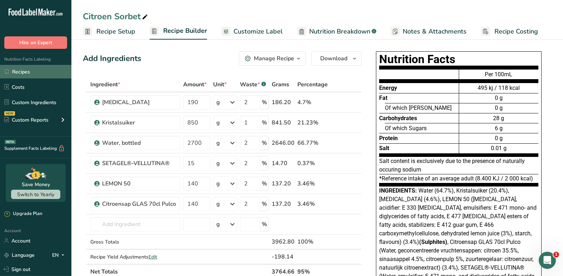
click at [21, 72] on link "Recipes" at bounding box center [35, 72] width 71 height 14
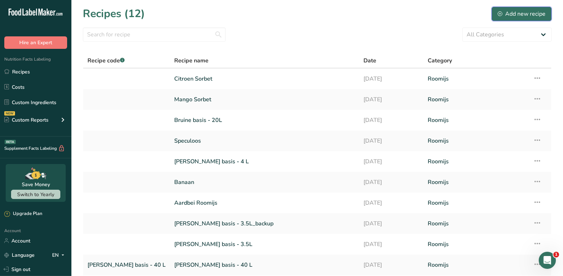
click at [522, 16] on div "Add new recipe" at bounding box center [522, 14] width 48 height 9
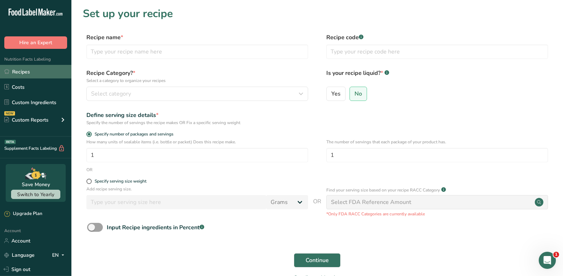
click at [28, 74] on link "Recipes" at bounding box center [35, 72] width 71 height 14
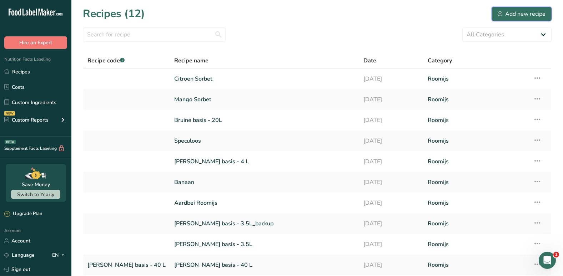
click at [516, 15] on div "Add new recipe" at bounding box center [522, 14] width 48 height 9
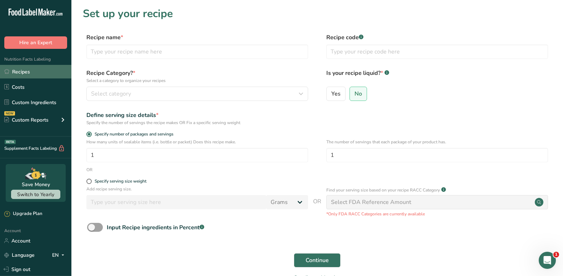
click at [34, 75] on link "Recipes" at bounding box center [35, 72] width 71 height 14
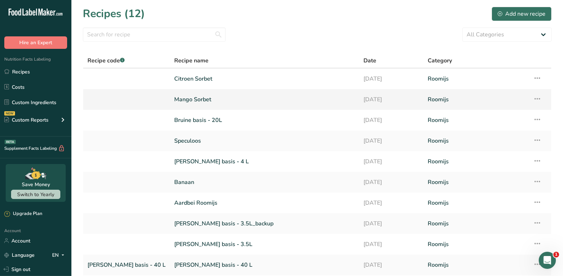
click at [535, 97] on icon at bounding box center [537, 98] width 9 height 13
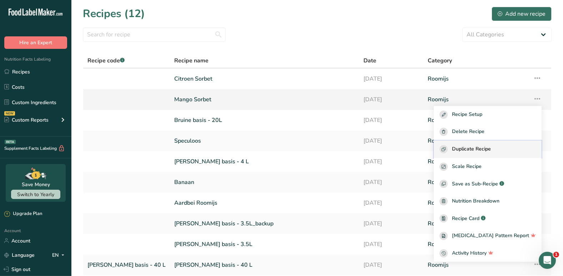
click at [490, 151] on span "Duplicate Recipe" at bounding box center [471, 149] width 39 height 8
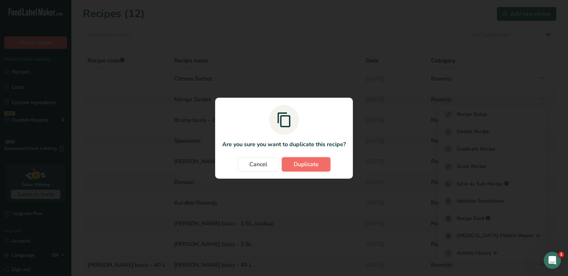
click at [327, 162] on button "Duplicate" at bounding box center [306, 164] width 49 height 14
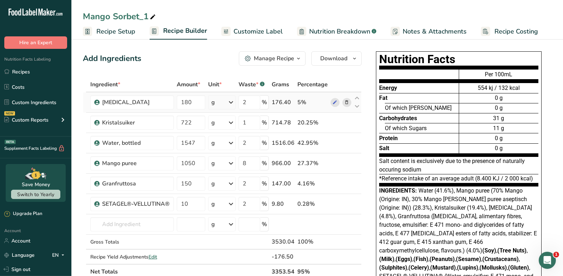
click at [348, 101] on icon at bounding box center [346, 102] width 5 height 7
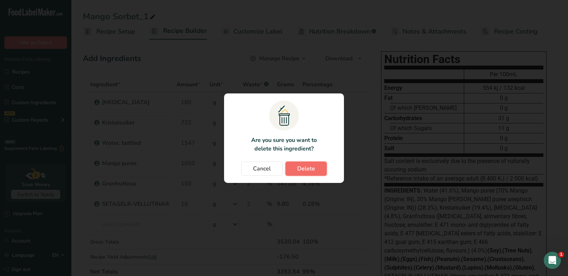
click at [311, 167] on span "Delete" at bounding box center [306, 169] width 18 height 9
type input "722"
type input "1"
type input "1547"
type input "2"
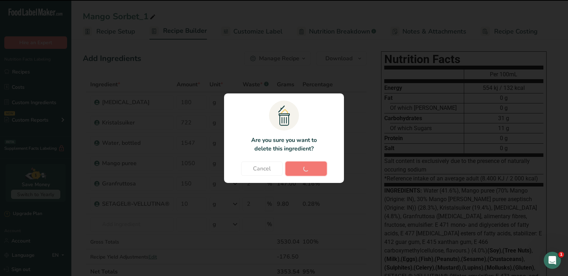
type input "1050"
type input "8"
type input "150"
type input "2"
type input "10"
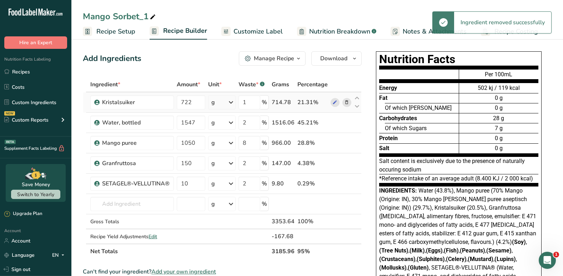
click at [346, 103] on icon at bounding box center [346, 102] width 5 height 7
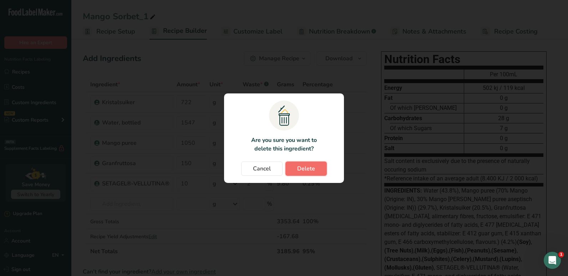
click at [309, 168] on span "Delete" at bounding box center [306, 169] width 18 height 9
type input "1547"
type input "2"
type input "1050"
type input "8"
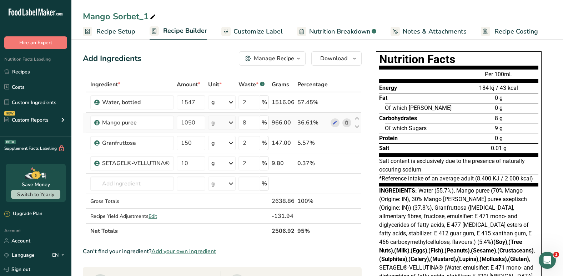
click at [346, 124] on icon at bounding box center [346, 122] width 5 height 7
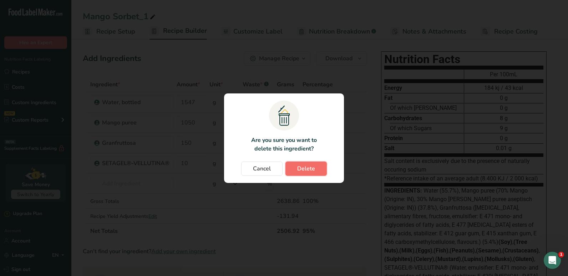
click at [308, 171] on span "Delete" at bounding box center [306, 169] width 18 height 9
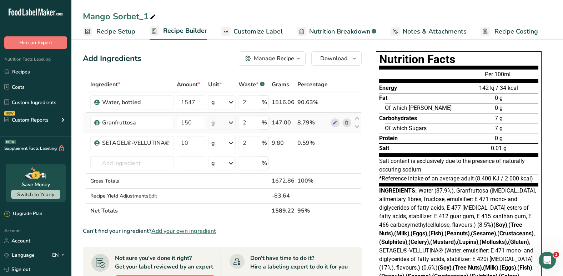
click at [345, 124] on icon at bounding box center [346, 122] width 5 height 7
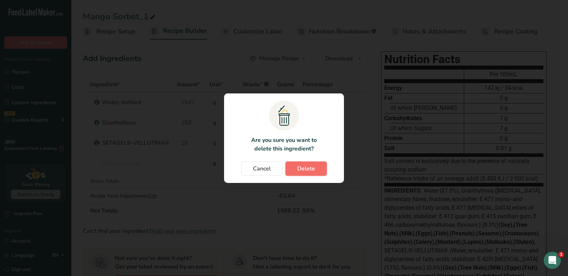
click at [314, 164] on button "Delete" at bounding box center [306, 169] width 41 height 14
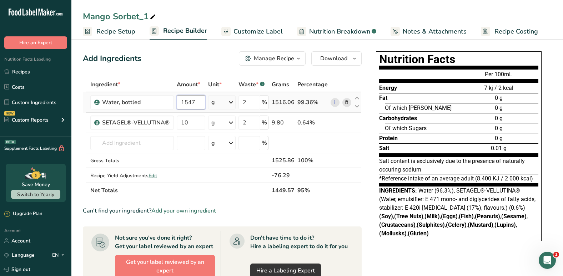
click at [198, 104] on input "1547" at bounding box center [191, 102] width 29 height 14
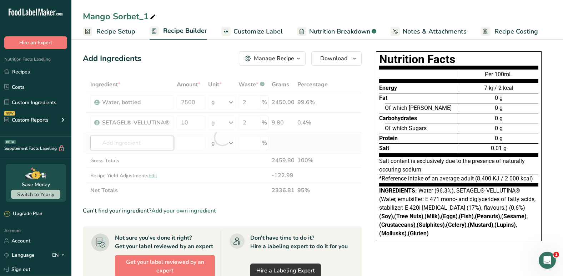
click at [149, 144] on div "Ingredient * Amount * Unit * Waste * .a-a{fill:#347362;}.b-a{fill:#fff;} Grams …" at bounding box center [222, 137] width 279 height 121
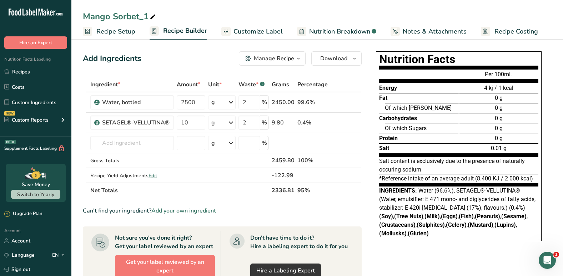
click at [190, 211] on span "Add your own ingredient" at bounding box center [183, 211] width 65 height 9
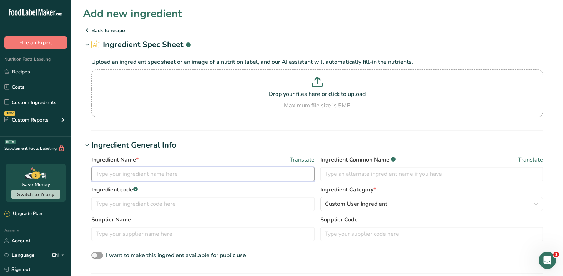
click at [231, 178] on input "text" at bounding box center [202, 174] width 223 height 14
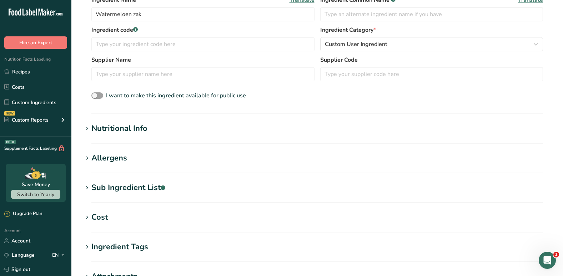
scroll to position [292, 0]
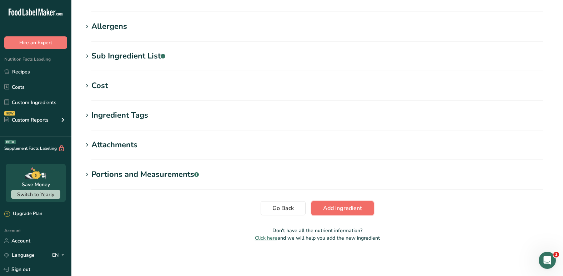
click at [353, 208] on span "Add ingredient" at bounding box center [342, 208] width 39 height 9
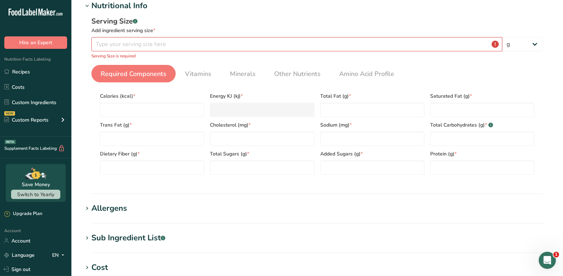
scroll to position [0, 0]
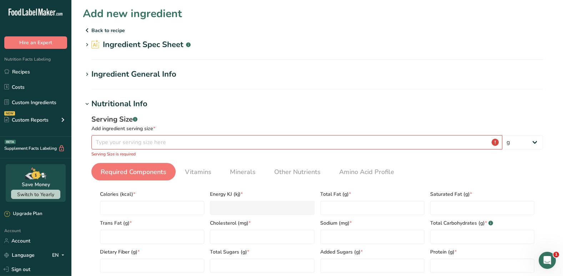
click at [111, 28] on p "Back to recipe" at bounding box center [317, 30] width 469 height 9
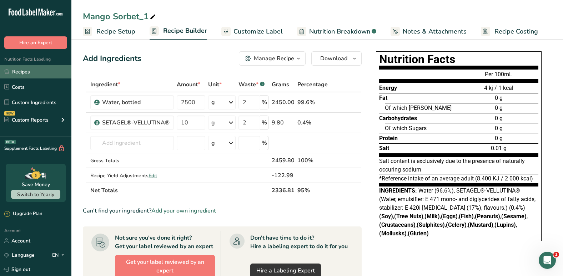
click at [36, 75] on link "Recipes" at bounding box center [35, 72] width 71 height 14
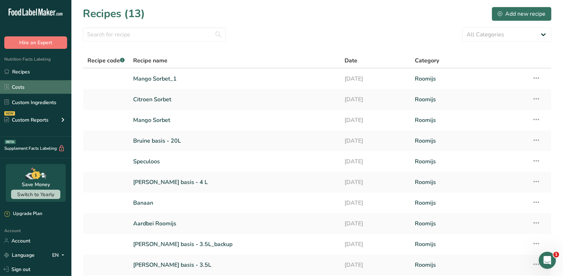
click at [33, 89] on link "Costs" at bounding box center [35, 87] width 71 height 14
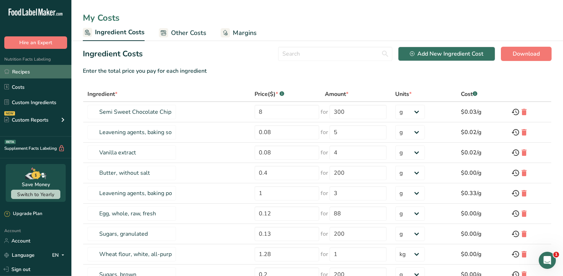
click at [34, 74] on link "Recipes" at bounding box center [35, 72] width 71 height 14
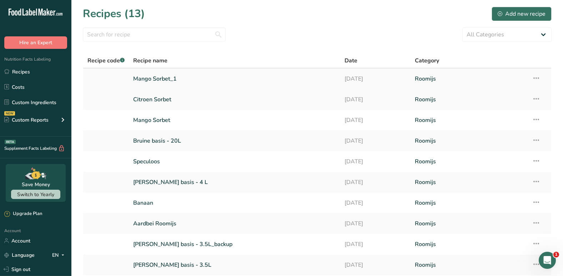
click at [158, 81] on link "Mango Sorbet_1" at bounding box center [234, 78] width 202 height 15
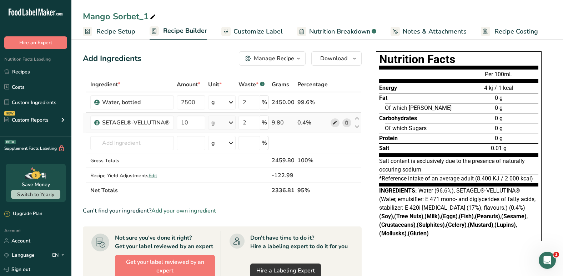
click at [335, 124] on icon at bounding box center [334, 122] width 5 height 7
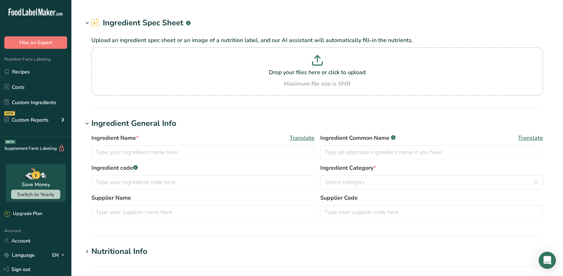
type input "FORTEFRUTTO STRAWBERRY C"
type input "PRE GEL S.P.A."
type input "ST-40872"
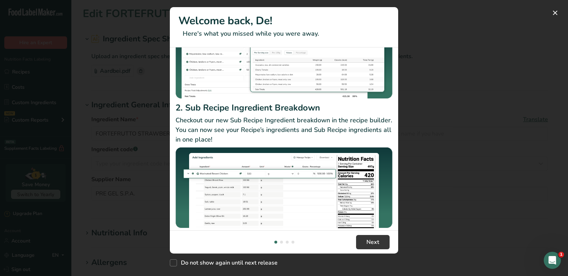
scroll to position [93, 0]
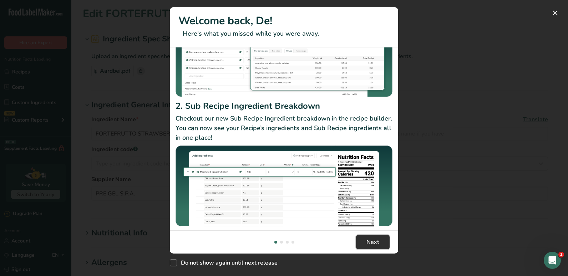
click at [360, 245] on button "Next" at bounding box center [373, 242] width 34 height 14
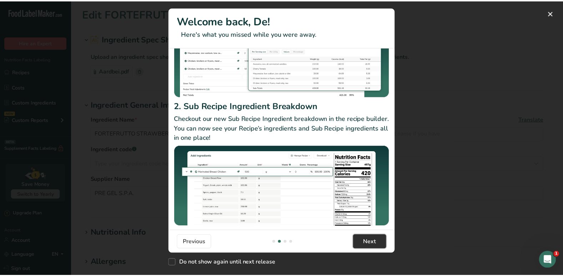
scroll to position [0, 228]
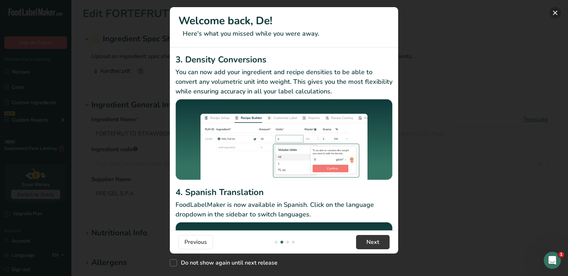
click at [554, 13] on button "New Features" at bounding box center [555, 12] width 11 height 11
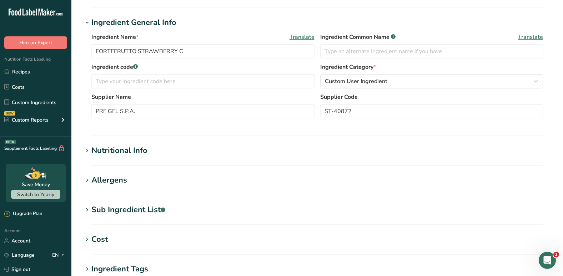
scroll to position [86, 0]
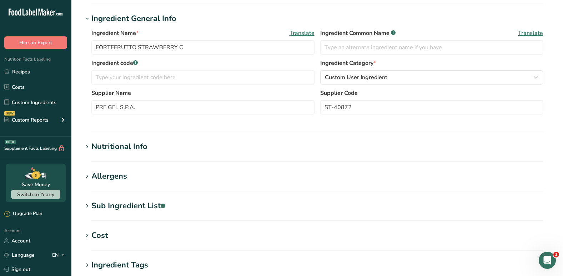
click at [119, 140] on section "Edit FORTEFRUTTO STRAWBERRY C Ingredient Spec Sheet .a-a{fill:#347362;}.b-a{fil…" at bounding box center [317, 159] width 492 height 490
click at [113, 149] on div "Nutritional Info" at bounding box center [119, 147] width 56 height 12
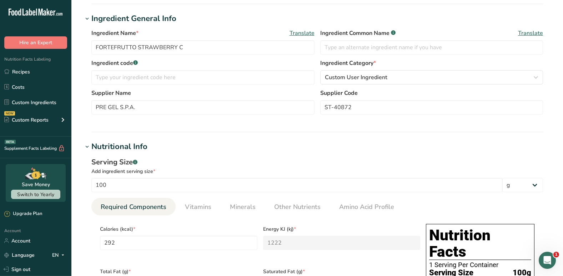
click at [198, 160] on div "Serving Size .a-a{fill:#347362;}.b-a{fill:#fff;}" at bounding box center [317, 162] width 452 height 11
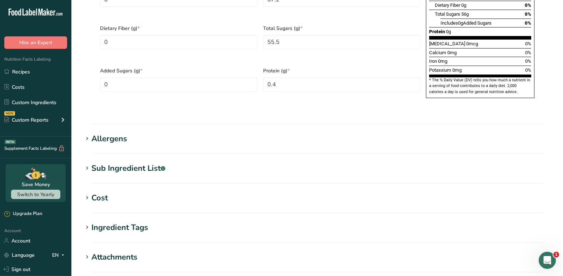
scroll to position [458, 0]
click at [132, 132] on h1 "Allergens" at bounding box center [317, 138] width 469 height 12
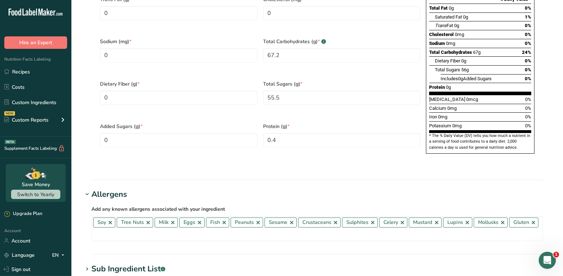
scroll to position [405, 0]
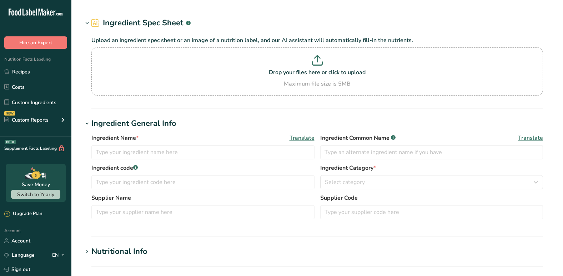
type input "FORTEFRUTTO STRAWBERRY C"
type input "PRE GEL S.P.A."
type input "ST-40872"
type textarea "Glucose syrup, strawberry juice and [MEDICAL_DATA] (33%), sugar, acidifier: E 3…"
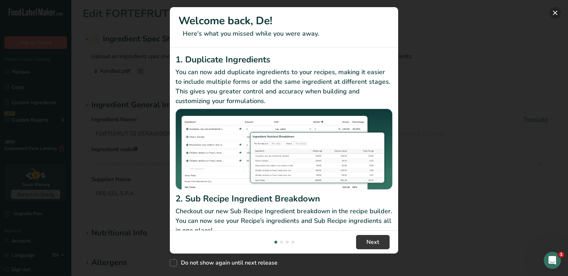
click at [557, 11] on button "New Features" at bounding box center [555, 12] width 11 height 11
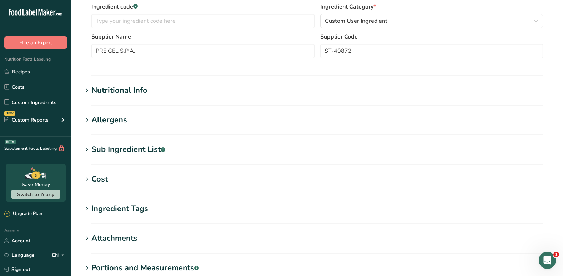
scroll to position [162, 0]
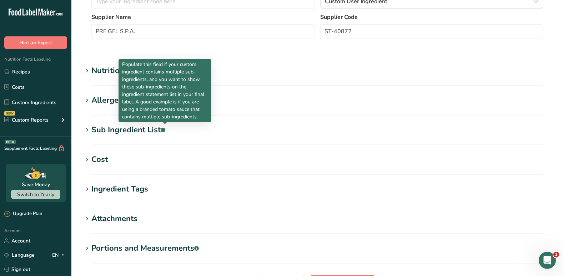
click at [162, 132] on icon ".a-a{fill:#347362;}.b-a{fill:#fff;}" at bounding box center [163, 130] width 5 height 5
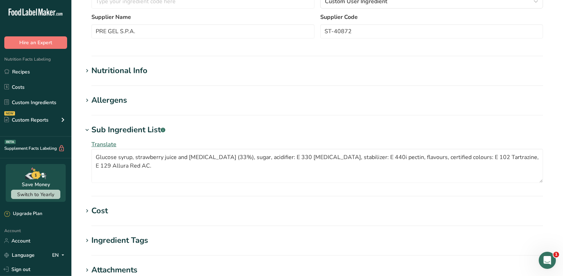
click at [115, 102] on div "Allergens" at bounding box center [109, 101] width 36 height 12
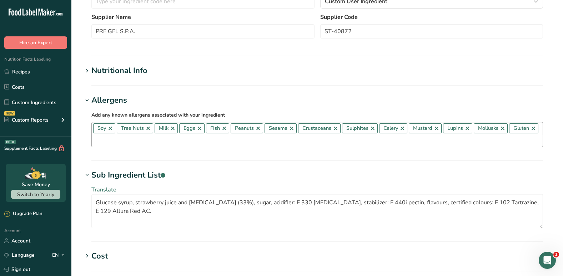
click at [111, 127] on link at bounding box center [110, 129] width 6 height 6
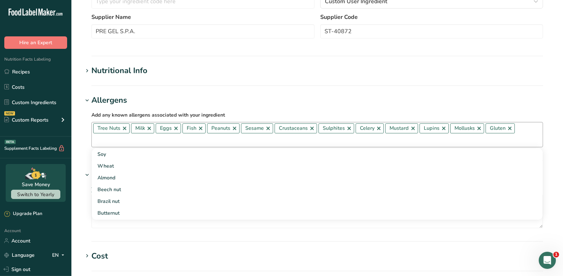
click at [125, 130] on link at bounding box center [125, 129] width 6 height 6
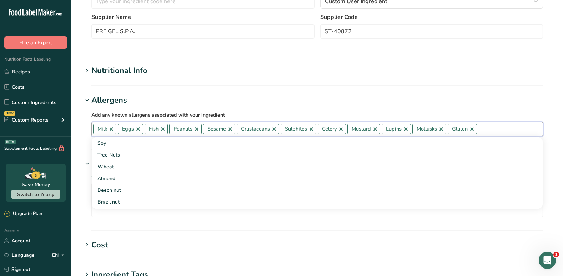
click at [140, 131] on link at bounding box center [138, 129] width 6 height 6
click at [112, 131] on link at bounding box center [112, 129] width 6 height 6
click at [117, 131] on div "Fish Peanuts Sesame Crustaceans Sulphites Celery Mustard Lupins [GEOGRAPHIC_DAT…" at bounding box center [317, 129] width 452 height 14
click at [111, 131] on link at bounding box center [112, 129] width 6 height 6
click at [121, 131] on link at bounding box center [121, 129] width 6 height 6
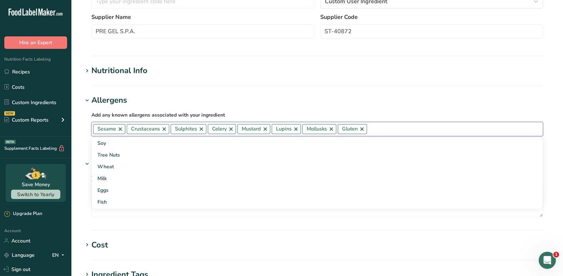
click at [121, 131] on link at bounding box center [120, 129] width 6 height 6
click at [121, 131] on span "Crustaceans" at bounding box center [111, 129] width 29 height 8
click at [131, 130] on link at bounding box center [131, 129] width 6 height 6
click at [121, 130] on link at bounding box center [124, 129] width 6 height 6
click at [115, 130] on link at bounding box center [117, 129] width 6 height 6
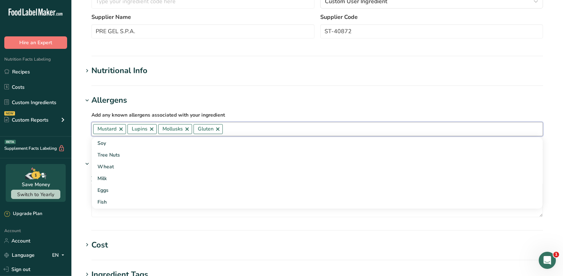
click at [120, 130] on link at bounding box center [121, 129] width 6 height 6
click at [120, 130] on link at bounding box center [118, 129] width 6 height 6
click at [120, 130] on span "Mollusks" at bounding box center [110, 129] width 34 height 10
click at [121, 130] on link at bounding box center [122, 129] width 6 height 6
click at [121, 130] on span "Gluten" at bounding box center [107, 129] width 29 height 10
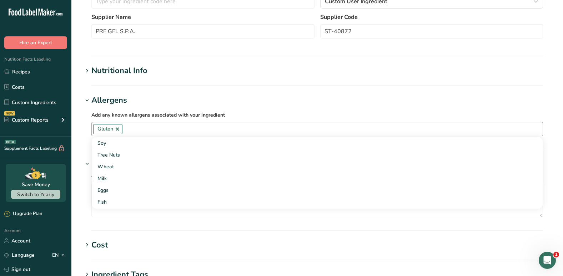
click at [119, 130] on link at bounding box center [118, 129] width 6 height 6
click at [194, 104] on h1 "Allergens" at bounding box center [317, 101] width 469 height 12
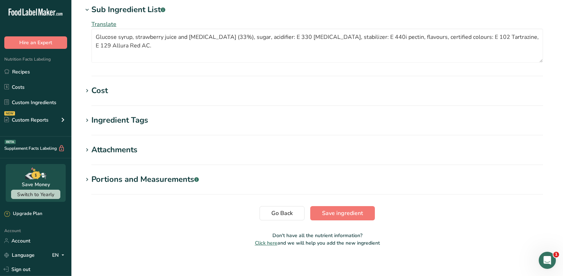
scroll to position [288, 0]
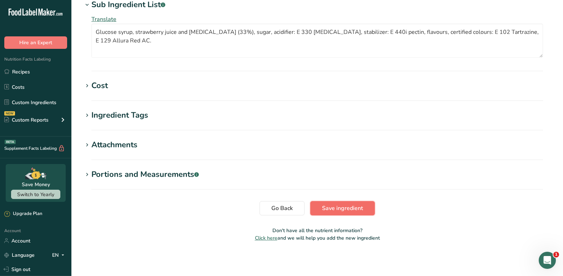
click at [351, 205] on span "Save ingredient" at bounding box center [342, 208] width 41 height 9
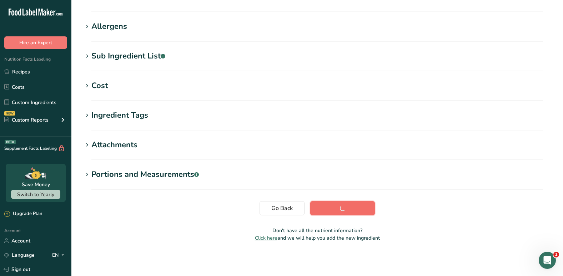
scroll to position [101, 0]
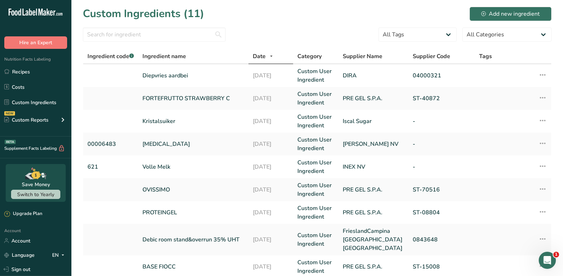
click at [320, 27] on section "Custom Ingredients (11) Add new ingredient All Tags Source of Antioxidants [MED…" at bounding box center [317, 178] width 492 height 357
click at [30, 75] on link "Recipes" at bounding box center [35, 72] width 71 height 14
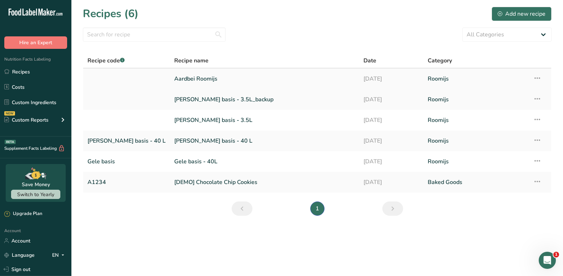
click at [176, 78] on link "Aardbei Roomijs" at bounding box center [264, 78] width 181 height 15
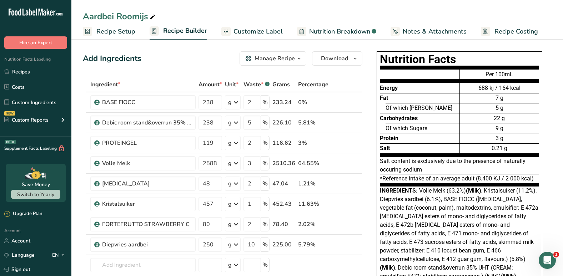
click at [349, 34] on span "Nutrition Breakdown" at bounding box center [339, 32] width 61 height 10
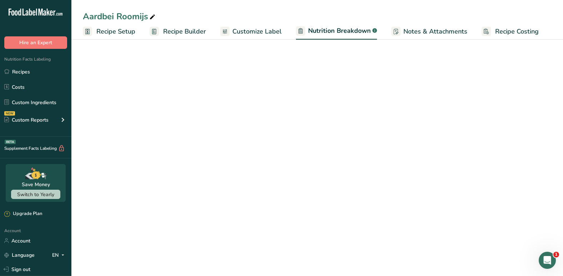
select select "Calories"
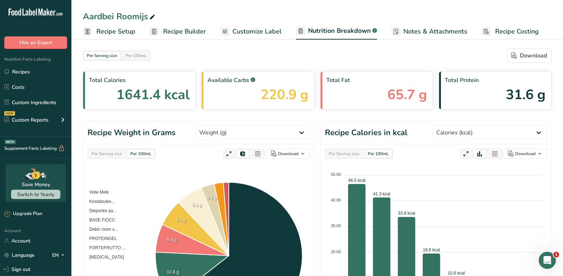
click at [356, 67] on section "Per Serving size Per 100mL Download Total Calories 1641.4 kcal Available Carbs …" at bounding box center [317, 79] width 469 height 61
click at [257, 29] on span "Customize Label" at bounding box center [256, 32] width 49 height 10
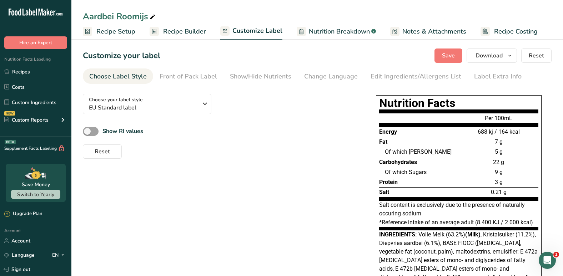
click at [320, 32] on span "Nutrition Breakdown" at bounding box center [339, 32] width 61 height 10
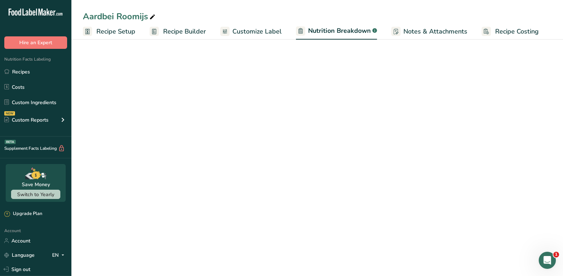
select select "Calories"
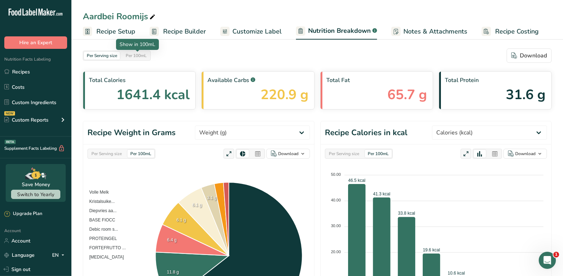
click at [134, 55] on div "Per 100mL" at bounding box center [136, 56] width 27 height 8
click at [200, 67] on section "Per Serving size Per 100mL Download Total Calories 164.1 kcal Available Carbs .…" at bounding box center [317, 79] width 469 height 61
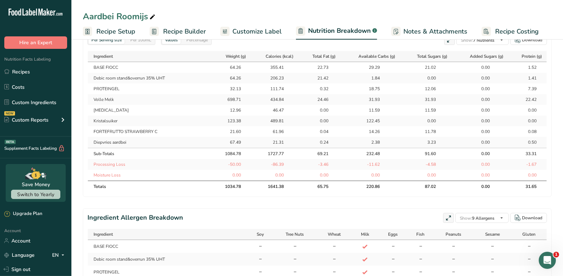
scroll to position [335, 0]
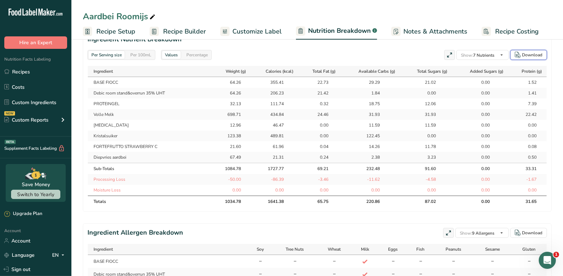
click at [536, 56] on div "Download" at bounding box center [532, 55] width 20 height 6
click at [290, 56] on div "Per Serving size Per 100mL Values Percentage Show: 7 Nutrients All Nutrients St…" at bounding box center [316, 55] width 459 height 10
click at [104, 36] on link "Recipe Setup" at bounding box center [109, 32] width 52 height 16
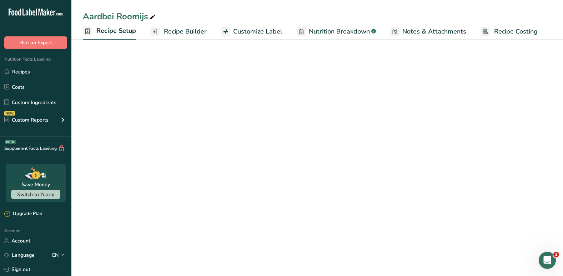
select select "16"
select select "22"
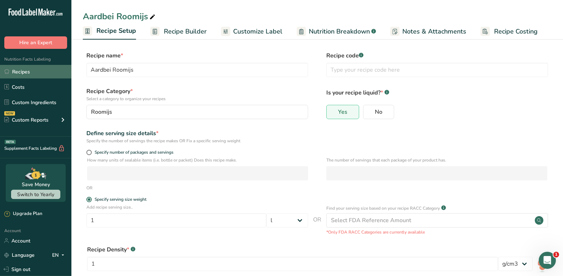
click at [36, 71] on link "Recipes" at bounding box center [35, 72] width 71 height 14
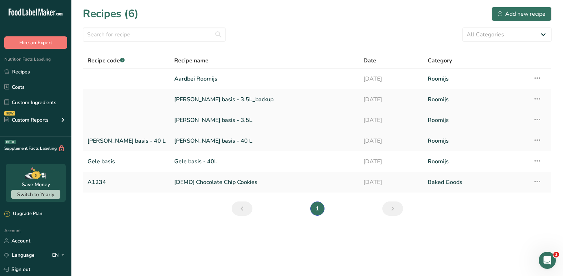
click at [174, 118] on link "[PERSON_NAME] basis - 3.5L" at bounding box center [264, 120] width 181 height 15
click at [535, 115] on icon at bounding box center [537, 119] width 9 height 13
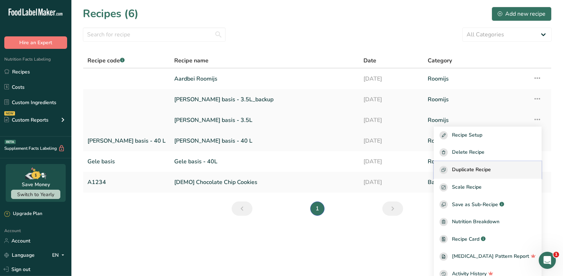
click at [491, 171] on span "Duplicate Recipe" at bounding box center [471, 170] width 39 height 8
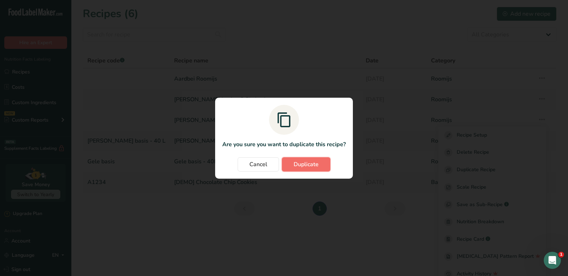
click at [320, 166] on button "Duplicate" at bounding box center [306, 164] width 49 height 14
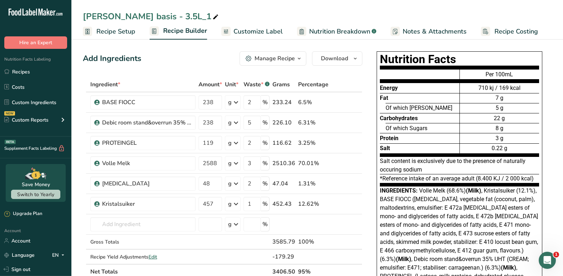
click at [212, 17] on icon at bounding box center [215, 17] width 6 height 10
type input "W"
type input "Banaan"
click at [157, 58] on div "Add Ingredients Manage Recipe Delete Recipe Duplicate Recipe Scale Recipe Save …" at bounding box center [223, 58] width 280 height 14
click at [118, 225] on input "text" at bounding box center [142, 224] width 105 height 14
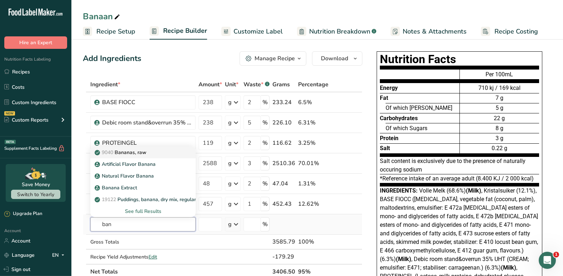
type input "ban"
click at [134, 149] on p "9040 [GEOGRAPHIC_DATA], raw" at bounding box center [121, 152] width 50 height 7
type input "Bananas, raw"
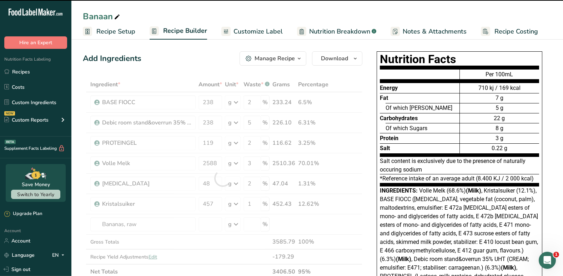
type input "0"
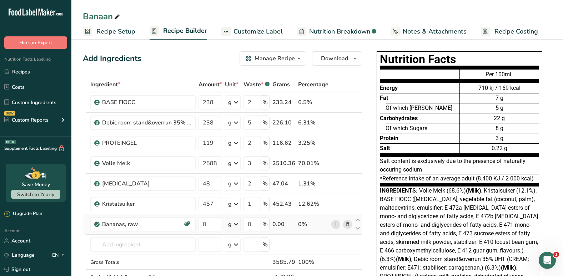
click at [236, 225] on icon at bounding box center [236, 224] width 9 height 13
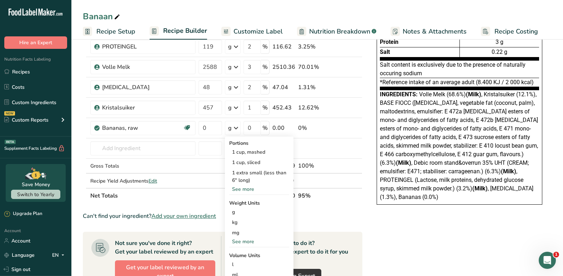
scroll to position [98, 0]
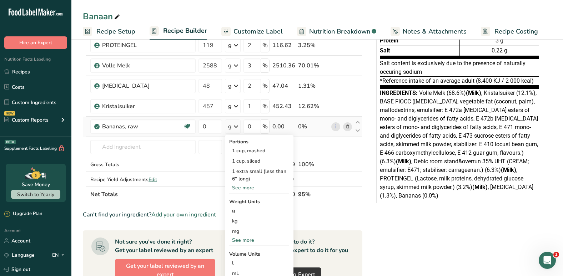
click at [247, 186] on div "See more" at bounding box center [259, 187] width 60 height 7
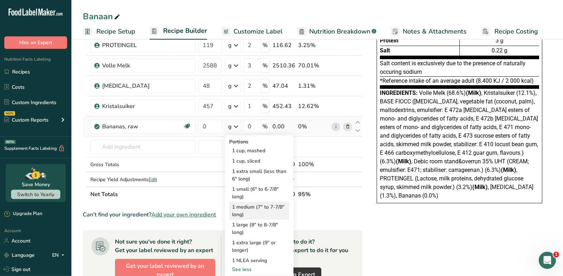
click at [243, 212] on div "1 medium (7" to 7-7/8" long)" at bounding box center [259, 211] width 60 height 18
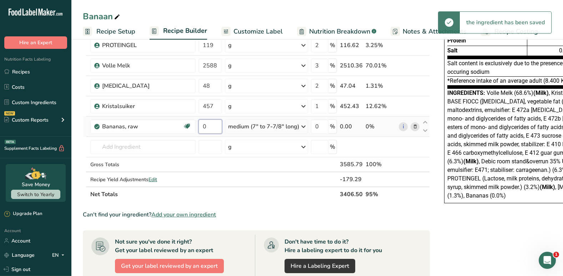
click at [218, 128] on input "0" at bounding box center [210, 127] width 24 height 14
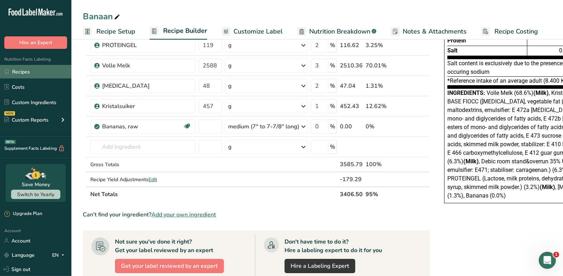
type input "0"
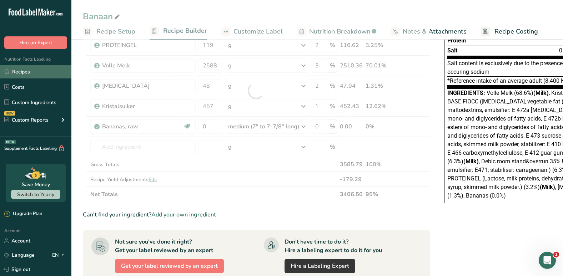
click at [32, 70] on link "Recipes" at bounding box center [35, 72] width 71 height 14
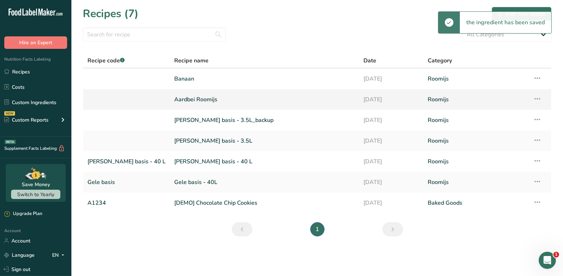
click at [174, 100] on link "Aardbei Roomijs" at bounding box center [264, 99] width 181 height 15
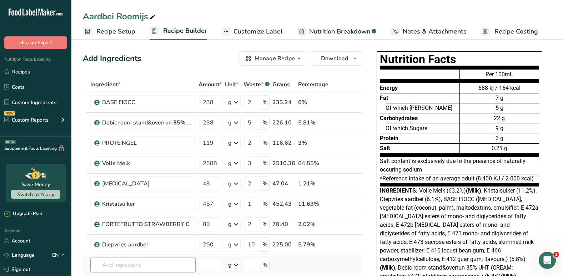
click at [110, 265] on input "text" at bounding box center [142, 265] width 105 height 14
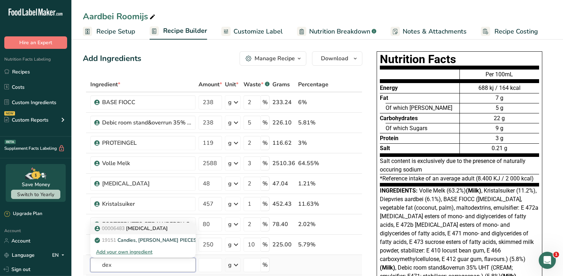
type input "dex"
click at [141, 229] on p "00006483 [MEDICAL_DATA]" at bounding box center [132, 228] width 72 height 7
type input "[MEDICAL_DATA]"
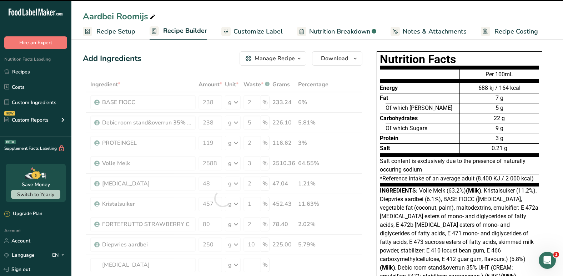
type input "0"
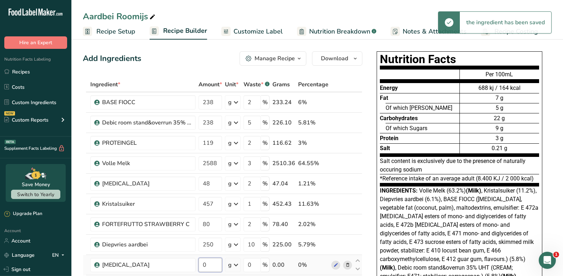
click at [207, 265] on input "0" at bounding box center [210, 265] width 24 height 14
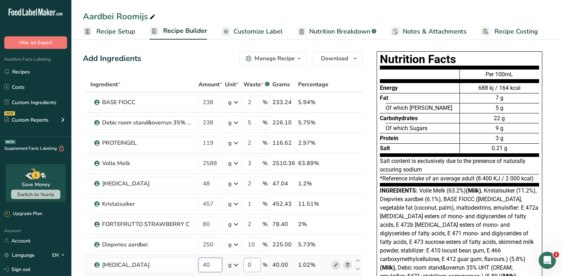
type input "40"
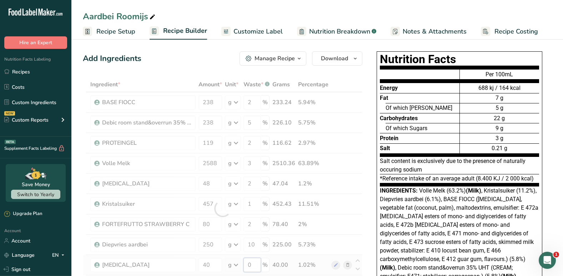
click at [253, 264] on div "Ingredient * Amount * Unit * Waste * .a-a{fill:#347362;}.b-a{fill:#fff;} Grams …" at bounding box center [223, 208] width 280 height 263
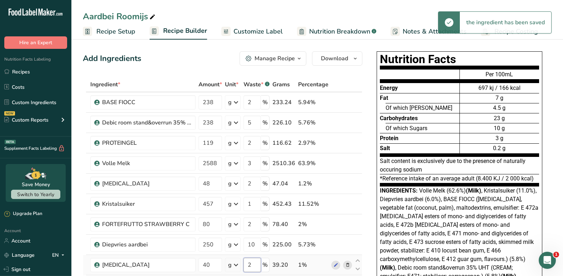
type input "2"
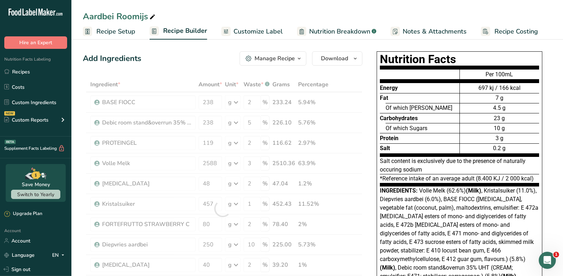
click at [351, 79] on div "Ingredient * Amount * Unit * Waste * .a-a{fill:#347362;}.b-a{fill:#fff;} Grams …" at bounding box center [223, 208] width 280 height 263
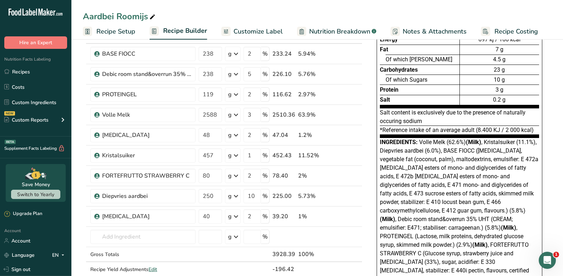
scroll to position [43, 0]
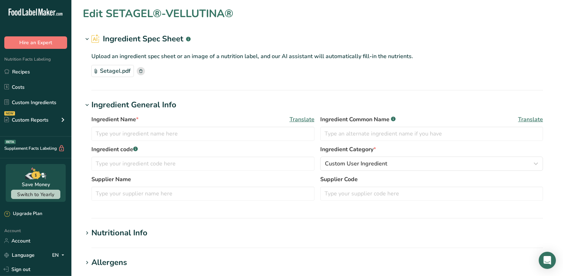
type input "SETAGEL®-VELLUTINA®"
type input "PRE GEL S.P.A."
type input "ST-70462"
